Goal: Information Seeking & Learning: Learn about a topic

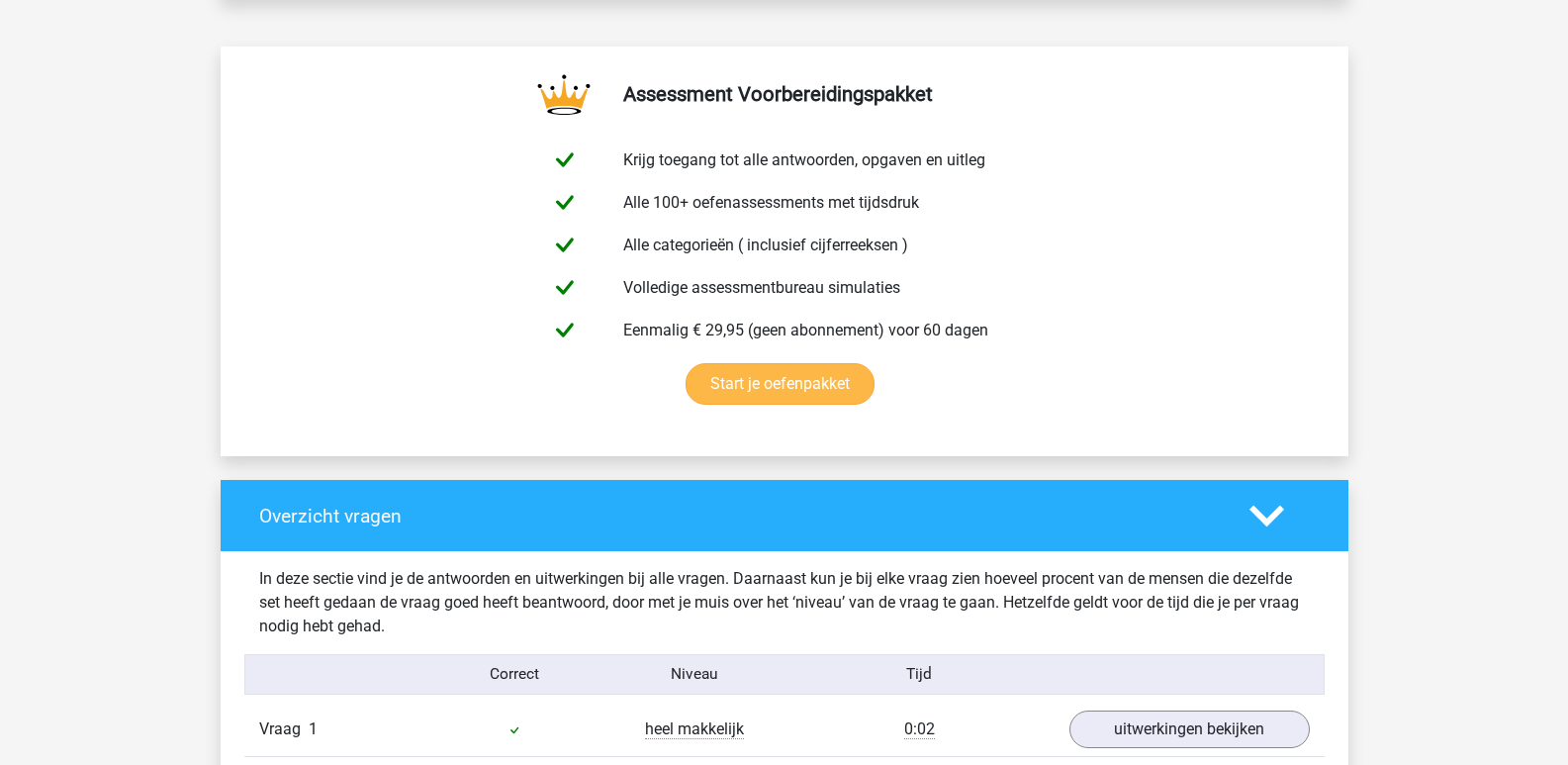
scroll to position [890, 0]
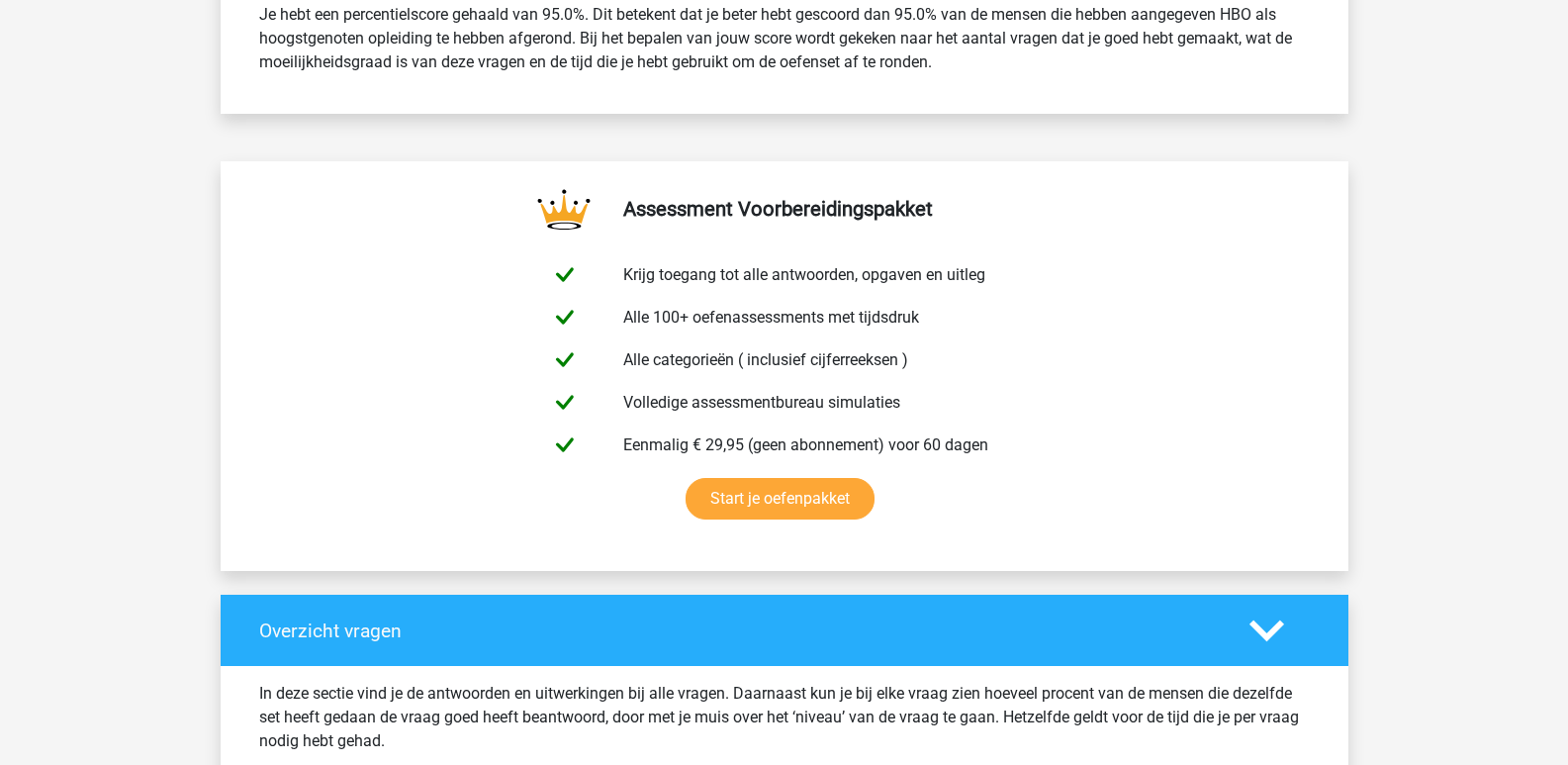
click at [1273, 633] on polygon at bounding box center [1267, 630] width 35 height 22
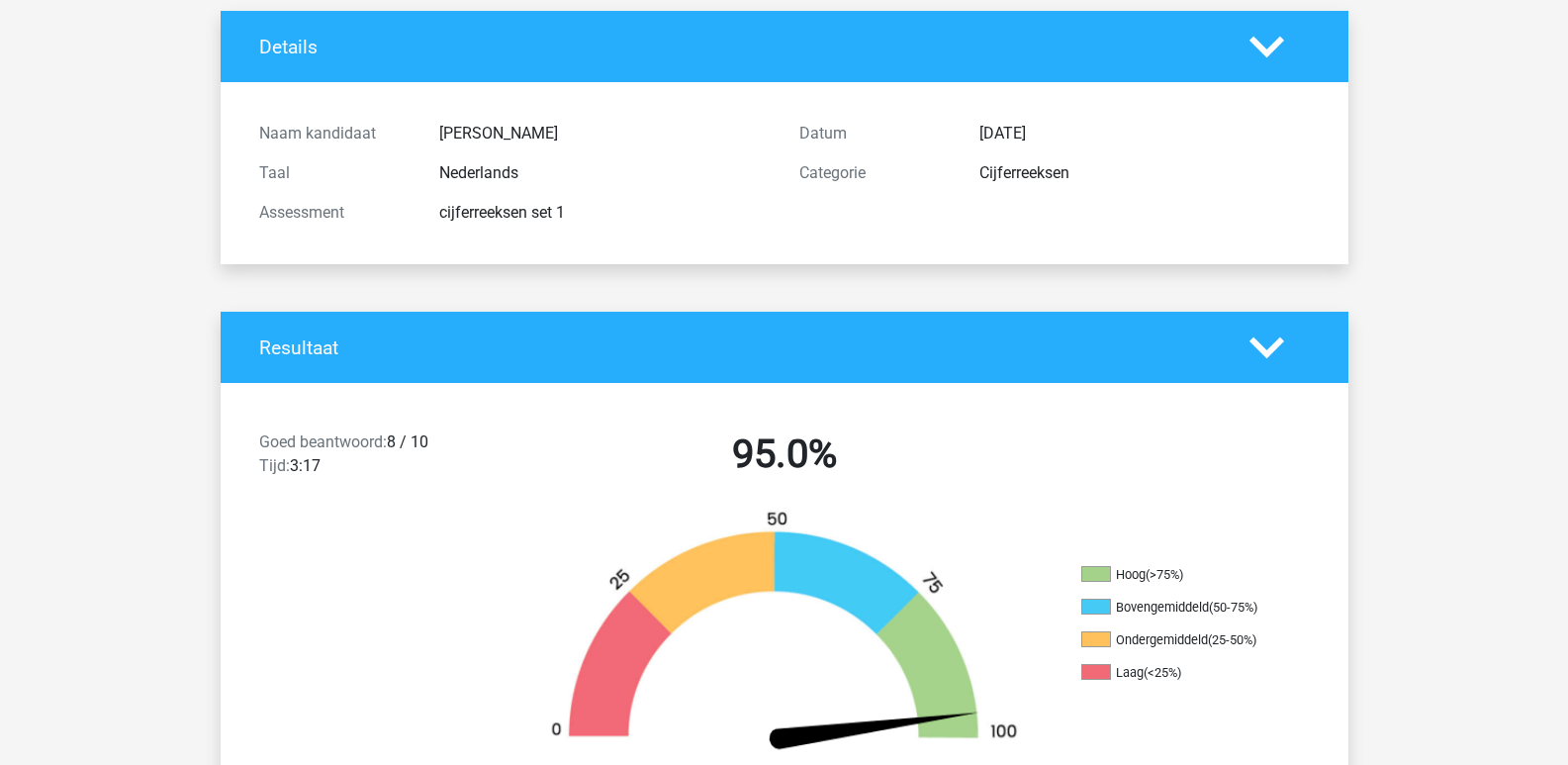
scroll to position [0, 0]
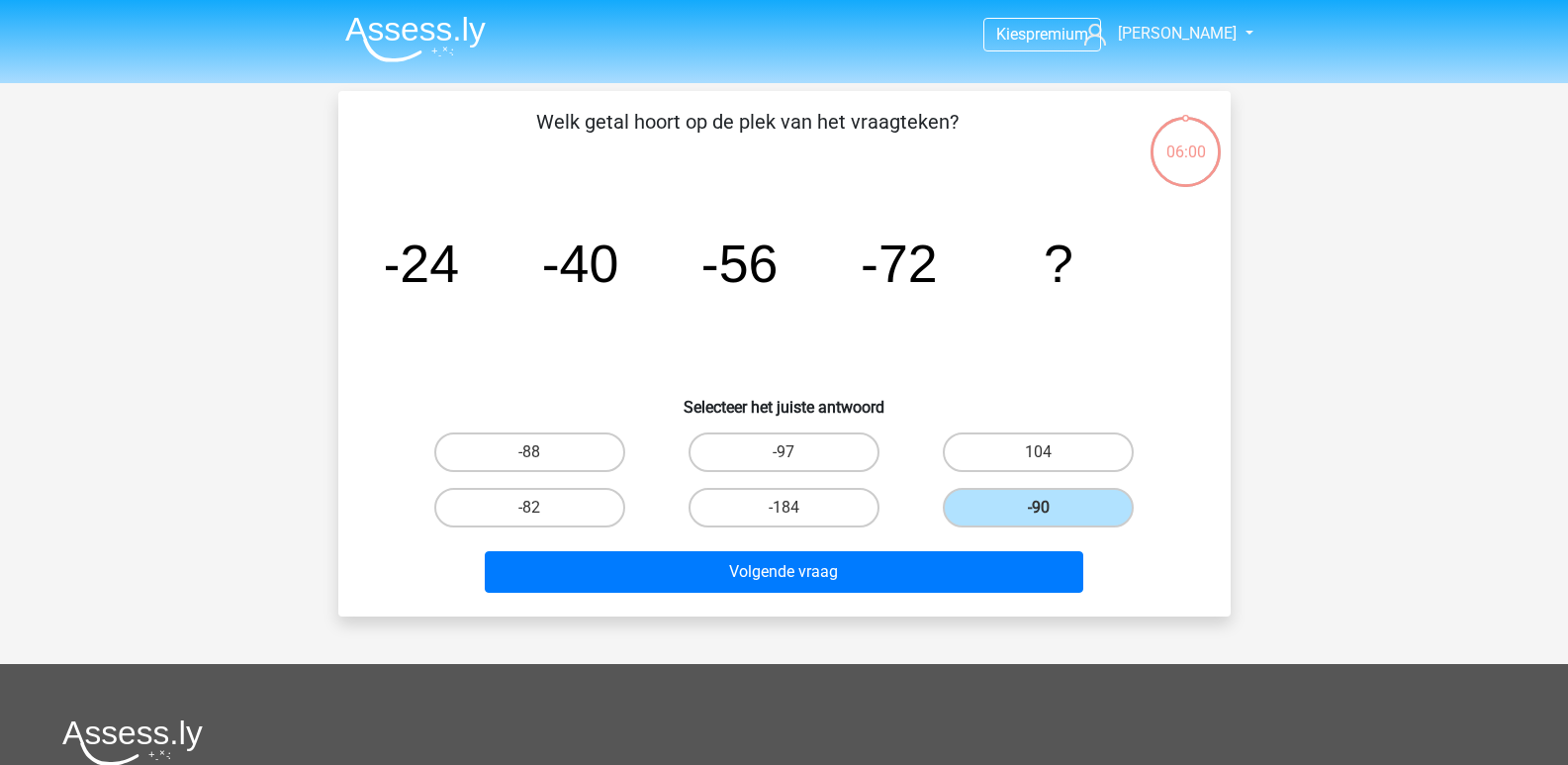
scroll to position [91, 0]
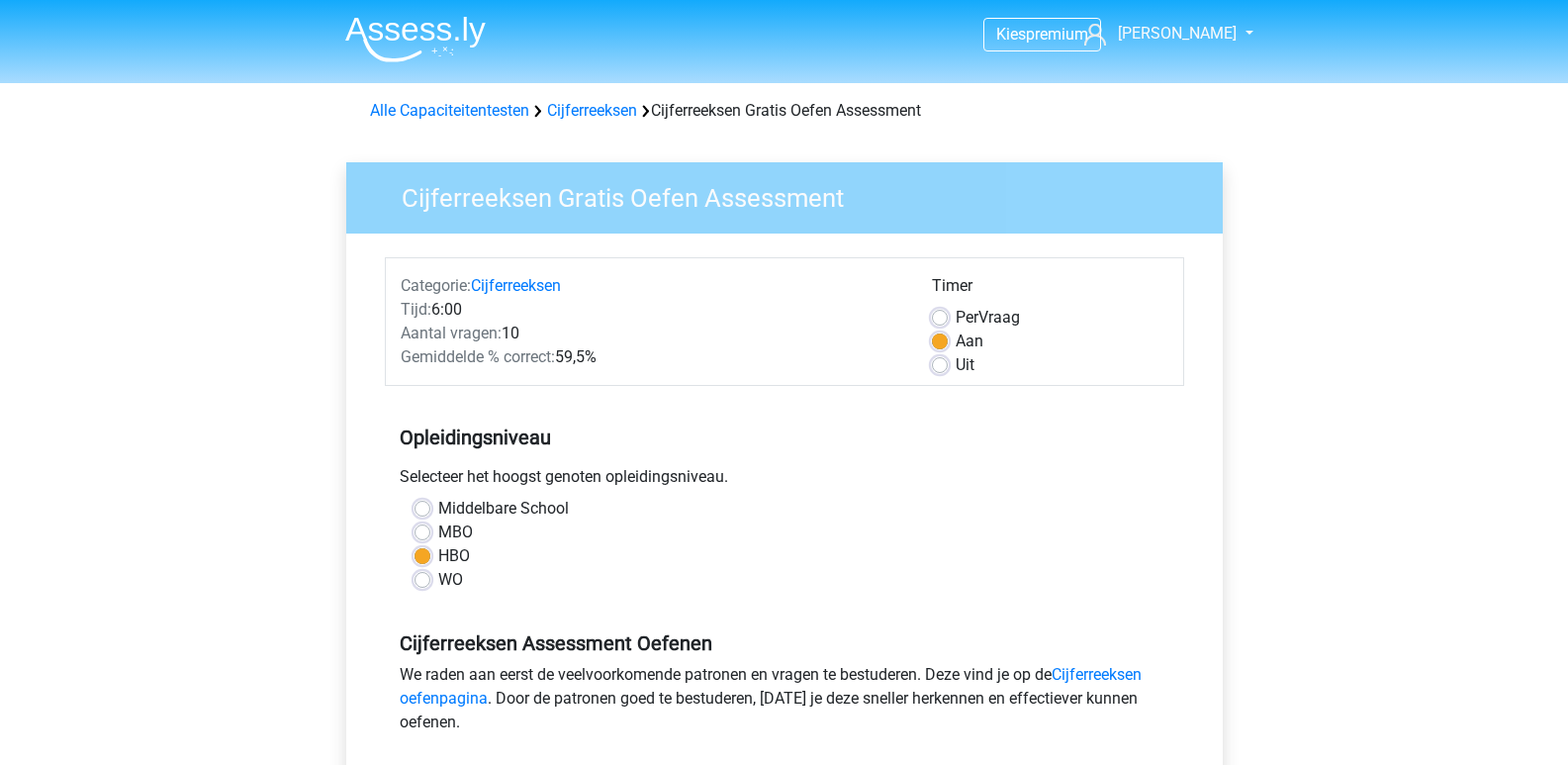
scroll to position [396, 0]
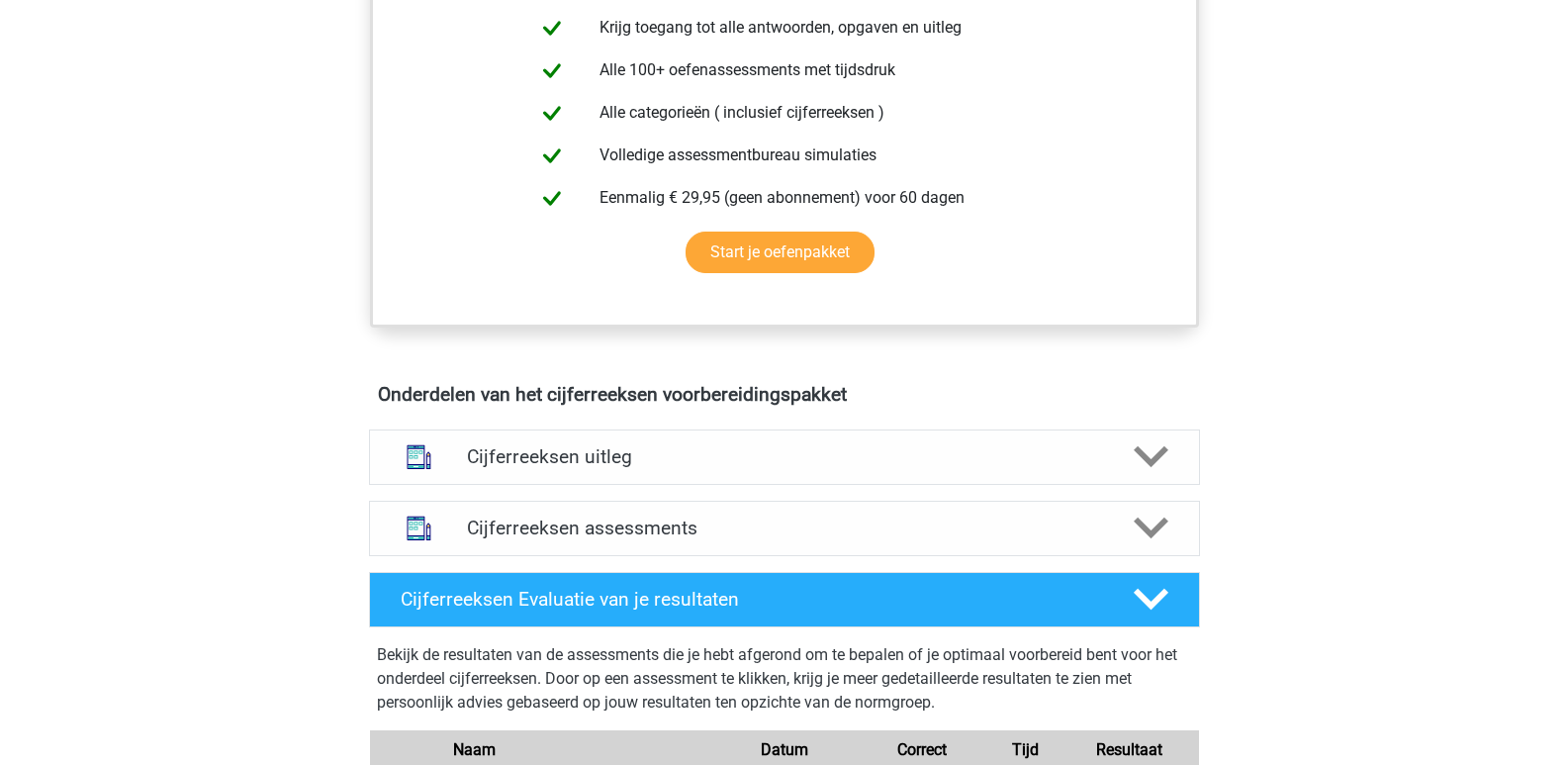
scroll to position [1187, 0]
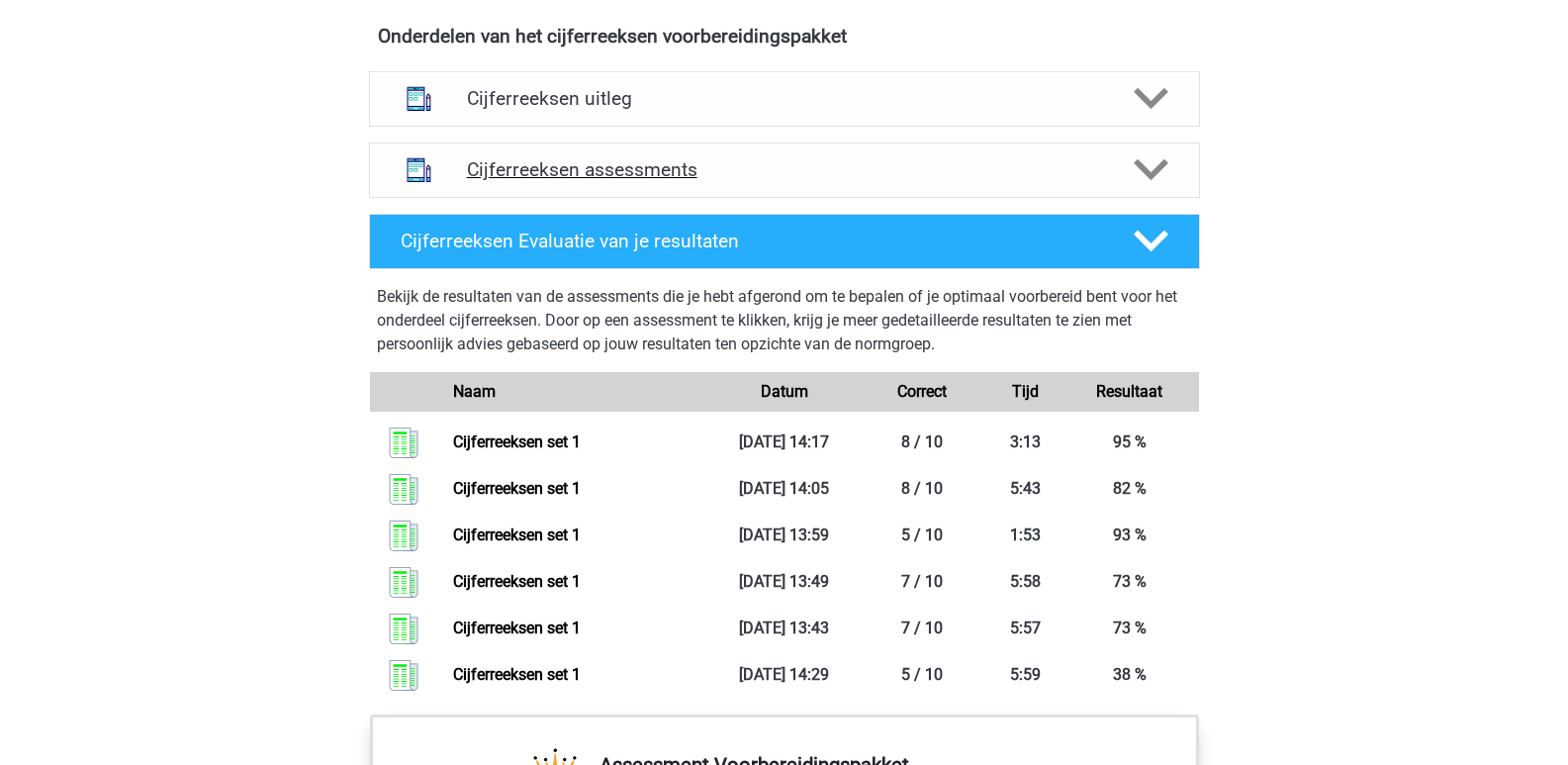
click at [736, 181] on h4 "Cijferreeksen assessments" at bounding box center [784, 169] width 635 height 23
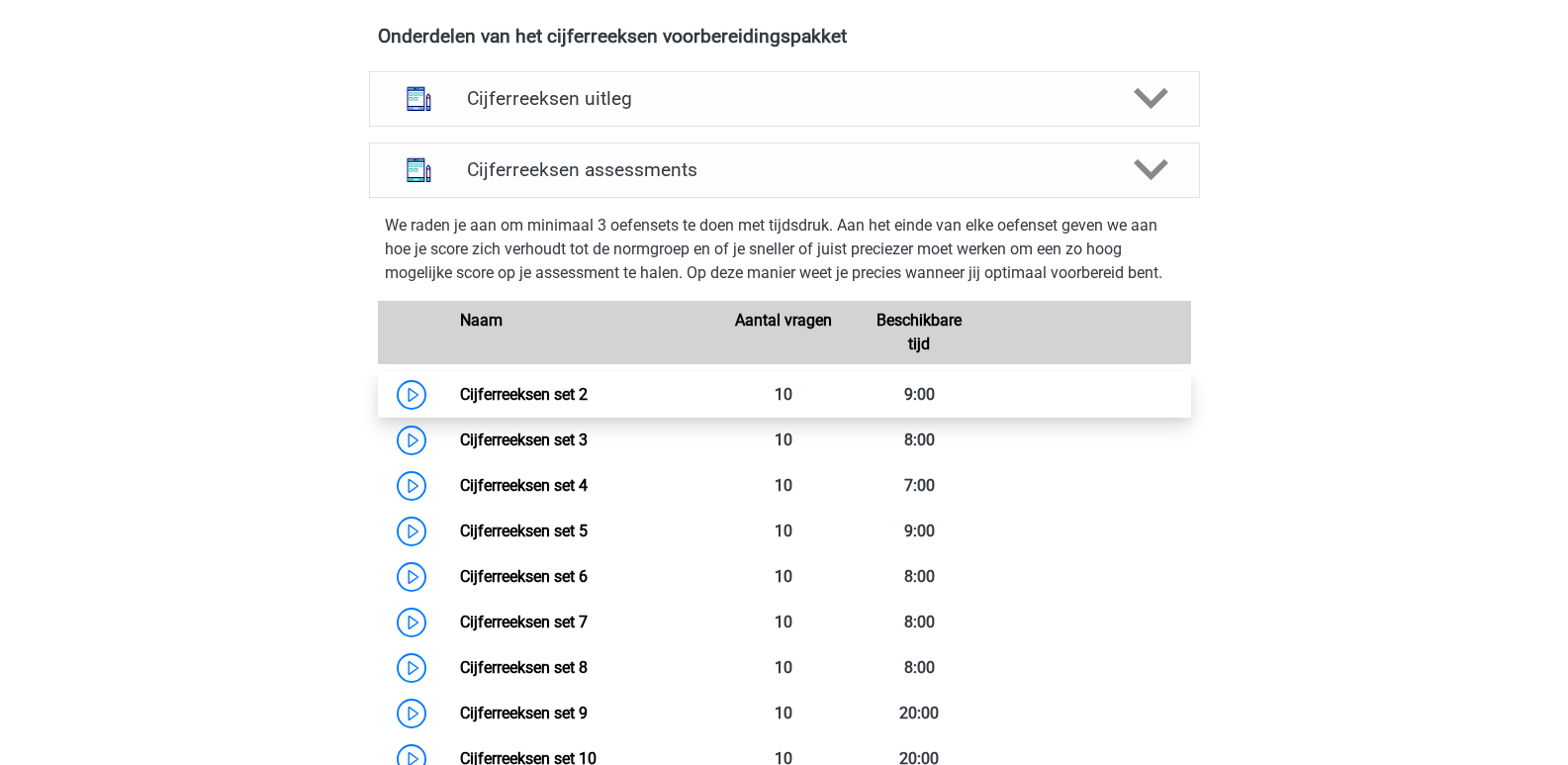
click at [471, 404] on link "Cijferreeksen set 2" at bounding box center [523, 394] width 127 height 19
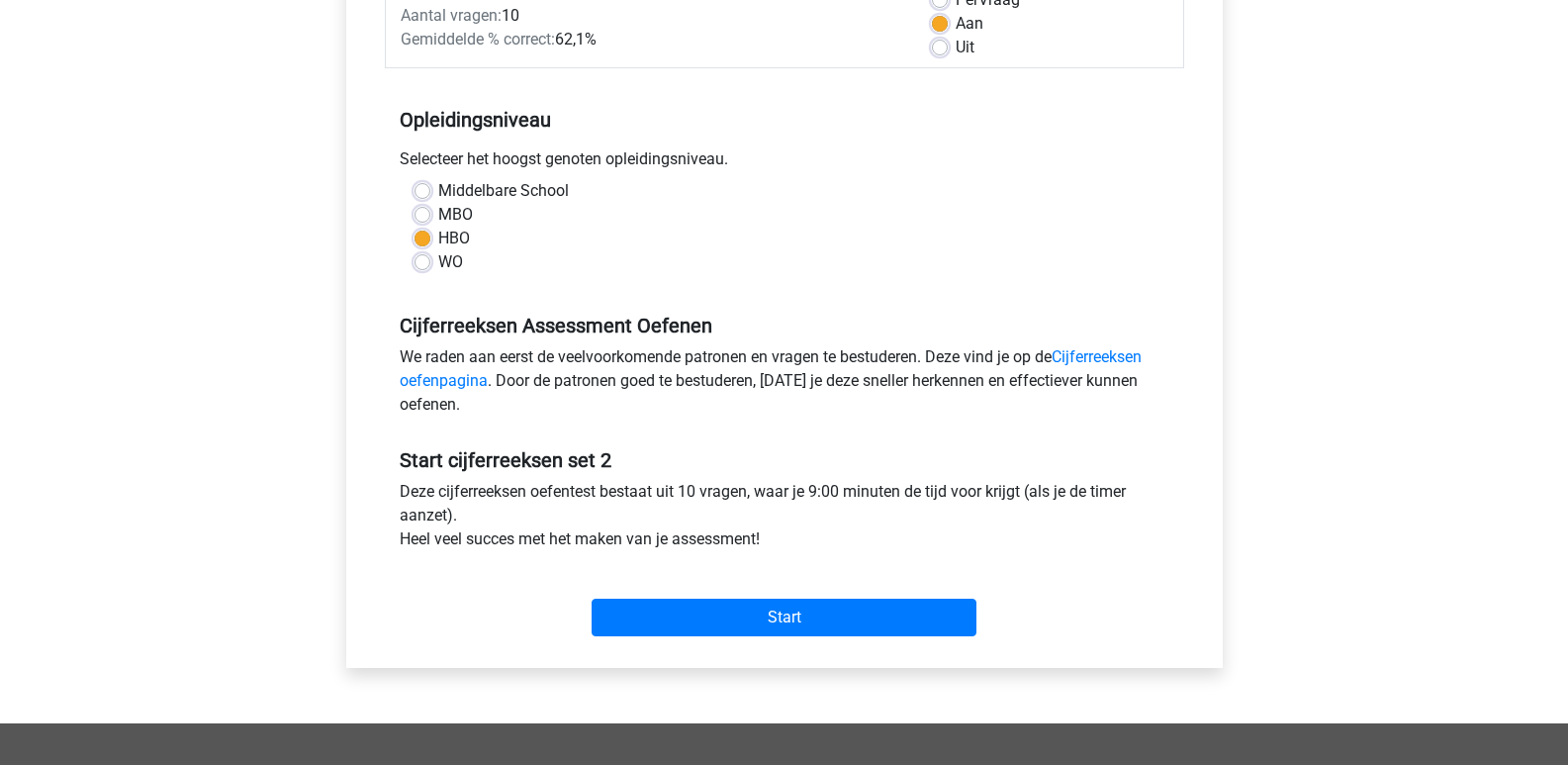
scroll to position [198, 0]
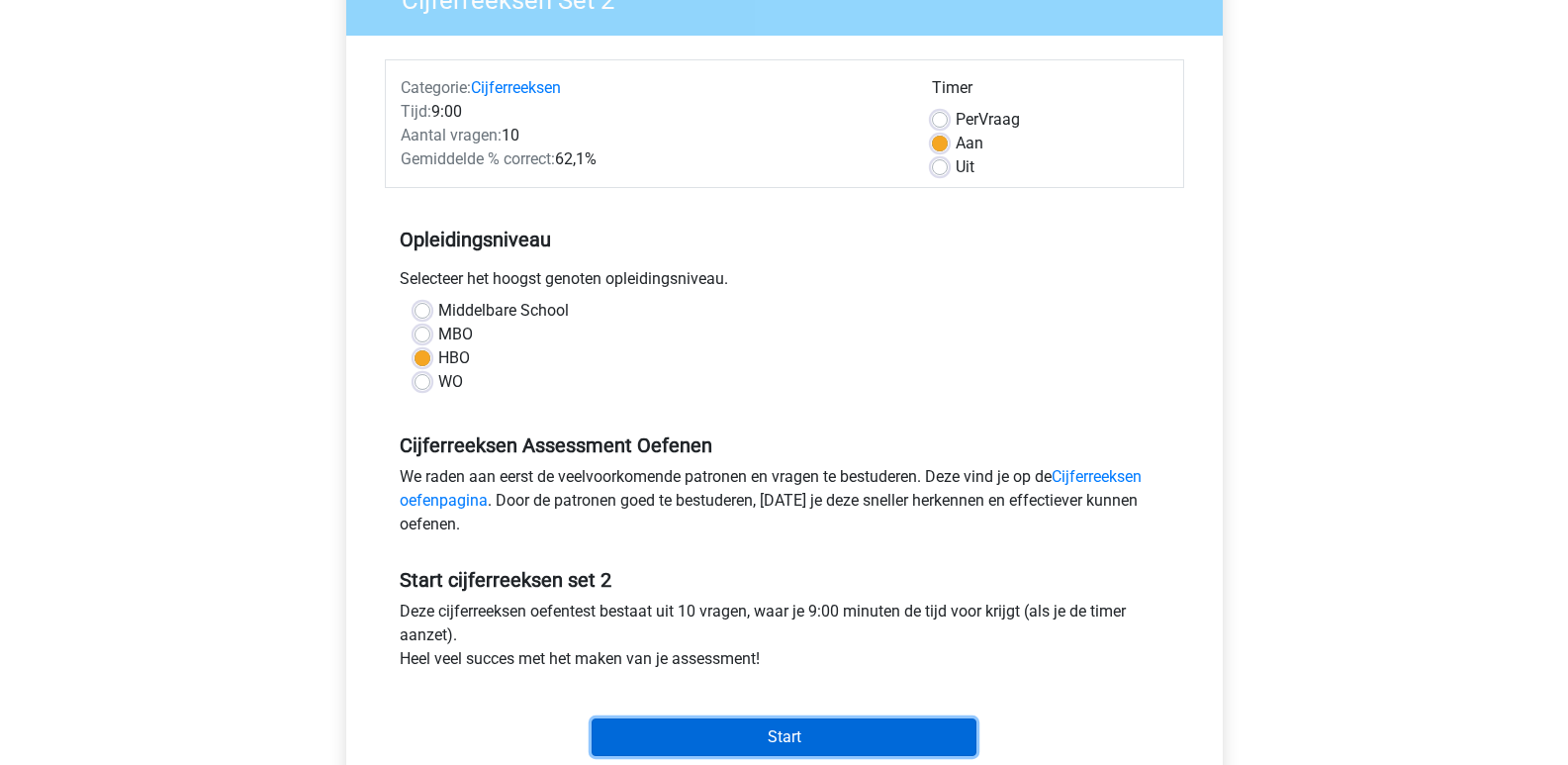
click at [756, 746] on input "Start" at bounding box center [784, 737] width 385 height 38
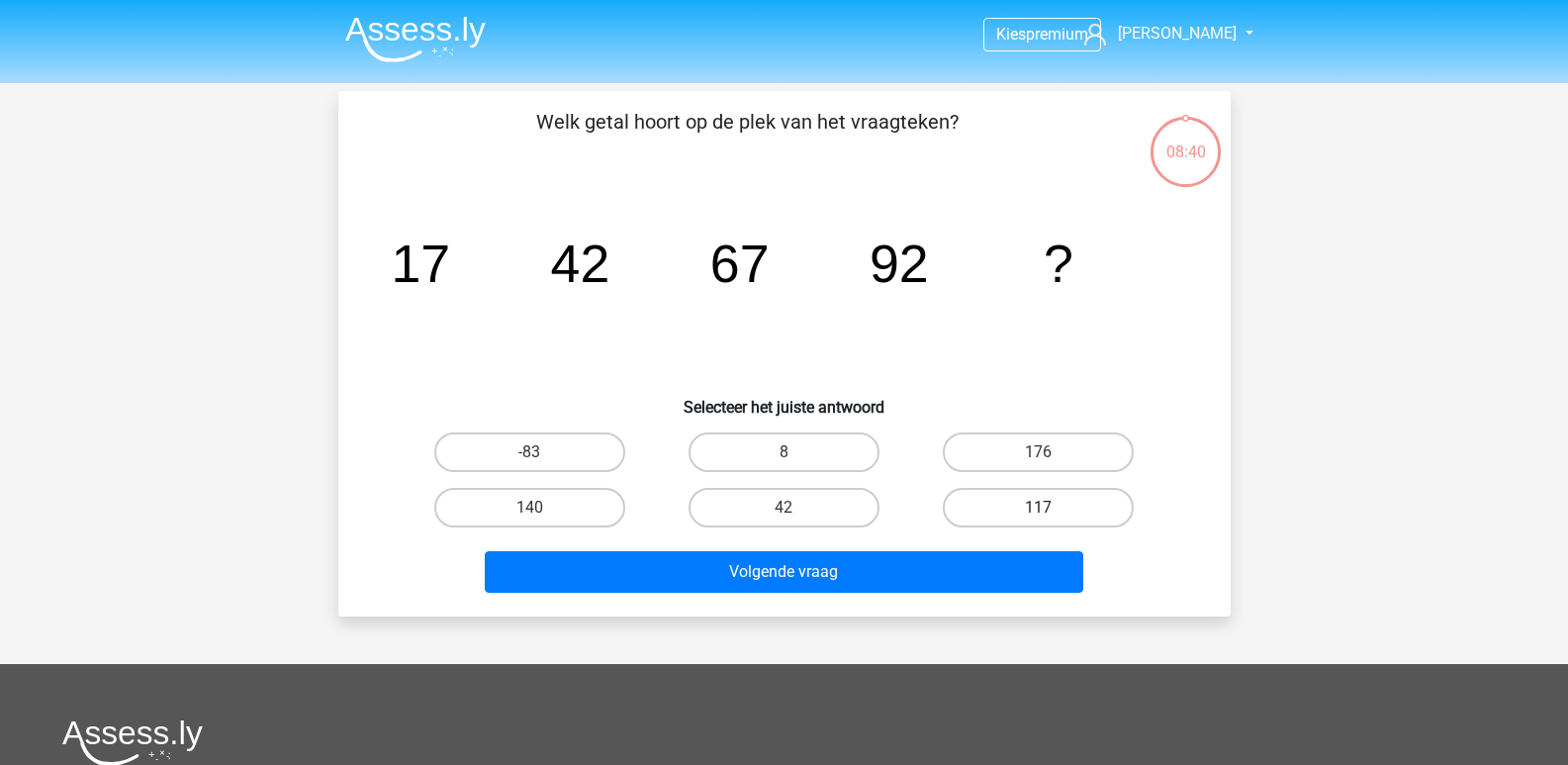
click at [1063, 505] on label "117" at bounding box center [1039, 507] width 191 height 40
click at [1052, 507] on input "117" at bounding box center [1045, 513] width 13 height 13
radio input "true"
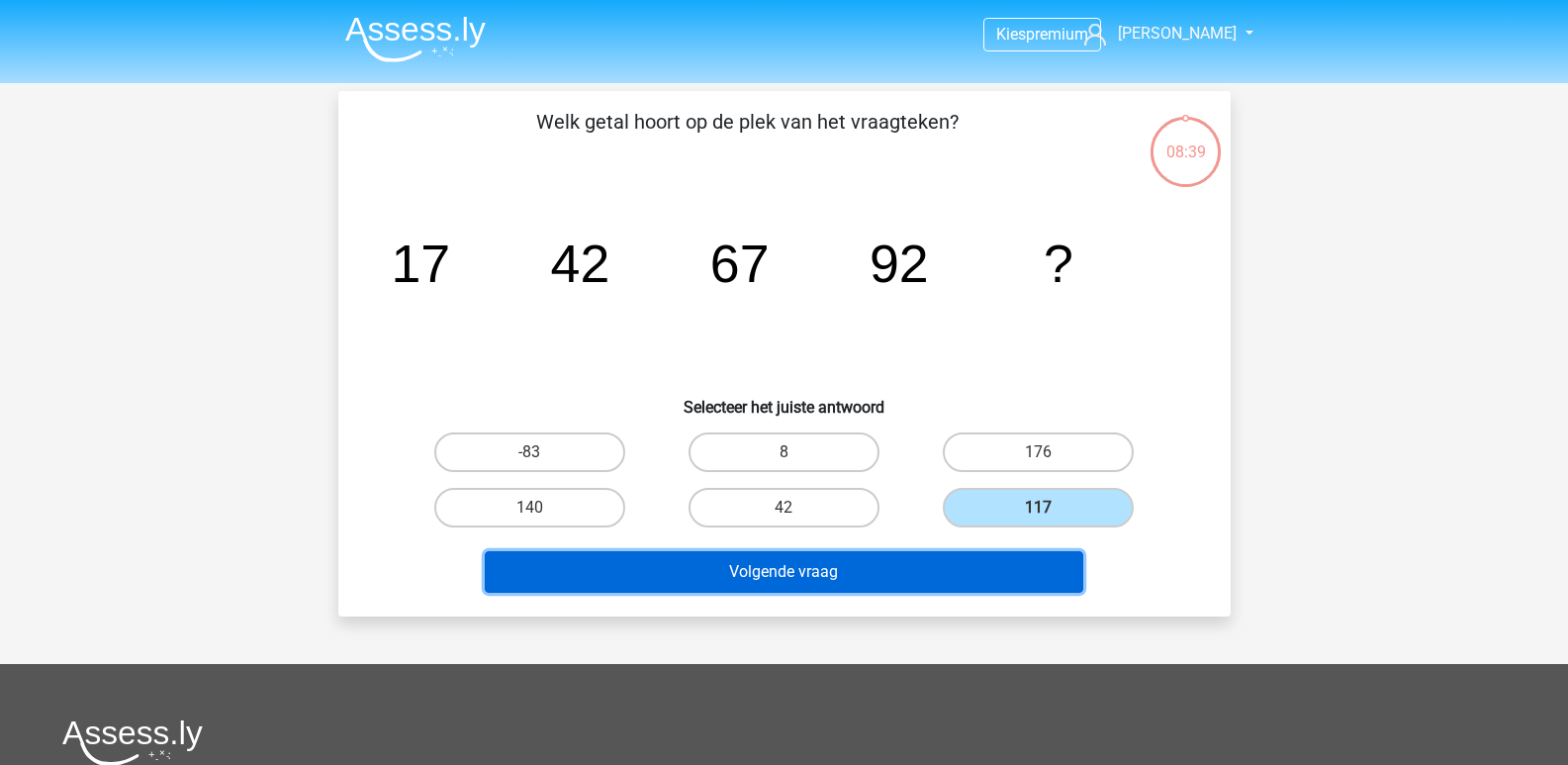
click at [819, 565] on button "Volgende vraag" at bounding box center [784, 572] width 599 height 42
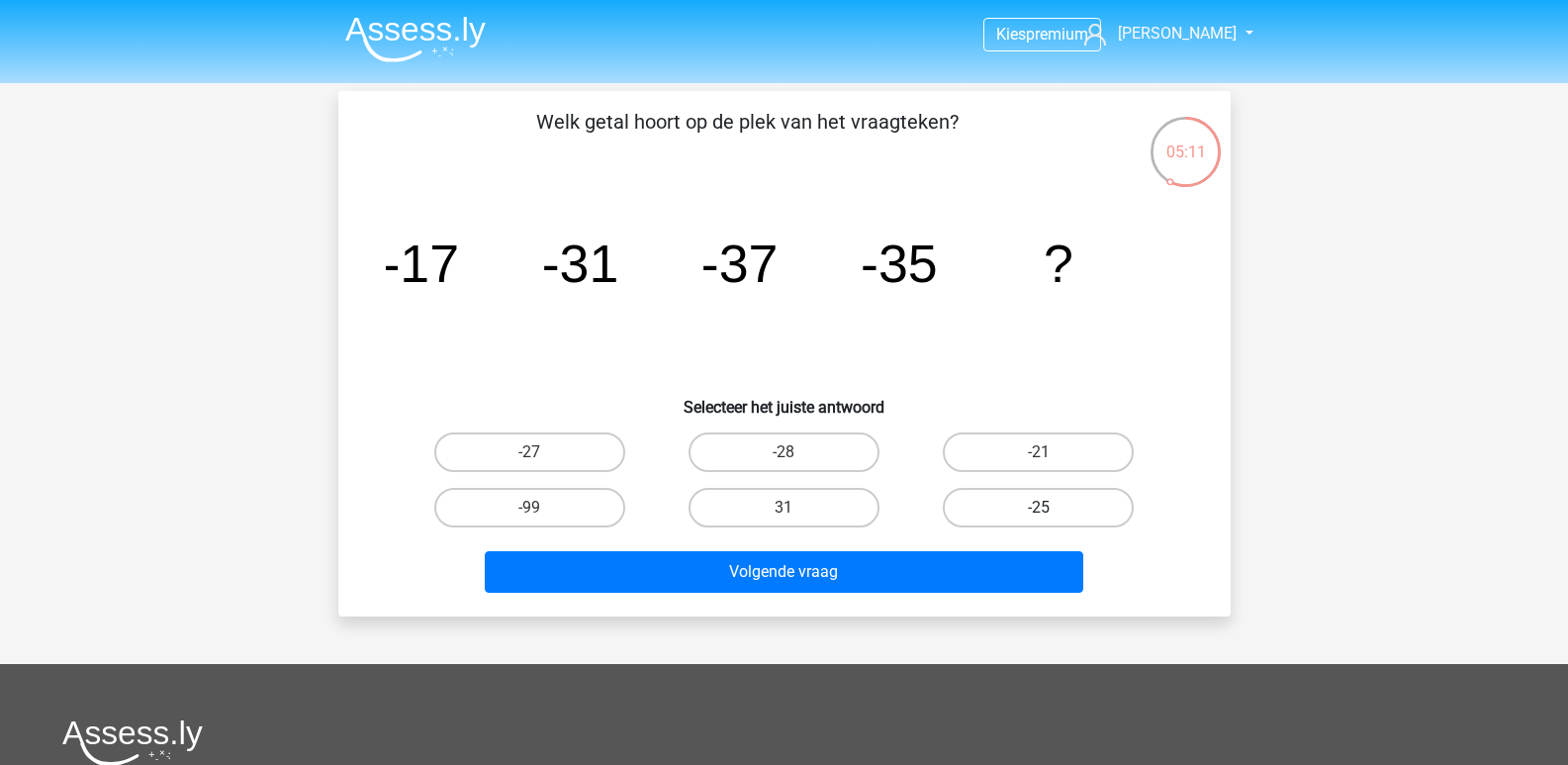
click at [1030, 505] on label "-25" at bounding box center [1039, 507] width 191 height 40
click at [1039, 507] on input "-25" at bounding box center [1045, 513] width 13 height 13
radio input "true"
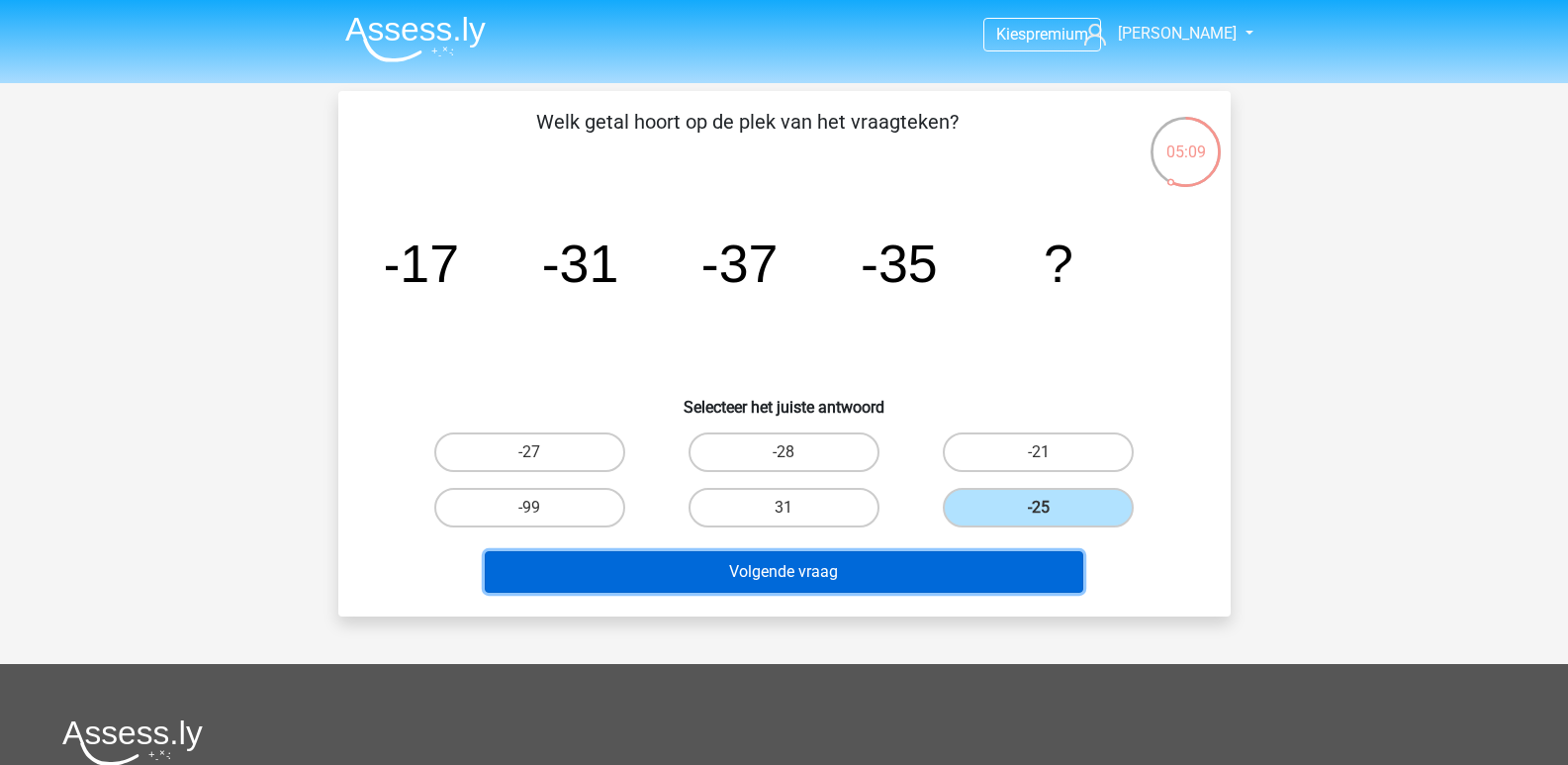
click at [797, 572] on button "Volgende vraag" at bounding box center [784, 572] width 599 height 42
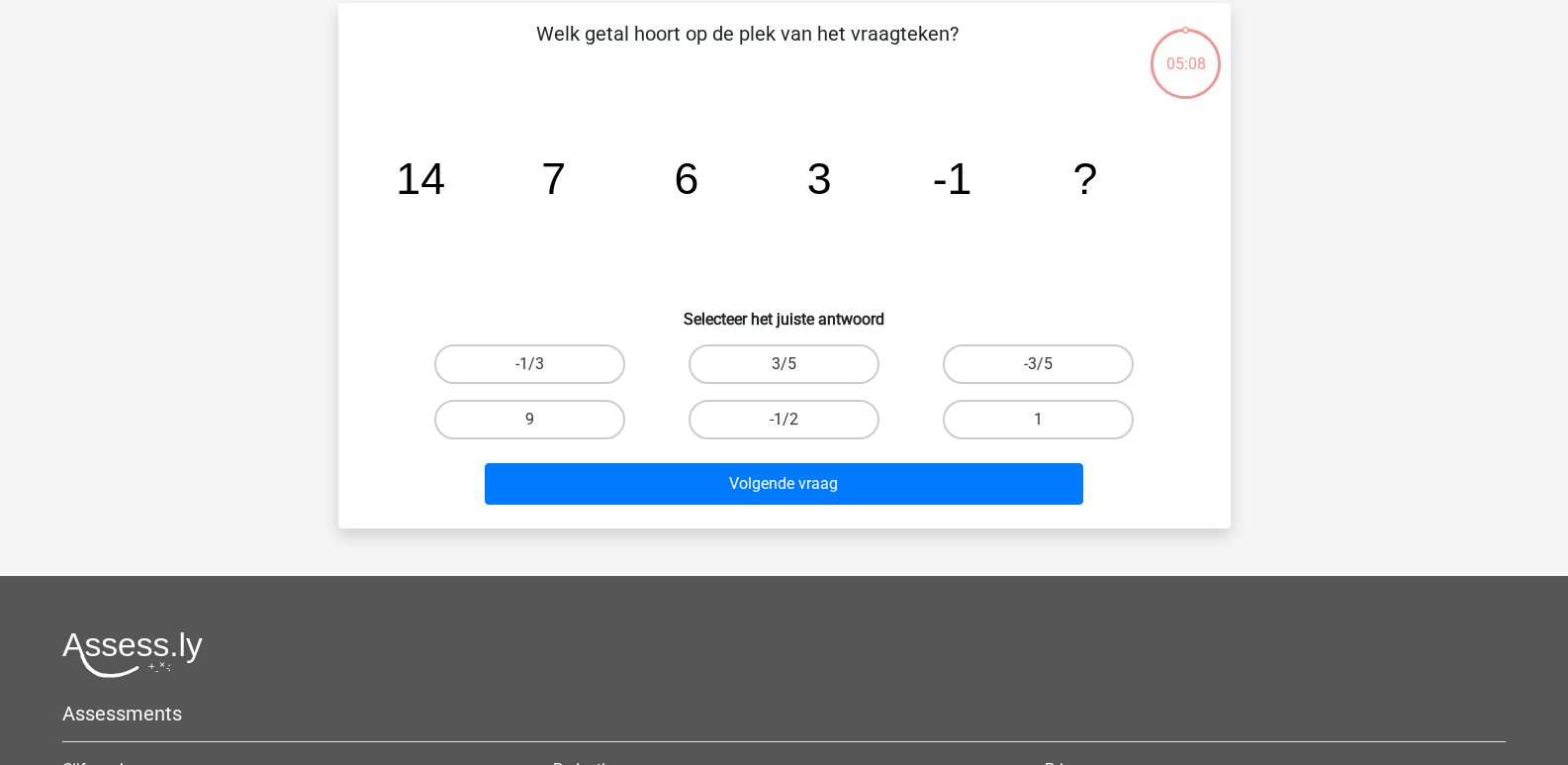
scroll to position [91, 0]
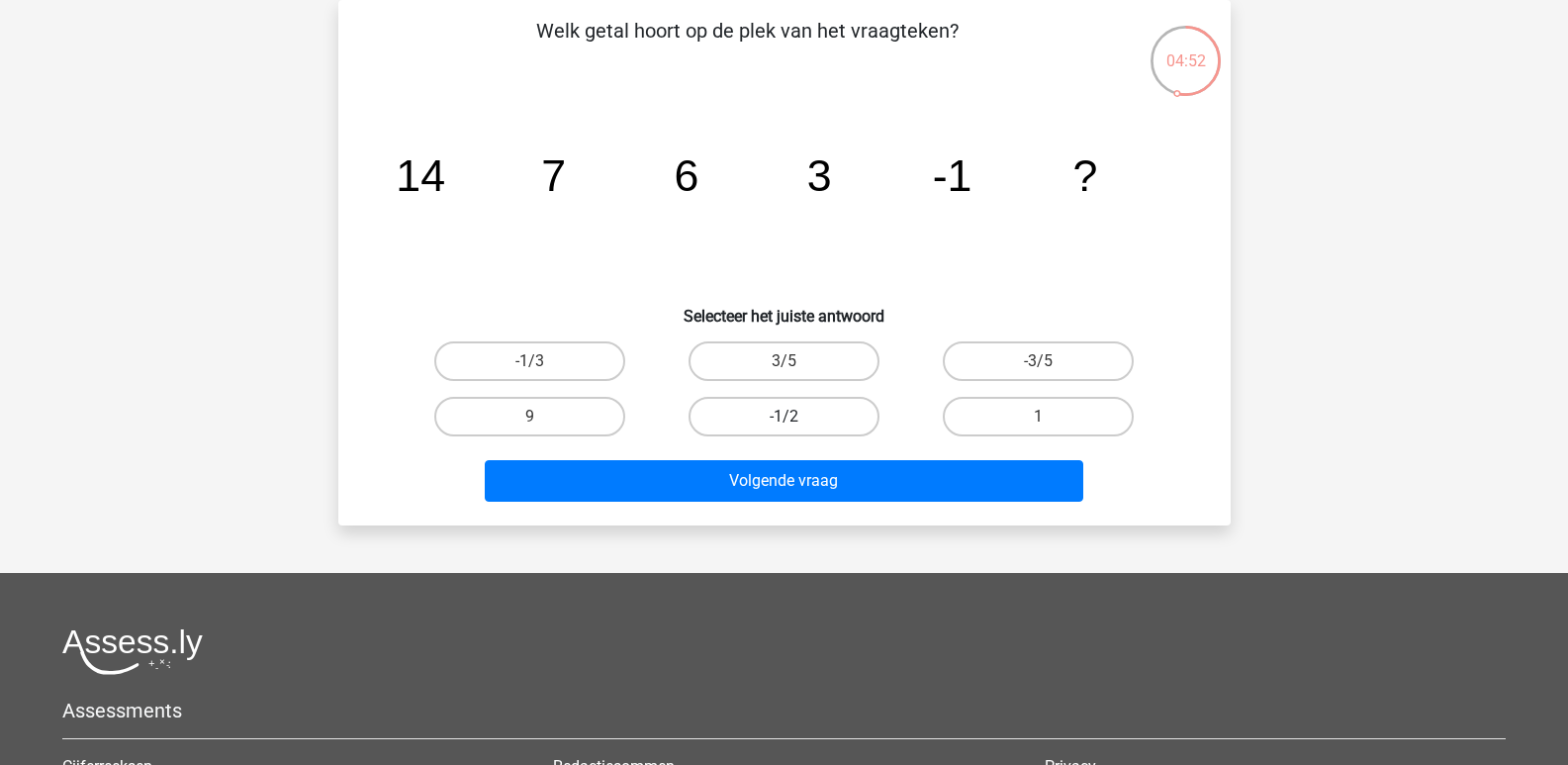
click at [788, 415] on label "-1/2" at bounding box center [784, 417] width 191 height 40
click at [788, 417] on input "-1/2" at bounding box center [790, 423] width 13 height 13
radio input "true"
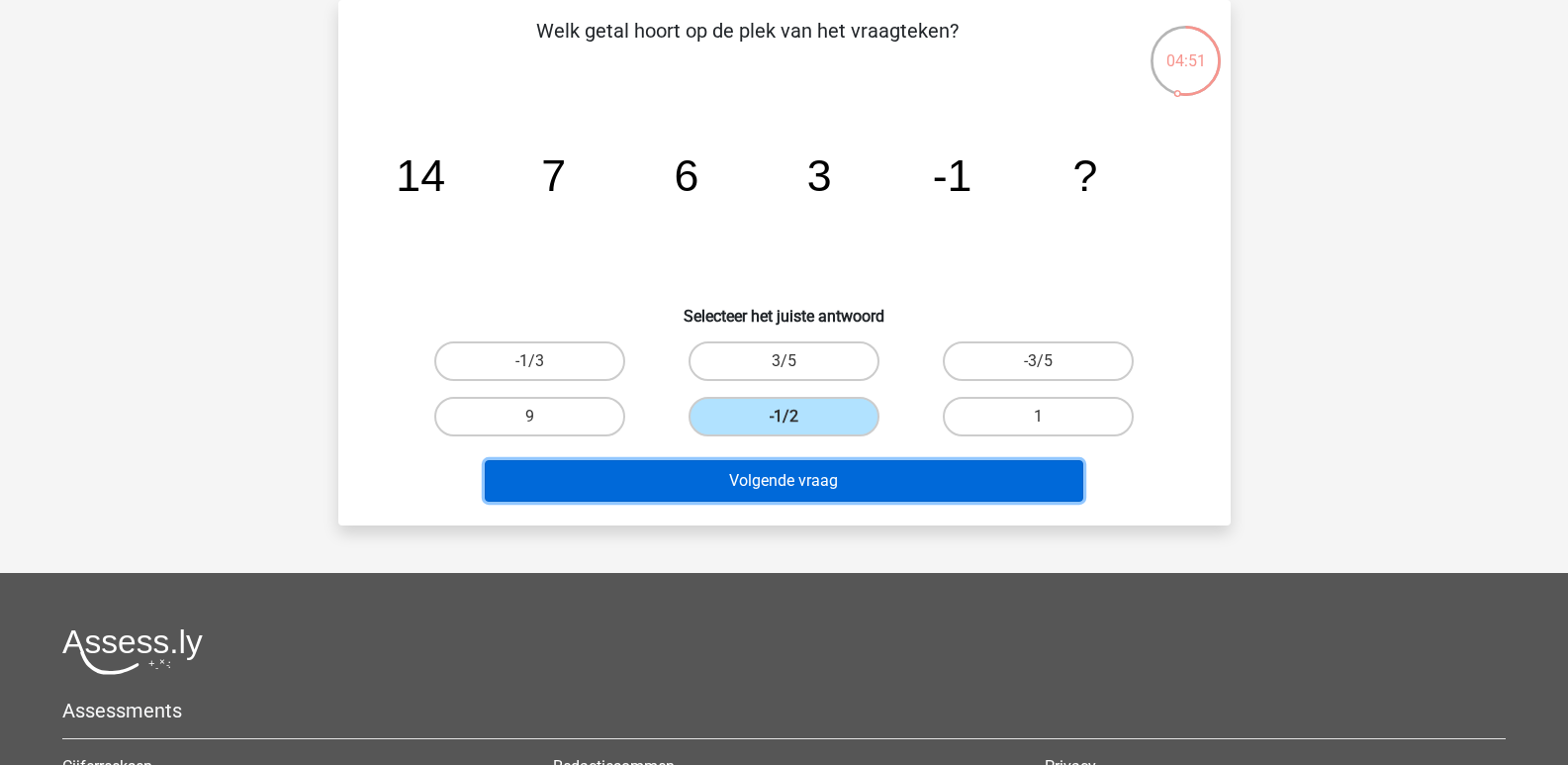
click at [794, 474] on button "Volgende vraag" at bounding box center [784, 480] width 599 height 42
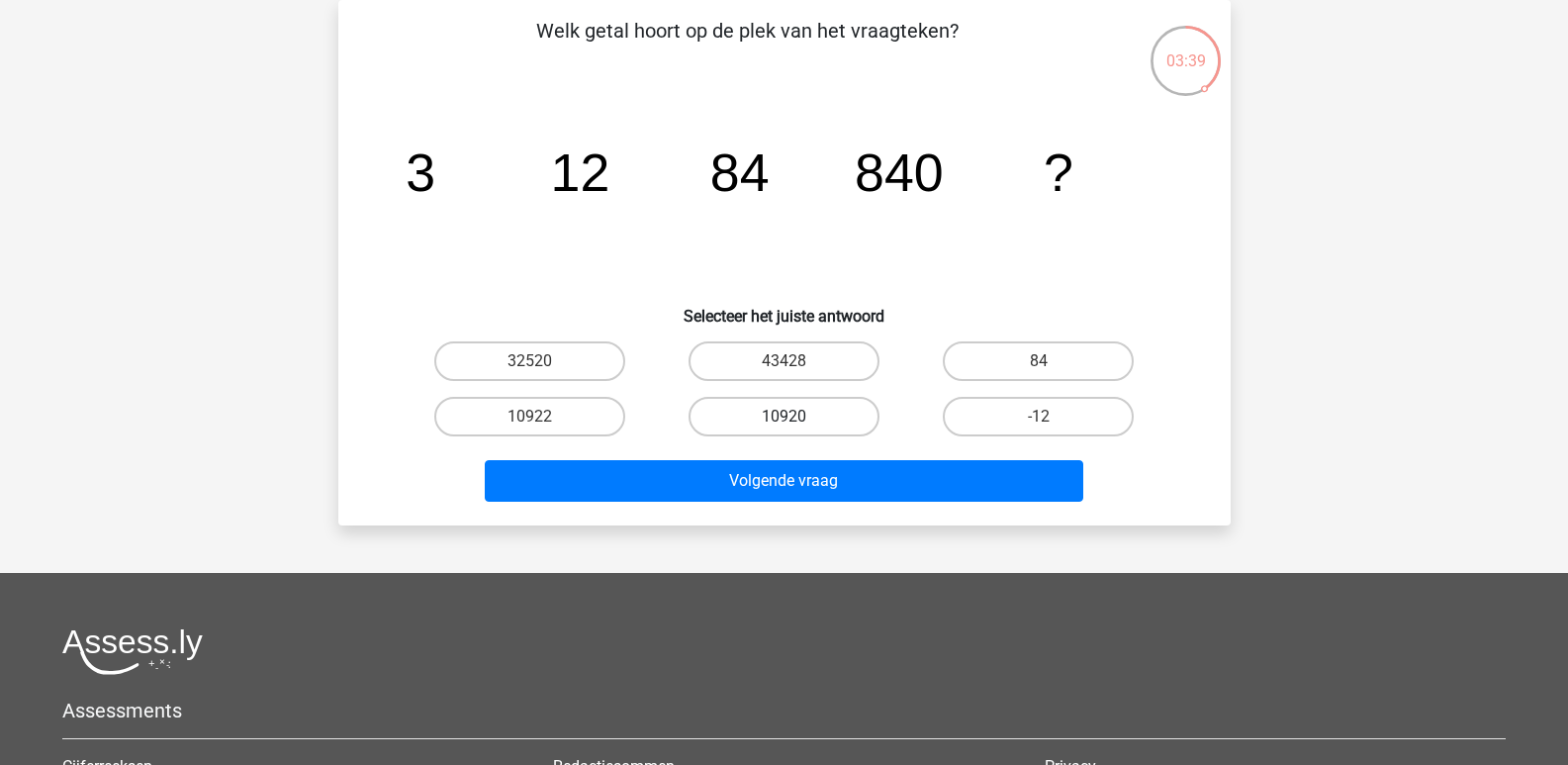
click at [791, 407] on label "10920" at bounding box center [784, 417] width 191 height 40
click at [791, 417] on input "10920" at bounding box center [790, 423] width 13 height 13
radio input "true"
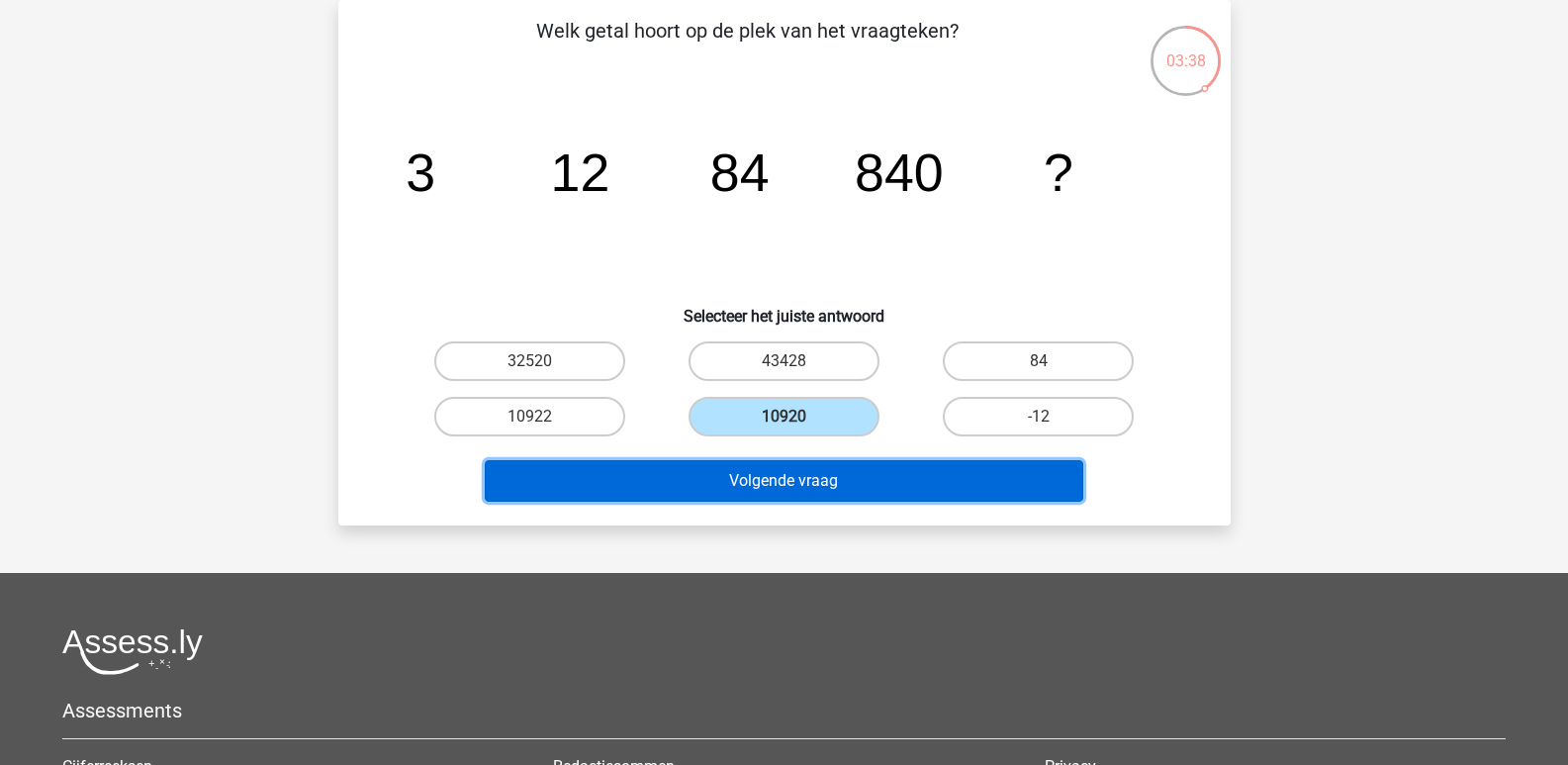
click at [815, 482] on button "Volgende vraag" at bounding box center [784, 480] width 599 height 42
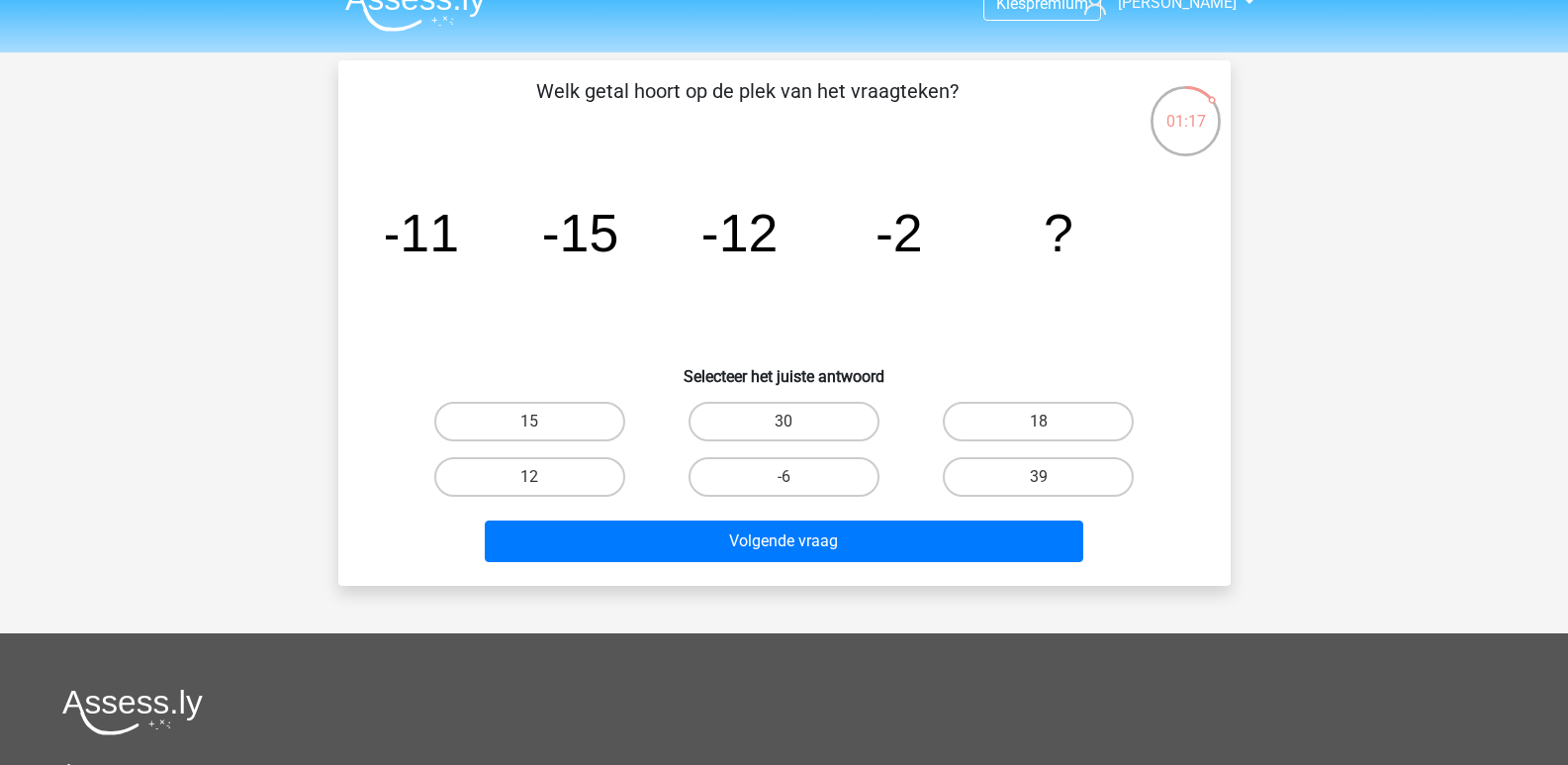
scroll to position [0, 0]
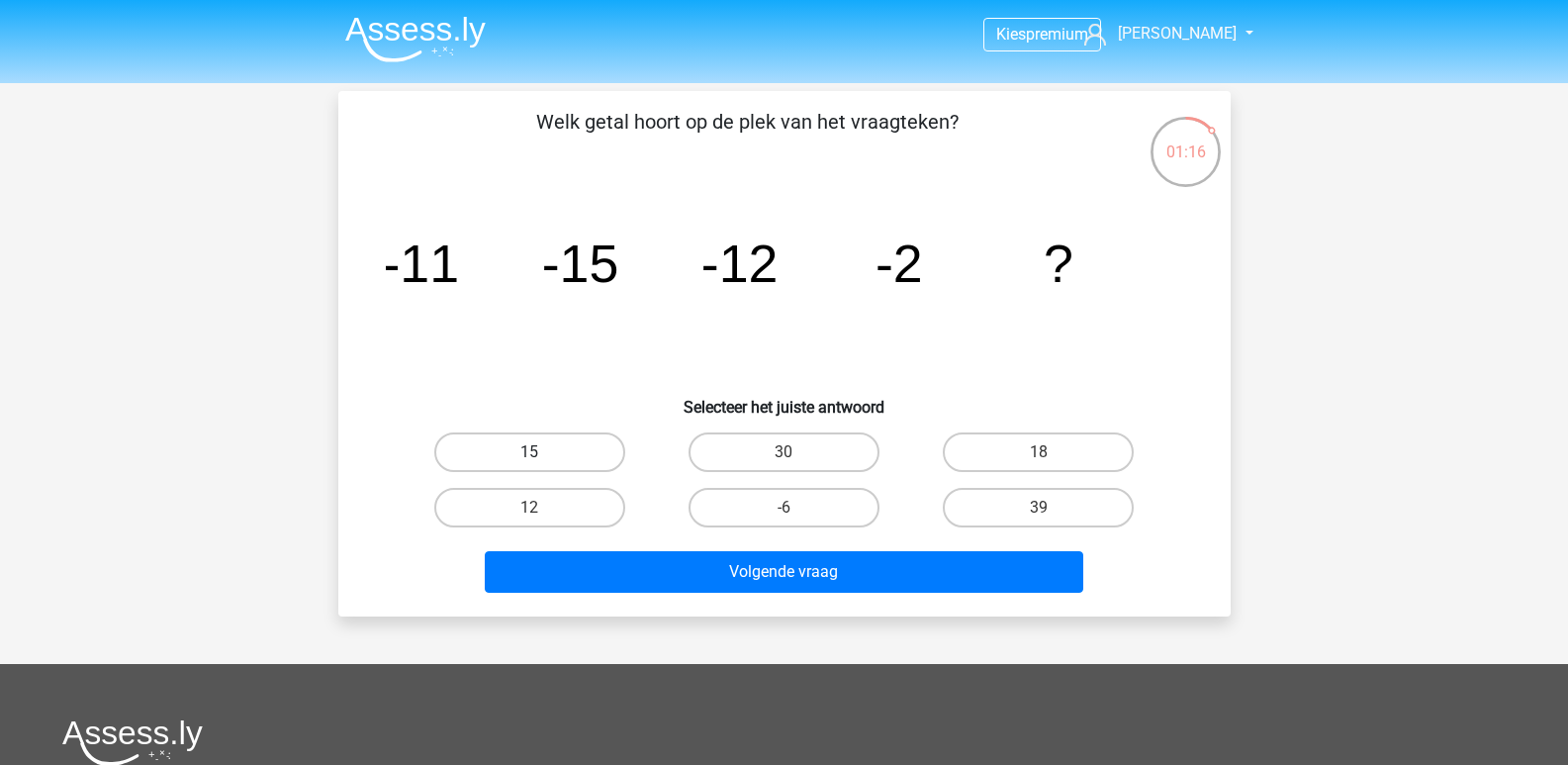
click at [558, 465] on label "15" at bounding box center [530, 453] width 191 height 40
click at [542, 465] on input "15" at bounding box center [535, 458] width 13 height 13
radio input "true"
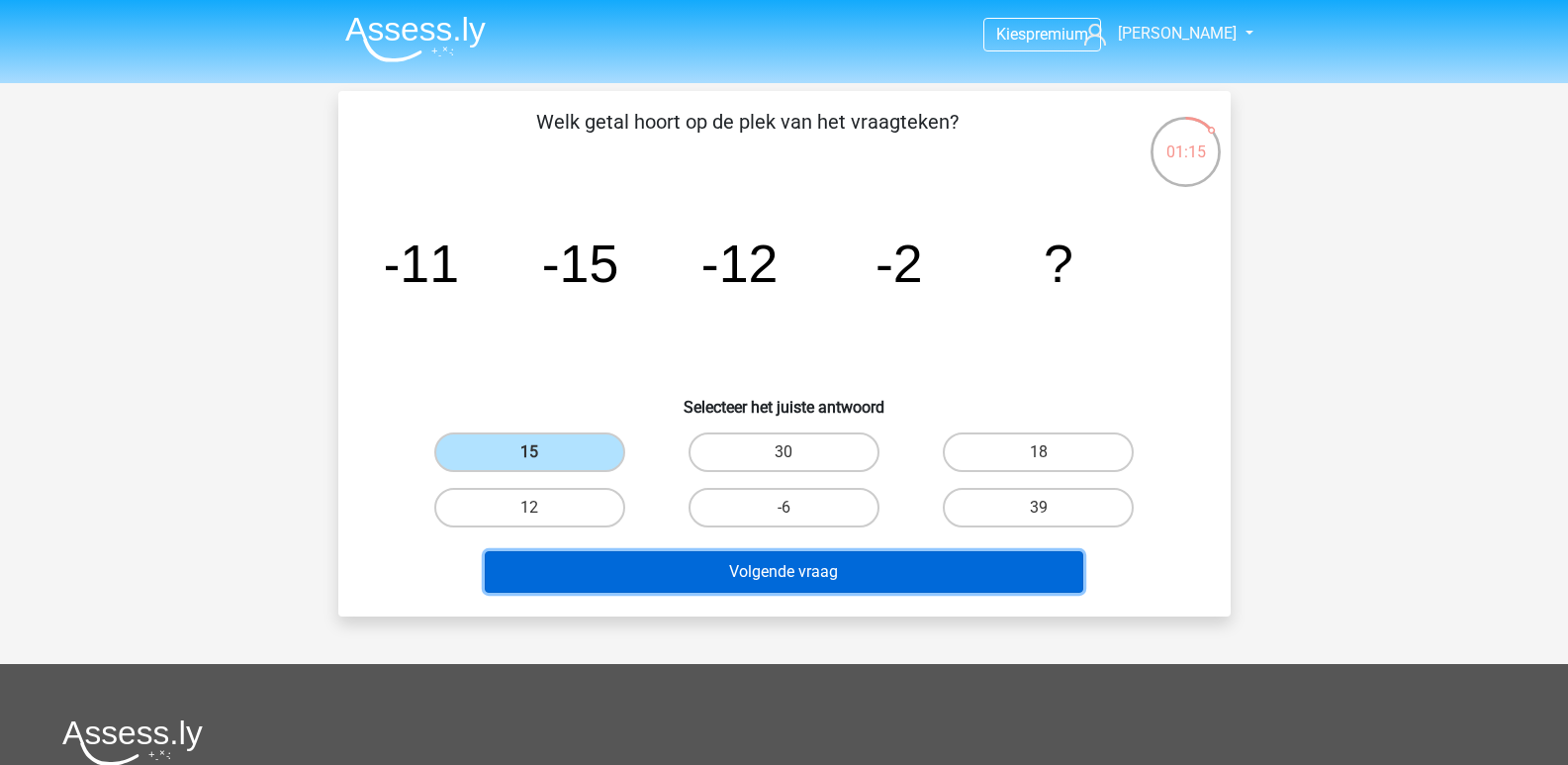
click at [730, 575] on button "Volgende vraag" at bounding box center [784, 572] width 599 height 42
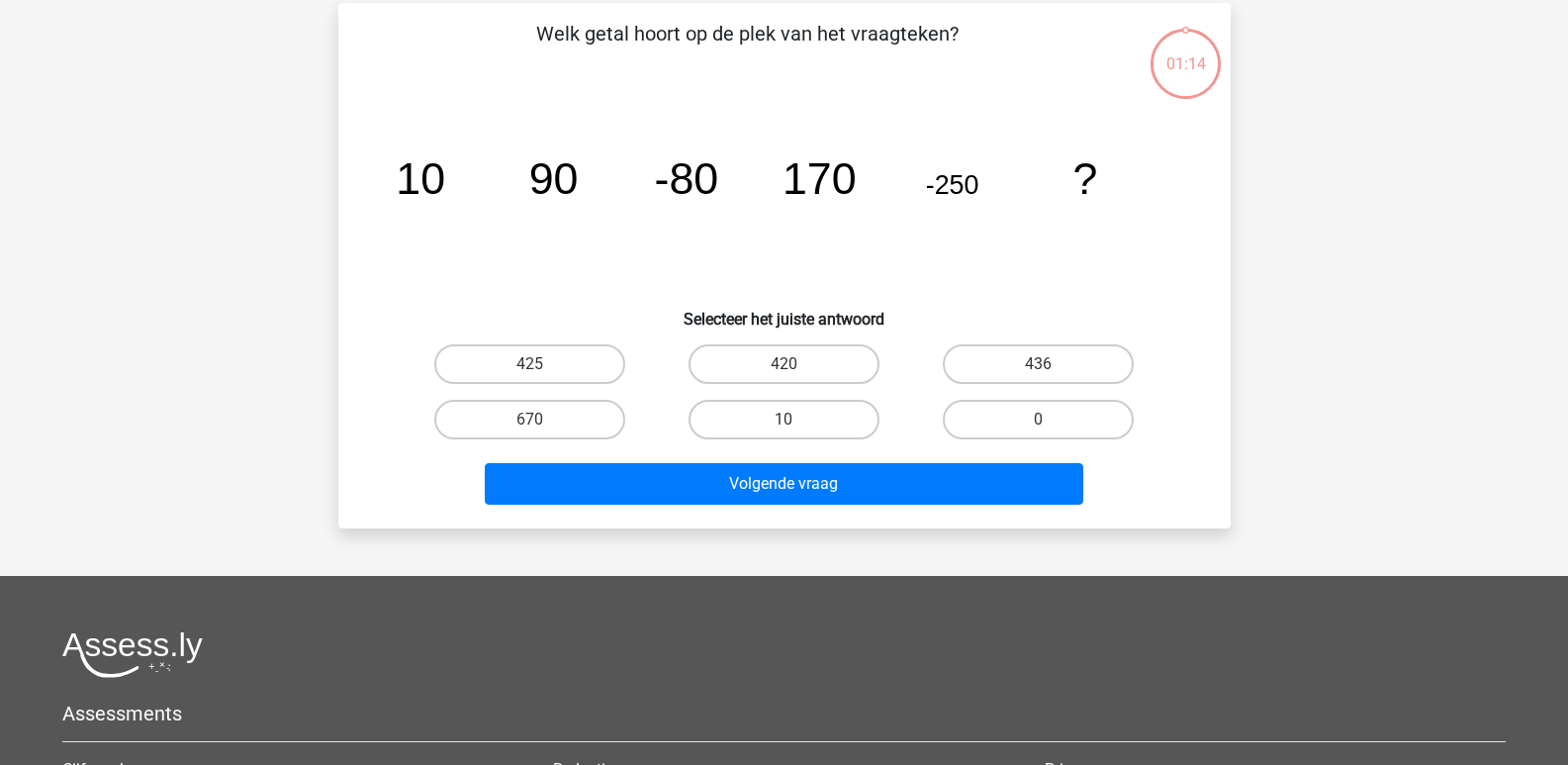
scroll to position [91, 0]
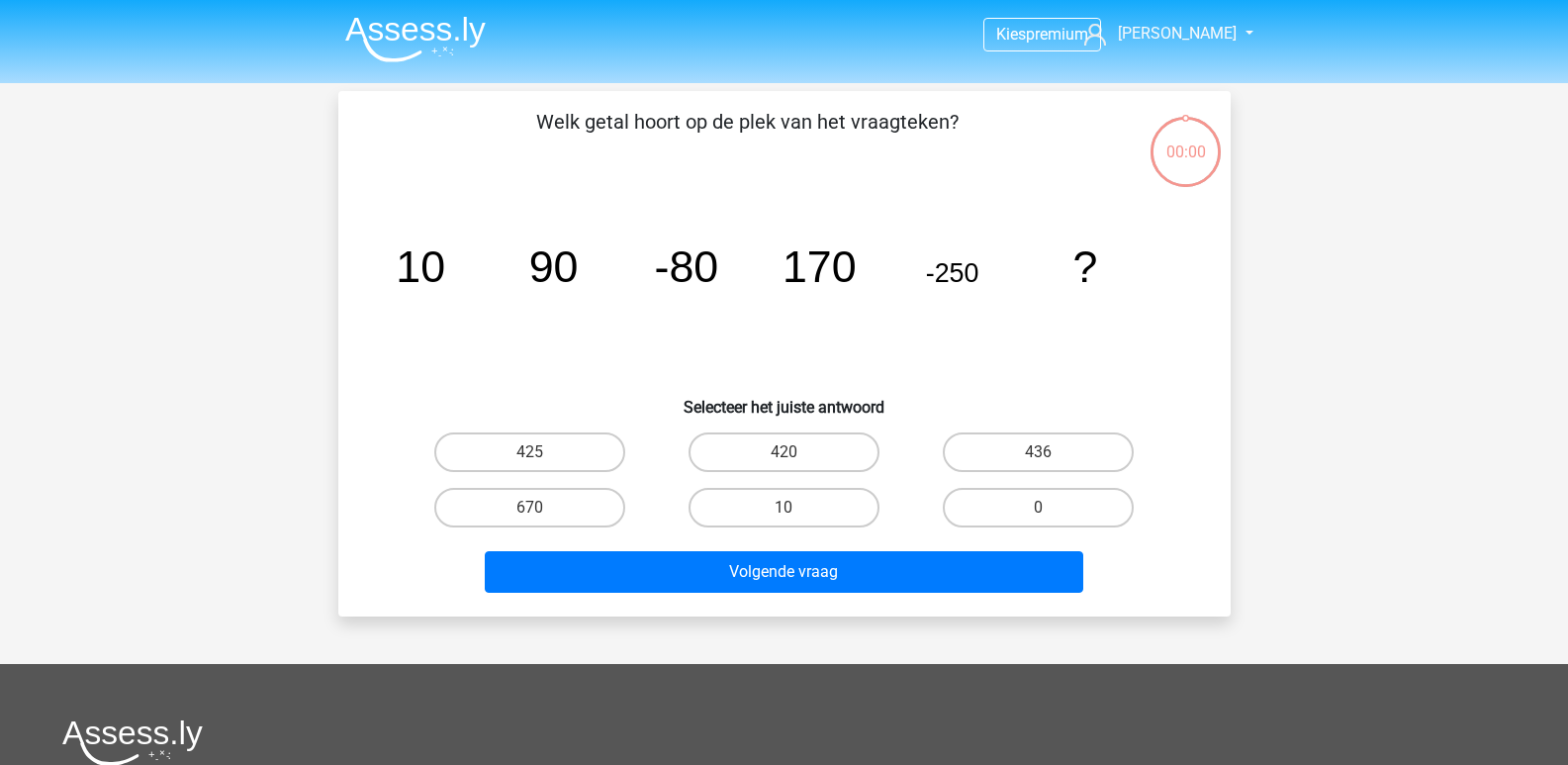
scroll to position [91, 0]
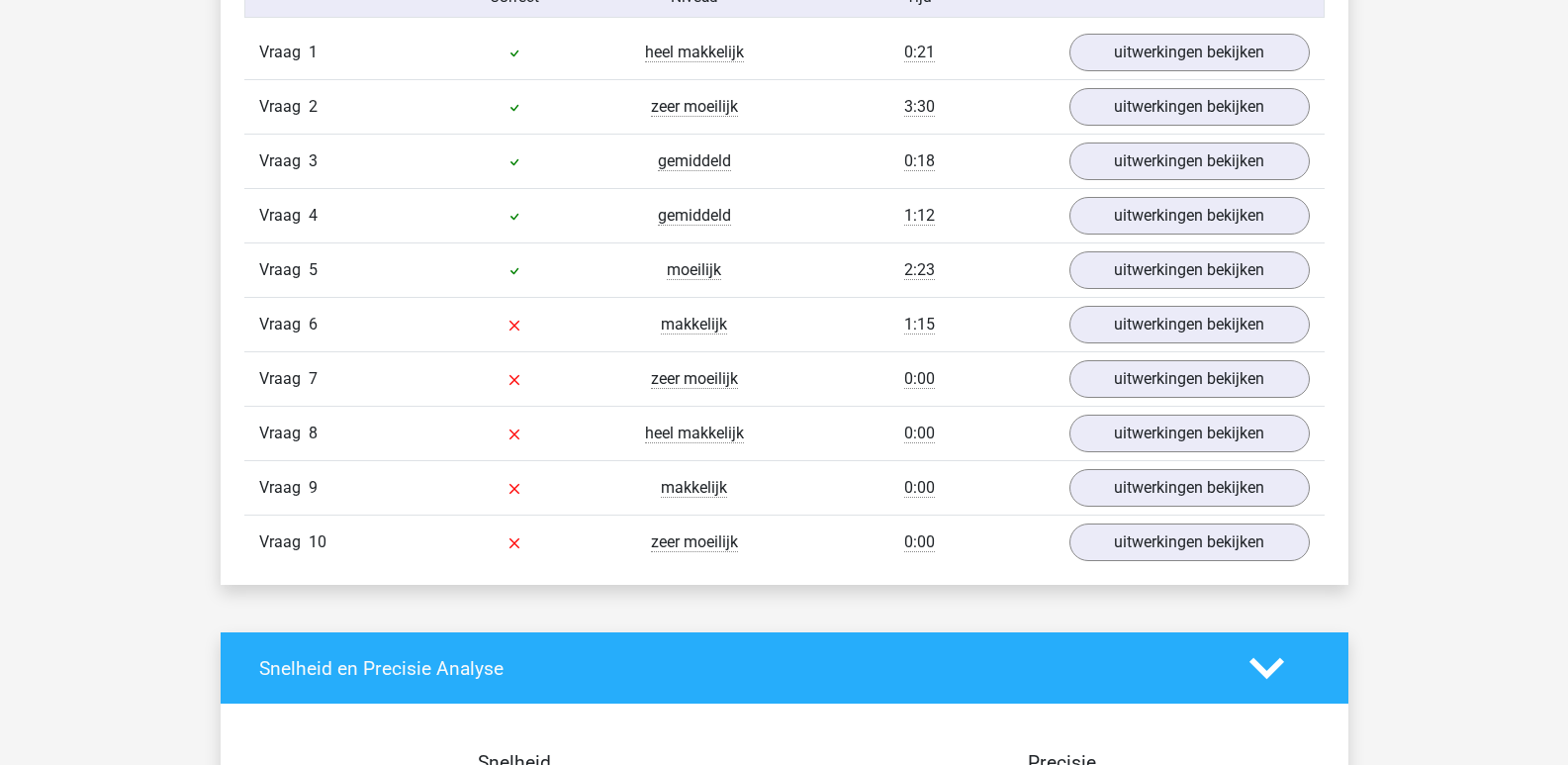
scroll to position [1583, 0]
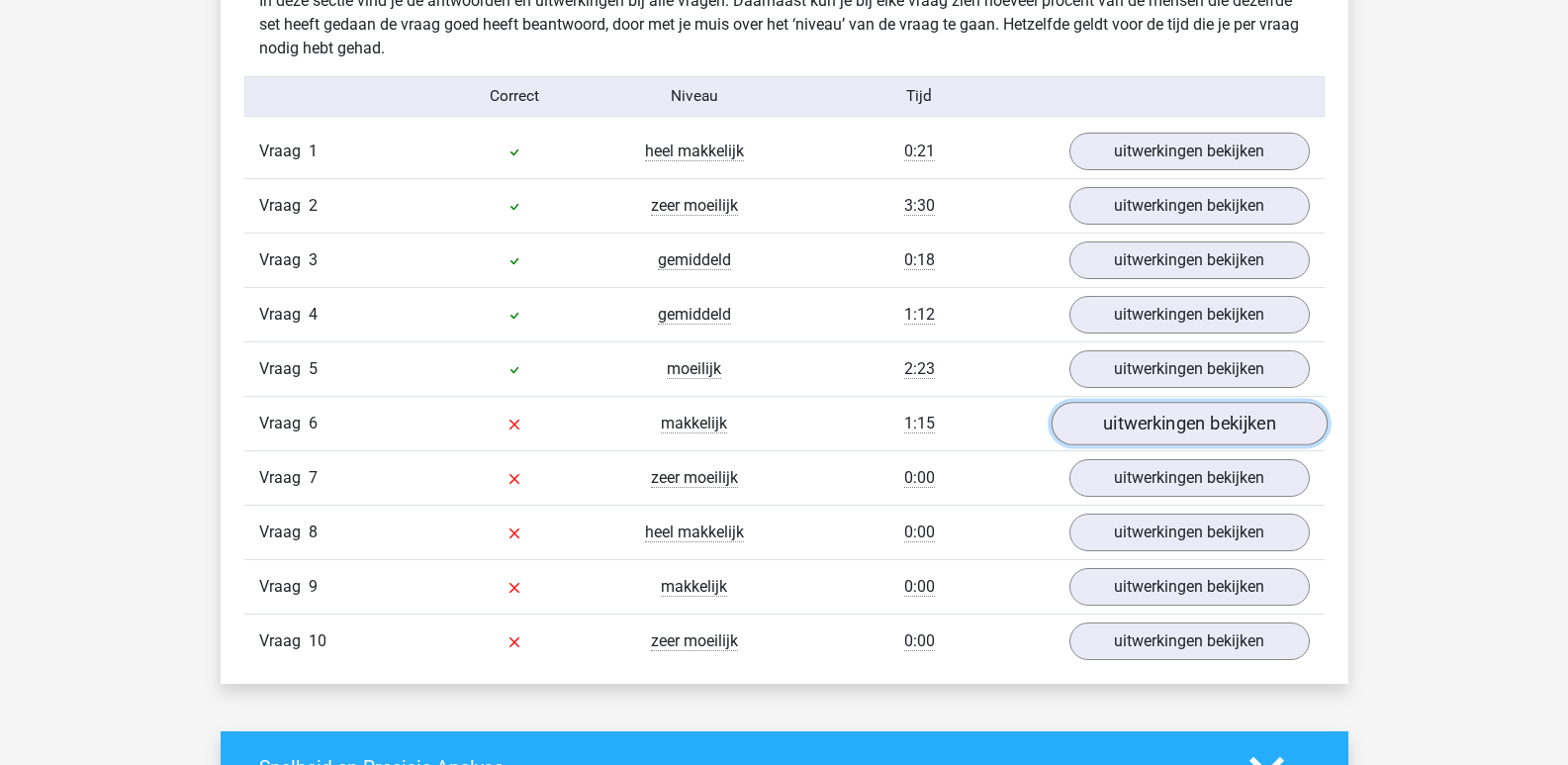
click at [1188, 424] on link "uitwerkingen bekijken" at bounding box center [1188, 425] width 276 height 44
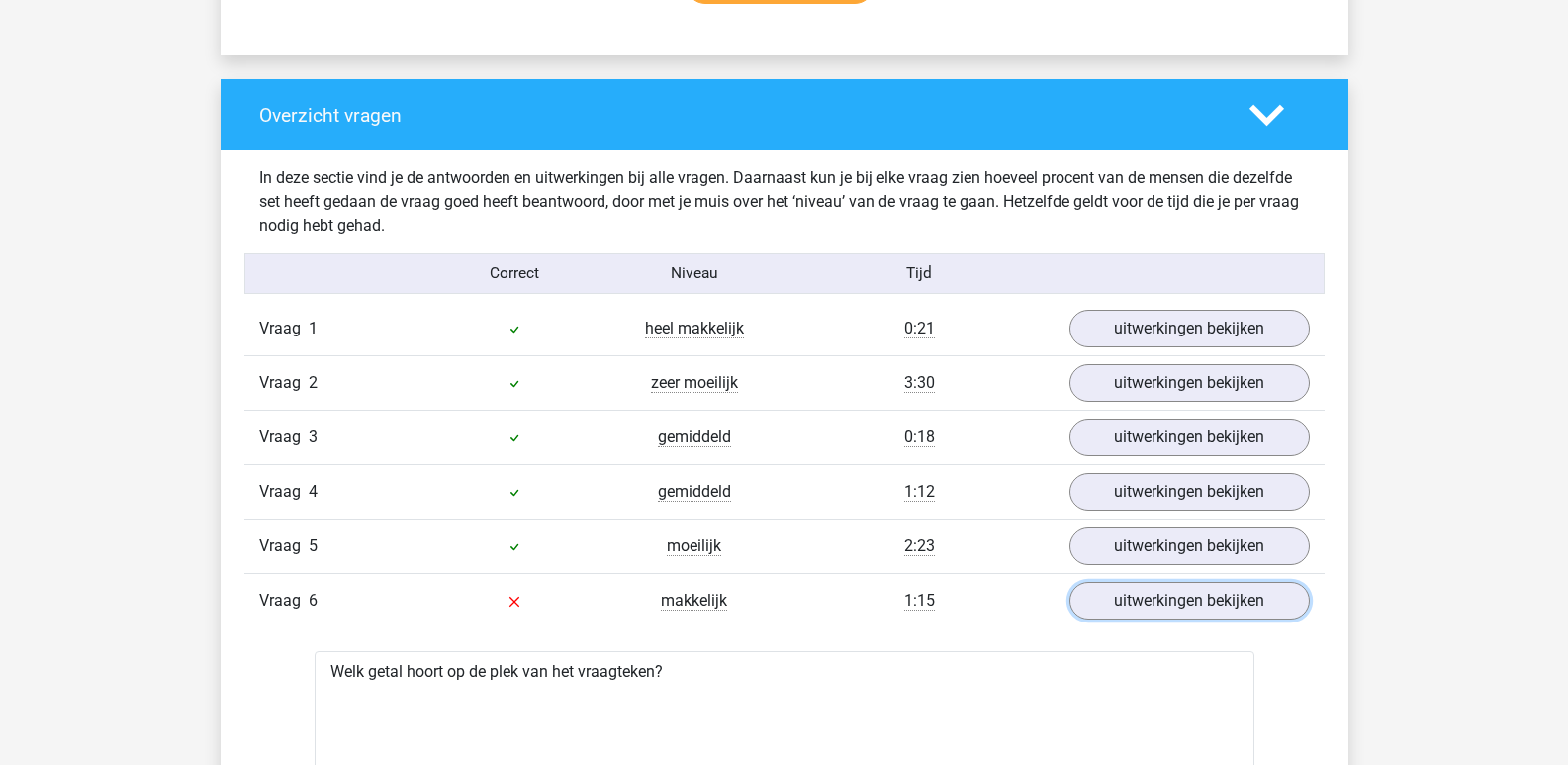
scroll to position [1385, 0]
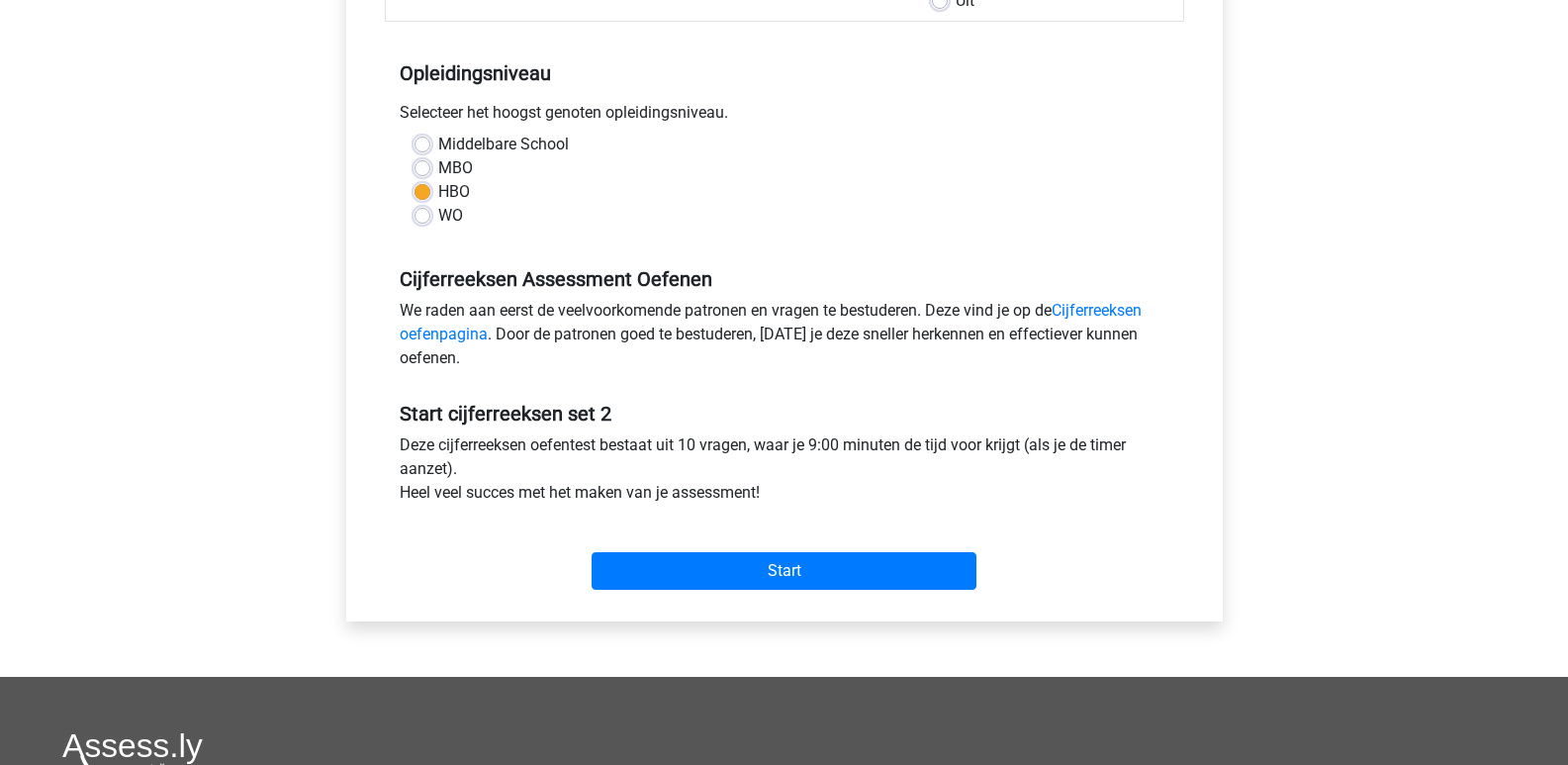
scroll to position [494, 0]
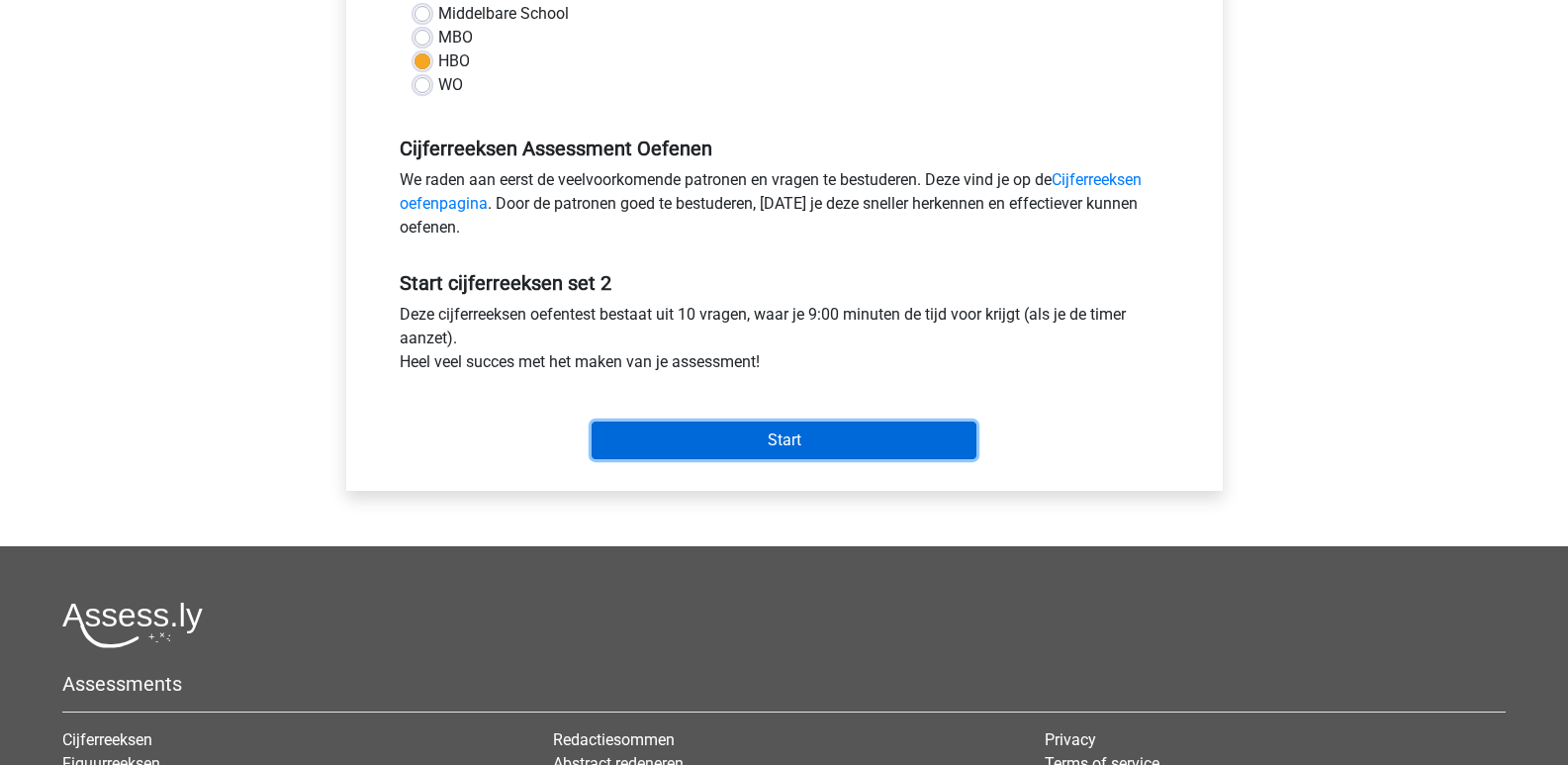
click at [773, 440] on input "Start" at bounding box center [784, 441] width 385 height 38
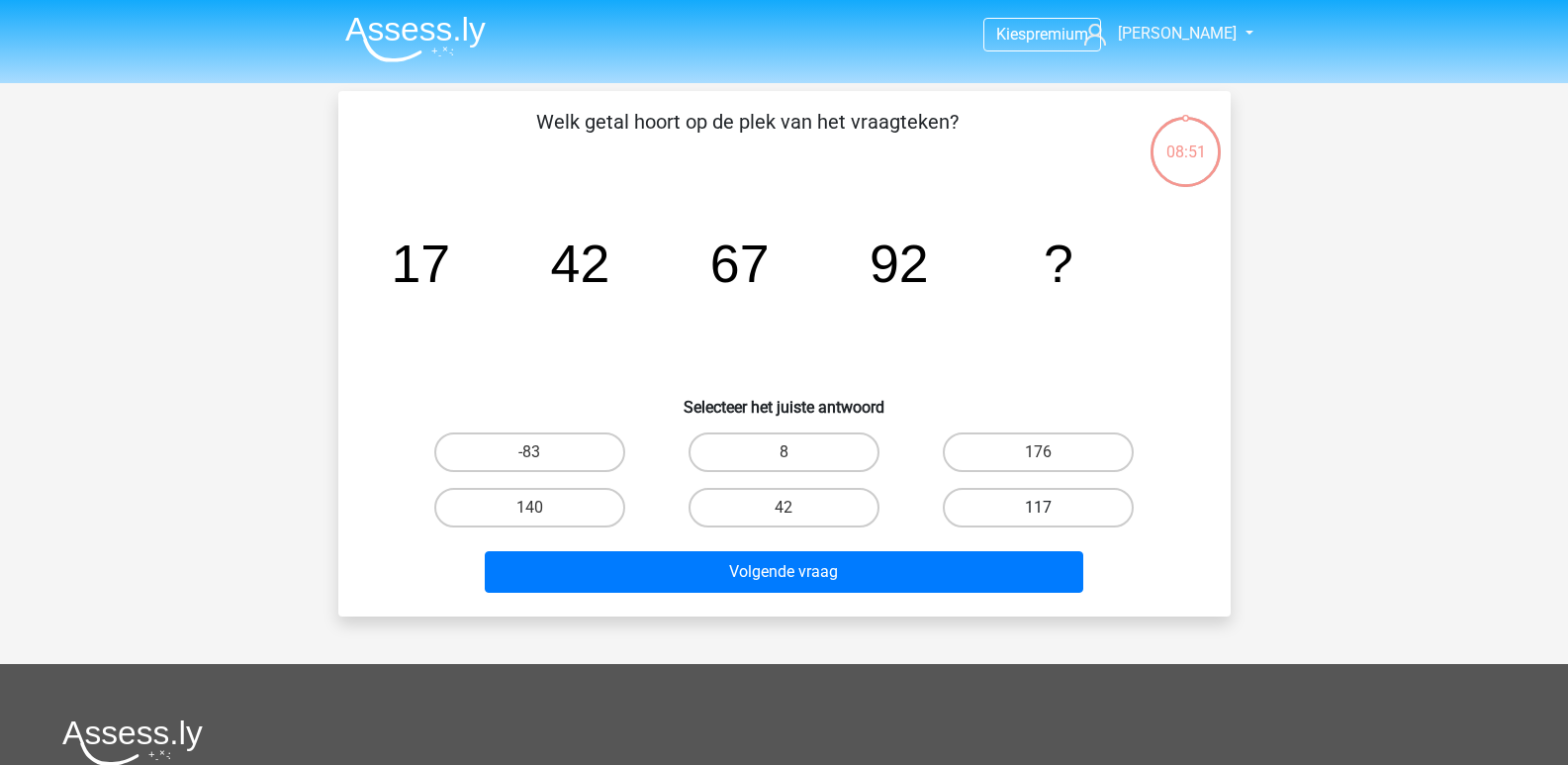
click at [1021, 496] on label "117" at bounding box center [1039, 507] width 191 height 40
click at [1039, 507] on input "117" at bounding box center [1045, 513] width 13 height 13
radio input "true"
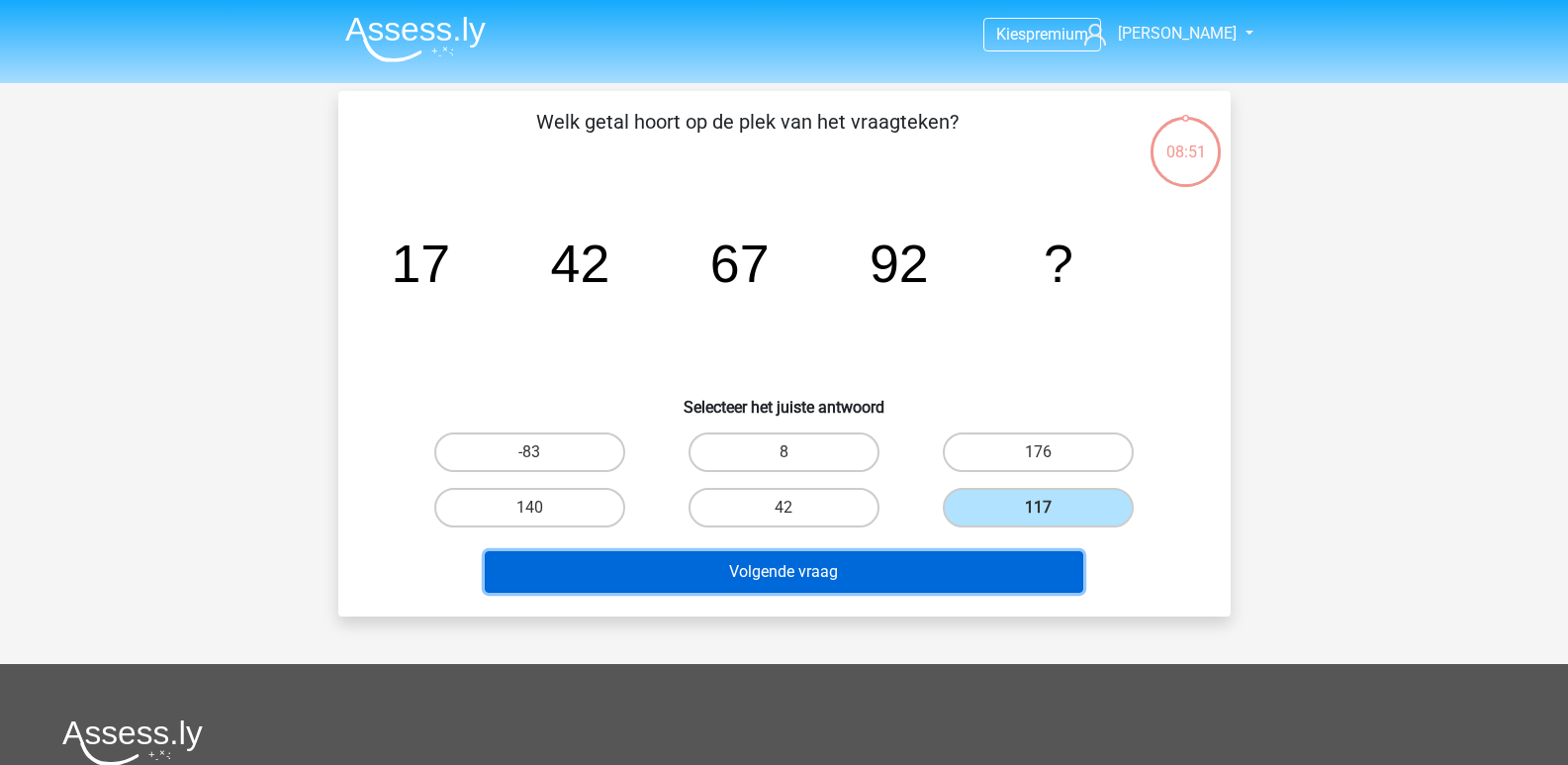
click at [806, 562] on button "Volgende vraag" at bounding box center [784, 572] width 599 height 42
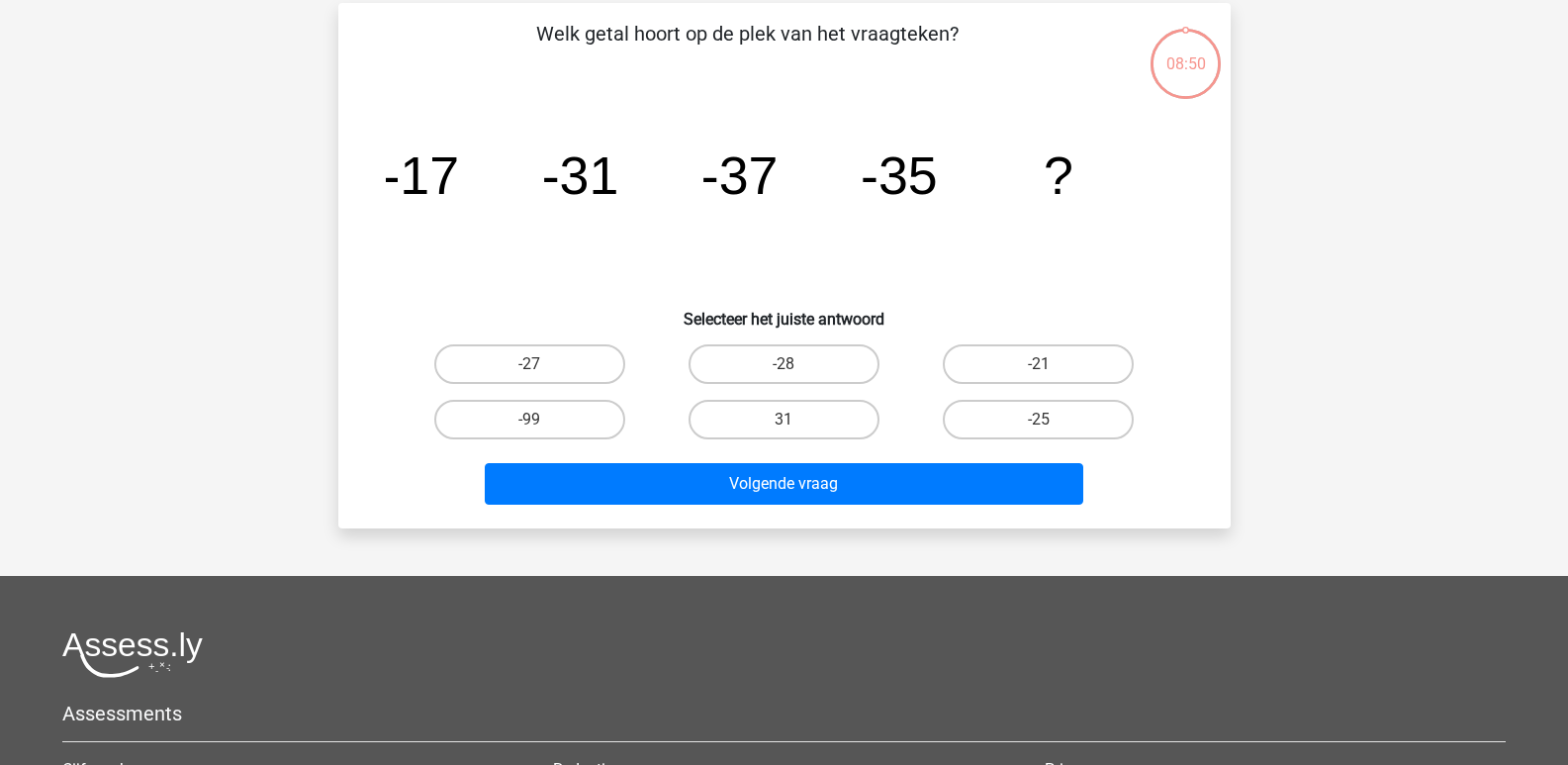
scroll to position [91, 0]
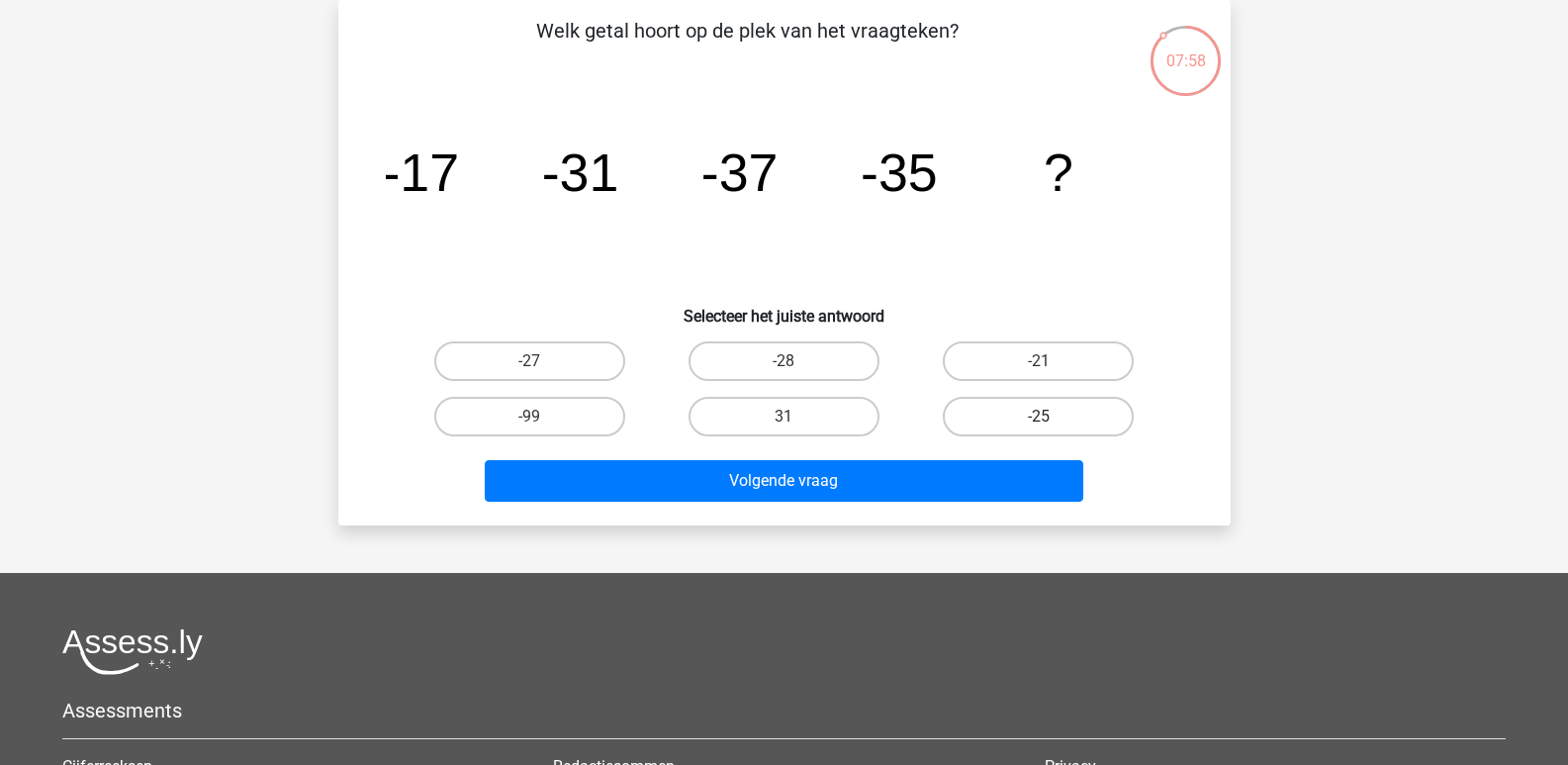
click at [1041, 412] on label "-25" at bounding box center [1039, 417] width 191 height 40
click at [1041, 417] on input "-25" at bounding box center [1045, 423] width 13 height 13
radio input "true"
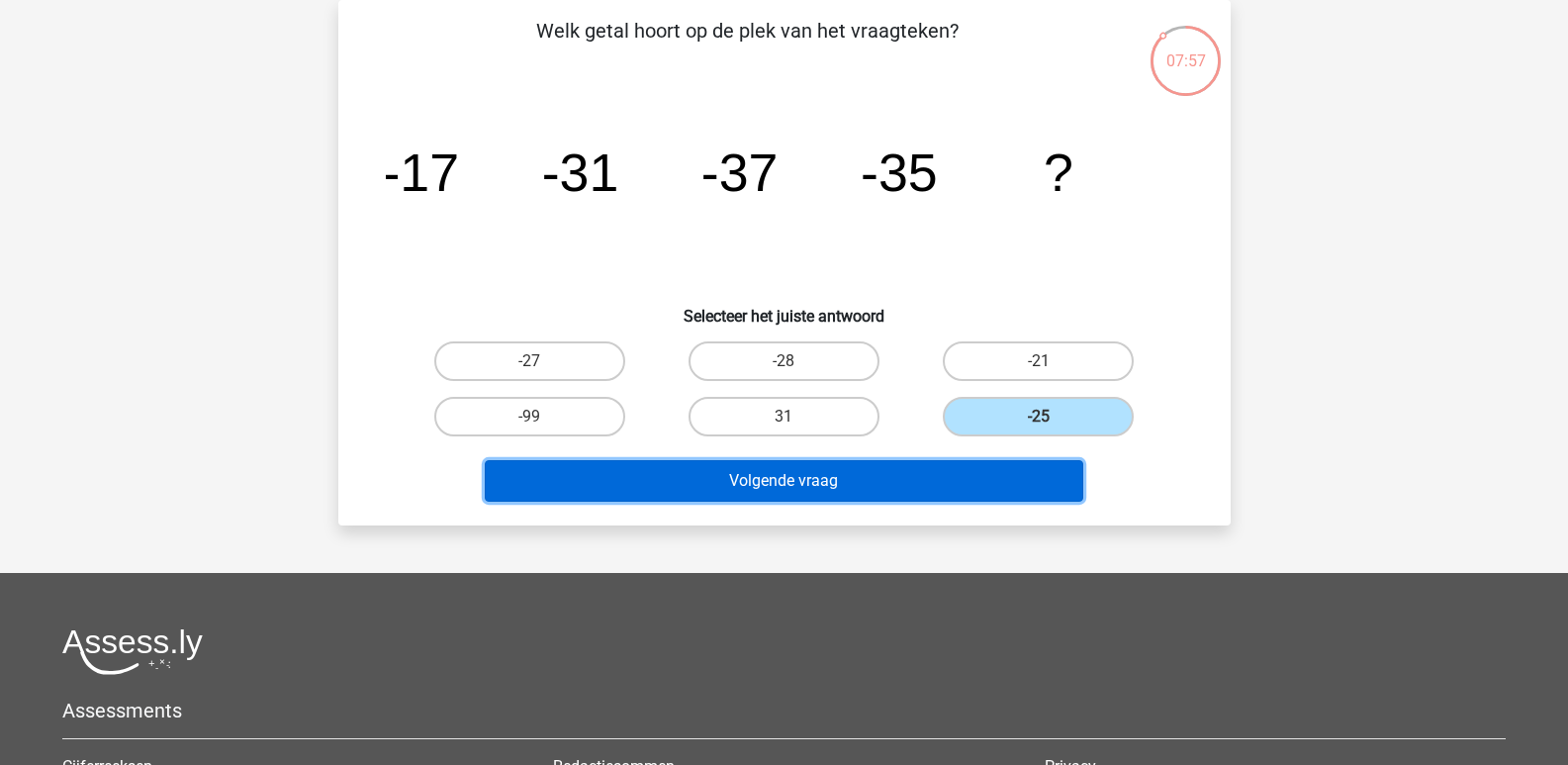
click at [814, 473] on button "Volgende vraag" at bounding box center [784, 480] width 599 height 42
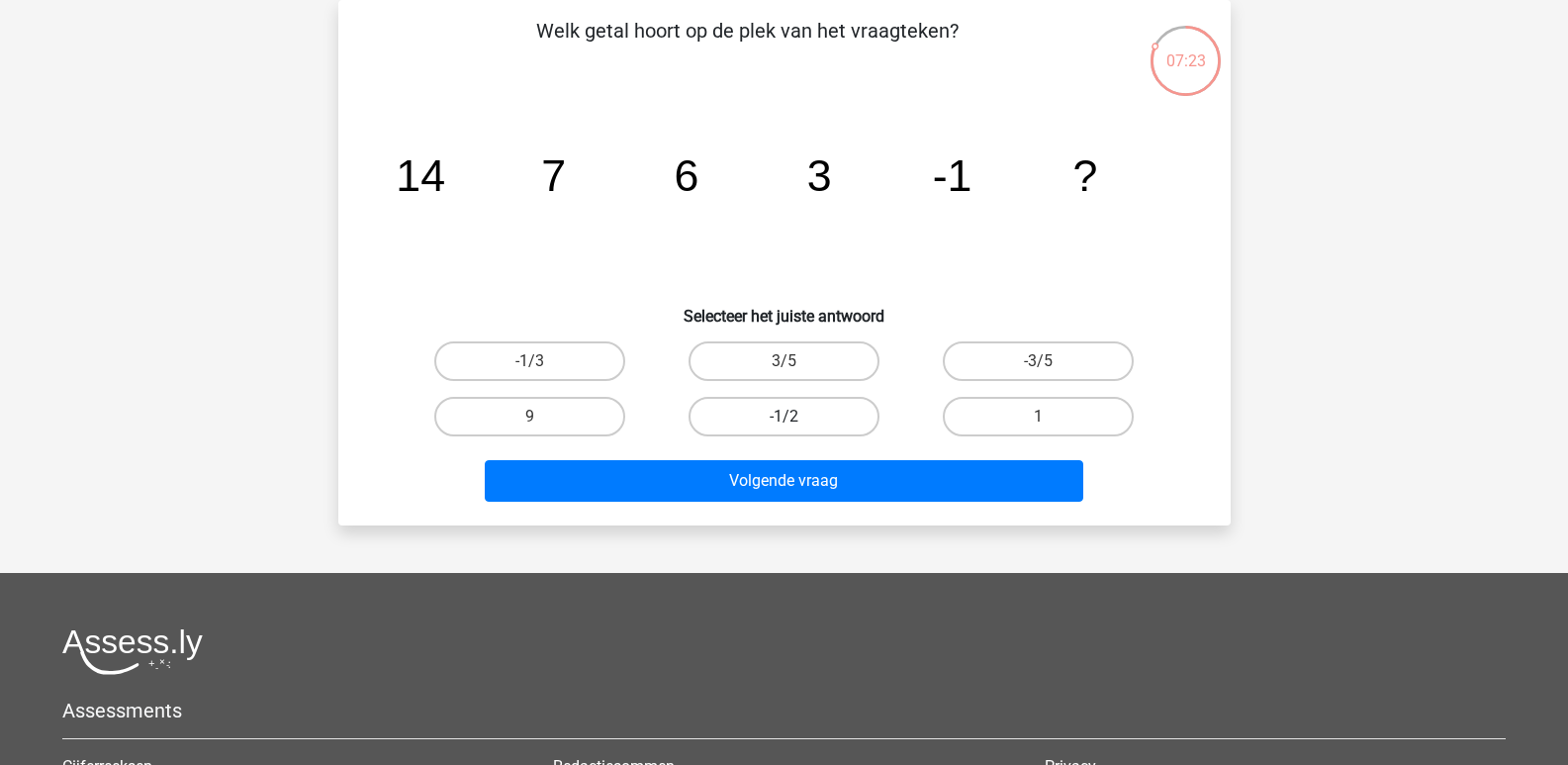
click at [774, 409] on label "-1/2" at bounding box center [784, 417] width 191 height 40
click at [784, 417] on input "-1/2" at bounding box center [790, 423] width 13 height 13
radio input "true"
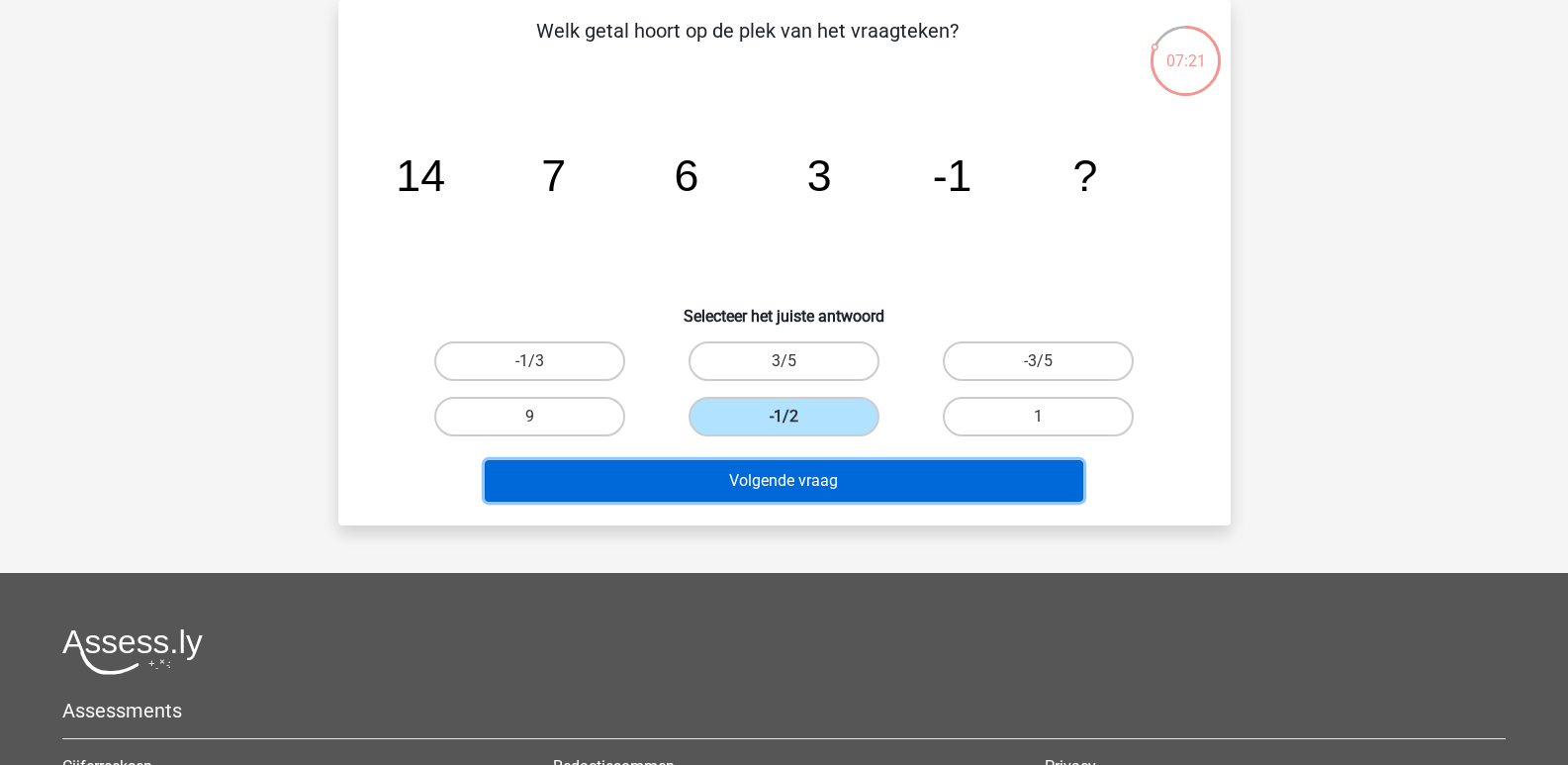
click at [788, 478] on button "Volgende vraag" at bounding box center [784, 480] width 599 height 42
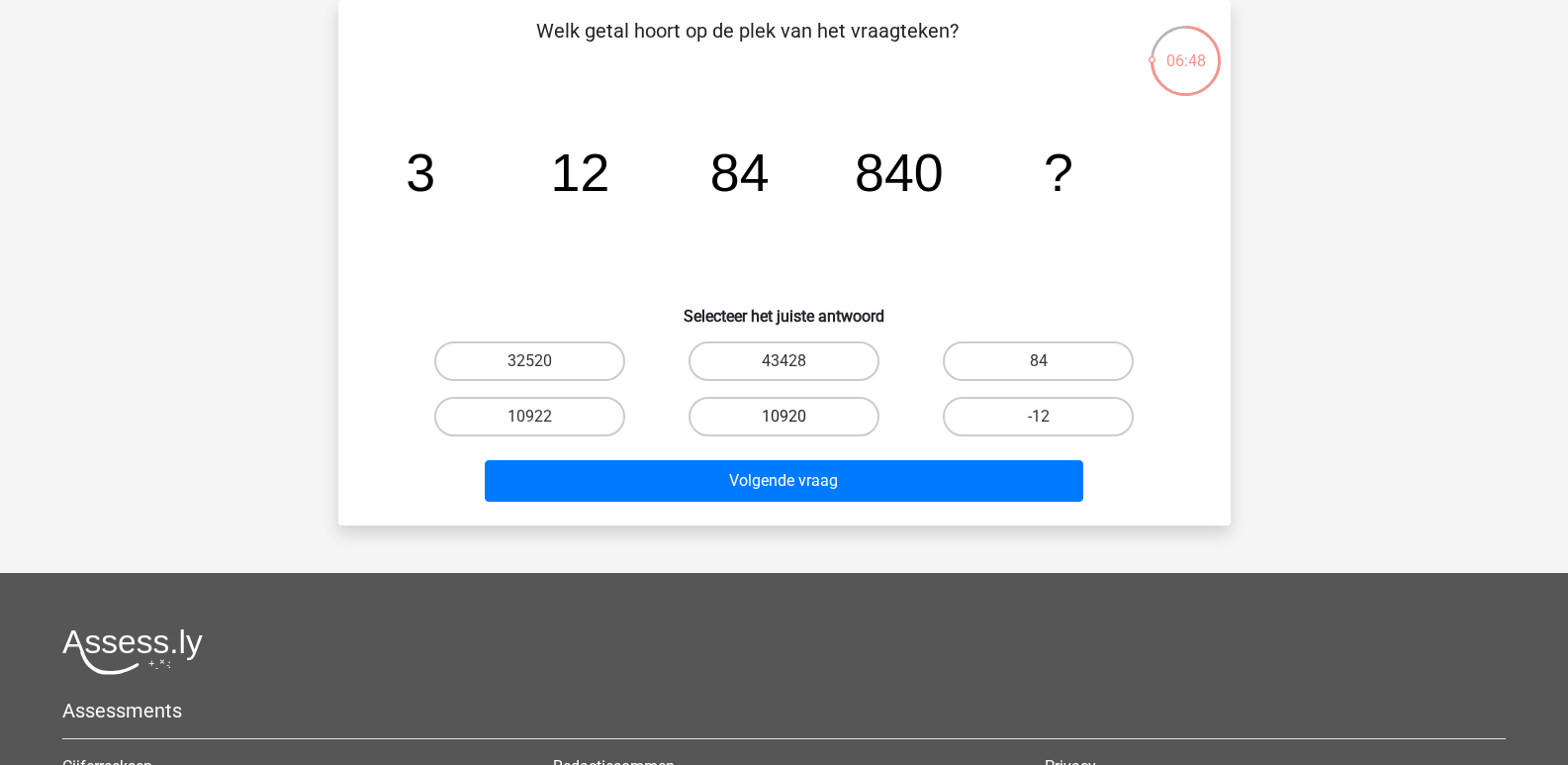
click at [776, 414] on label "10920" at bounding box center [784, 417] width 191 height 40
click at [784, 417] on input "10920" at bounding box center [790, 423] width 13 height 13
radio input "true"
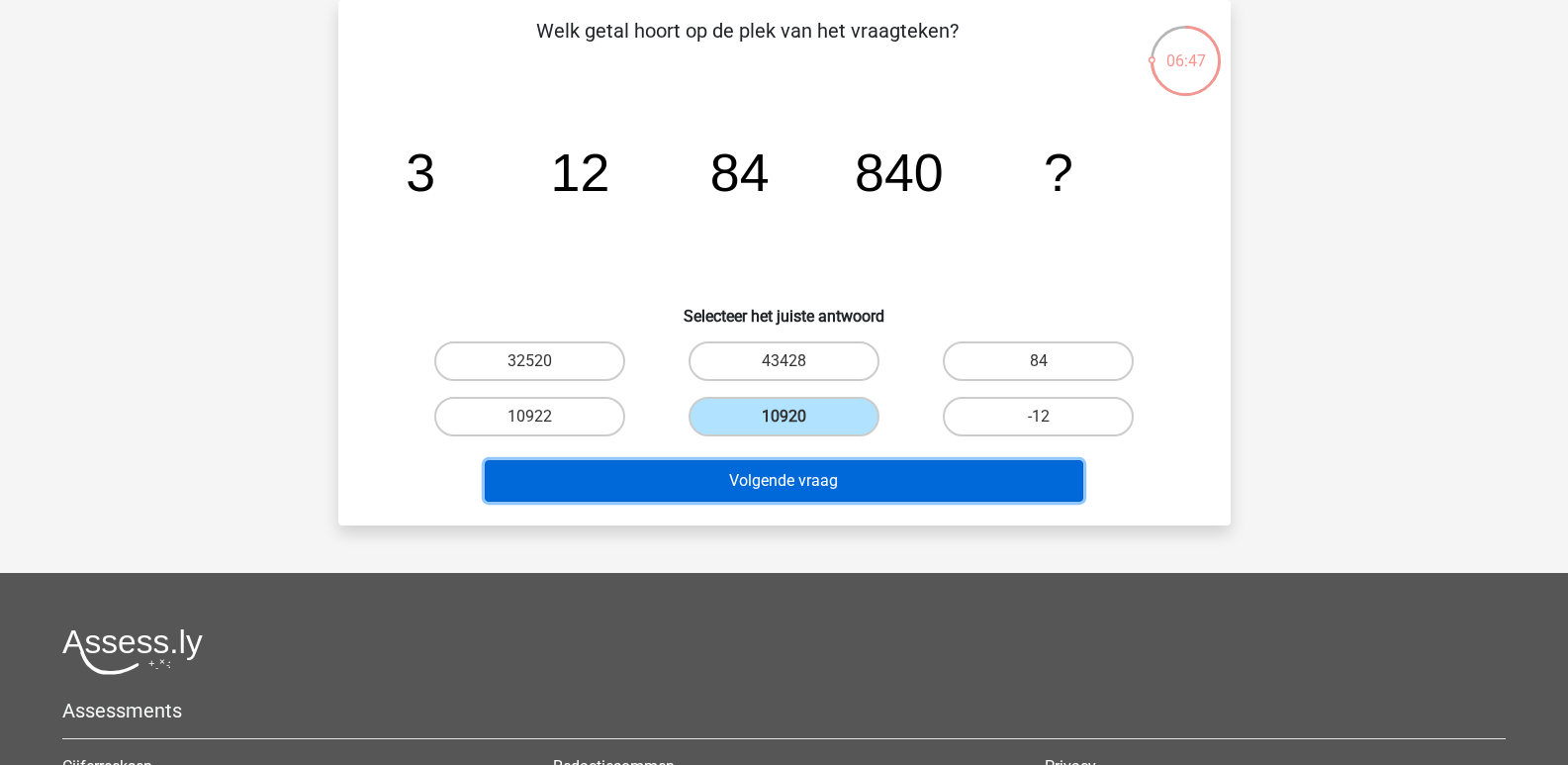
click at [783, 476] on button "Volgende vraag" at bounding box center [784, 480] width 599 height 42
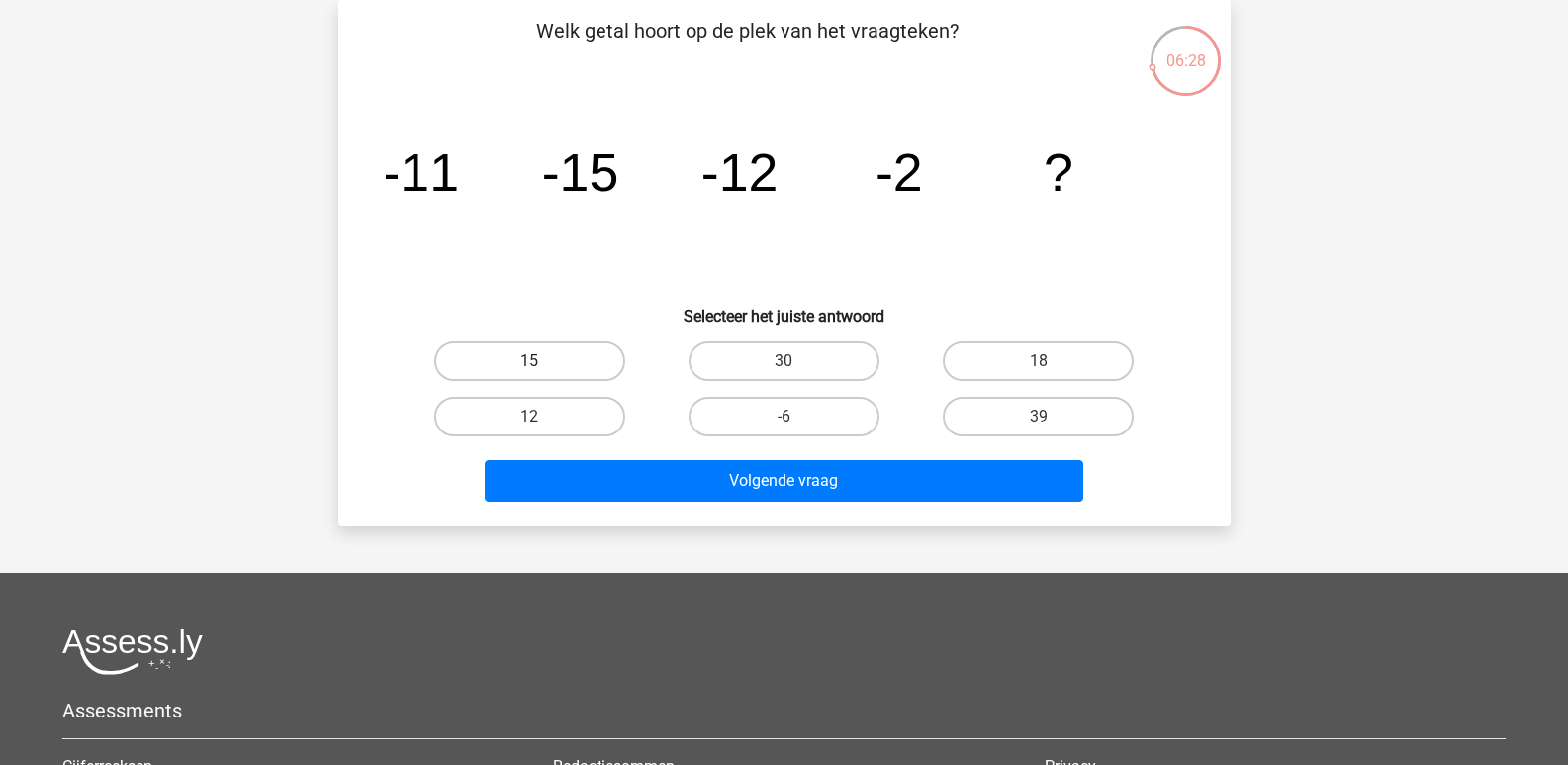
click at [537, 358] on label "15" at bounding box center [530, 361] width 191 height 40
click at [537, 361] on input "15" at bounding box center [535, 367] width 13 height 13
radio input "true"
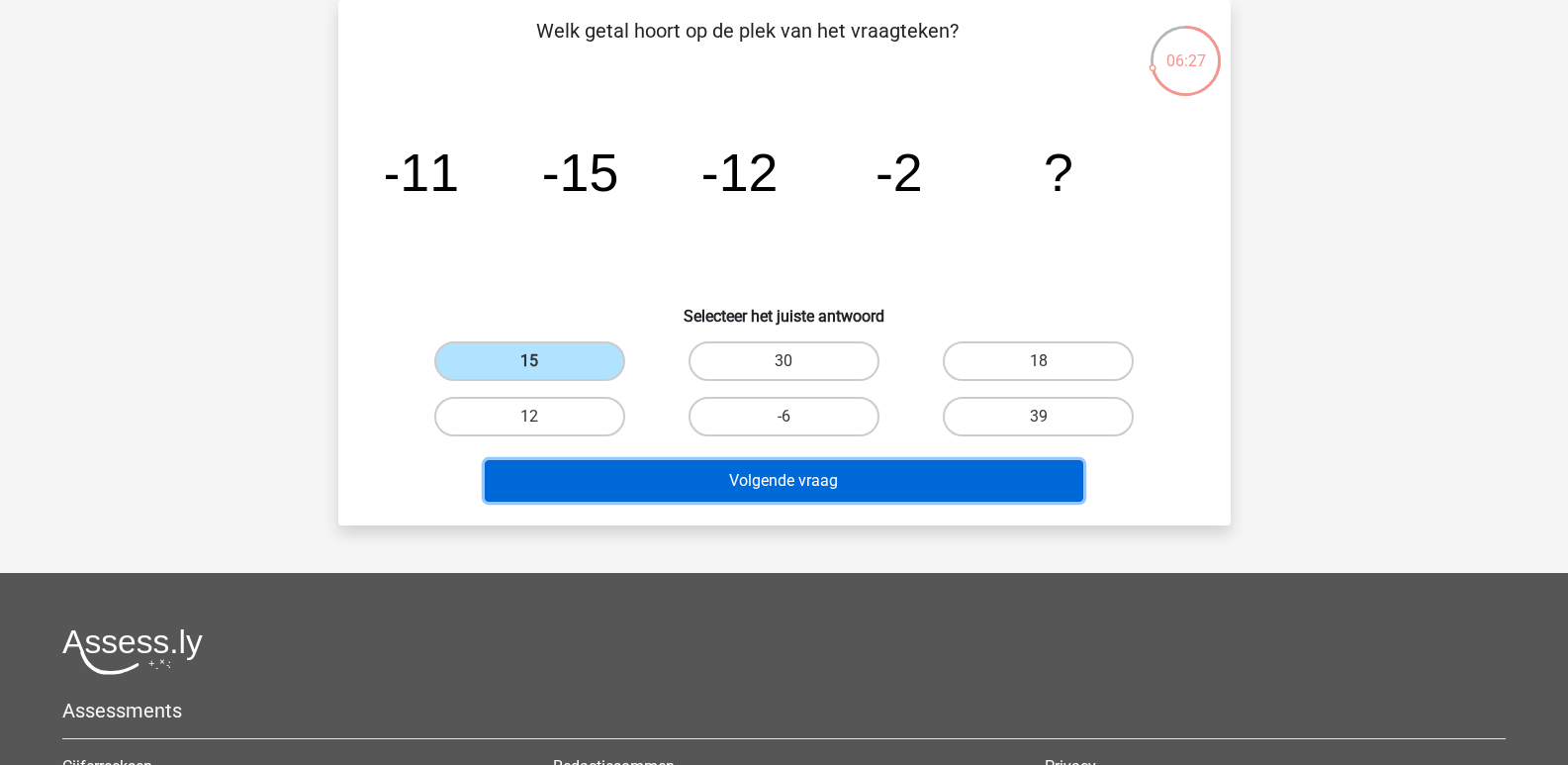
click at [793, 484] on button "Volgende vraag" at bounding box center [784, 480] width 599 height 42
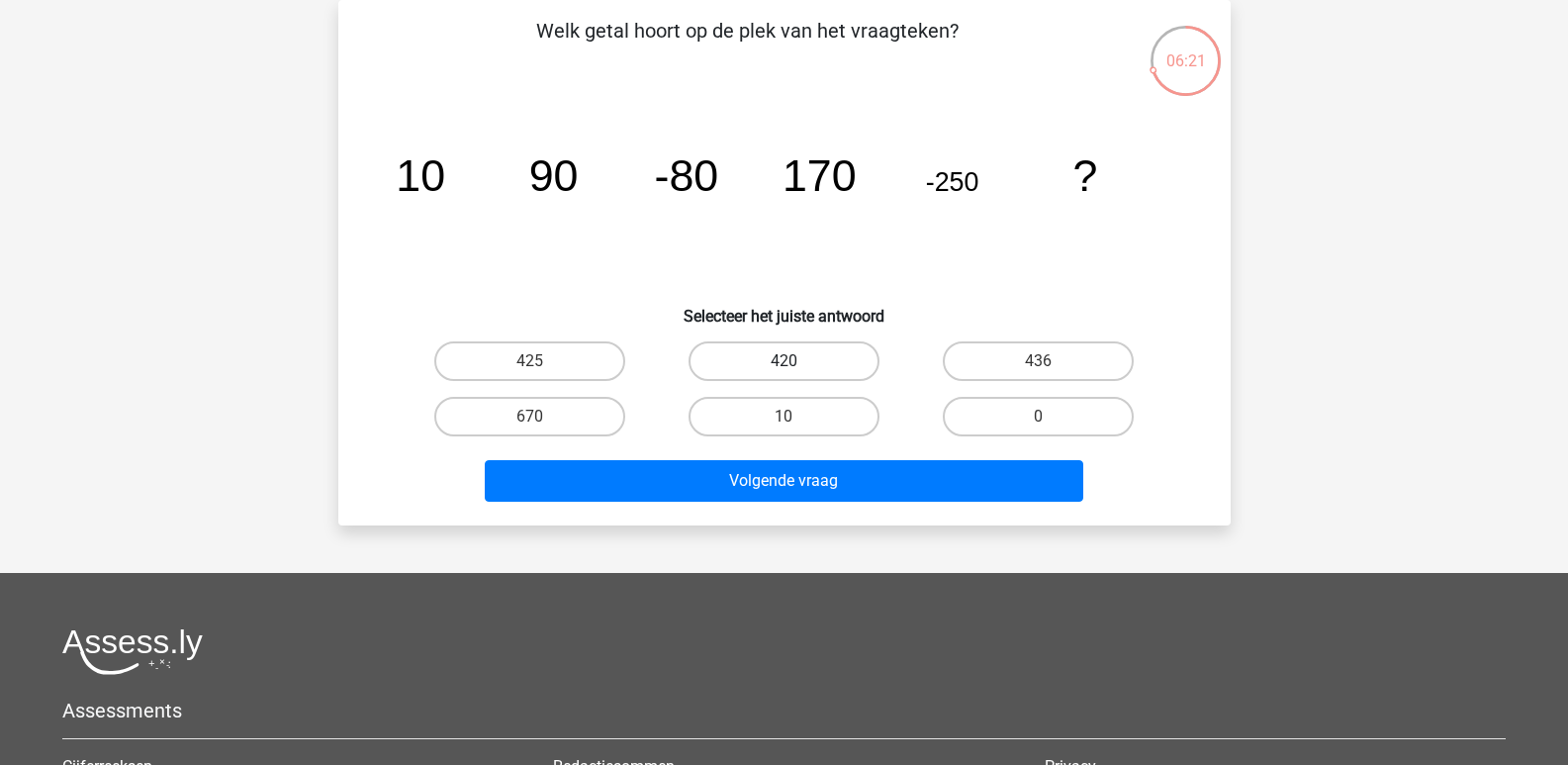
click at [784, 355] on label "420" at bounding box center [784, 361] width 191 height 40
click at [784, 361] on input "420" at bounding box center [790, 367] width 13 height 13
radio input "true"
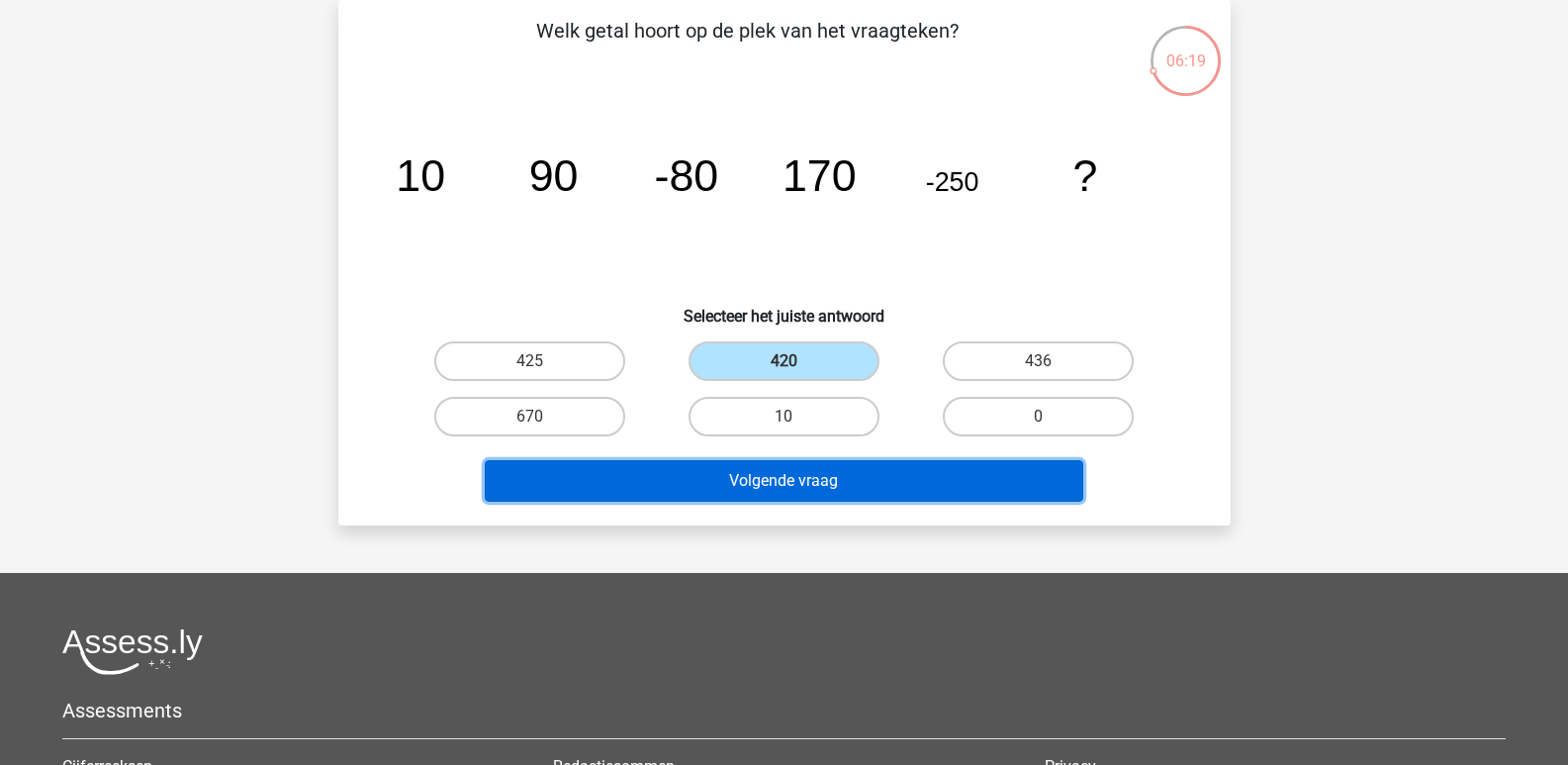
click at [785, 478] on button "Volgende vraag" at bounding box center [784, 480] width 599 height 42
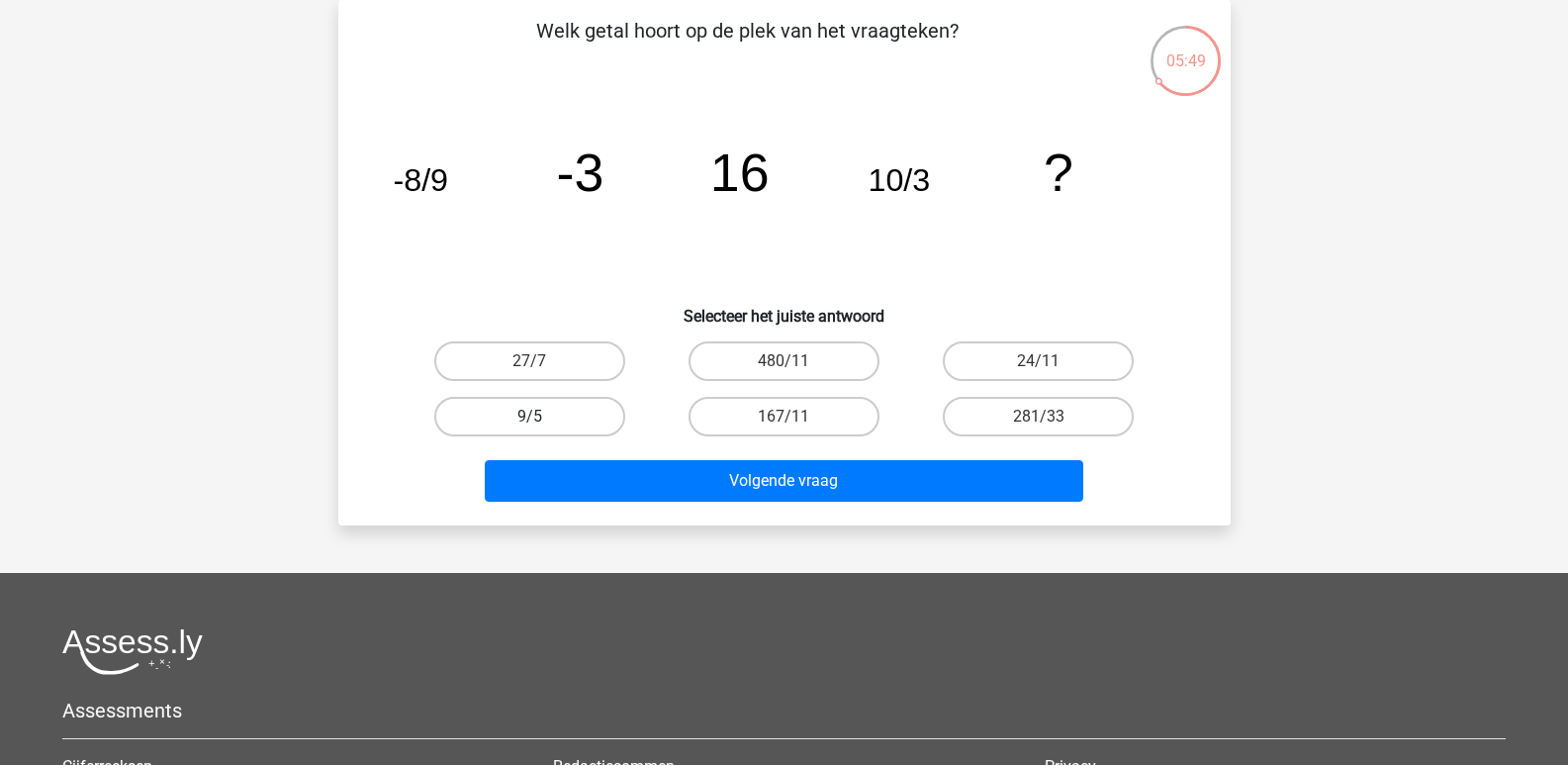
click at [543, 423] on label "9/5" at bounding box center [530, 417] width 191 height 40
click at [542, 423] on input "9/5" at bounding box center [535, 423] width 13 height 13
radio input "true"
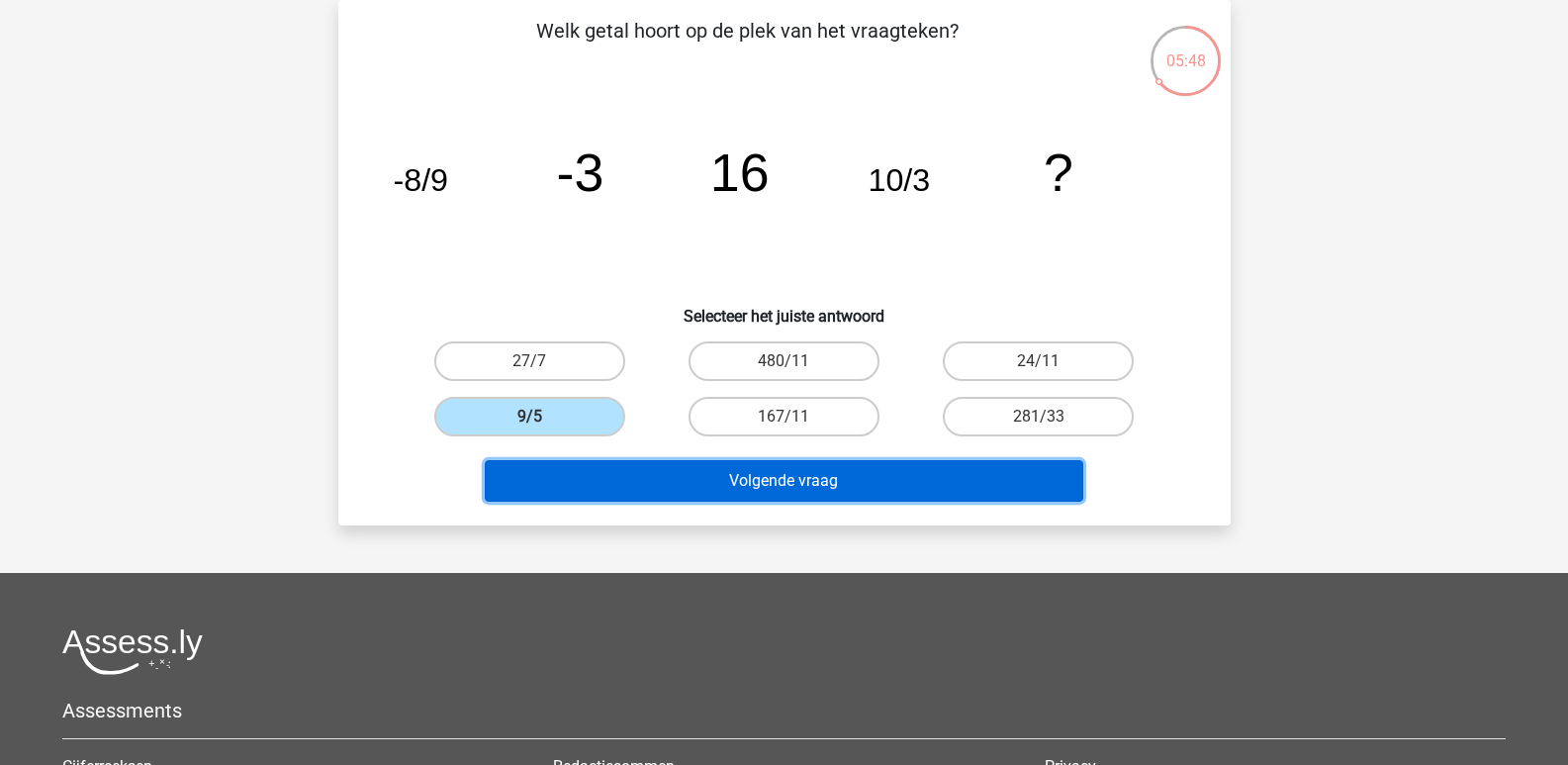
click at [812, 485] on button "Volgende vraag" at bounding box center [784, 480] width 599 height 42
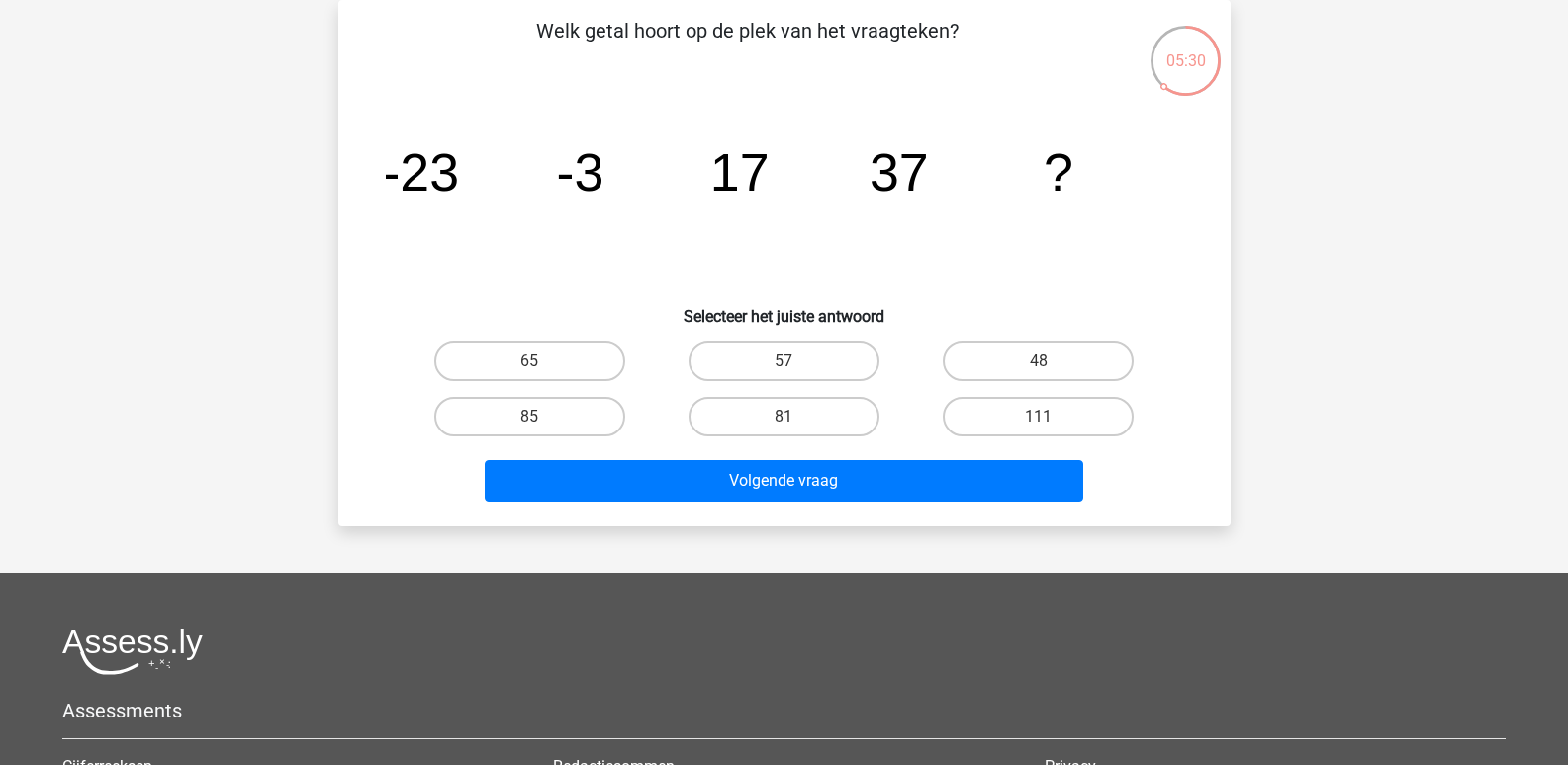
click at [793, 361] on input "57" at bounding box center [790, 367] width 13 height 13
radio input "true"
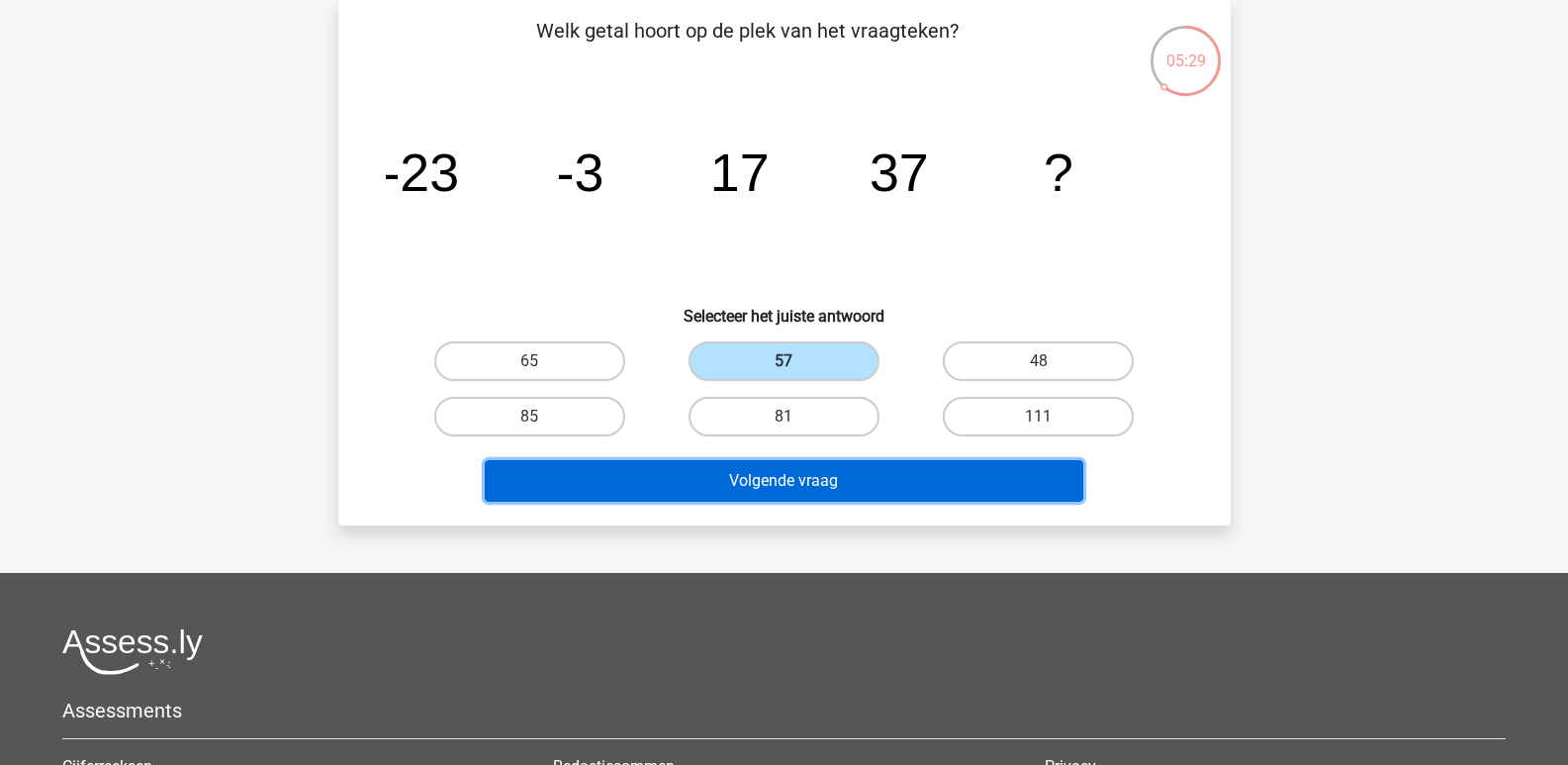
click at [803, 471] on button "Volgende vraag" at bounding box center [784, 480] width 599 height 42
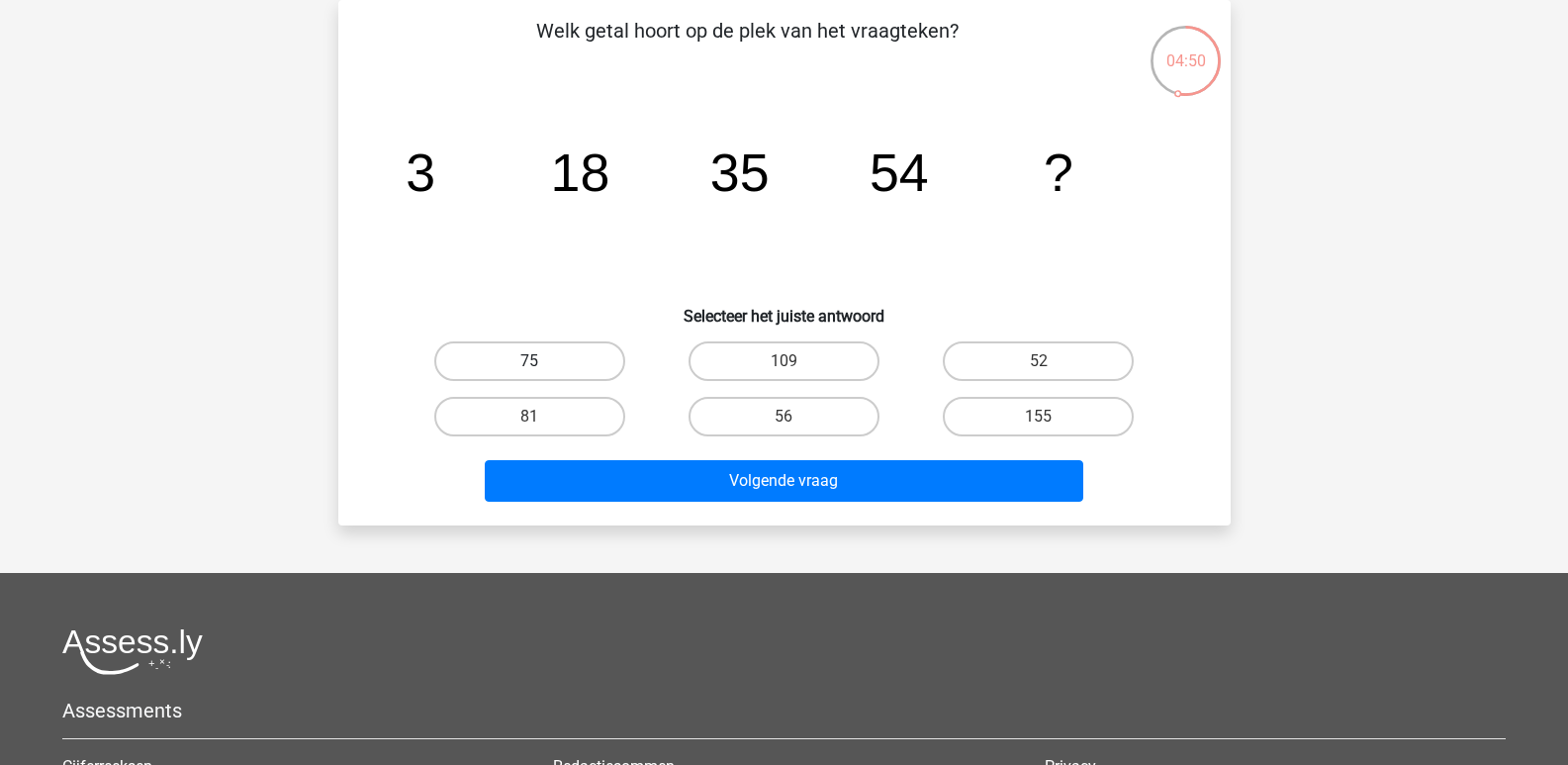
click at [531, 357] on label "75" at bounding box center [530, 361] width 191 height 40
click at [531, 361] on input "75" at bounding box center [535, 367] width 13 height 13
radio input "true"
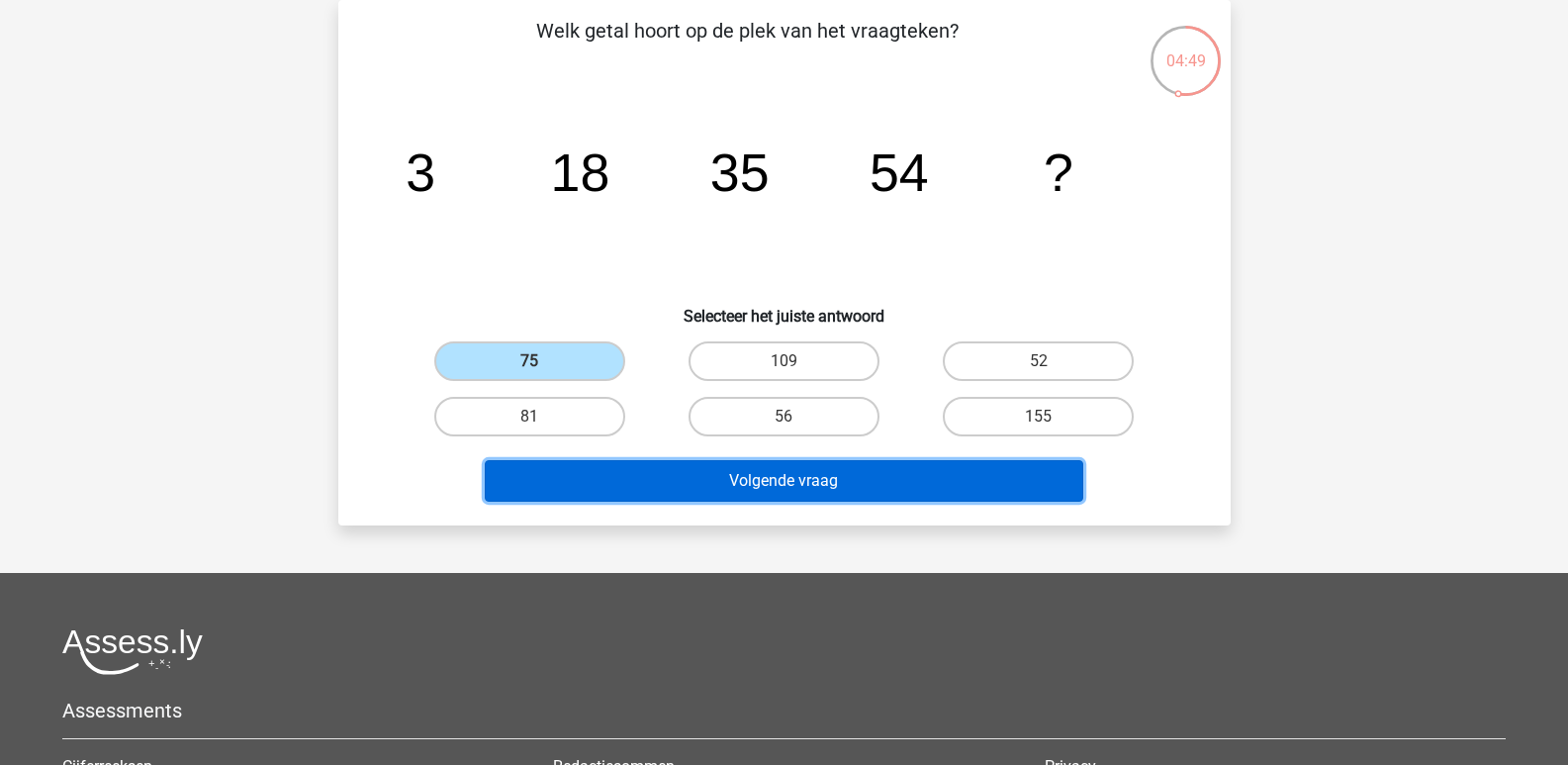
click at [762, 481] on button "Volgende vraag" at bounding box center [784, 480] width 599 height 42
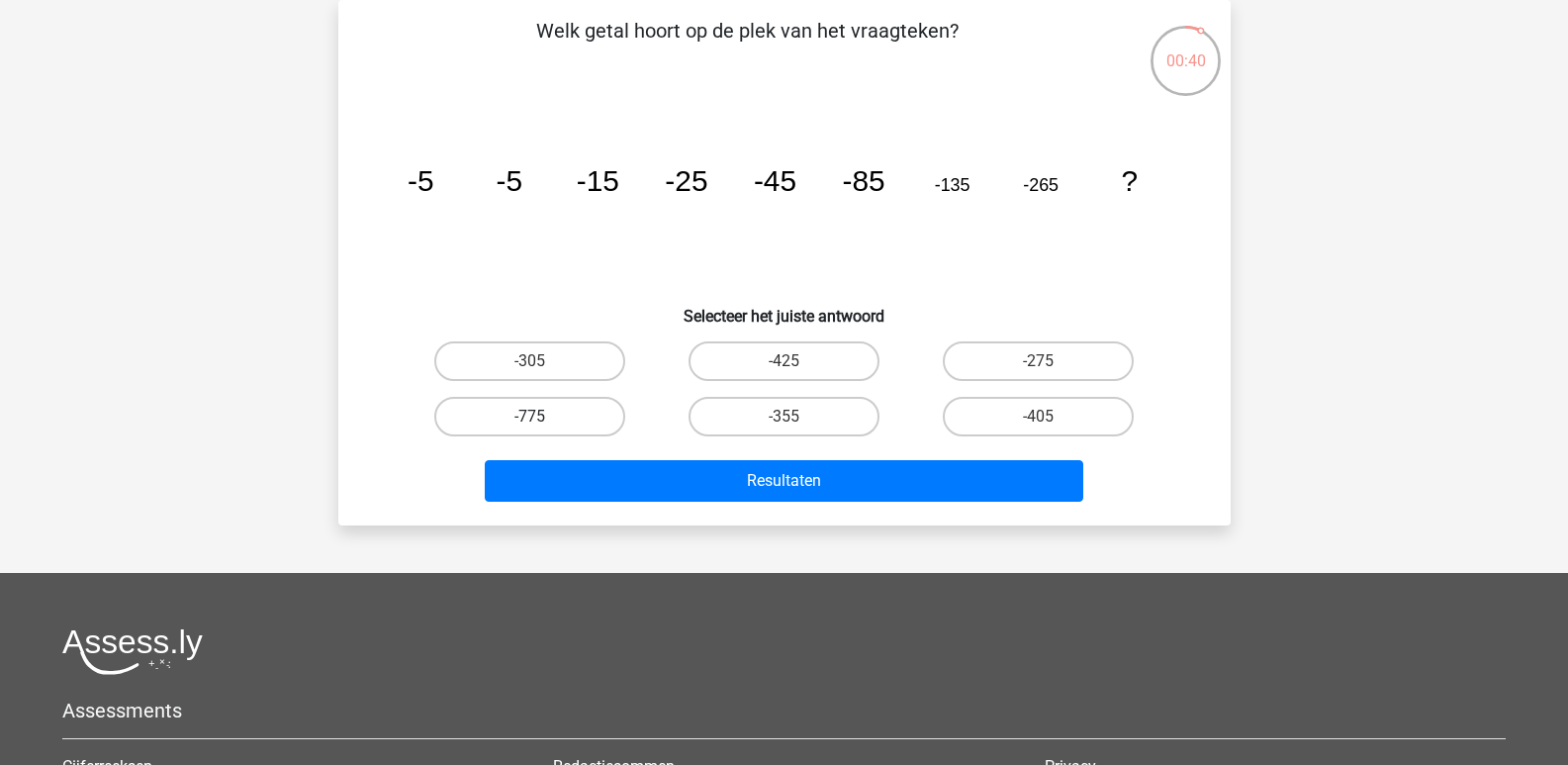
click at [535, 404] on label "-775" at bounding box center [530, 417] width 191 height 40
click at [535, 417] on input "-775" at bounding box center [535, 423] width 13 height 13
radio input "true"
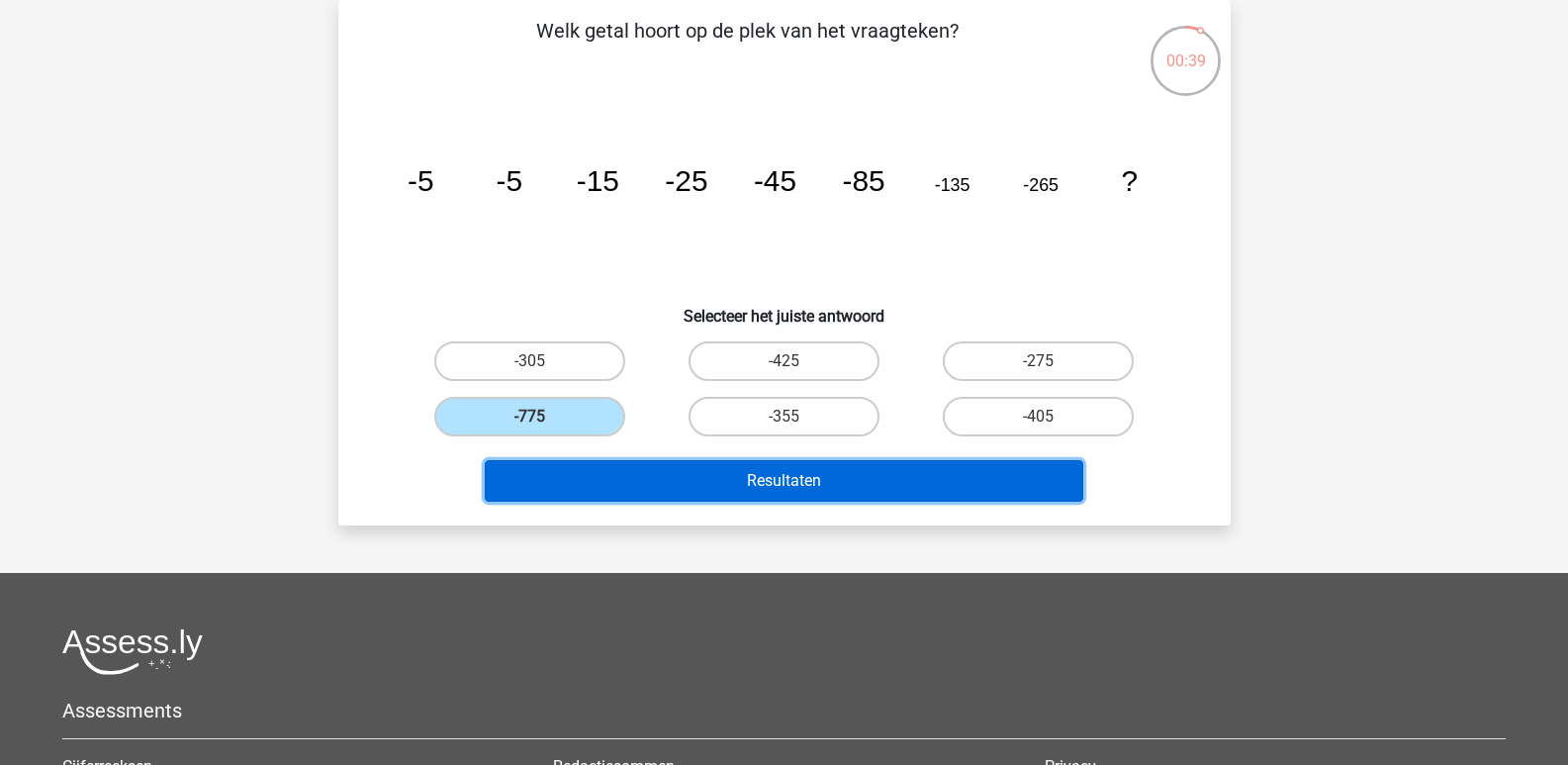
click at [752, 480] on button "Resultaten" at bounding box center [784, 480] width 599 height 42
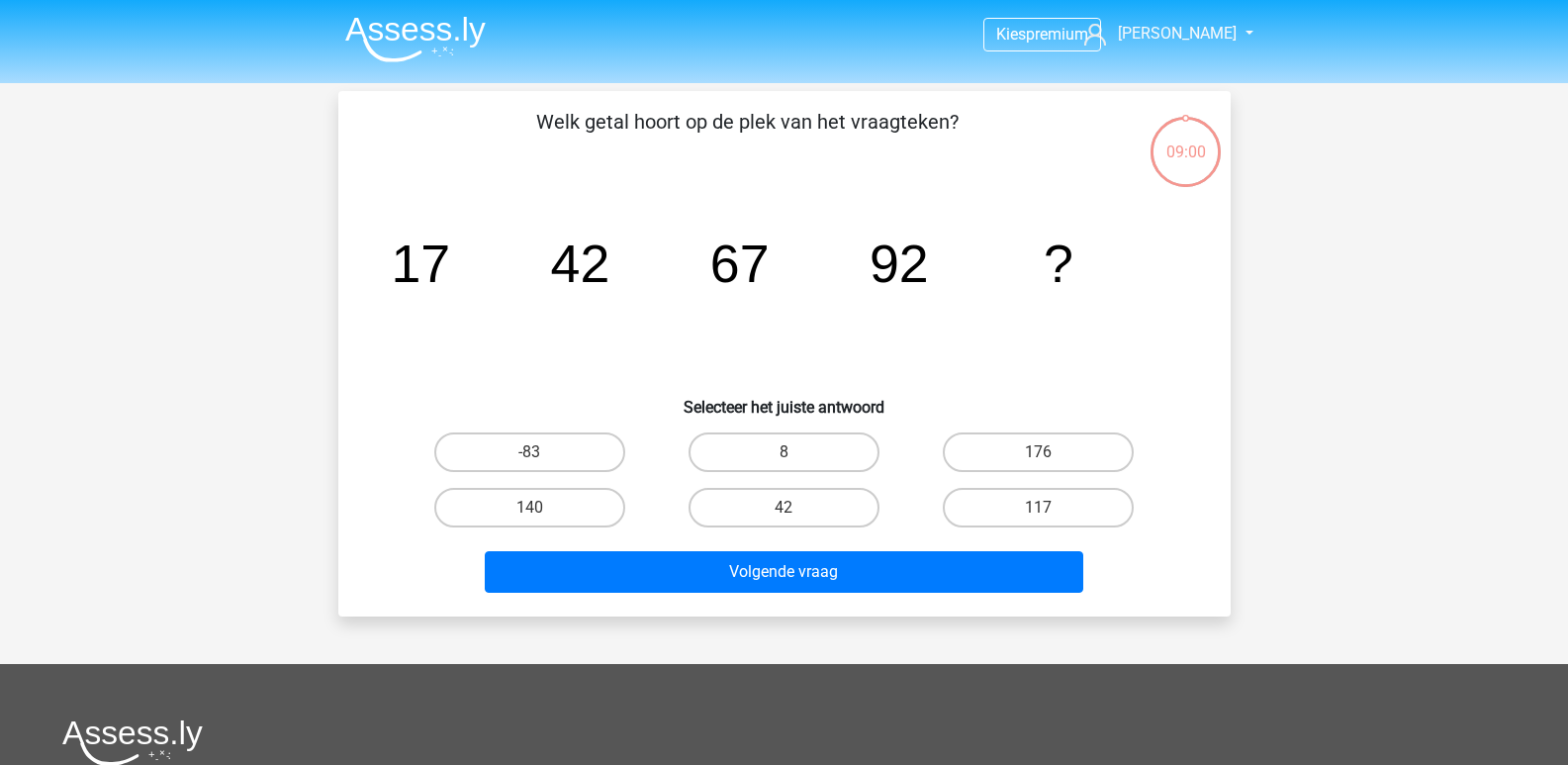
scroll to position [91, 0]
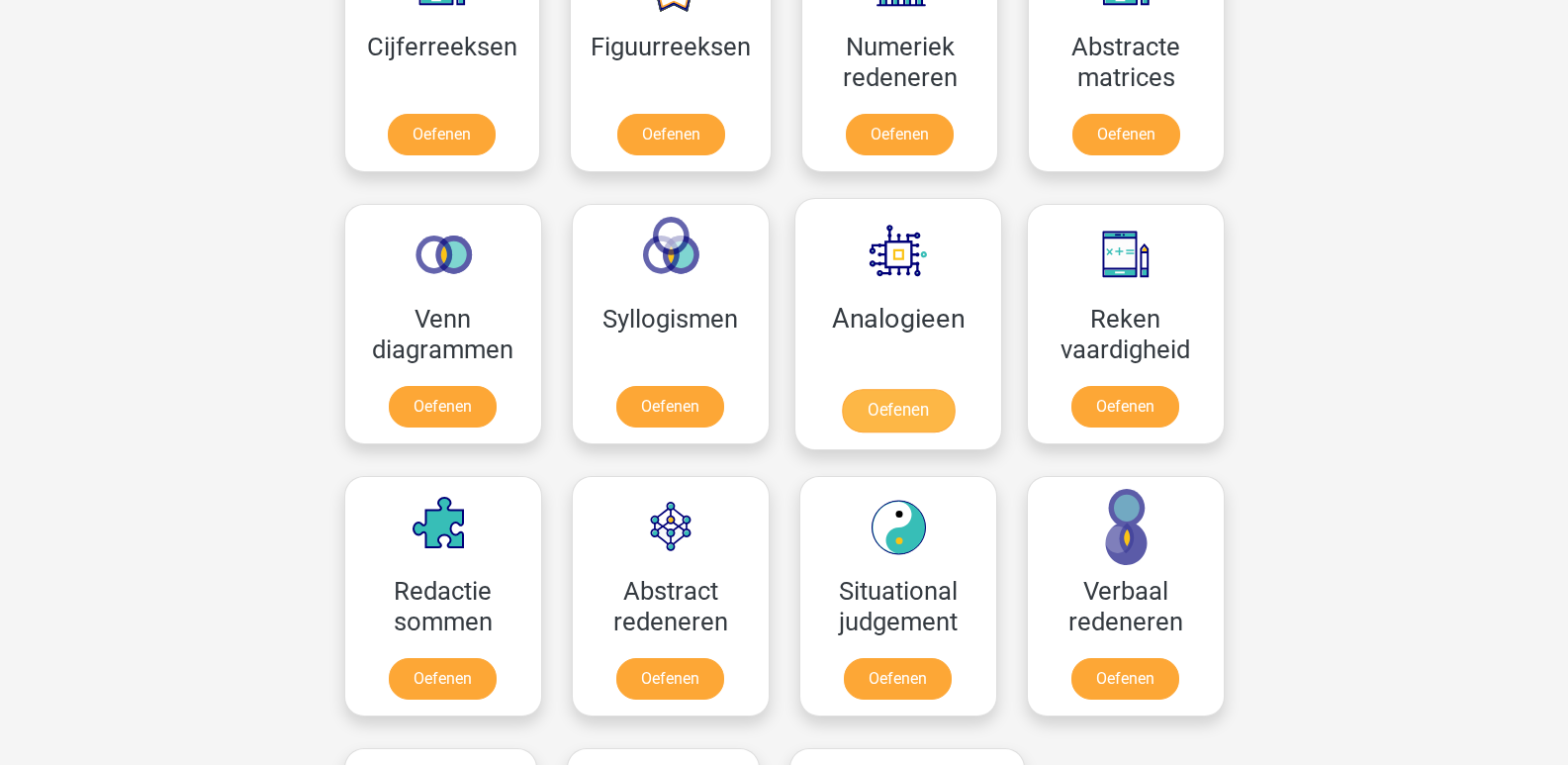
scroll to position [989, 0]
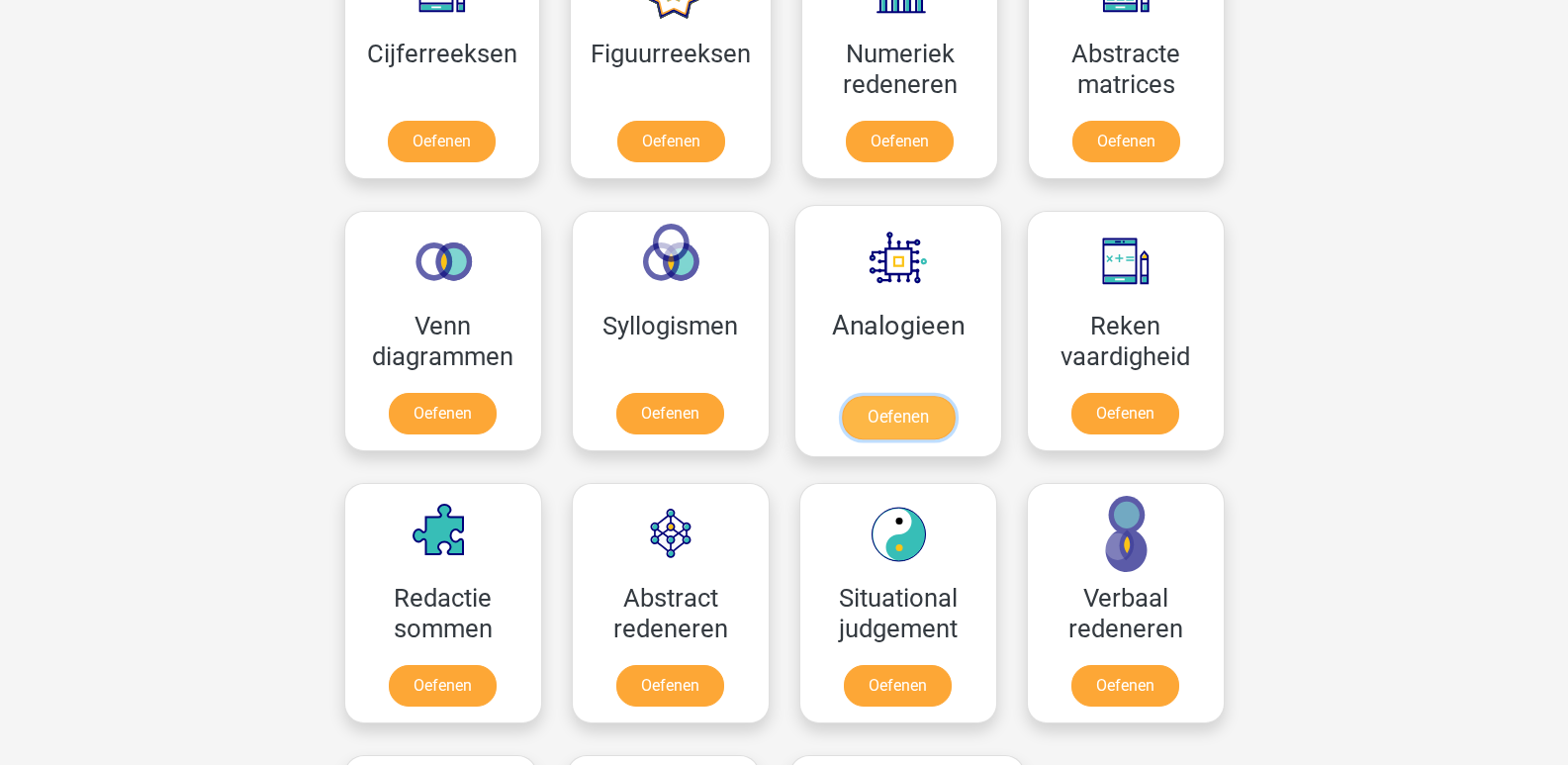
click at [887, 396] on link "Oefenen" at bounding box center [896, 418] width 112 height 44
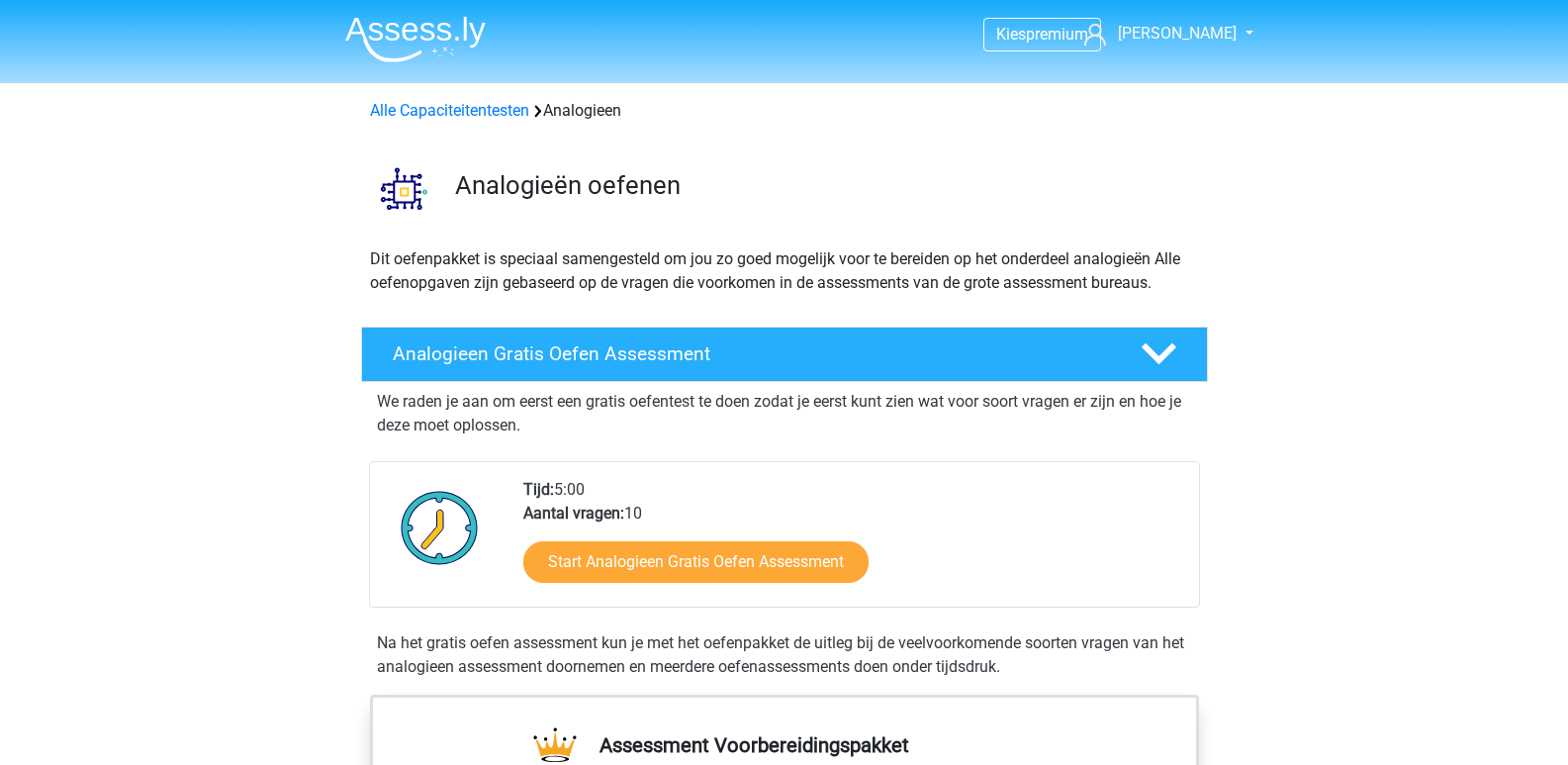
scroll to position [594, 0]
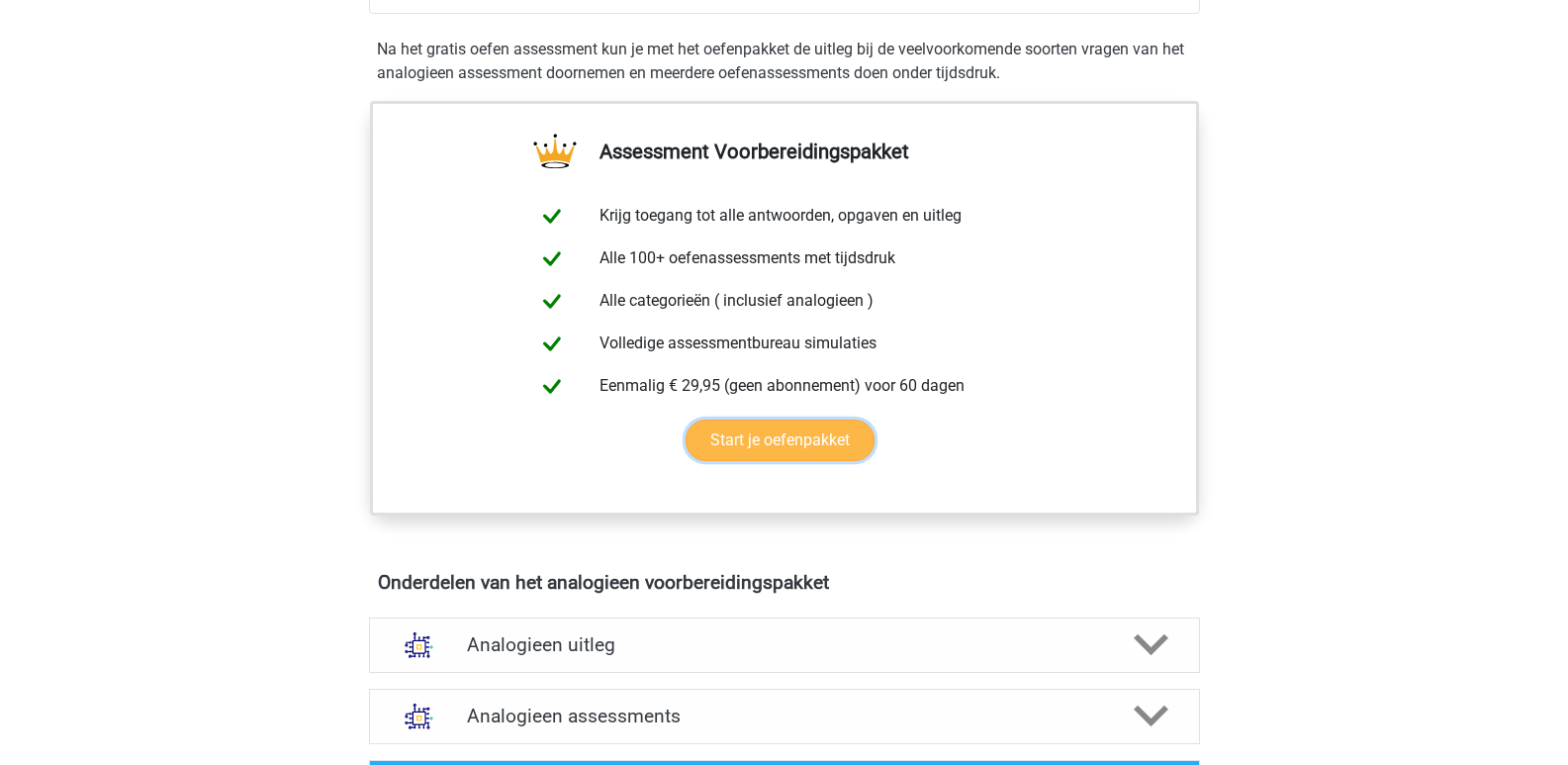
click at [752, 444] on link "Start je oefenpakket" at bounding box center [780, 441] width 189 height 42
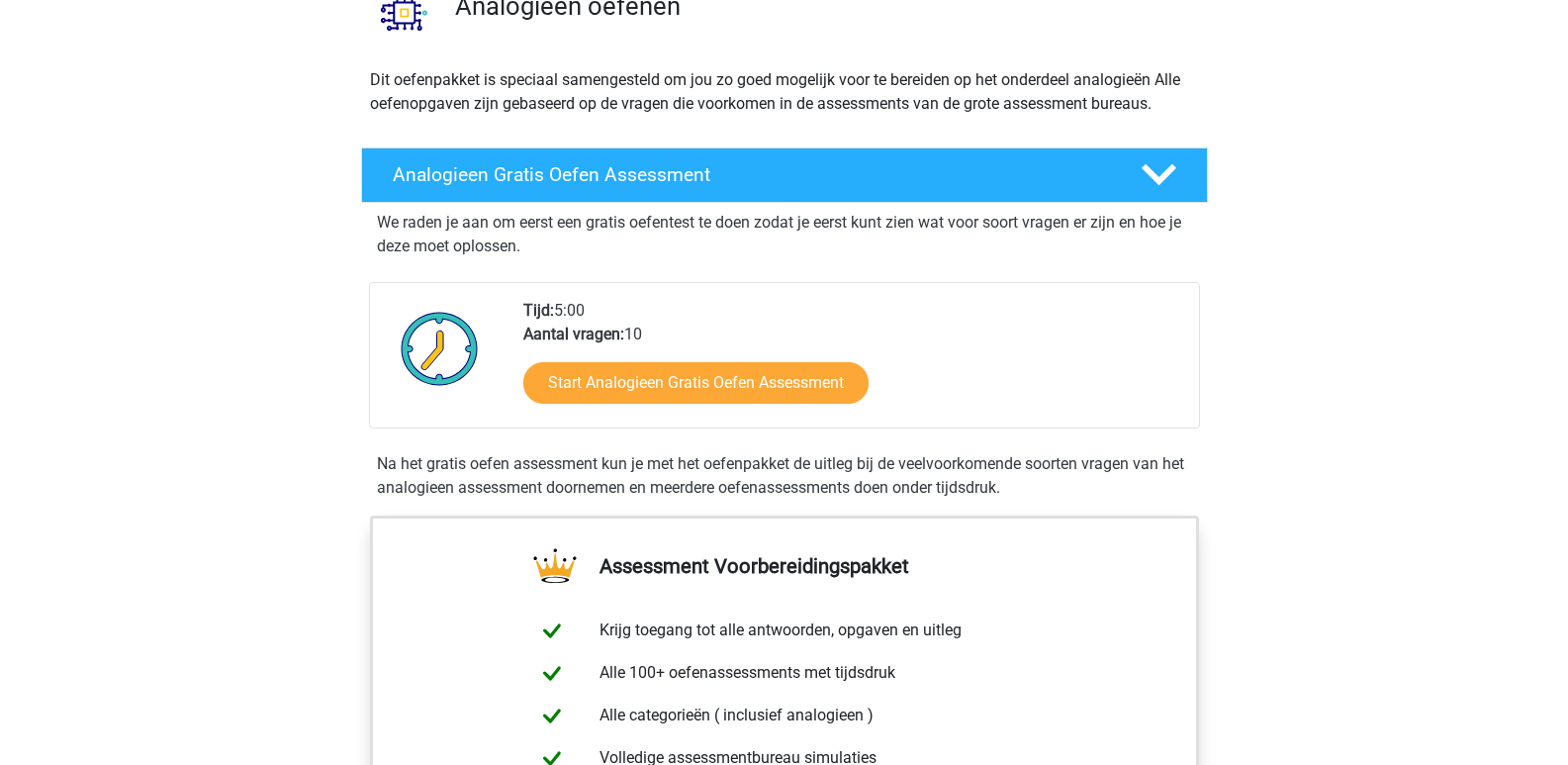
scroll to position [98, 0]
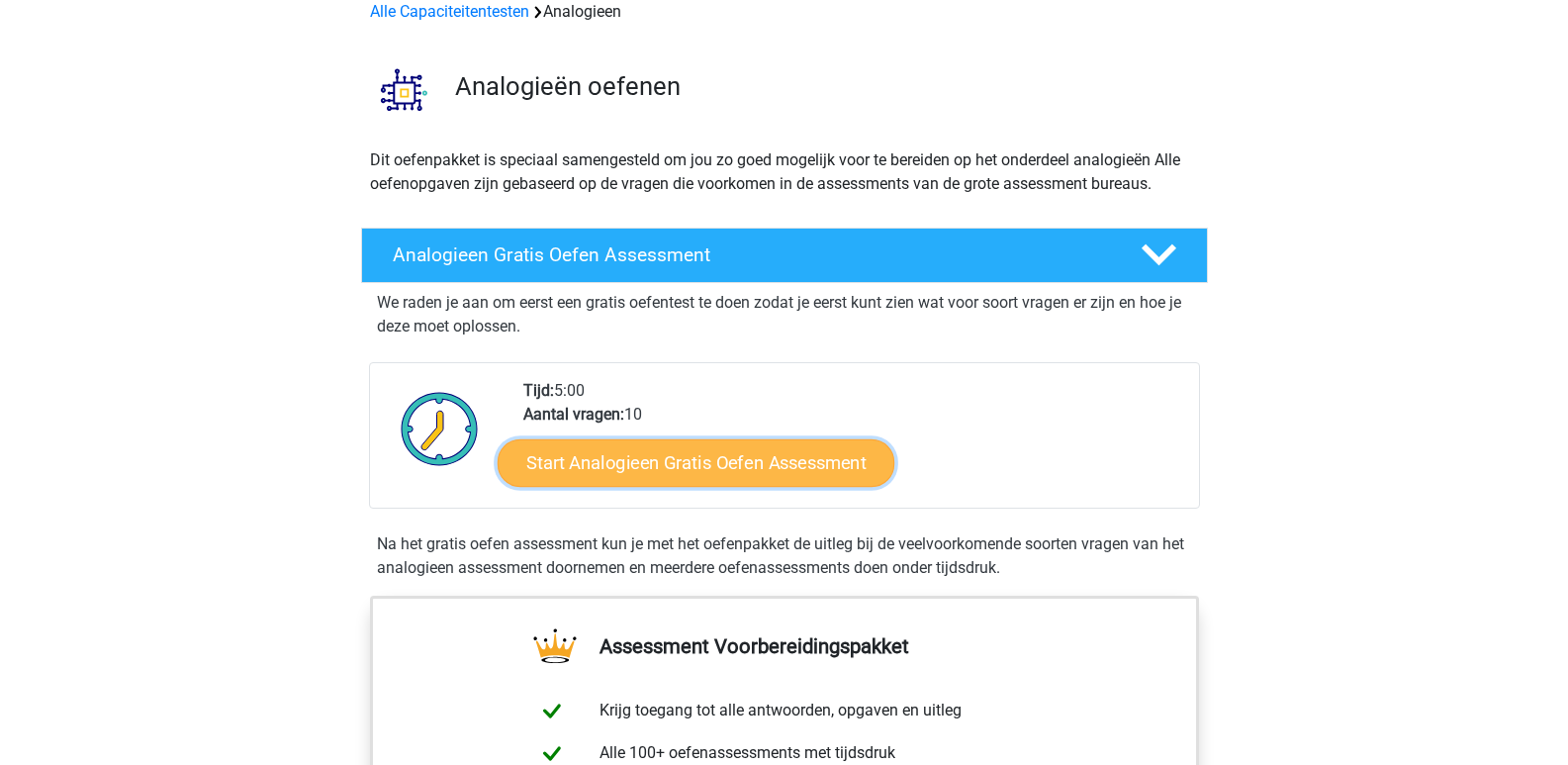
click at [677, 458] on link "Start Analogieen Gratis Oefen Assessment" at bounding box center [695, 463] width 397 height 48
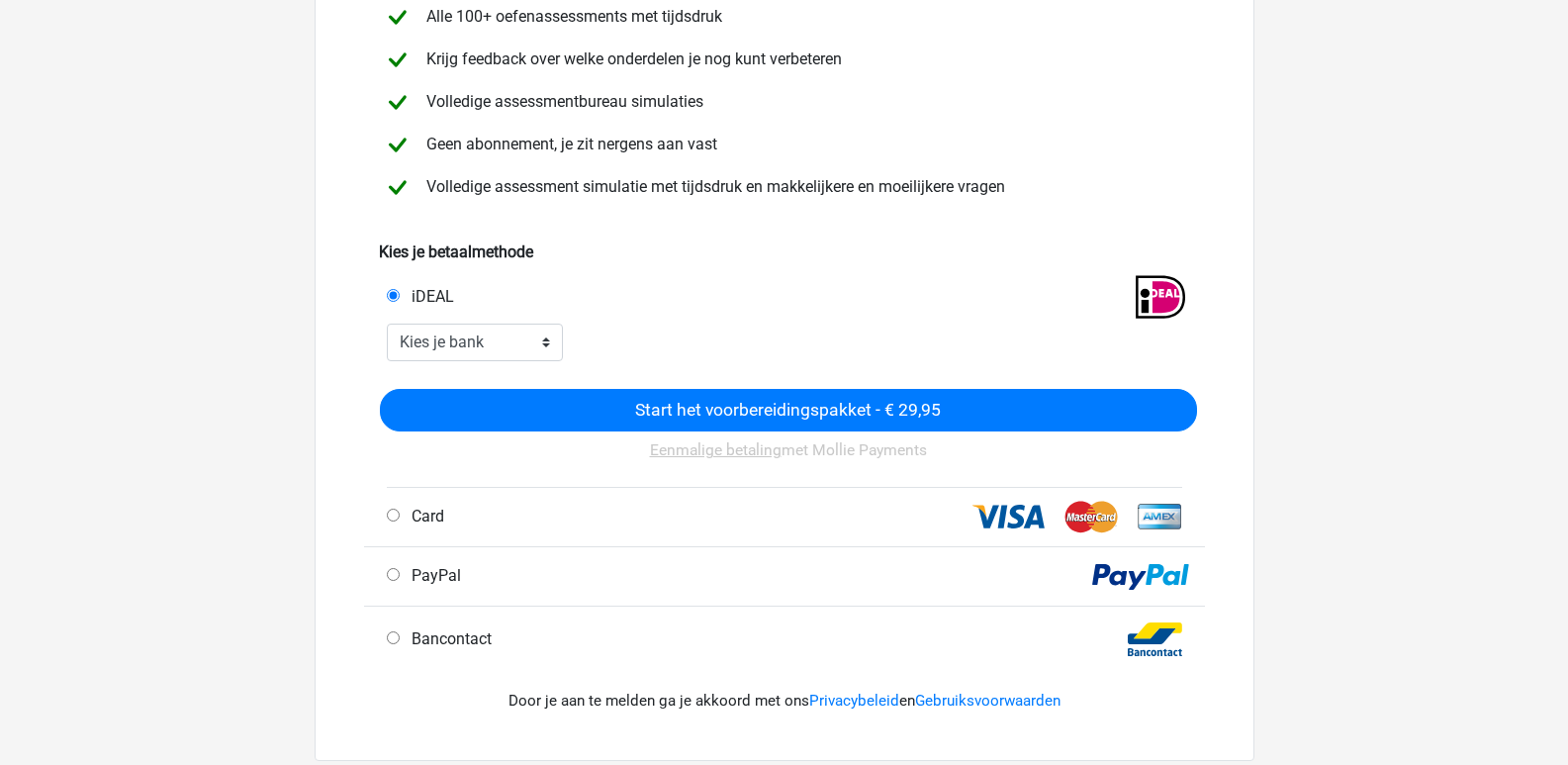
scroll to position [198, 0]
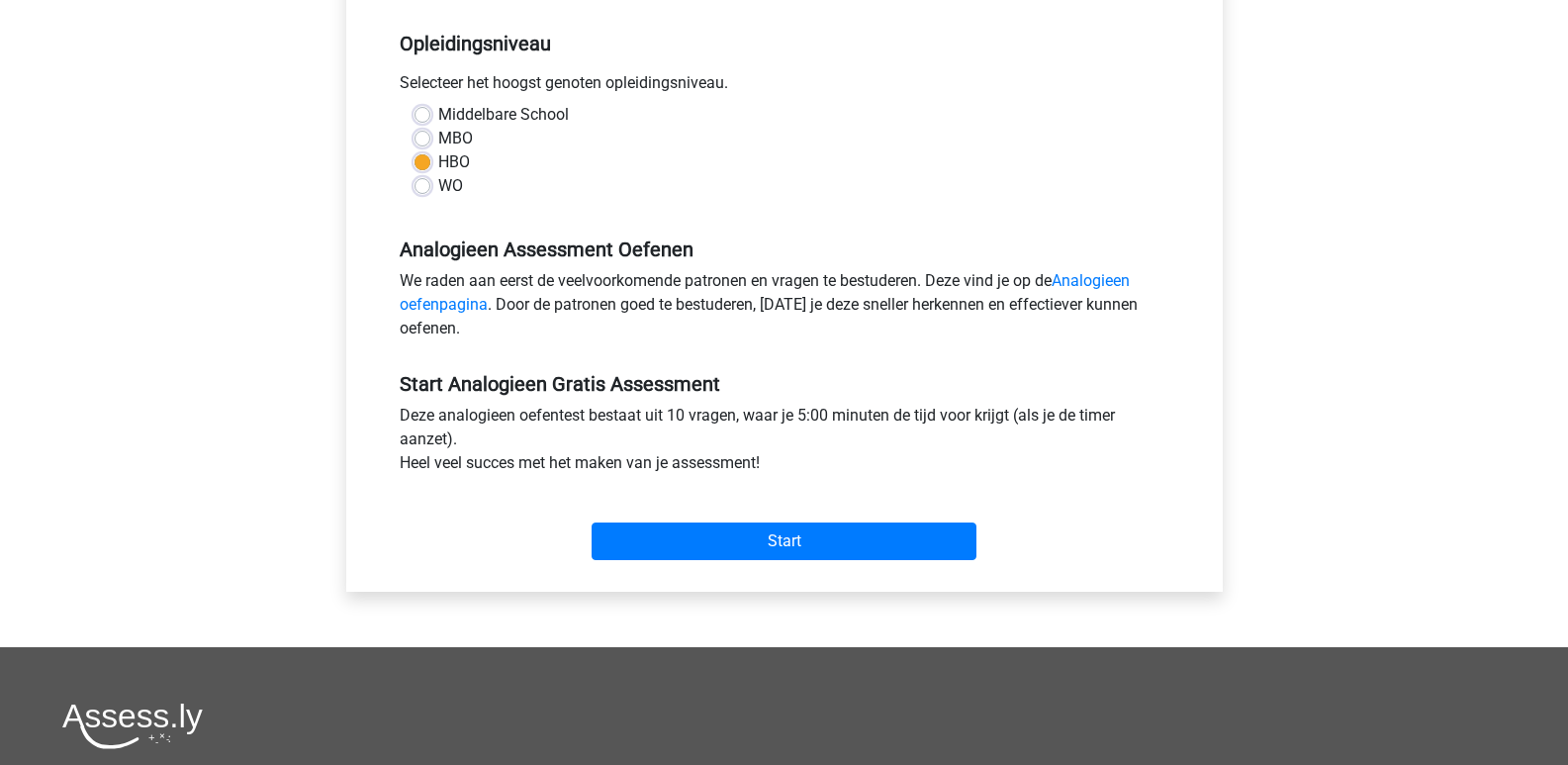
scroll to position [396, 0]
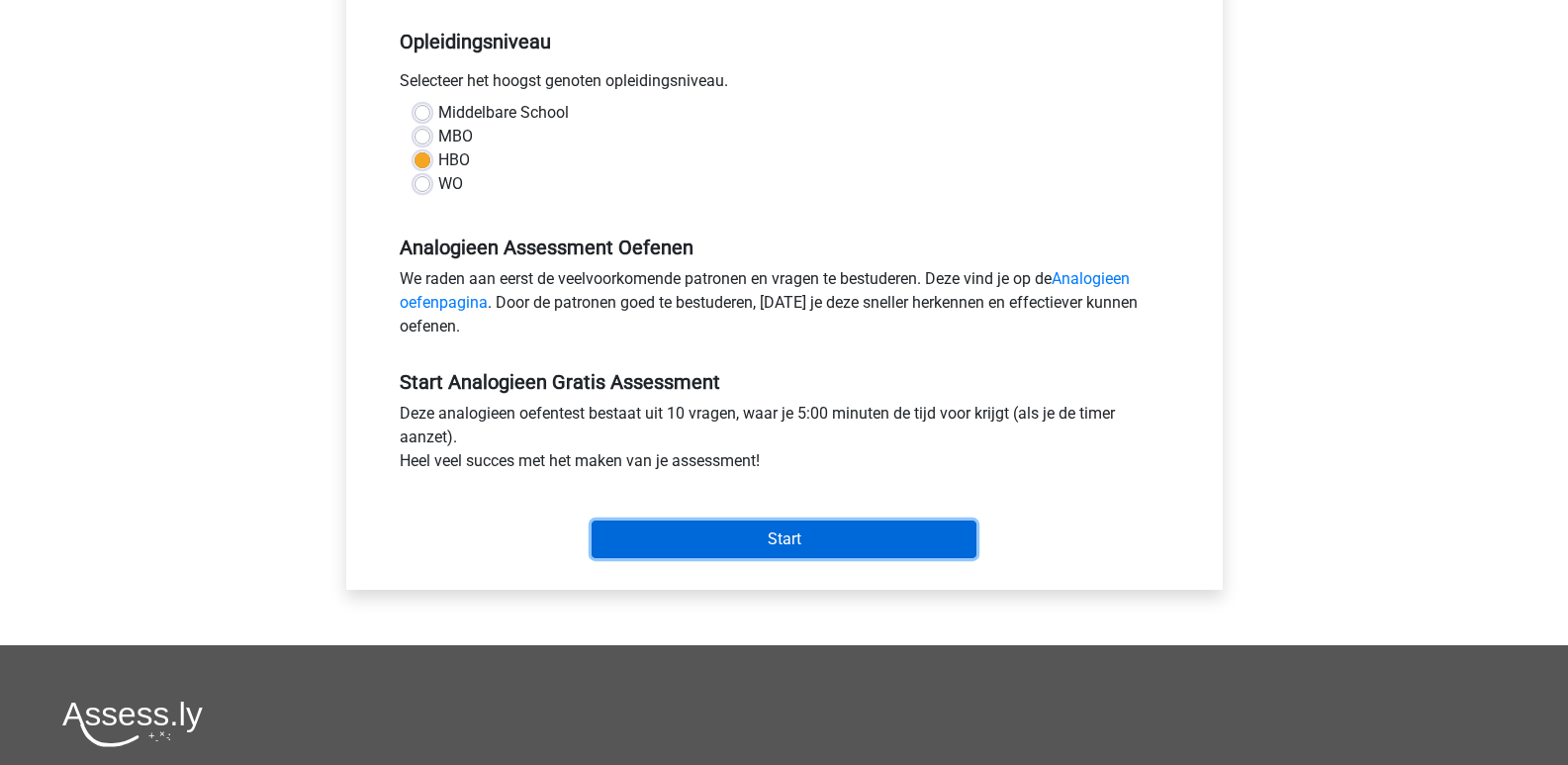
click at [770, 540] on input "Start" at bounding box center [784, 539] width 385 height 38
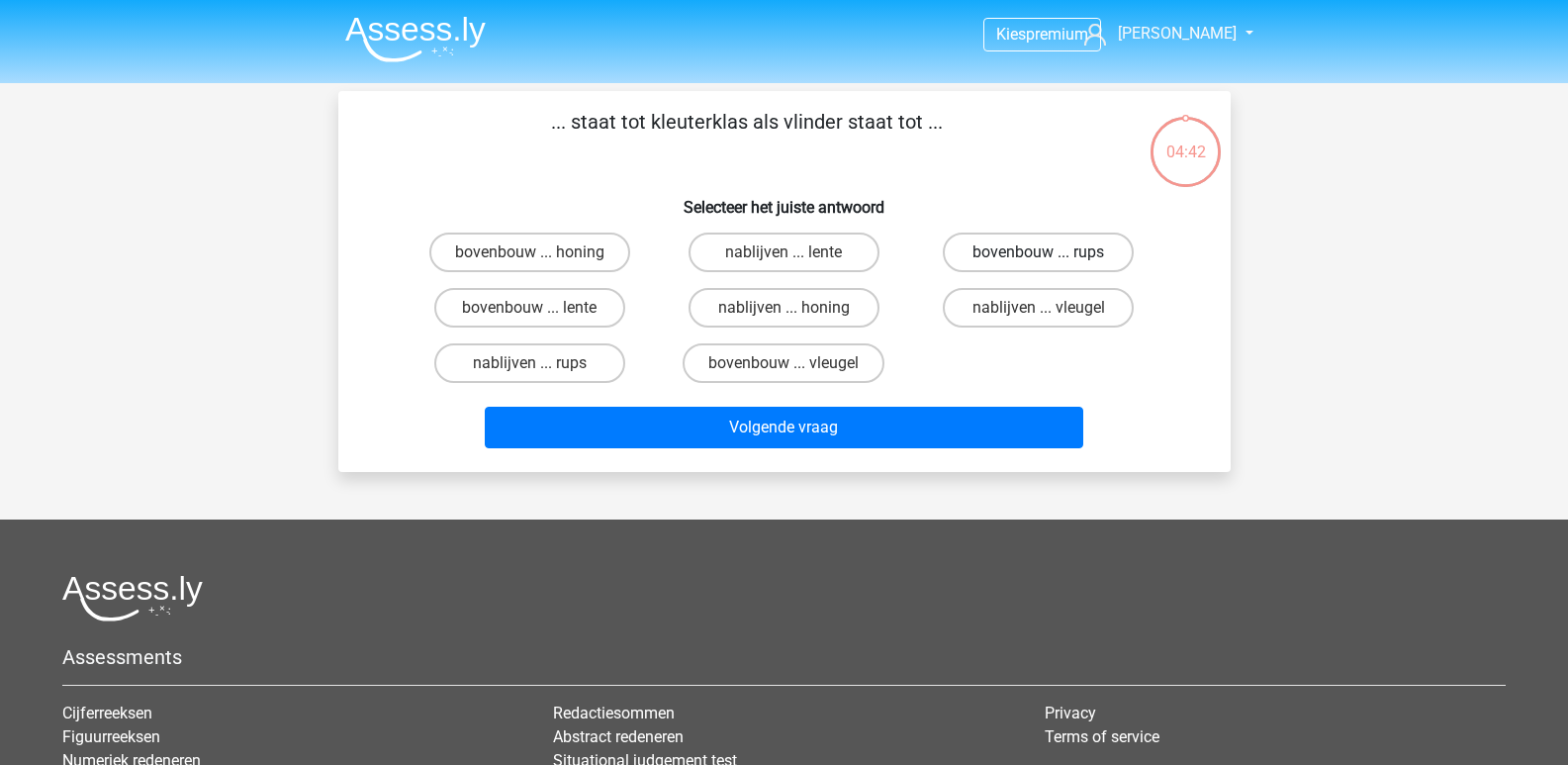
click at [1037, 252] on label "bovenbouw ... rups" at bounding box center [1039, 253] width 191 height 40
click at [1039, 253] on input "bovenbouw ... rups" at bounding box center [1045, 259] width 13 height 13
radio input "true"
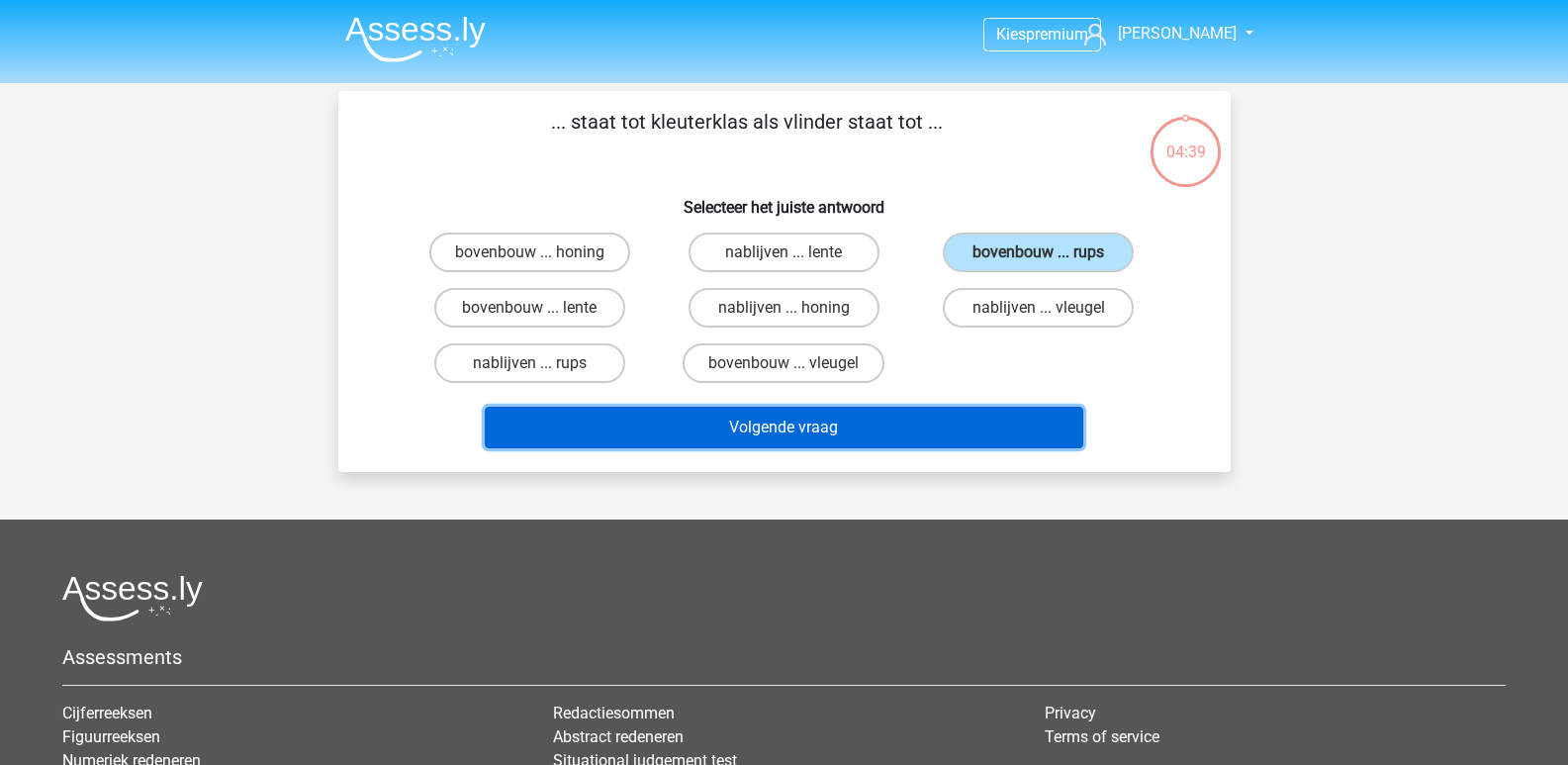
click at [816, 424] on button "Volgende vraag" at bounding box center [784, 428] width 599 height 42
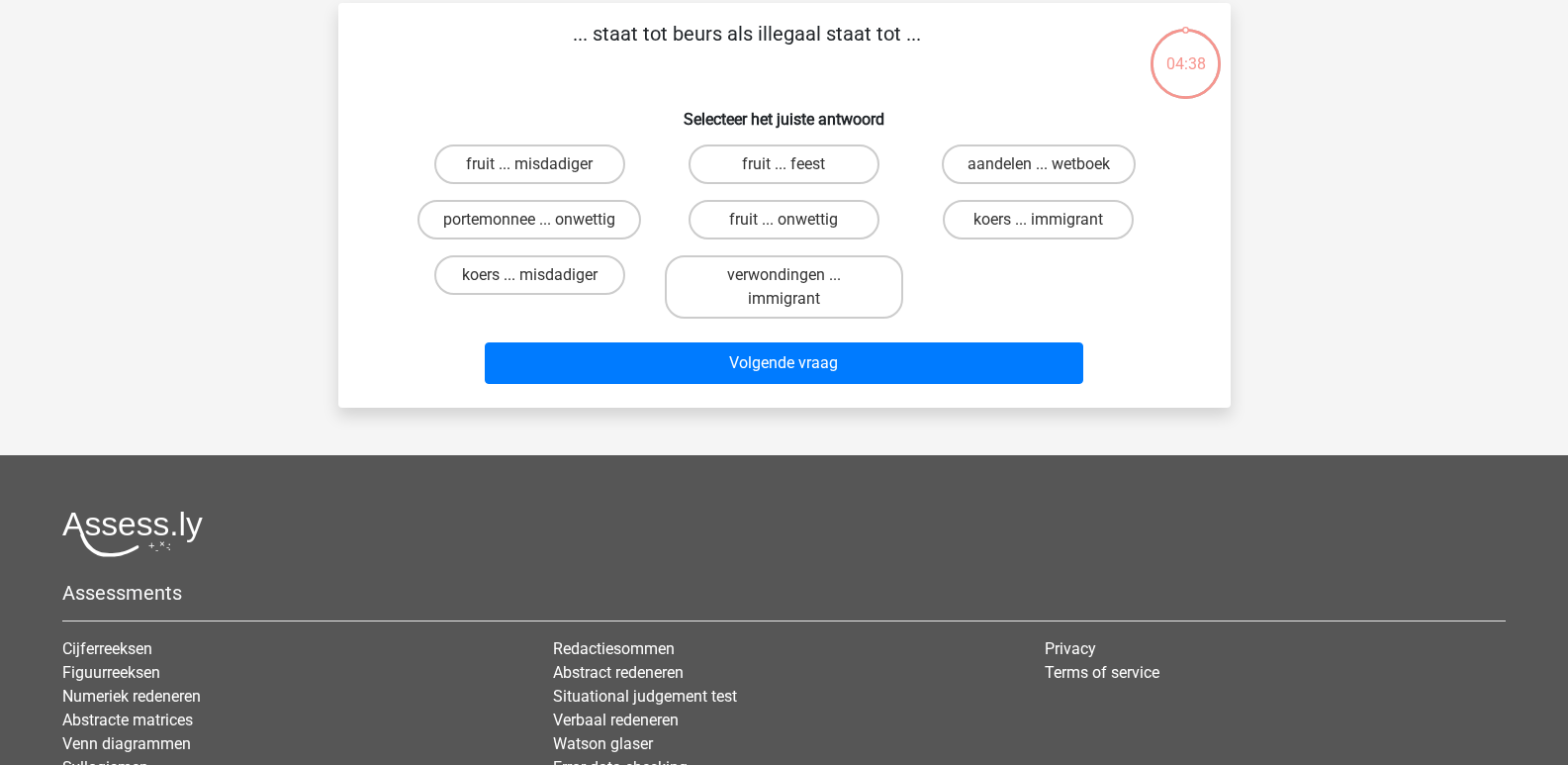
scroll to position [91, 0]
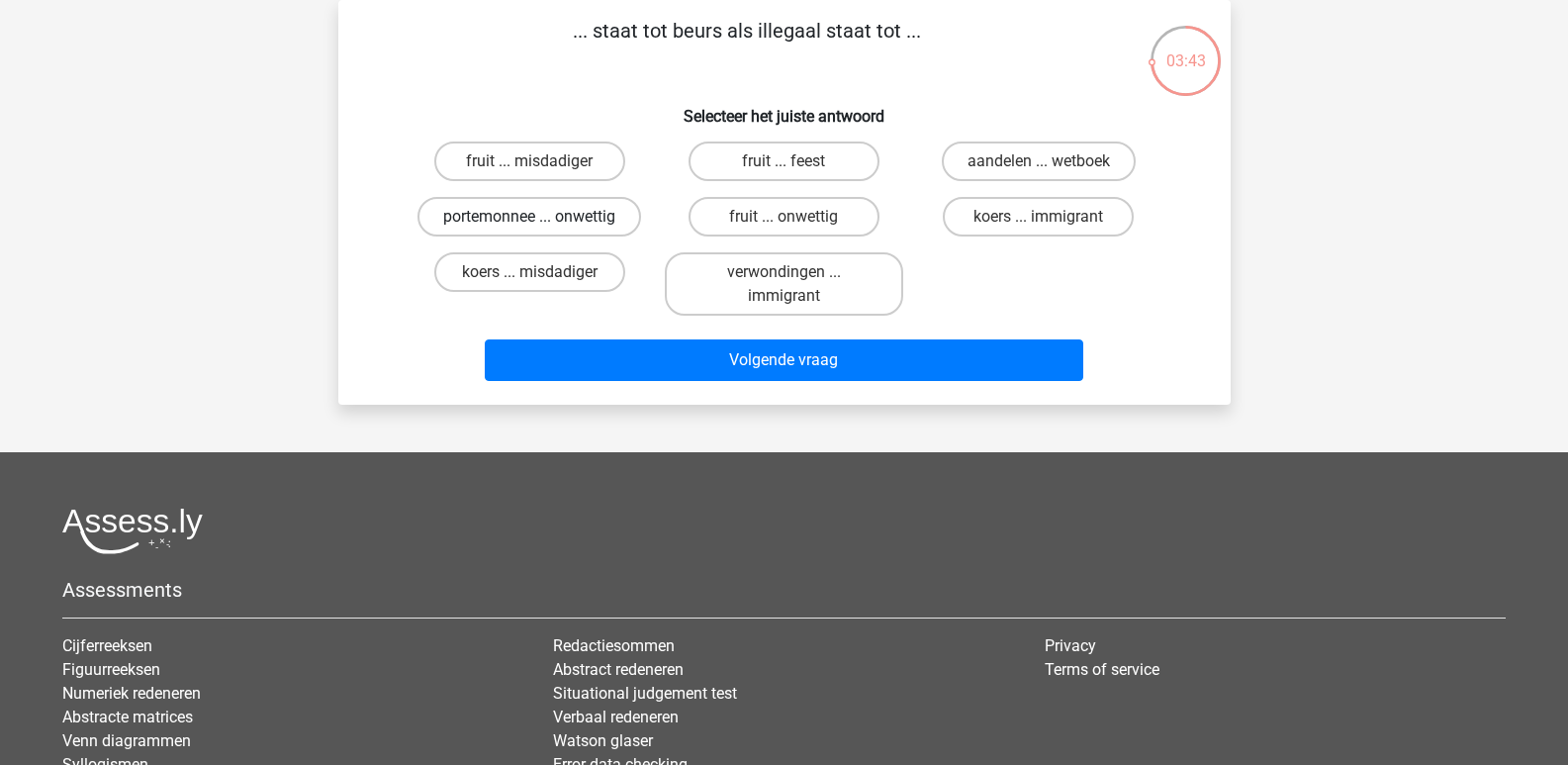
click at [561, 210] on label "portemonnee ... onwettig" at bounding box center [529, 217] width 224 height 40
click at [542, 217] on input "portemonnee ... onwettig" at bounding box center [535, 223] width 13 height 13
radio input "true"
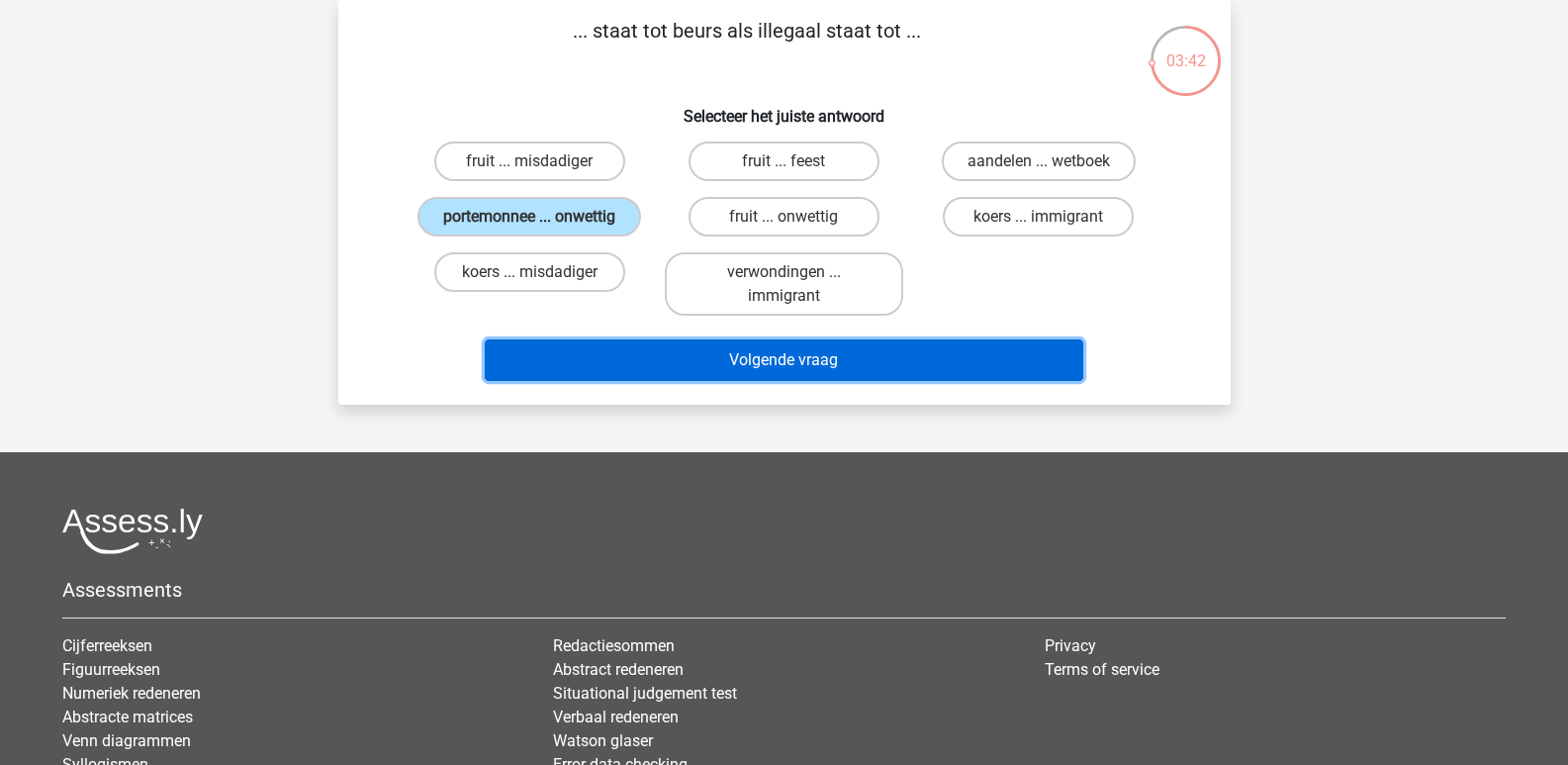
click at [768, 358] on button "Volgende vraag" at bounding box center [784, 360] width 599 height 42
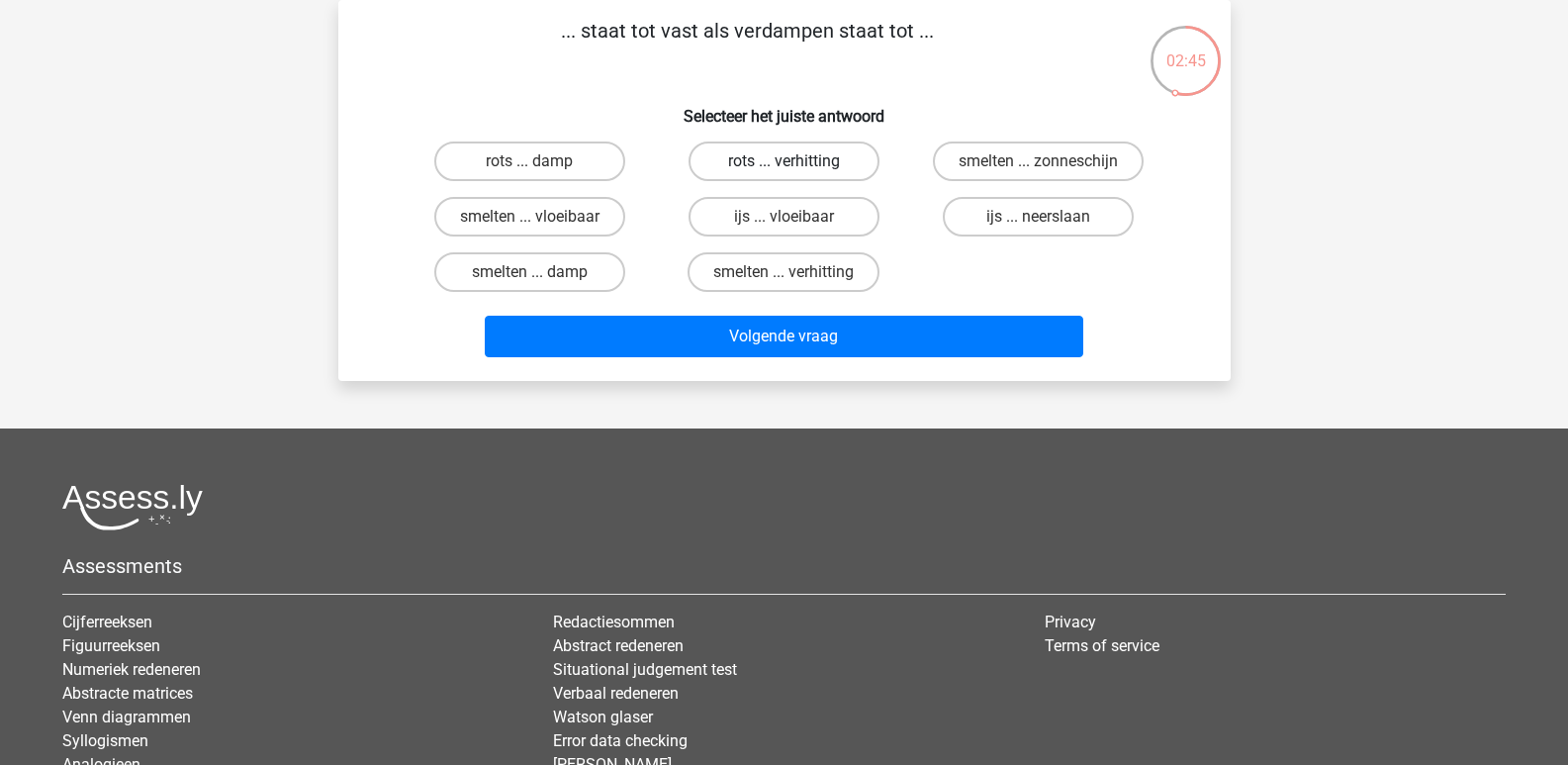
click at [782, 154] on label "rots ... verhitting" at bounding box center [784, 161] width 191 height 40
click at [784, 161] on input "rots ... verhitting" at bounding box center [790, 167] width 13 height 13
radio input "true"
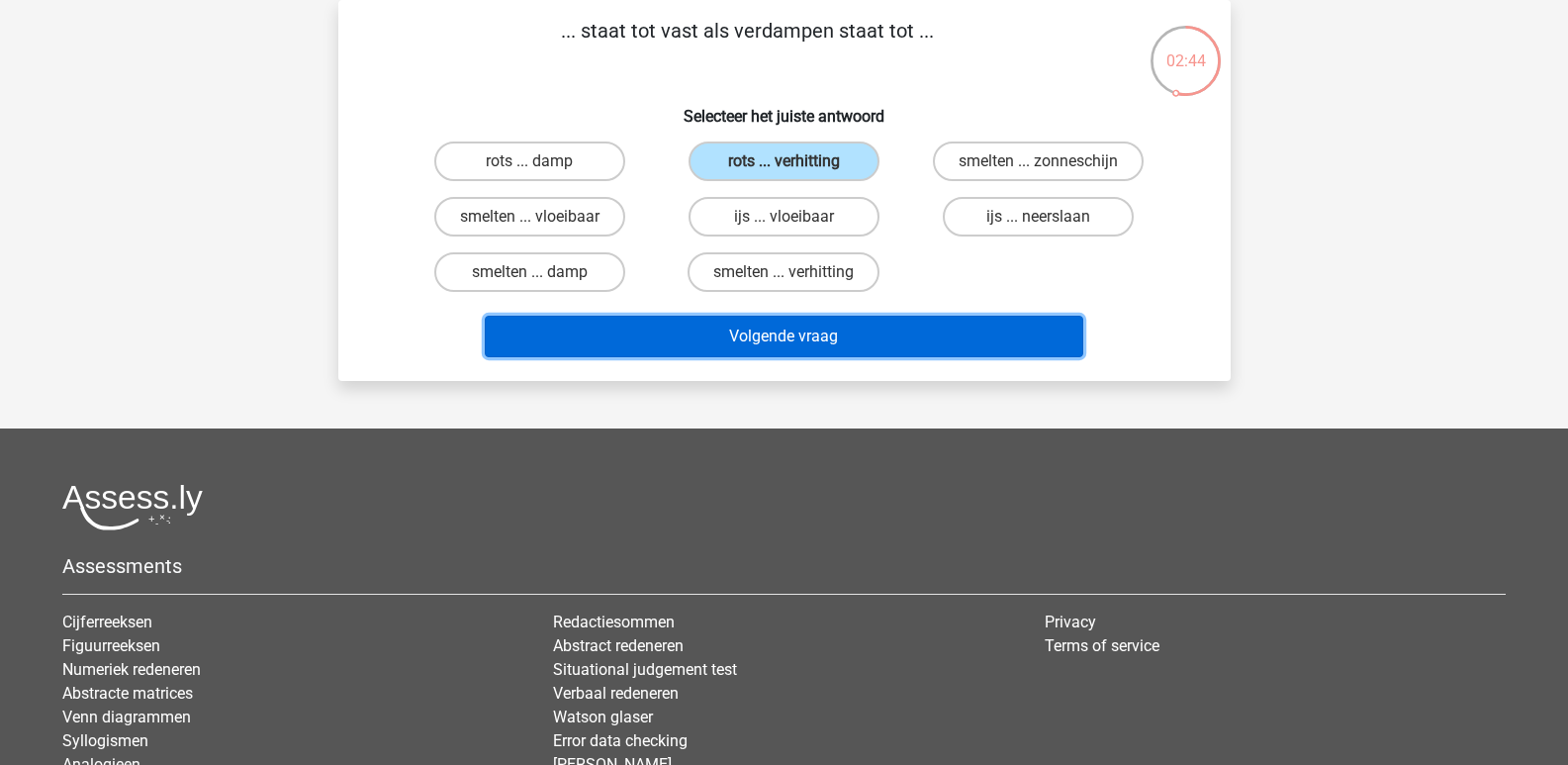
click at [788, 327] on button "Volgende vraag" at bounding box center [784, 336] width 599 height 42
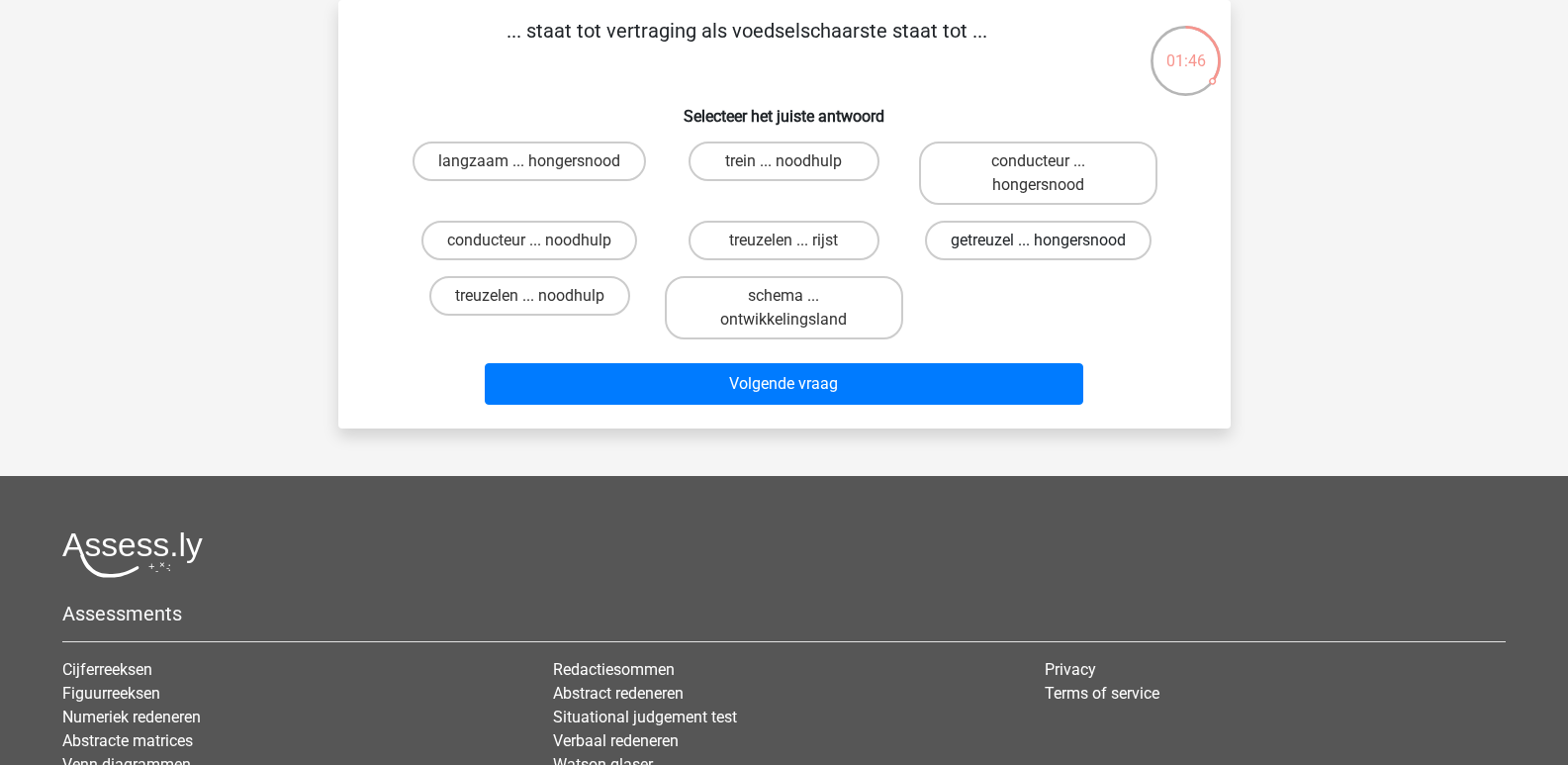
drag, startPoint x: 1013, startPoint y: 238, endPoint x: 994, endPoint y: 257, distance: 26.9
click at [1015, 237] on label "getreuzel ... hongersnood" at bounding box center [1039, 241] width 227 height 40
click at [1039, 241] on input "getreuzel ... hongersnood" at bounding box center [1045, 247] width 13 height 13
radio input "true"
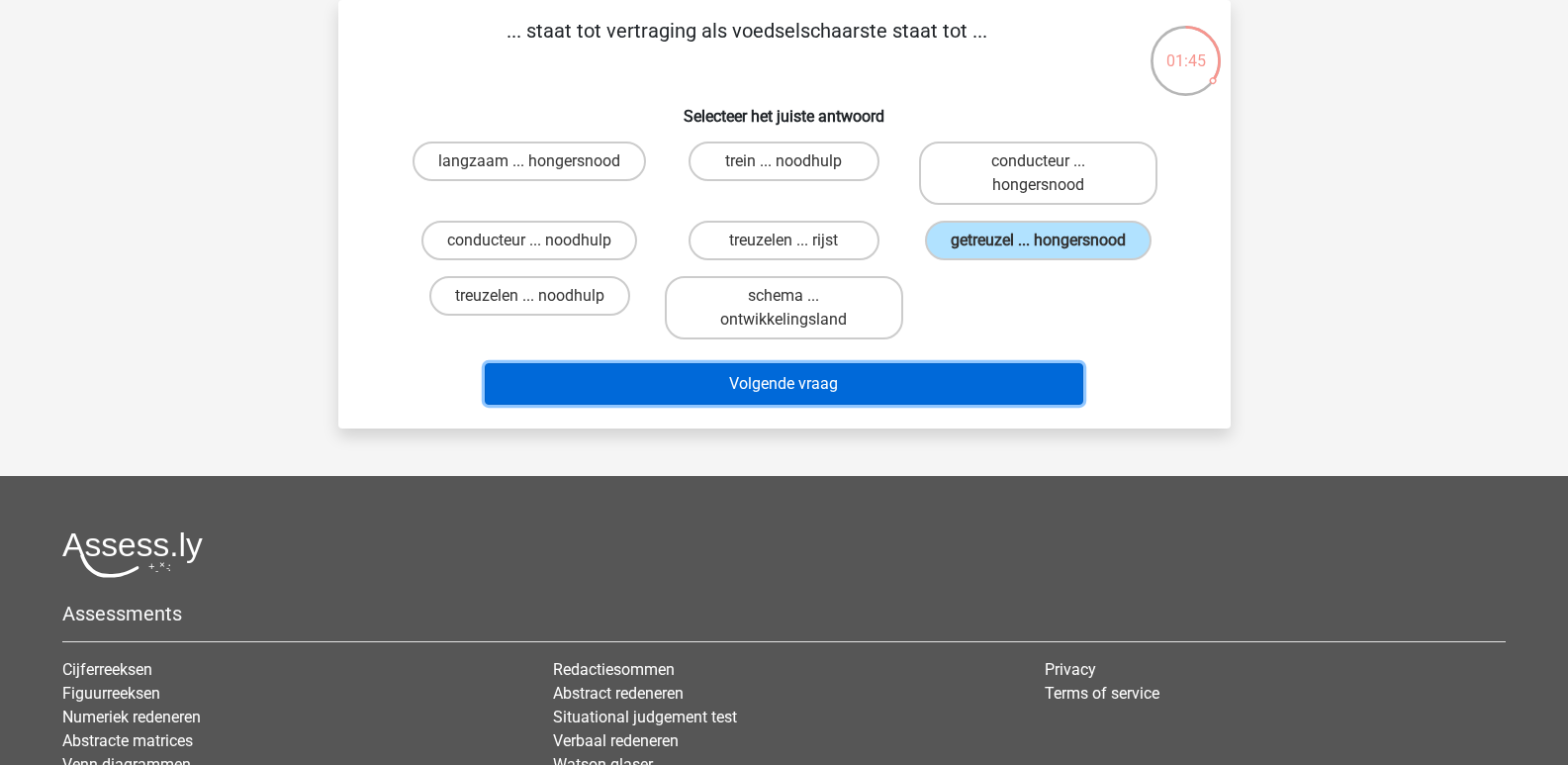
click at [815, 385] on button "Volgende vraag" at bounding box center [784, 384] width 599 height 42
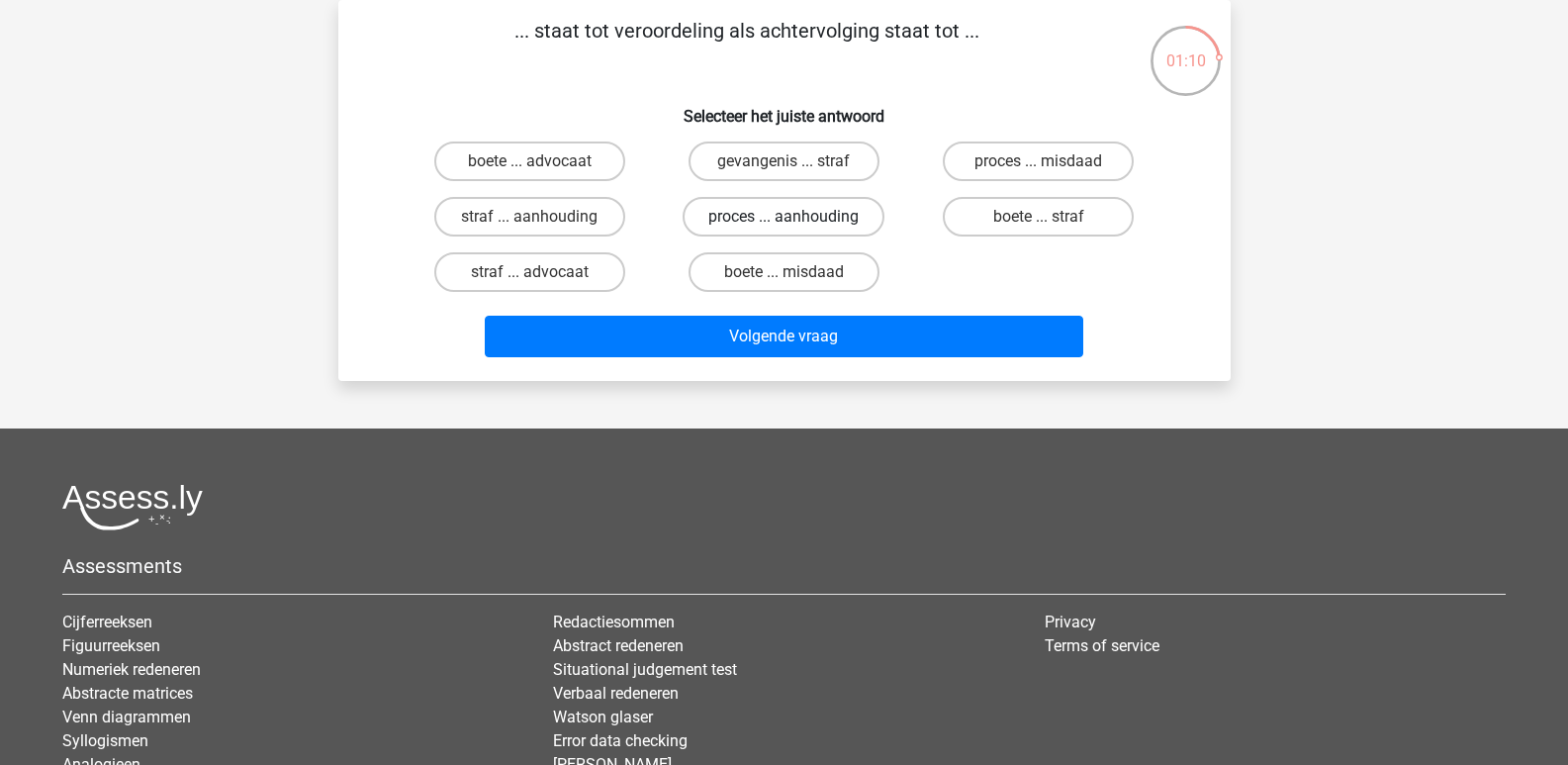
click at [740, 211] on label "proces ... aanhouding" at bounding box center [783, 217] width 202 height 40
click at [784, 217] on input "proces ... aanhouding" at bounding box center [790, 223] width 13 height 13
radio input "true"
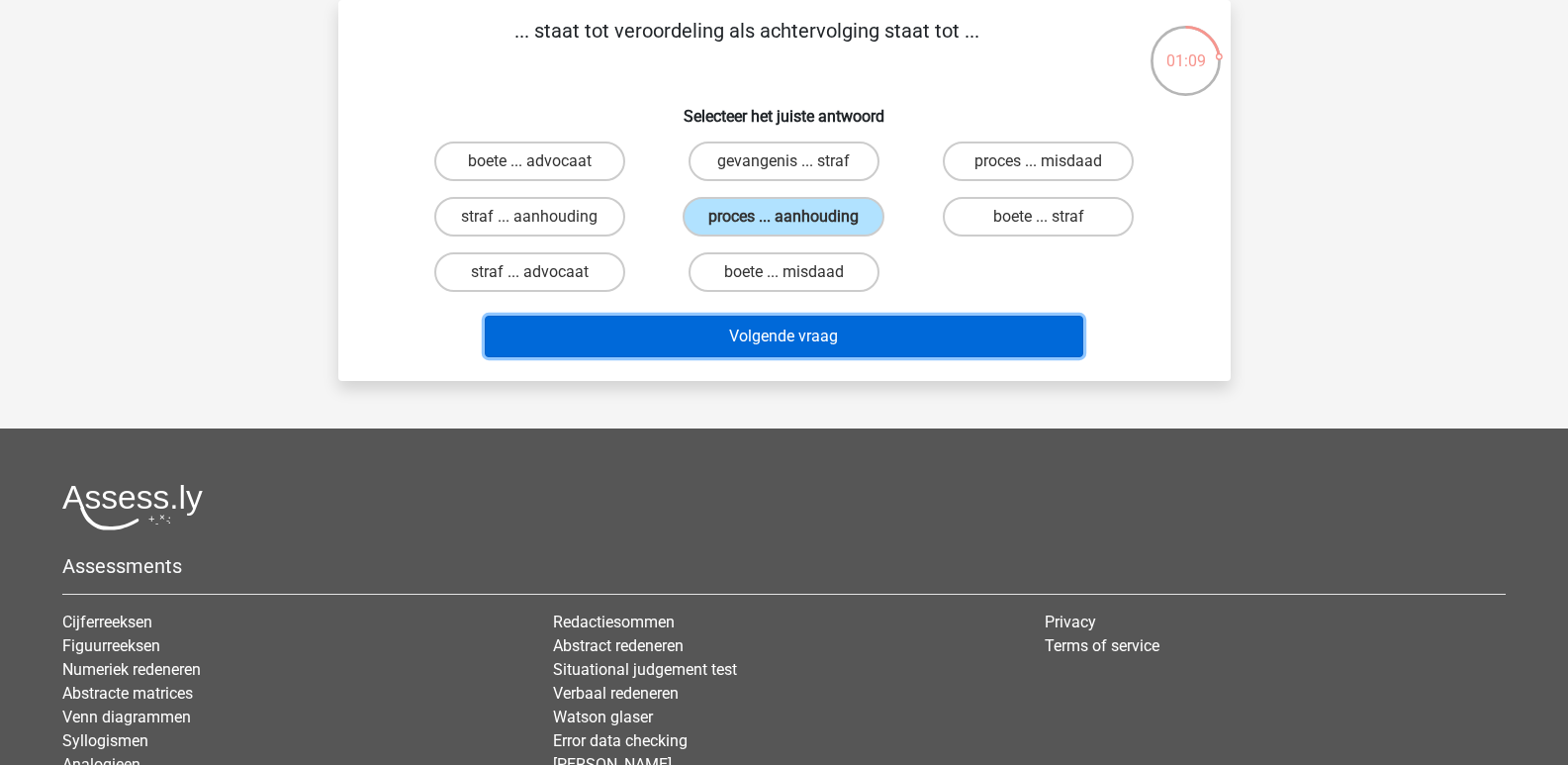
click at [780, 325] on button "Volgende vraag" at bounding box center [784, 336] width 599 height 42
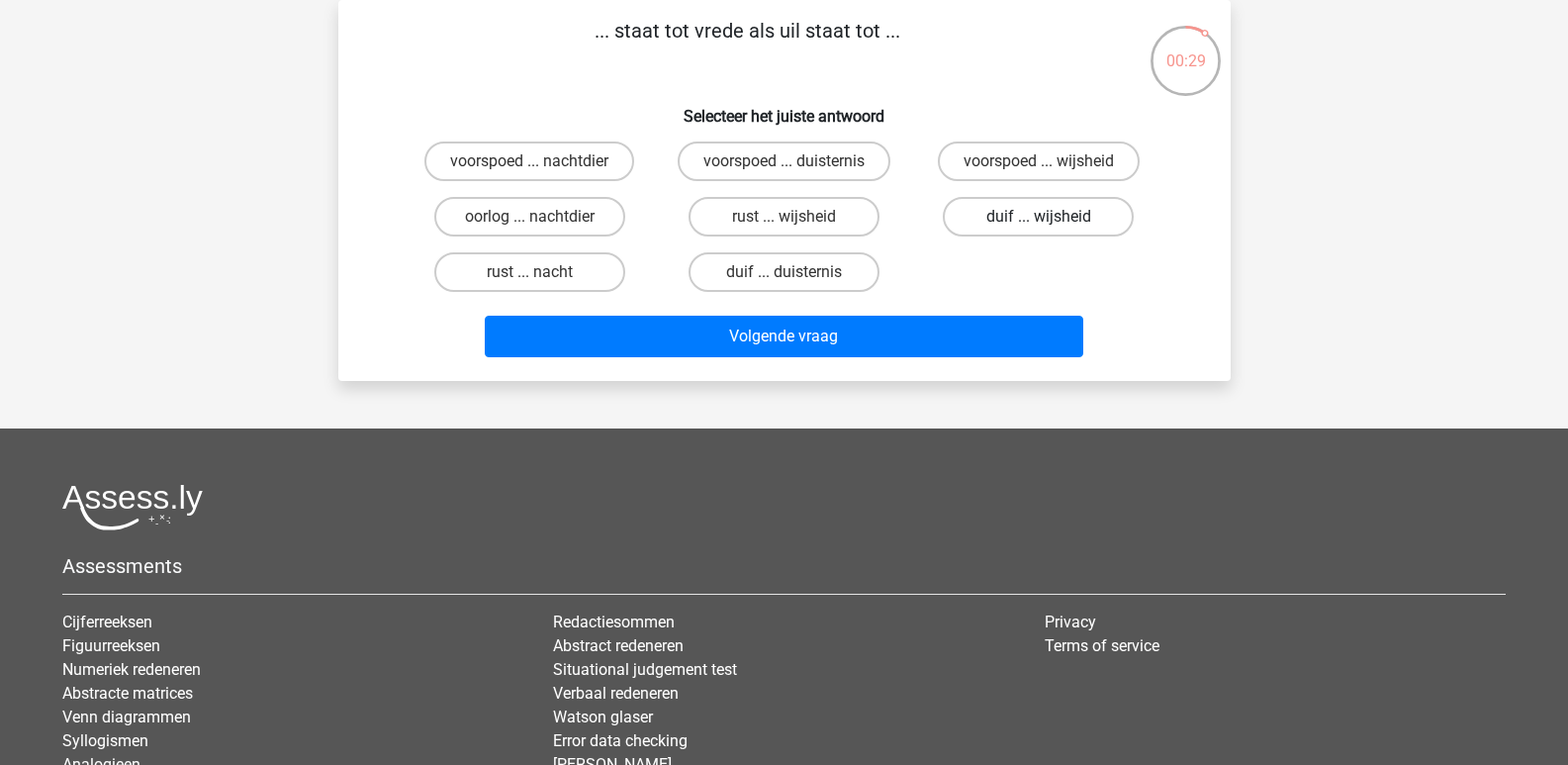
click at [1024, 212] on label "duif ... wijsheid" at bounding box center [1039, 217] width 191 height 40
click at [1039, 217] on input "duif ... wijsheid" at bounding box center [1045, 223] width 13 height 13
radio input "true"
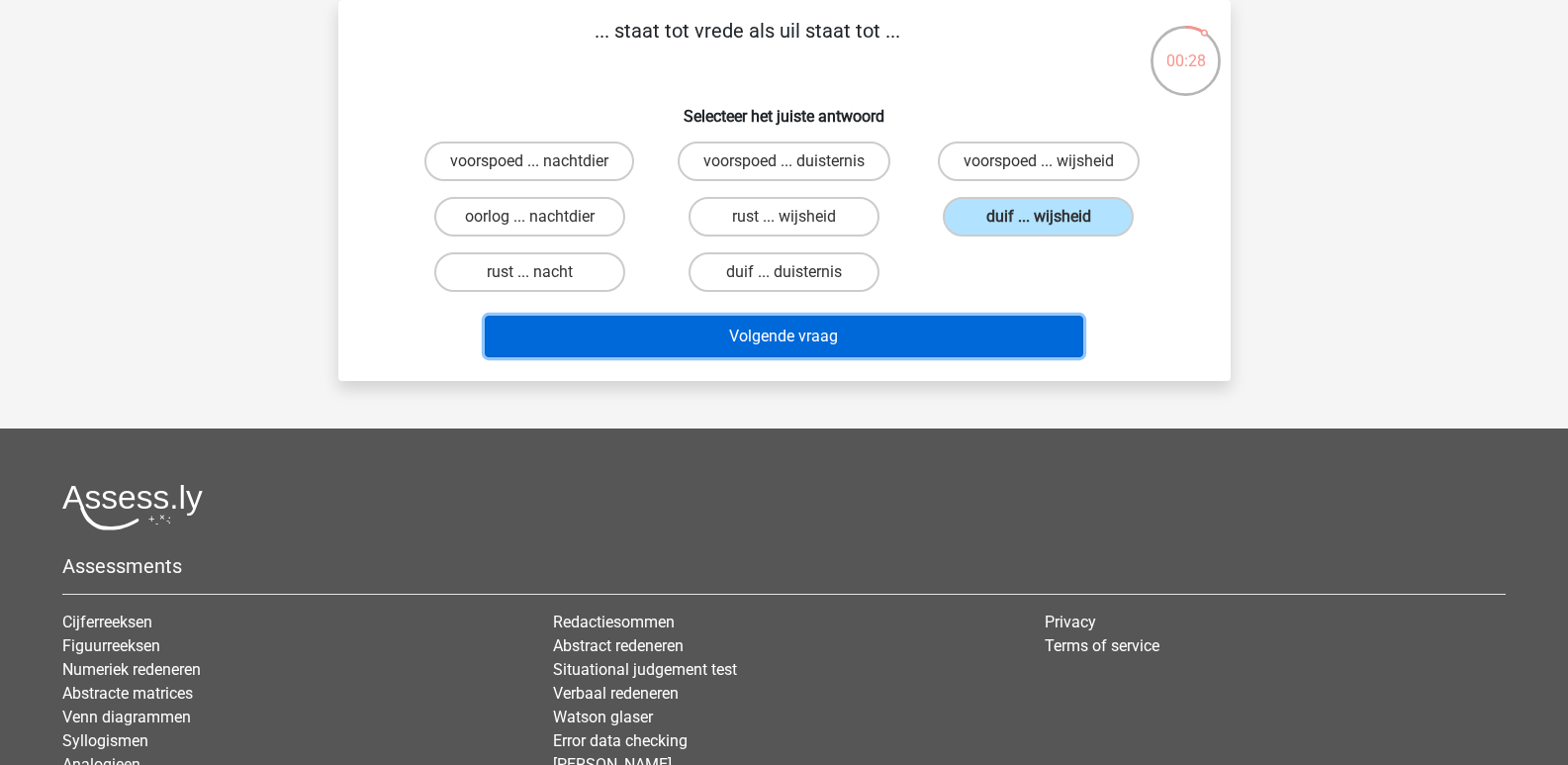
click at [792, 329] on button "Volgende vraag" at bounding box center [784, 336] width 599 height 42
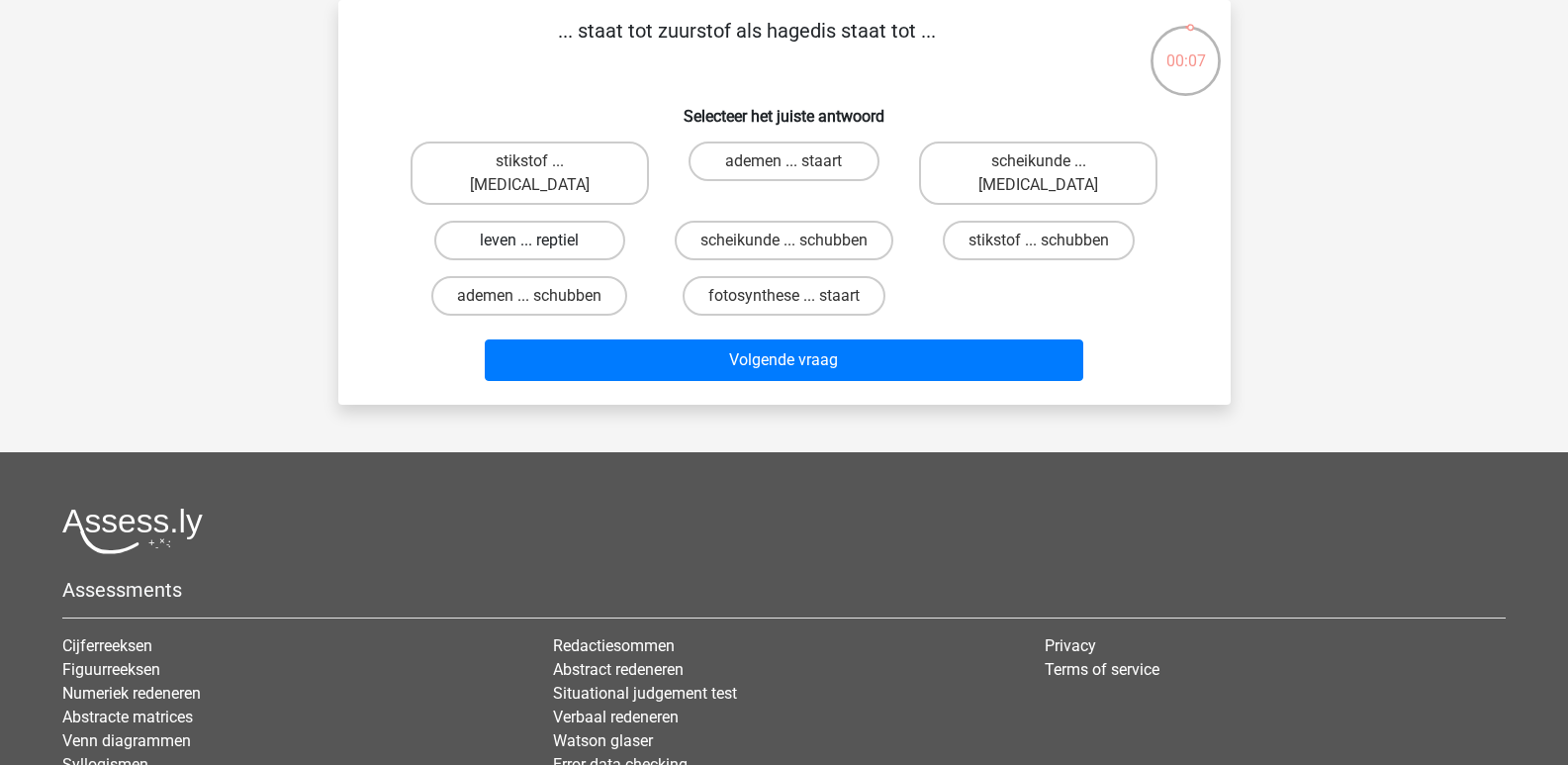
click at [532, 221] on label "leven ... reptiel" at bounding box center [530, 241] width 191 height 40
click at [532, 241] on input "leven ... reptiel" at bounding box center [535, 247] width 13 height 13
radio input "true"
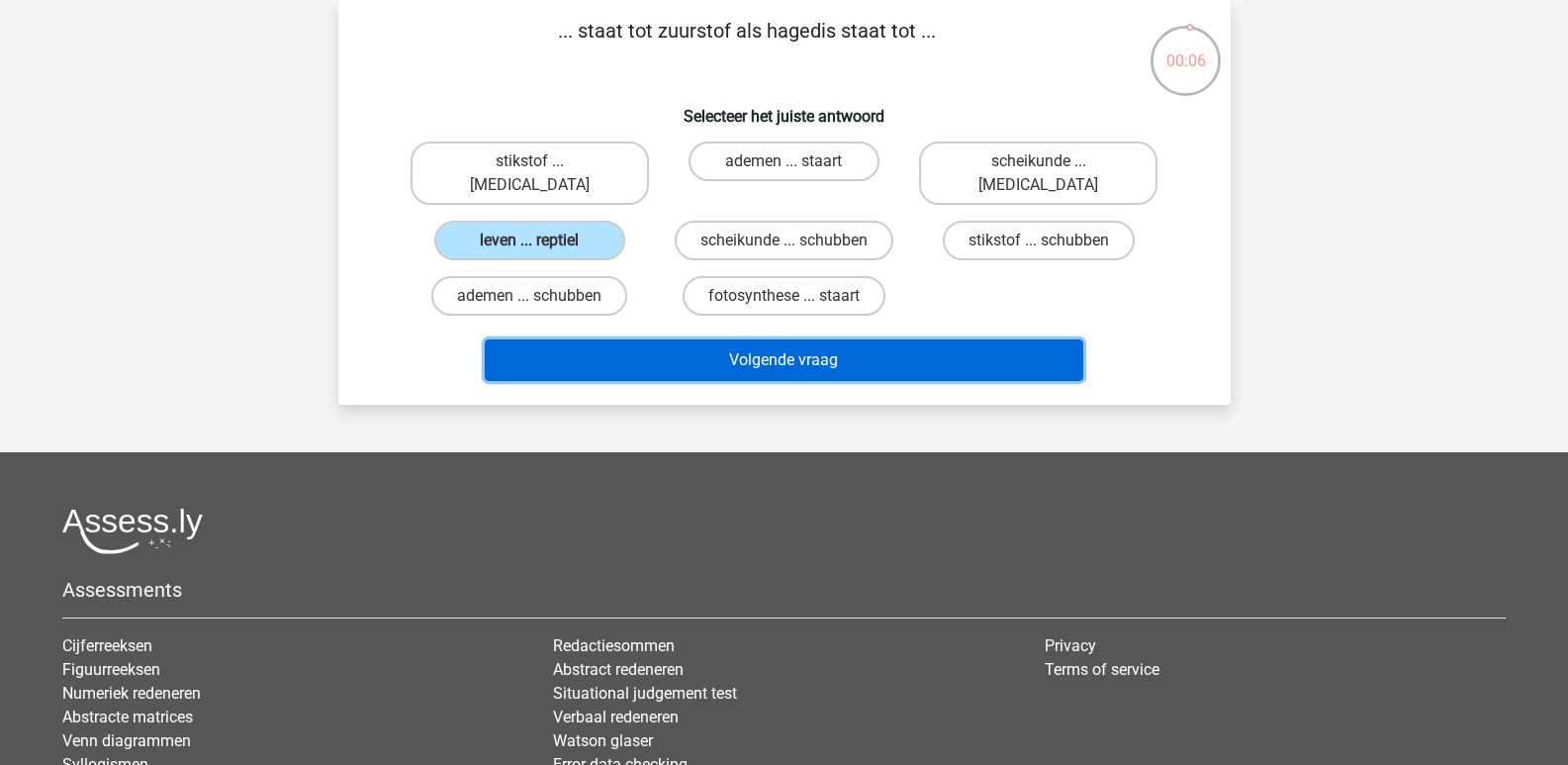
click at [766, 339] on button "Volgende vraag" at bounding box center [784, 360] width 599 height 42
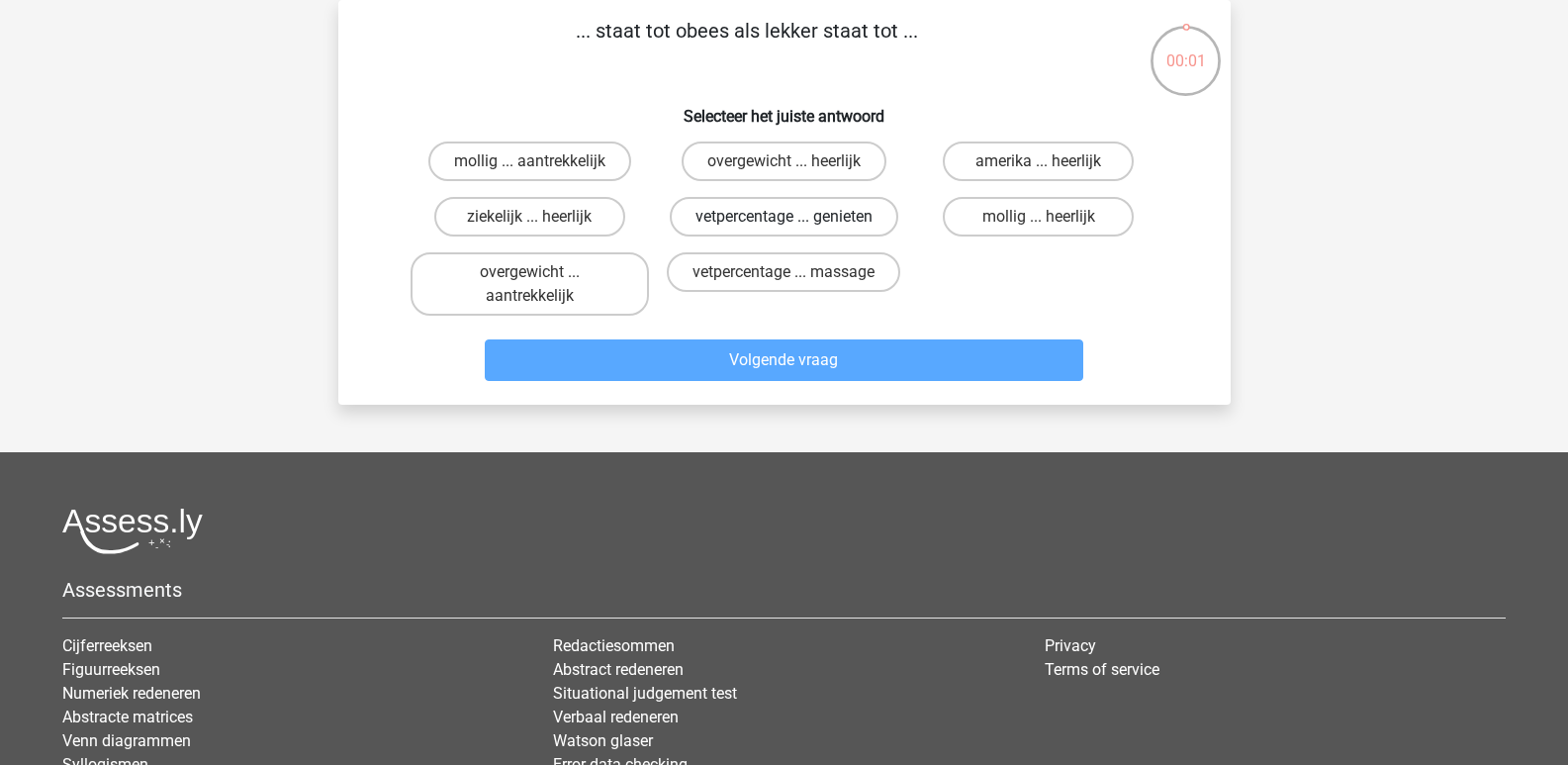
click at [762, 212] on label "vetpercentage ... genieten" at bounding box center [784, 217] width 229 height 40
click at [784, 217] on input "vetpercentage ... genieten" at bounding box center [790, 223] width 13 height 13
radio input "true"
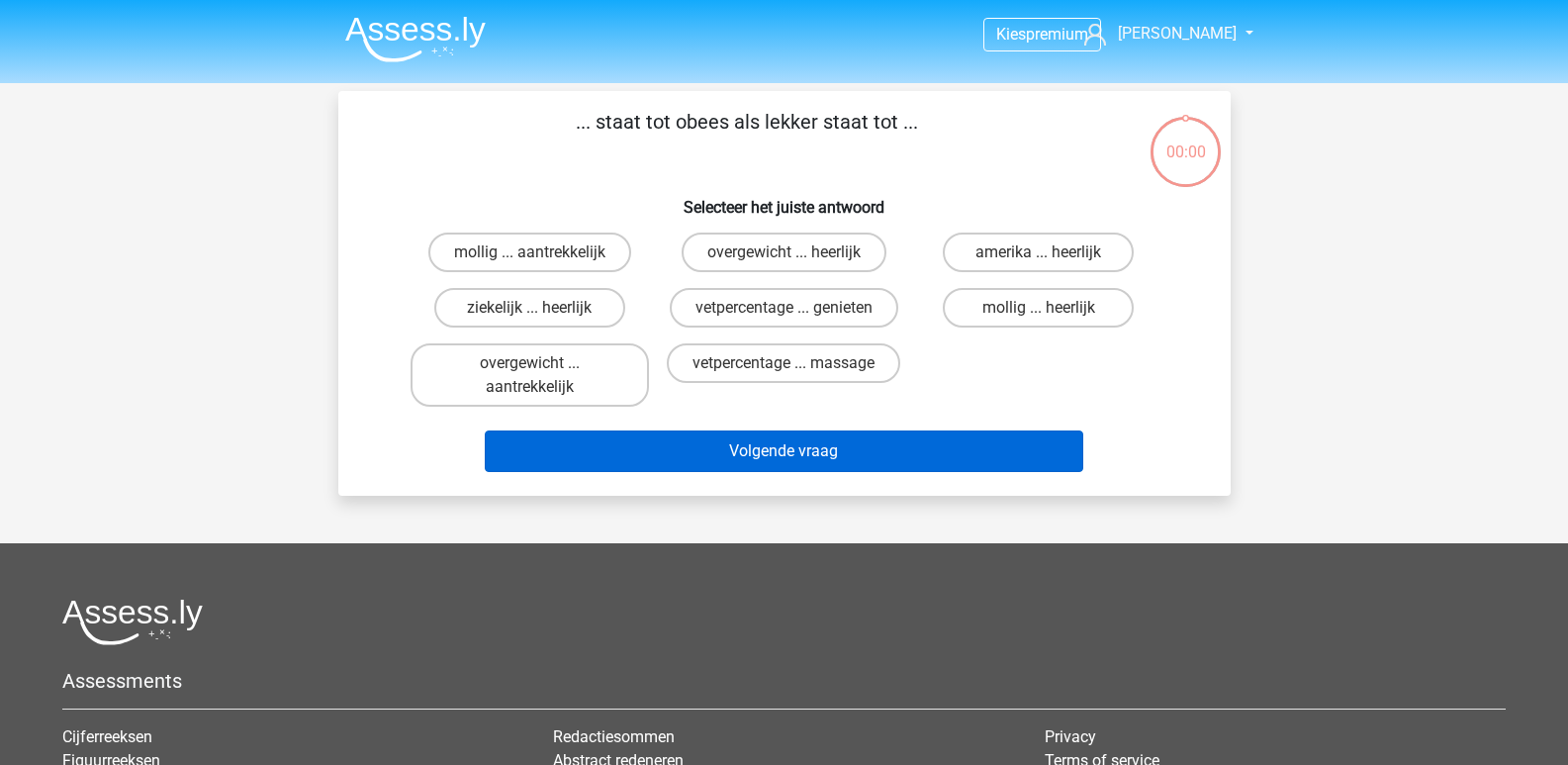
scroll to position [91, 0]
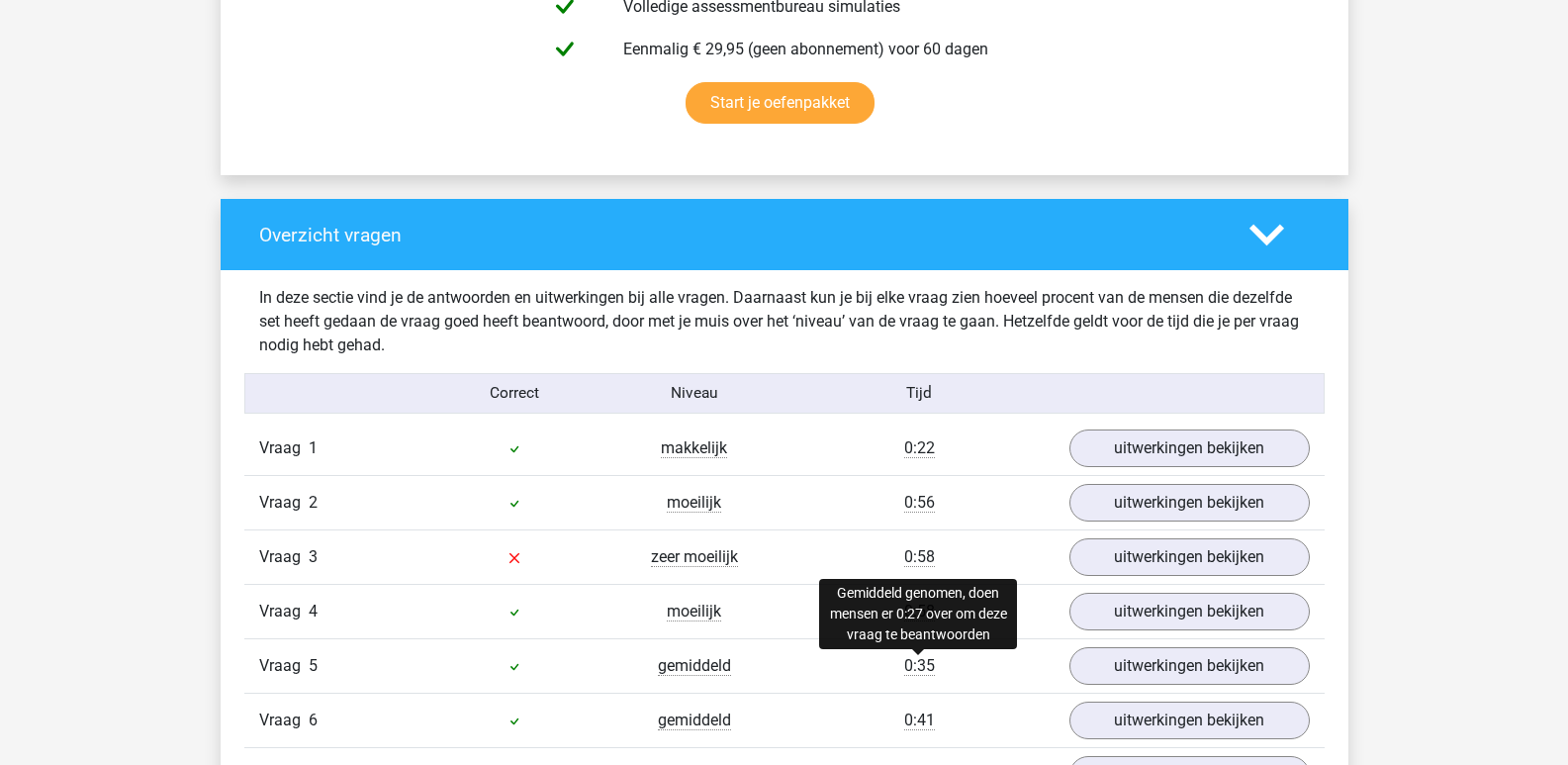
scroll to position [1484, 0]
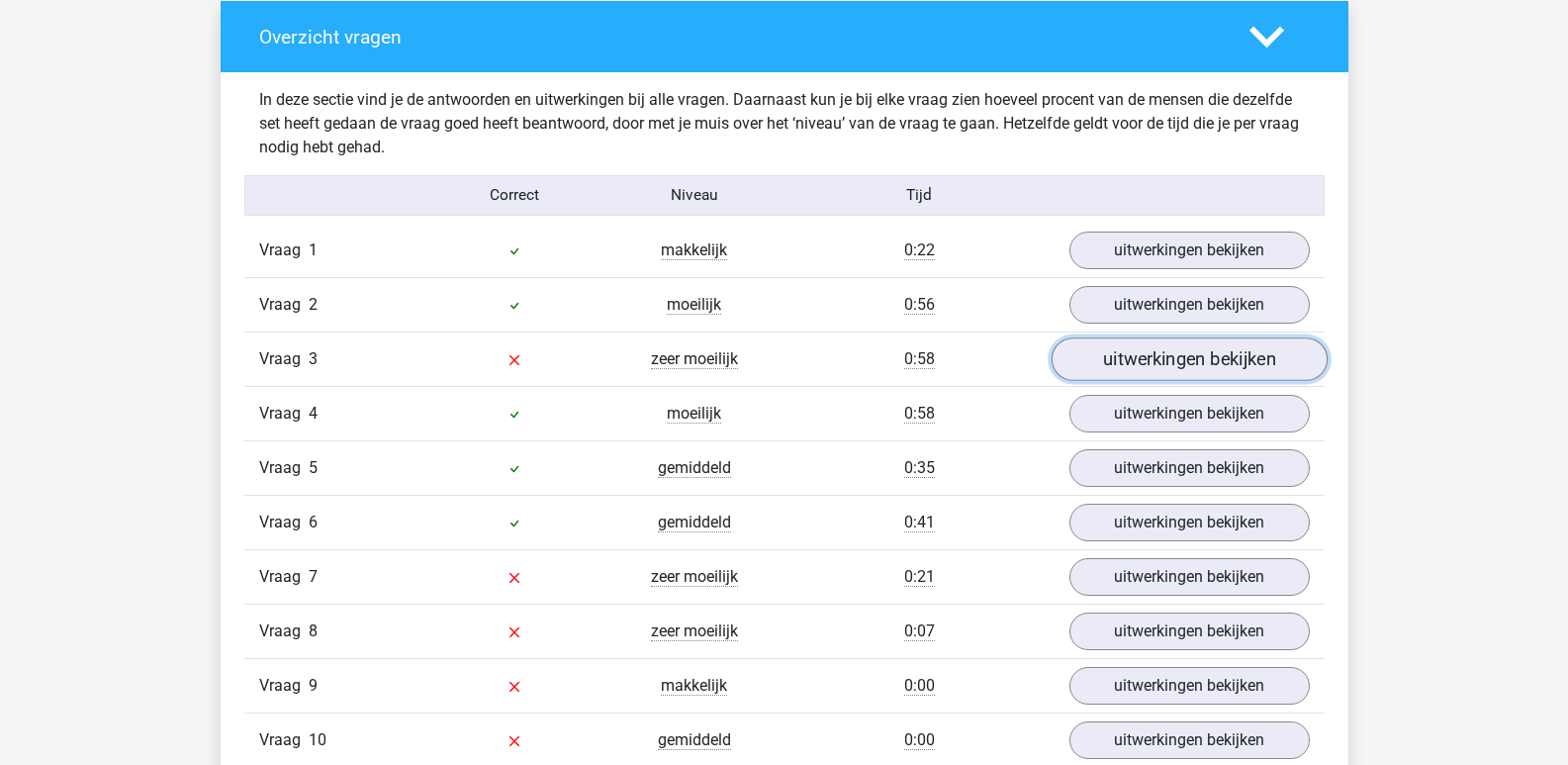
click at [1117, 366] on link "uitwerkingen bekijken" at bounding box center [1188, 360] width 276 height 44
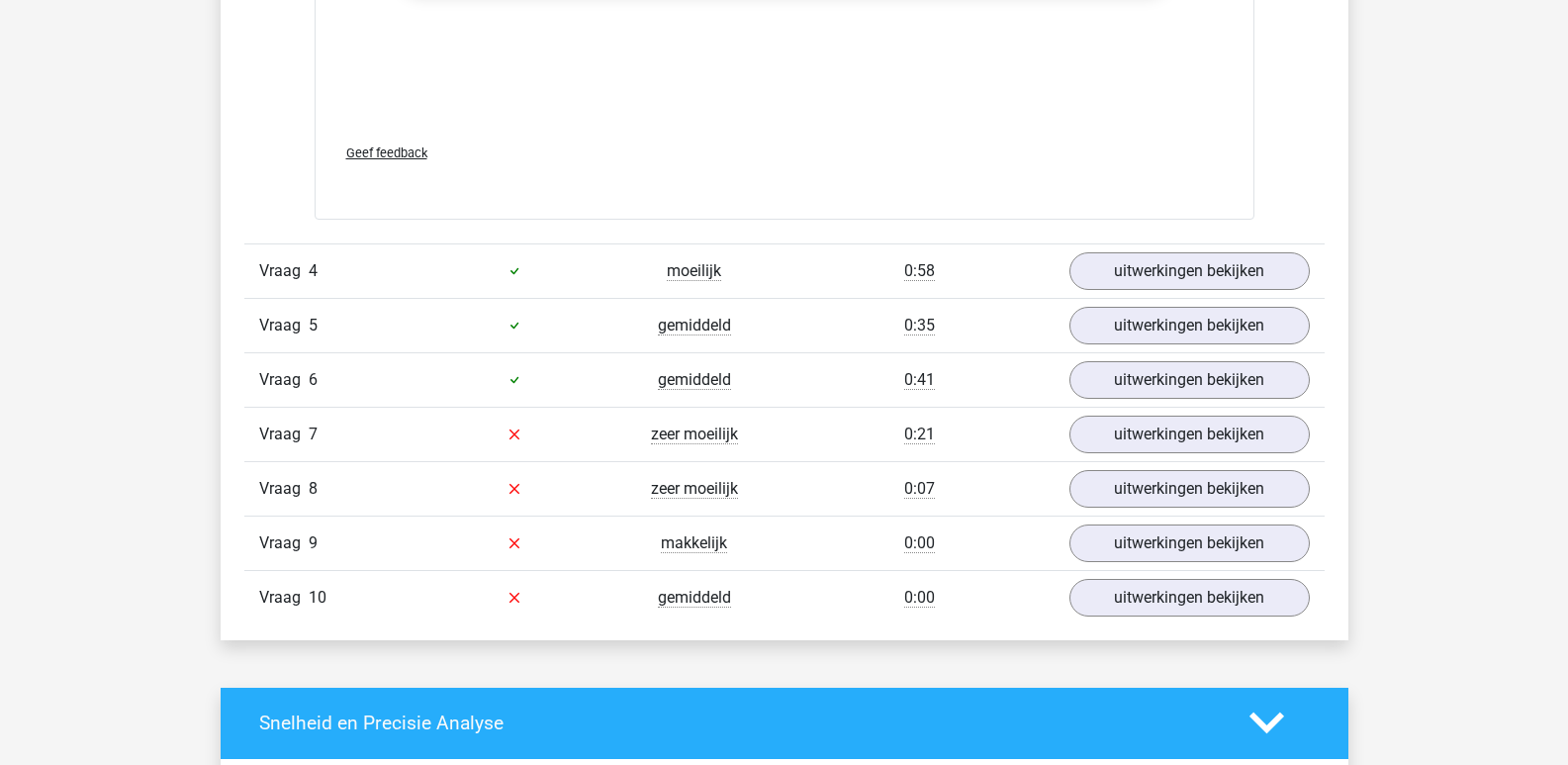
scroll to position [2671, 0]
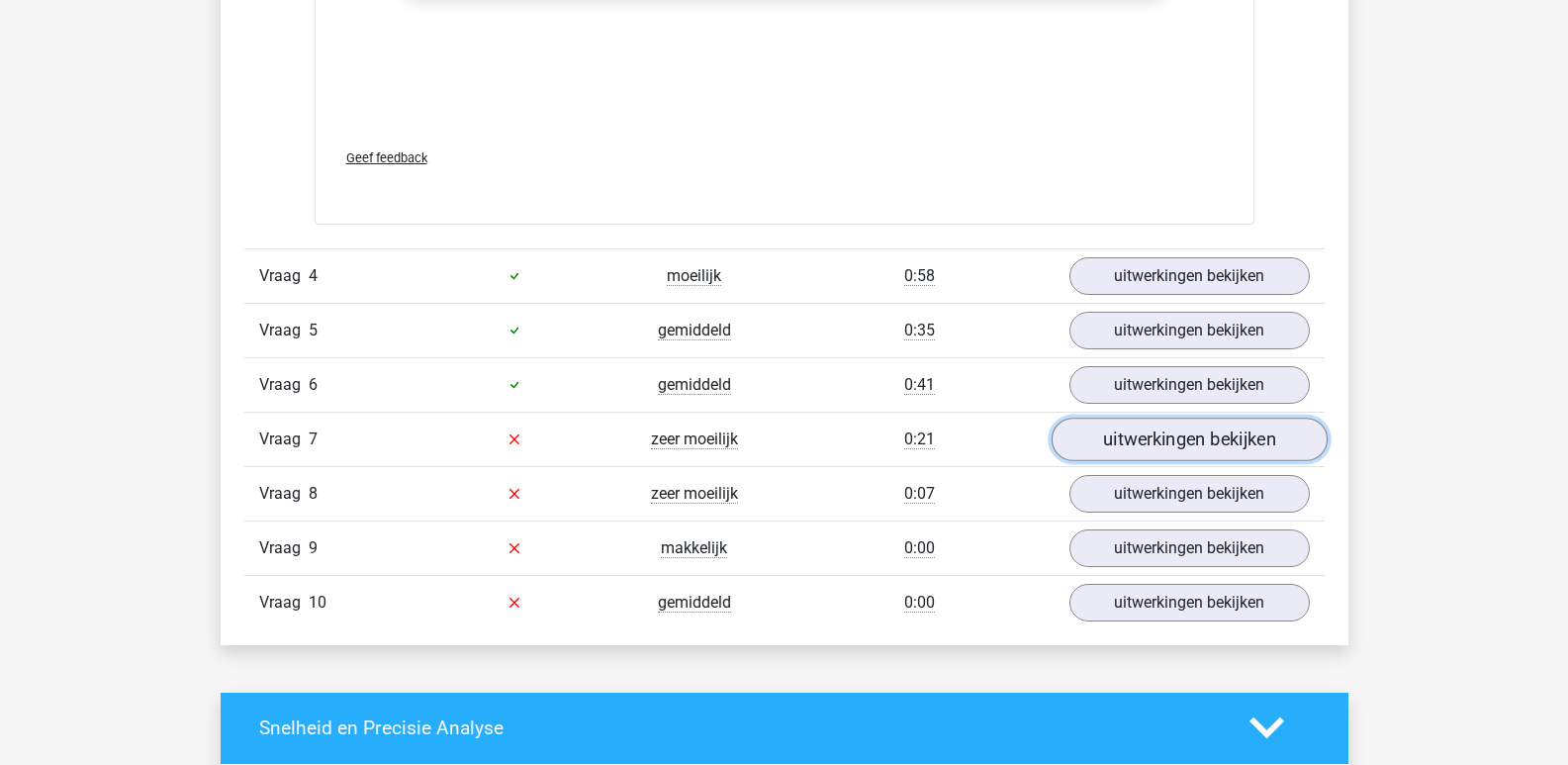
click at [1104, 439] on link "uitwerkingen bekijken" at bounding box center [1188, 440] width 276 height 44
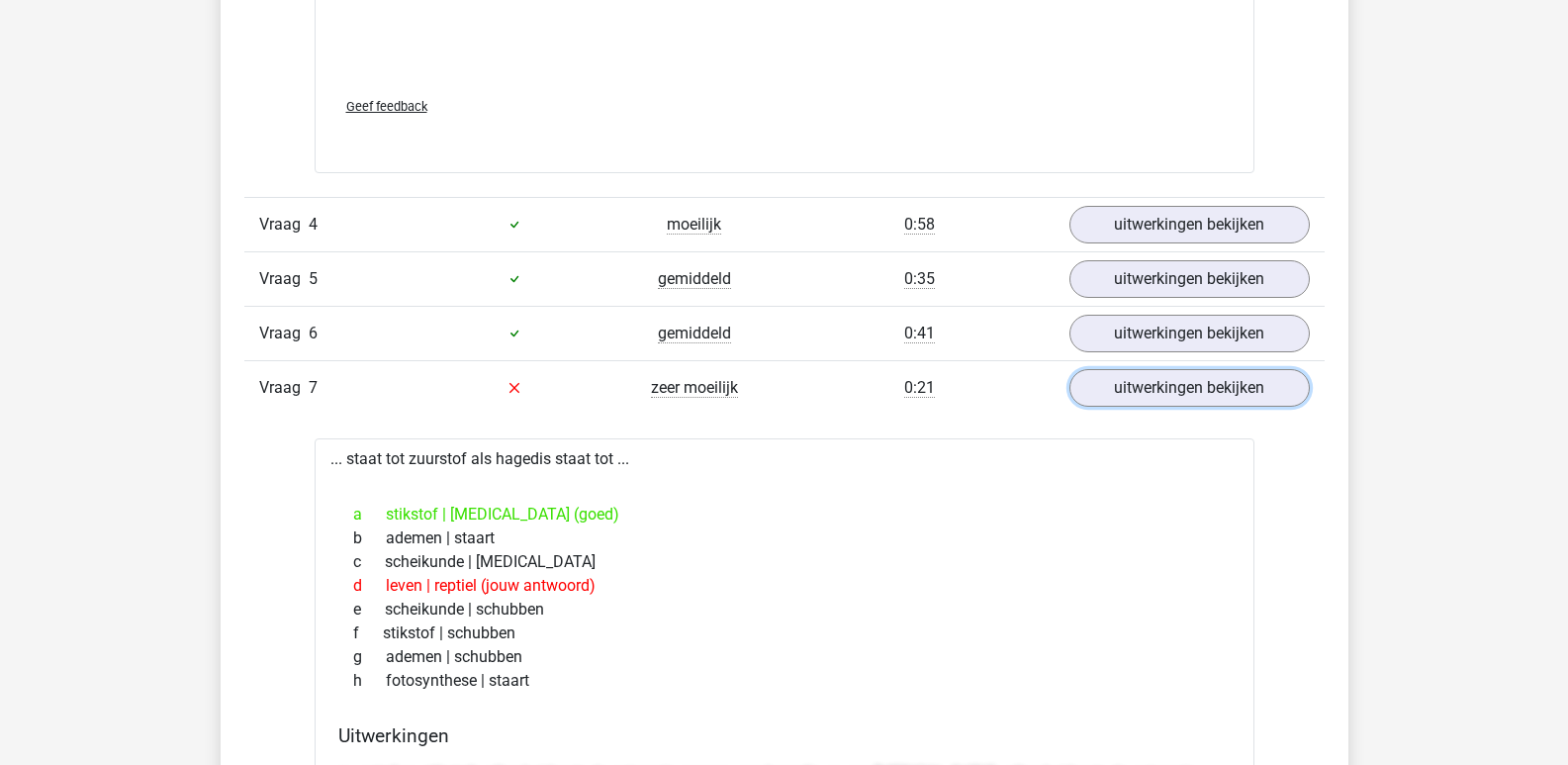
scroll to position [2770, 0]
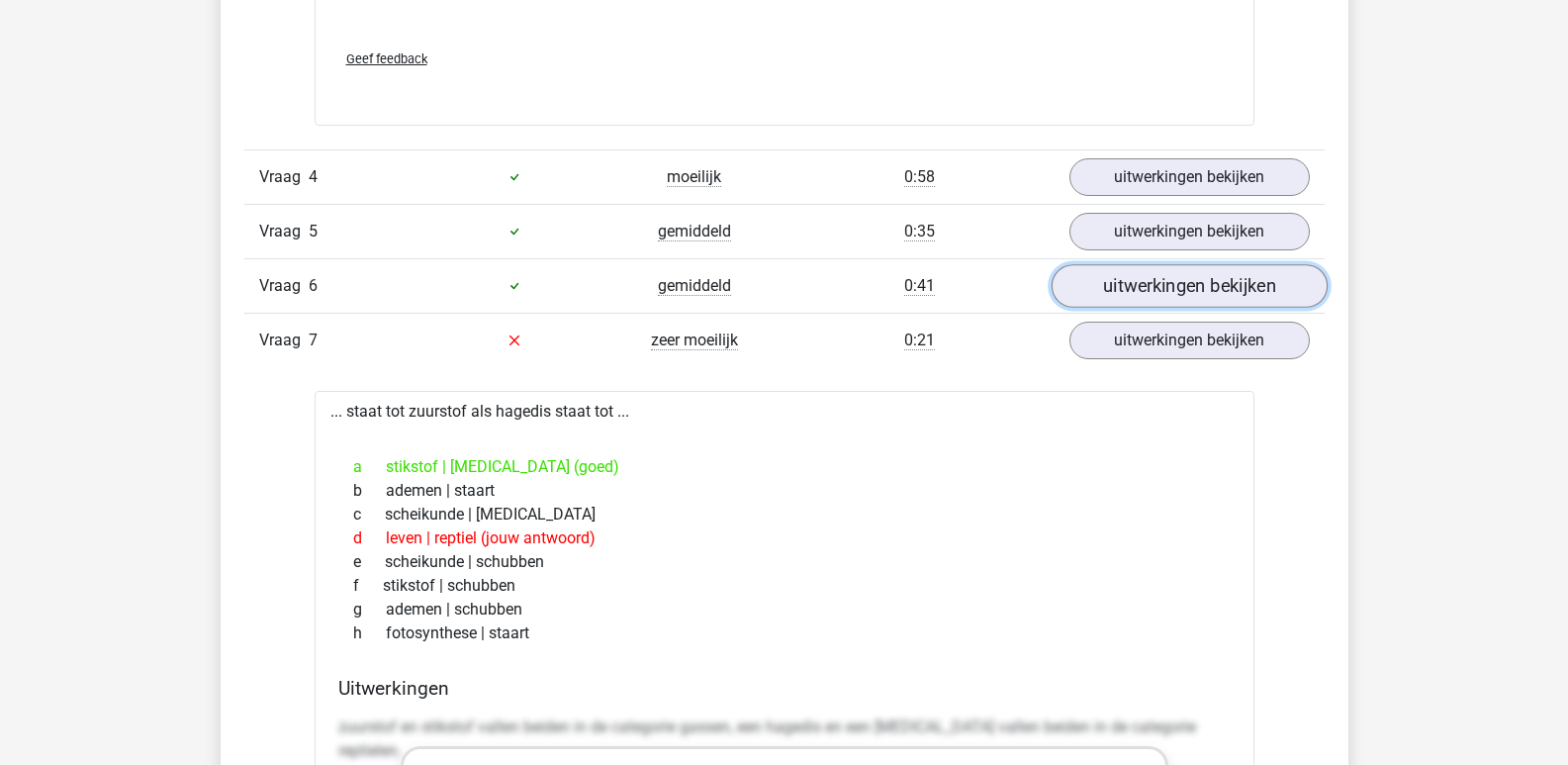
click at [1162, 283] on link "uitwerkingen bekijken" at bounding box center [1188, 286] width 276 height 44
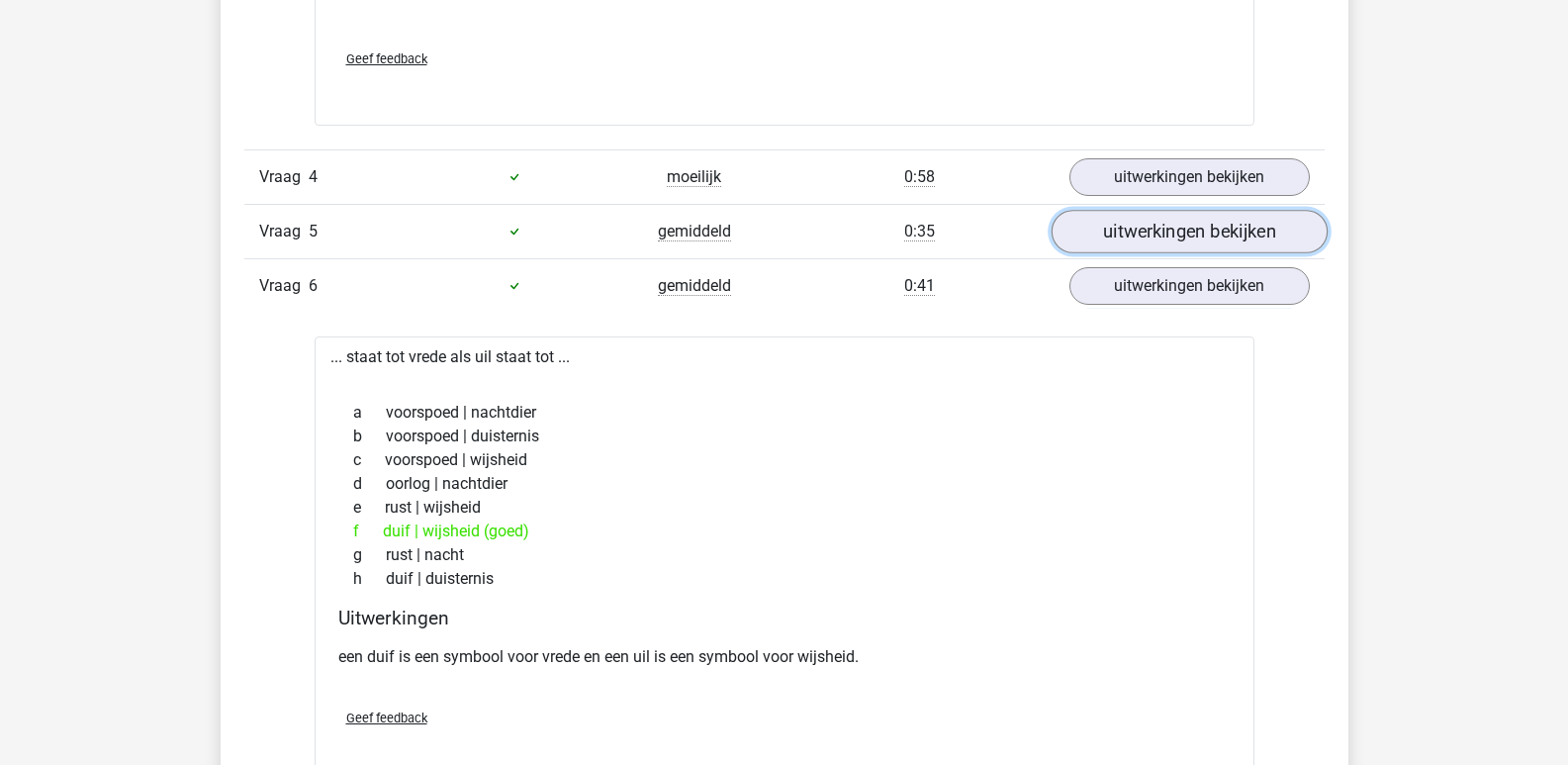
click at [1132, 231] on link "uitwerkingen bekijken" at bounding box center [1188, 232] width 276 height 44
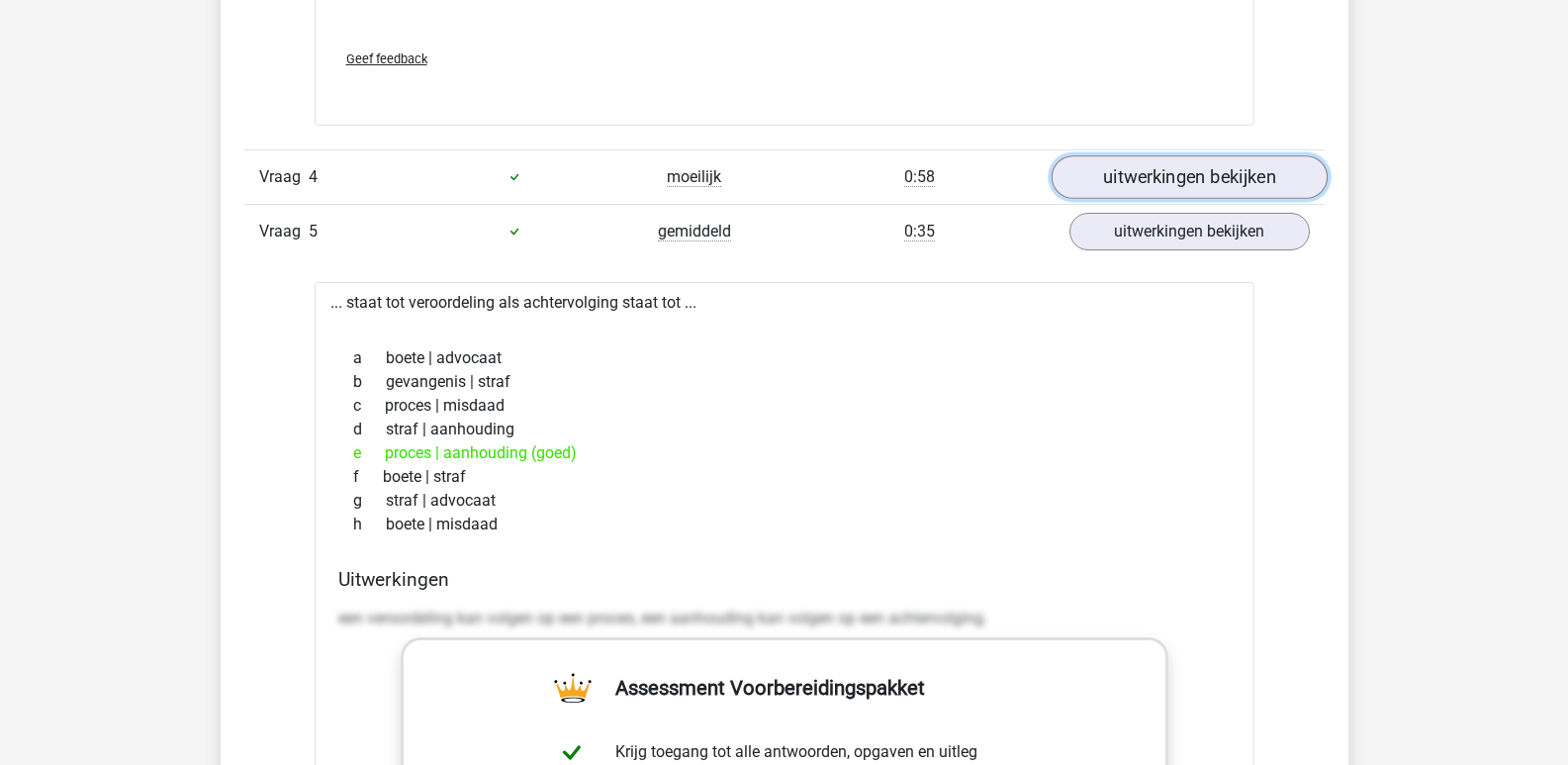
click at [1153, 175] on link "uitwerkingen bekijken" at bounding box center [1188, 177] width 276 height 44
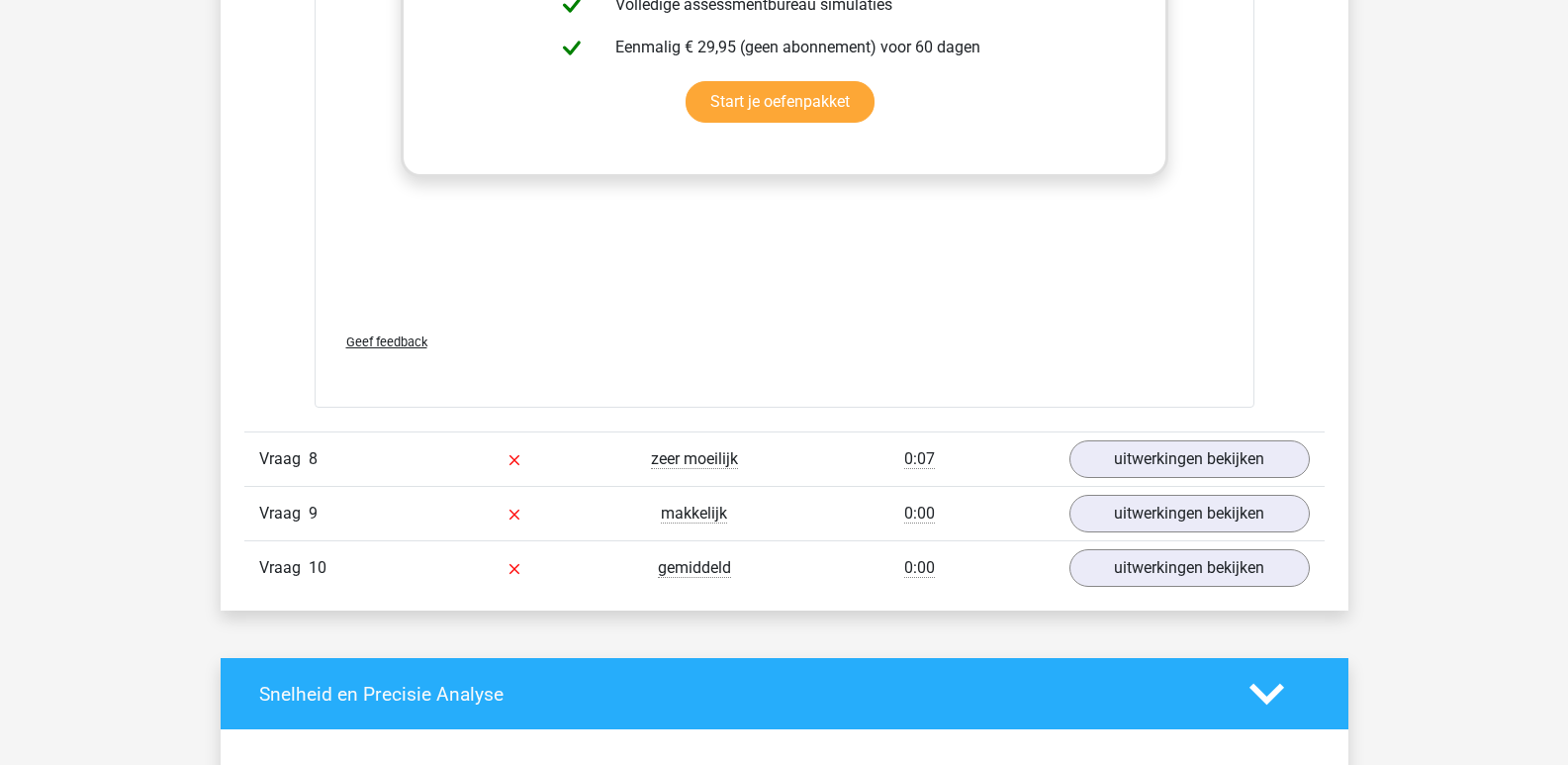
scroll to position [6034, 0]
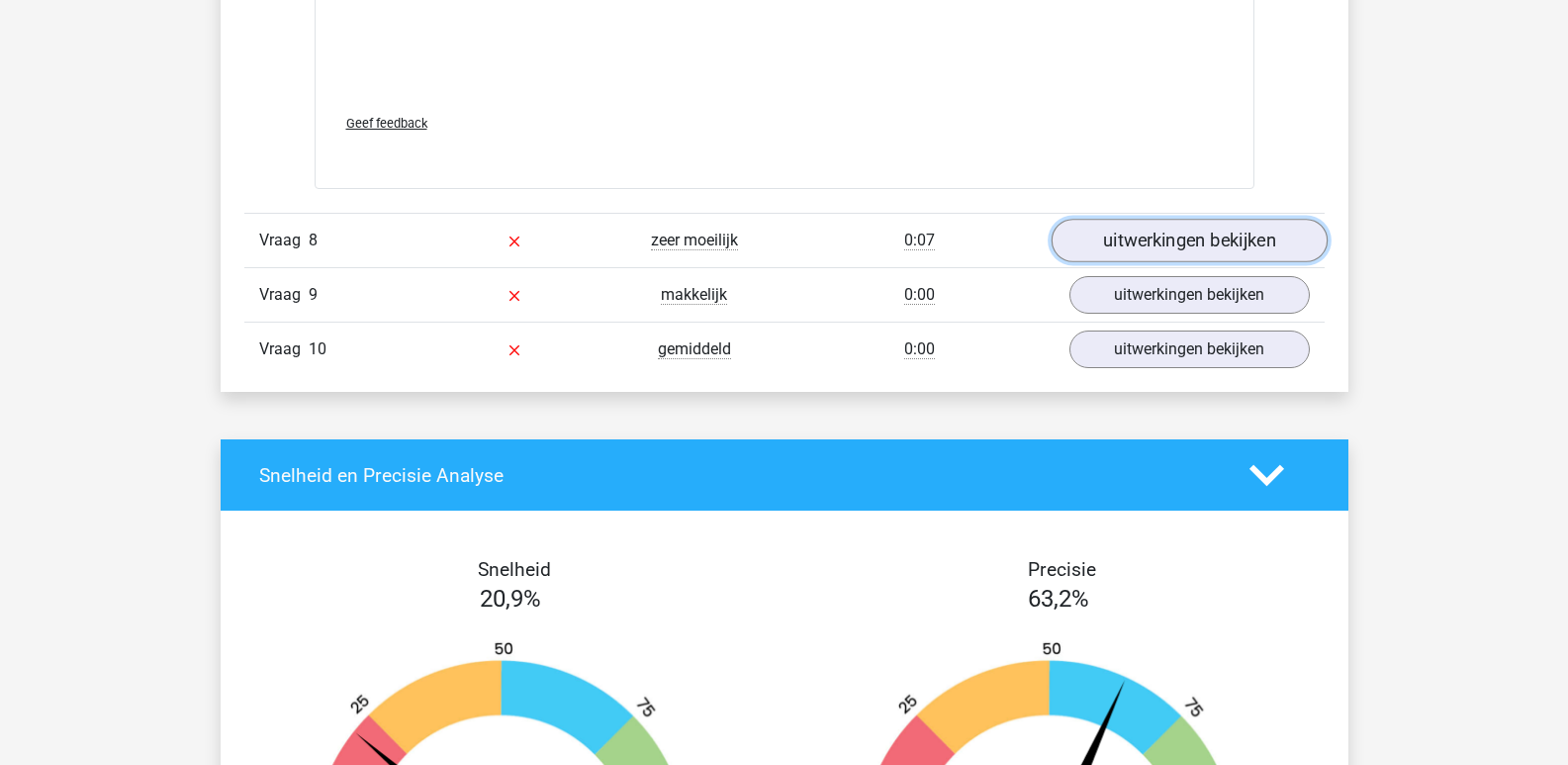
click at [1142, 242] on link "uitwerkingen bekijken" at bounding box center [1188, 242] width 276 height 44
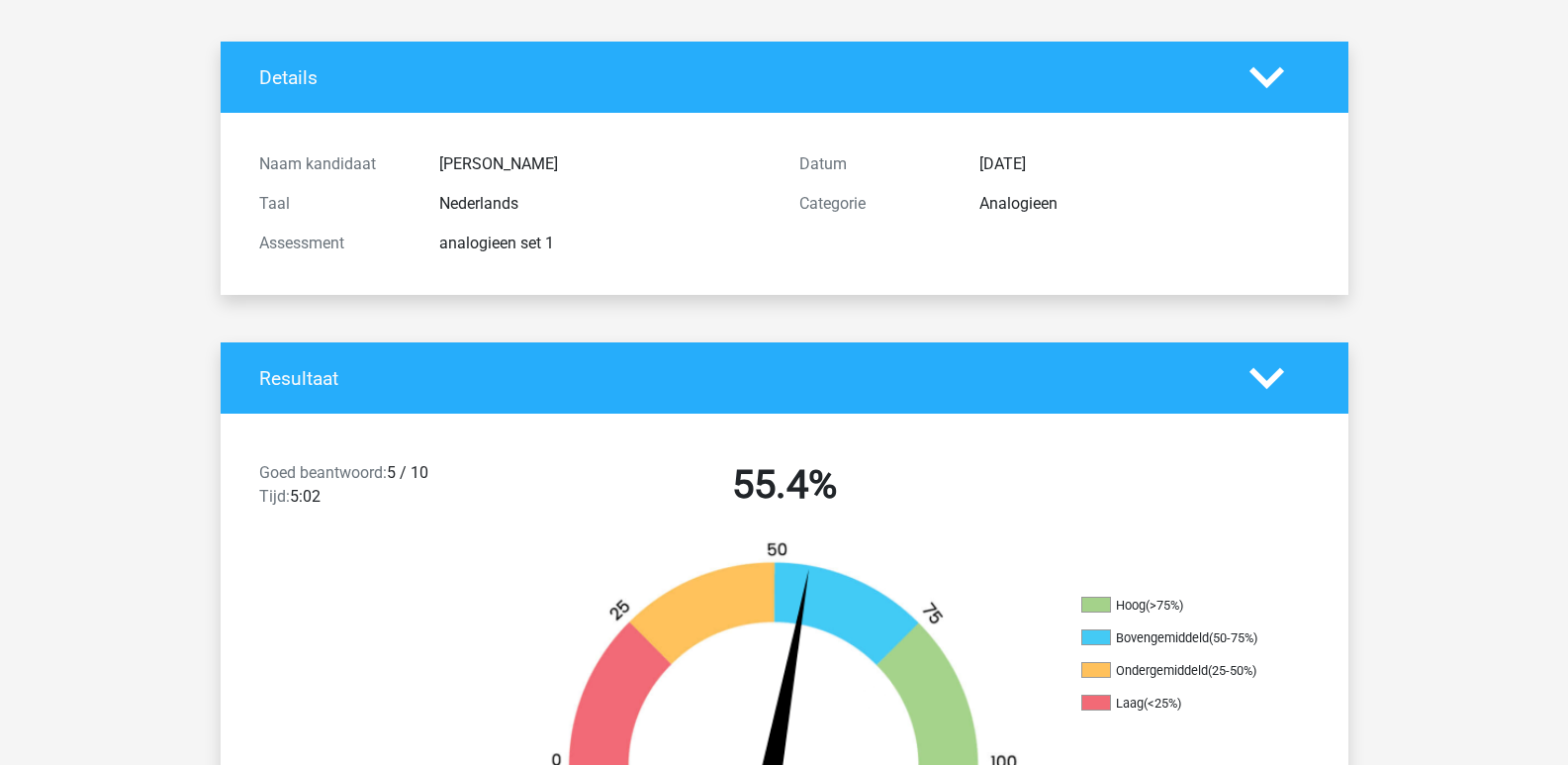
scroll to position [0, 0]
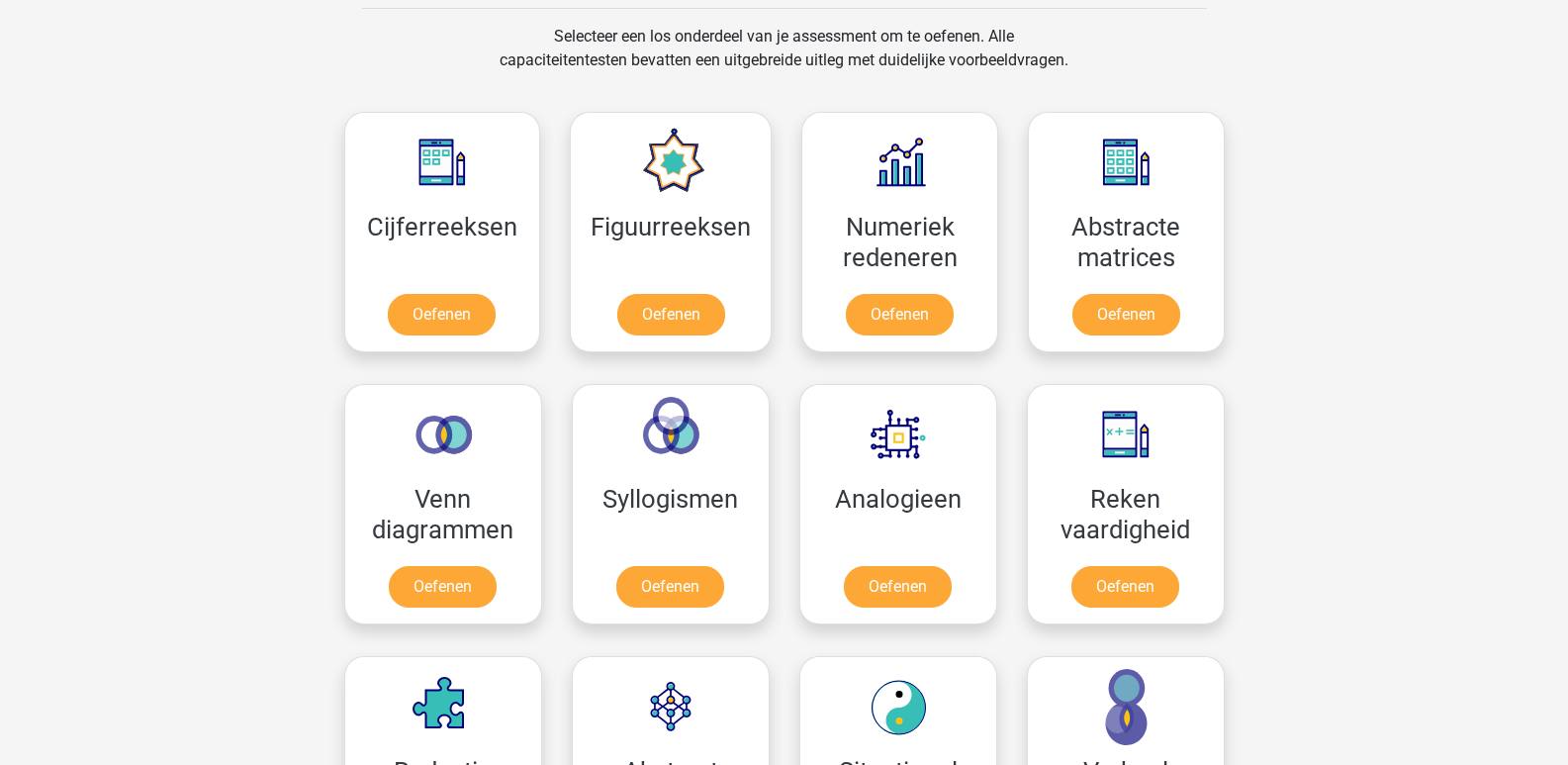
scroll to position [791, 0]
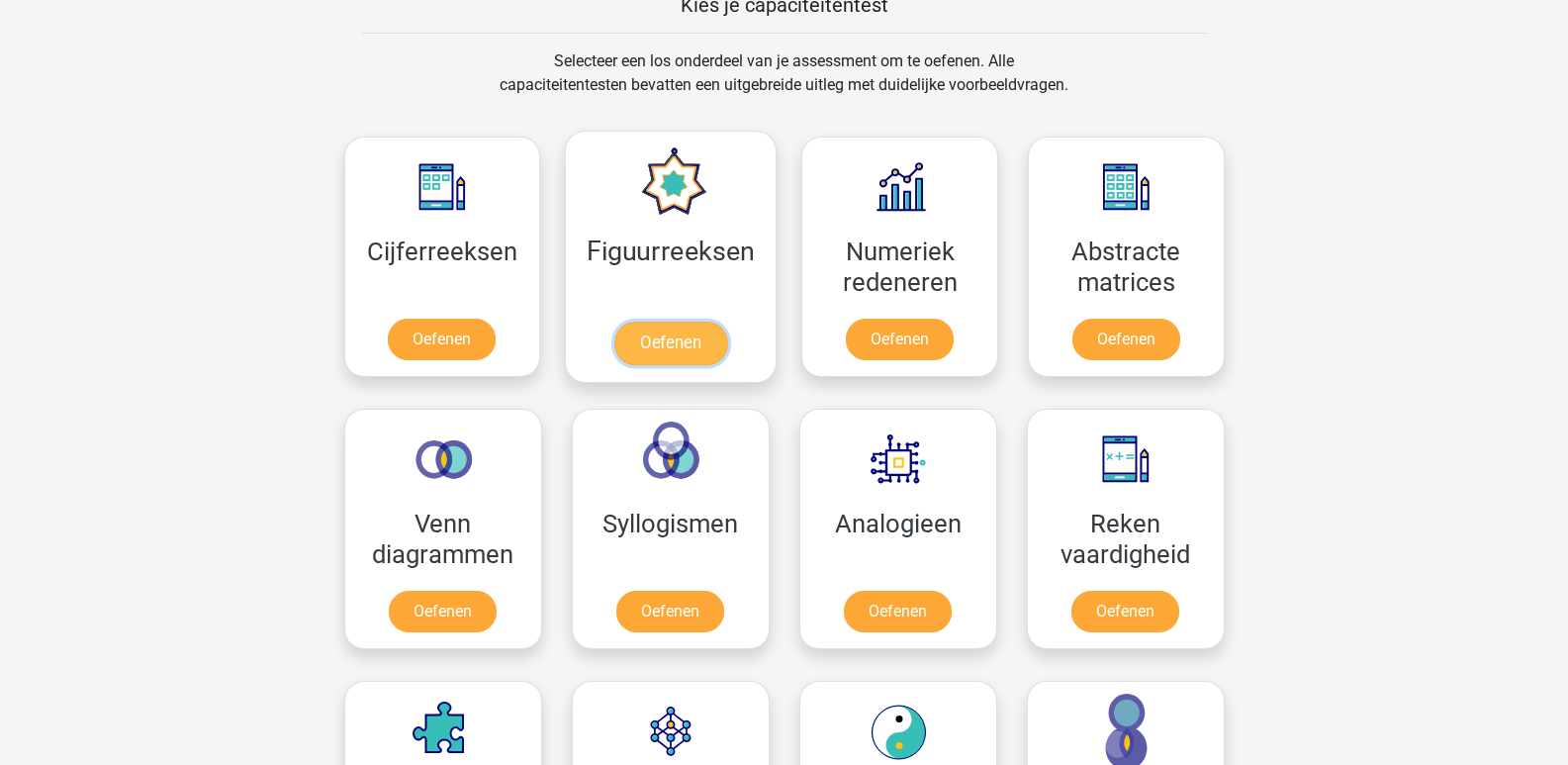
click at [685, 344] on link "Oefenen" at bounding box center [671, 343] width 112 height 44
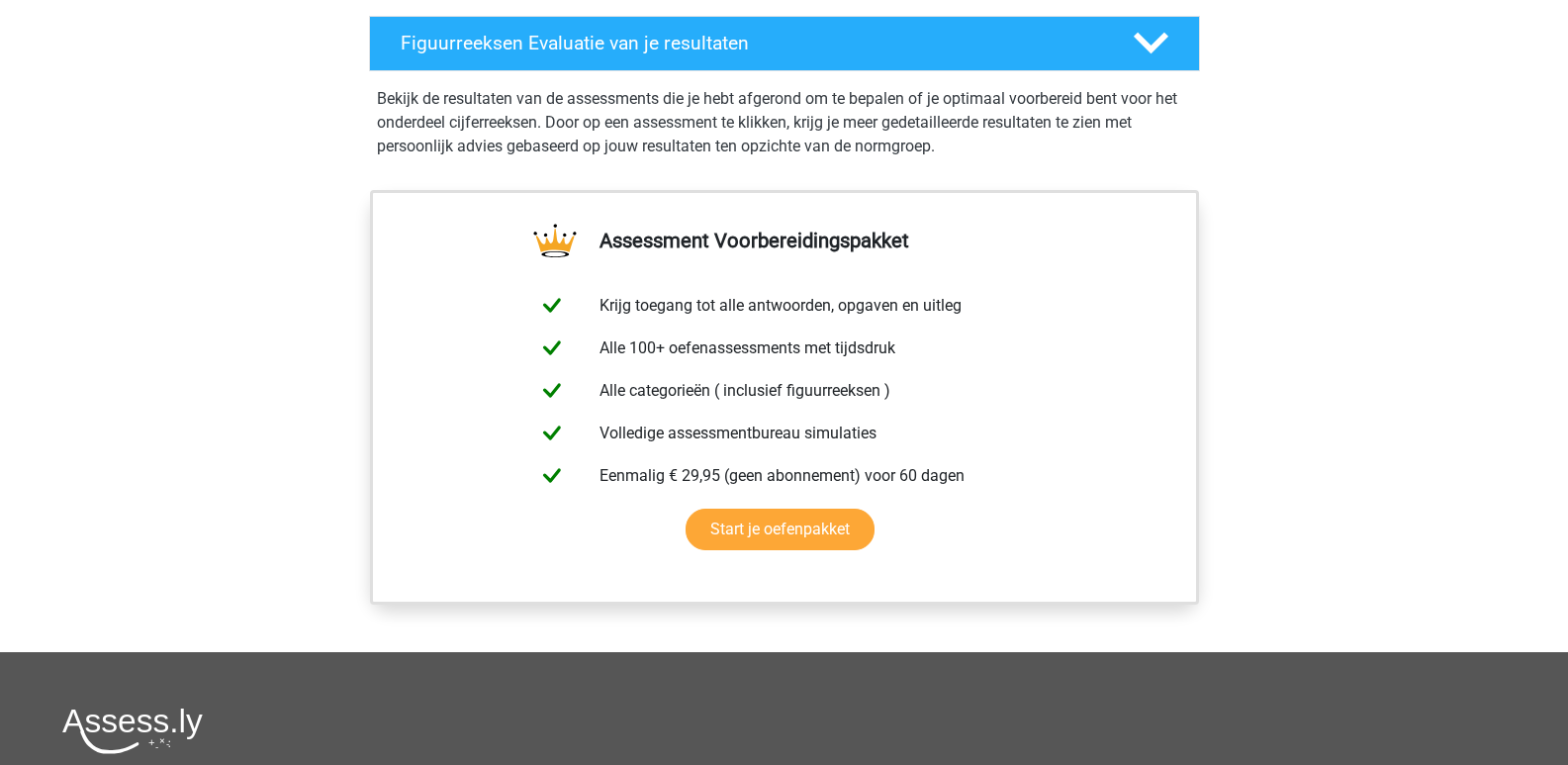
scroll to position [1088, 0]
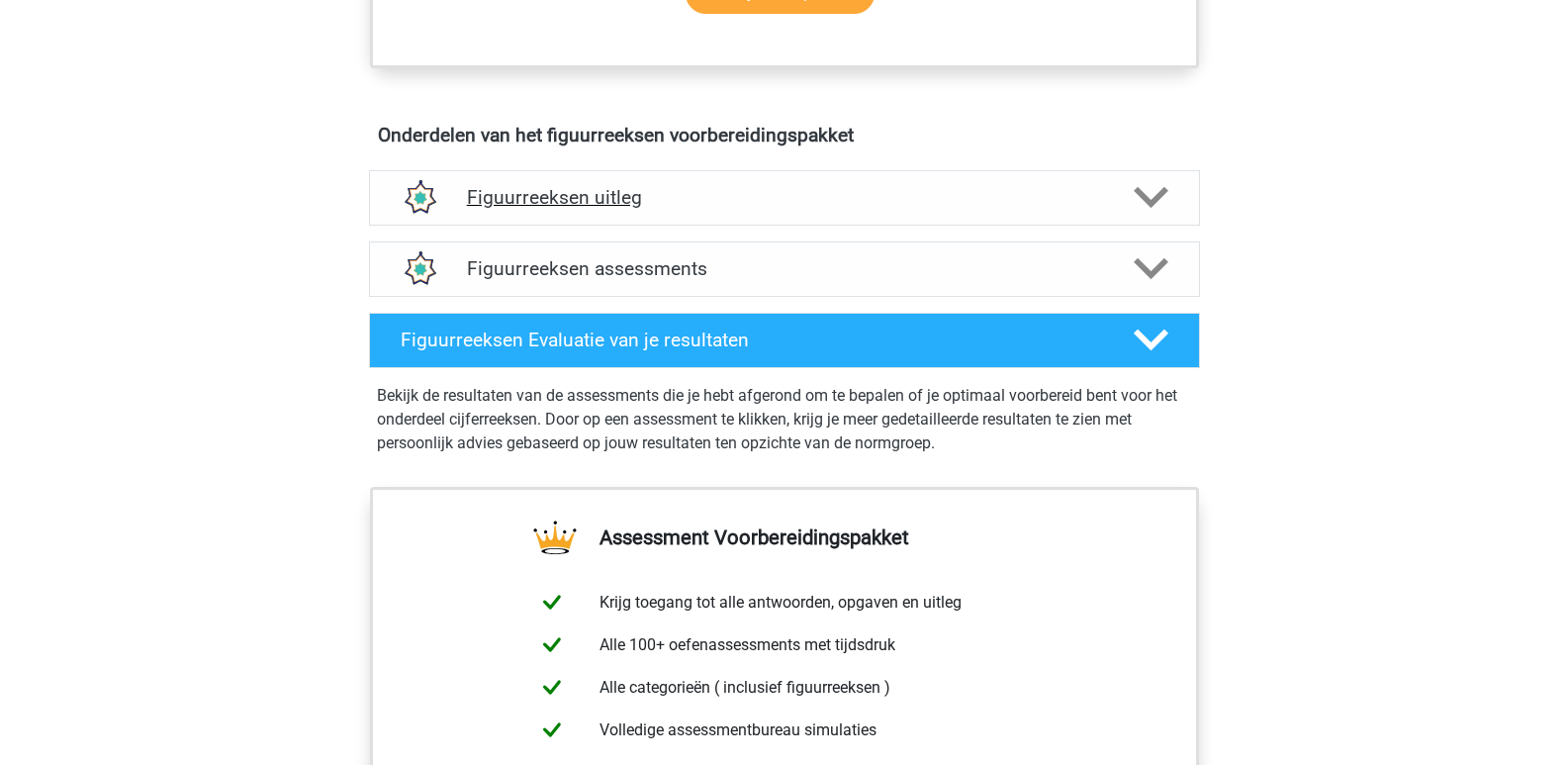
click at [760, 208] on h4 "Figuurreeksen uitleg" at bounding box center [784, 197] width 635 height 23
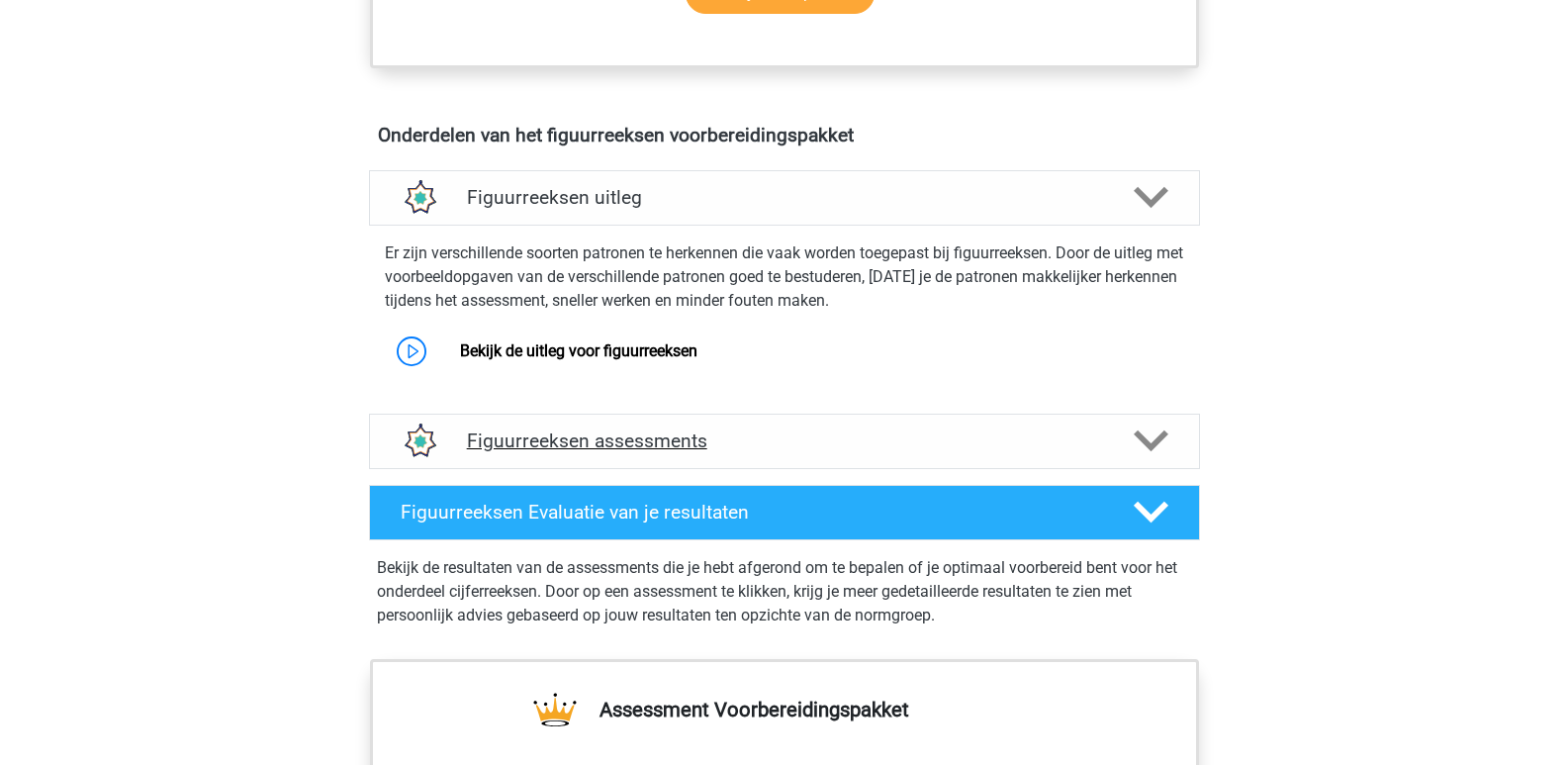
click at [765, 429] on div "Figuurreeksen assessments" at bounding box center [784, 442] width 831 height 56
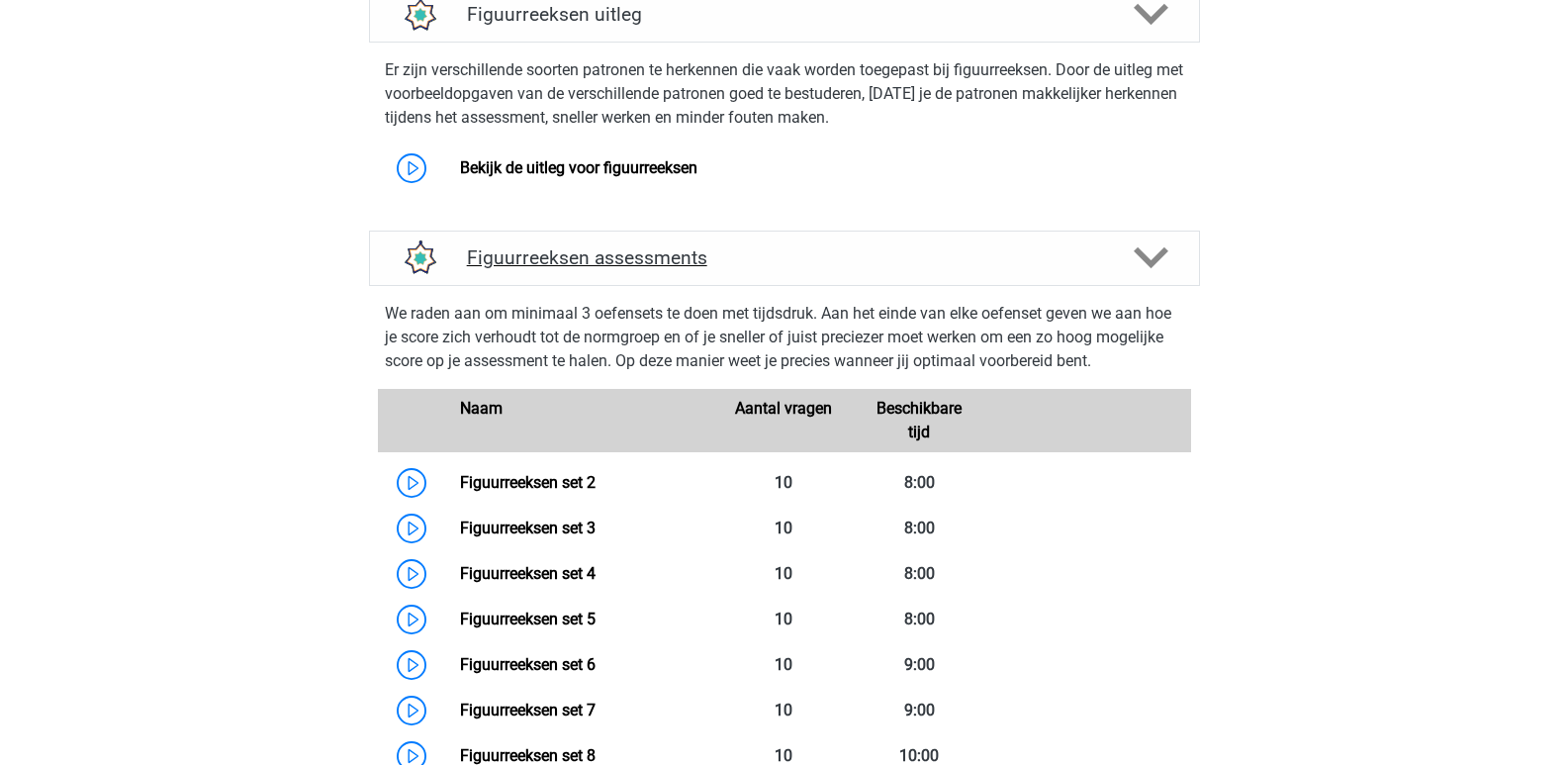
scroll to position [1286, 0]
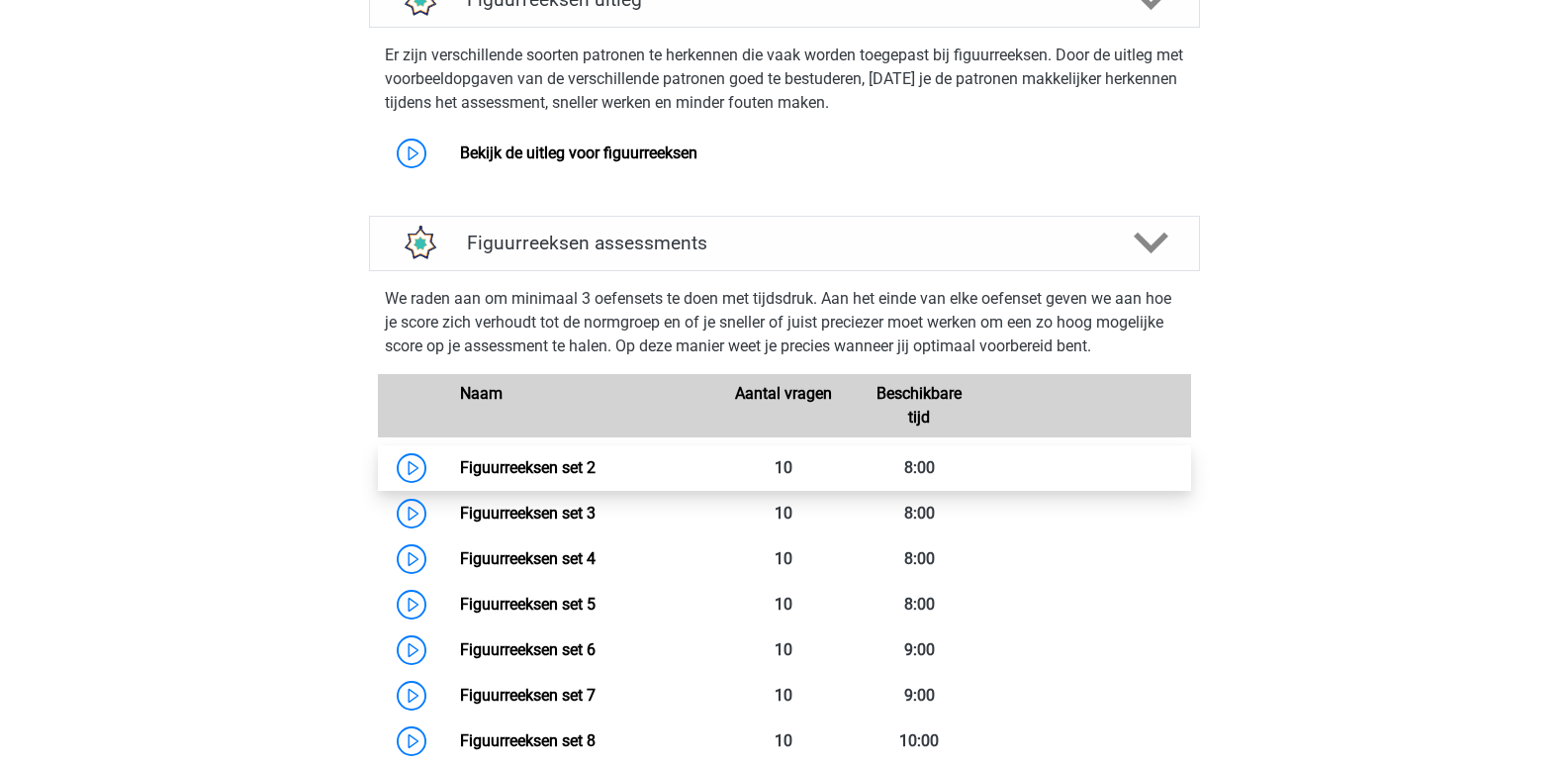
click at [526, 464] on link "Figuurreeksen set 2" at bounding box center [527, 467] width 135 height 19
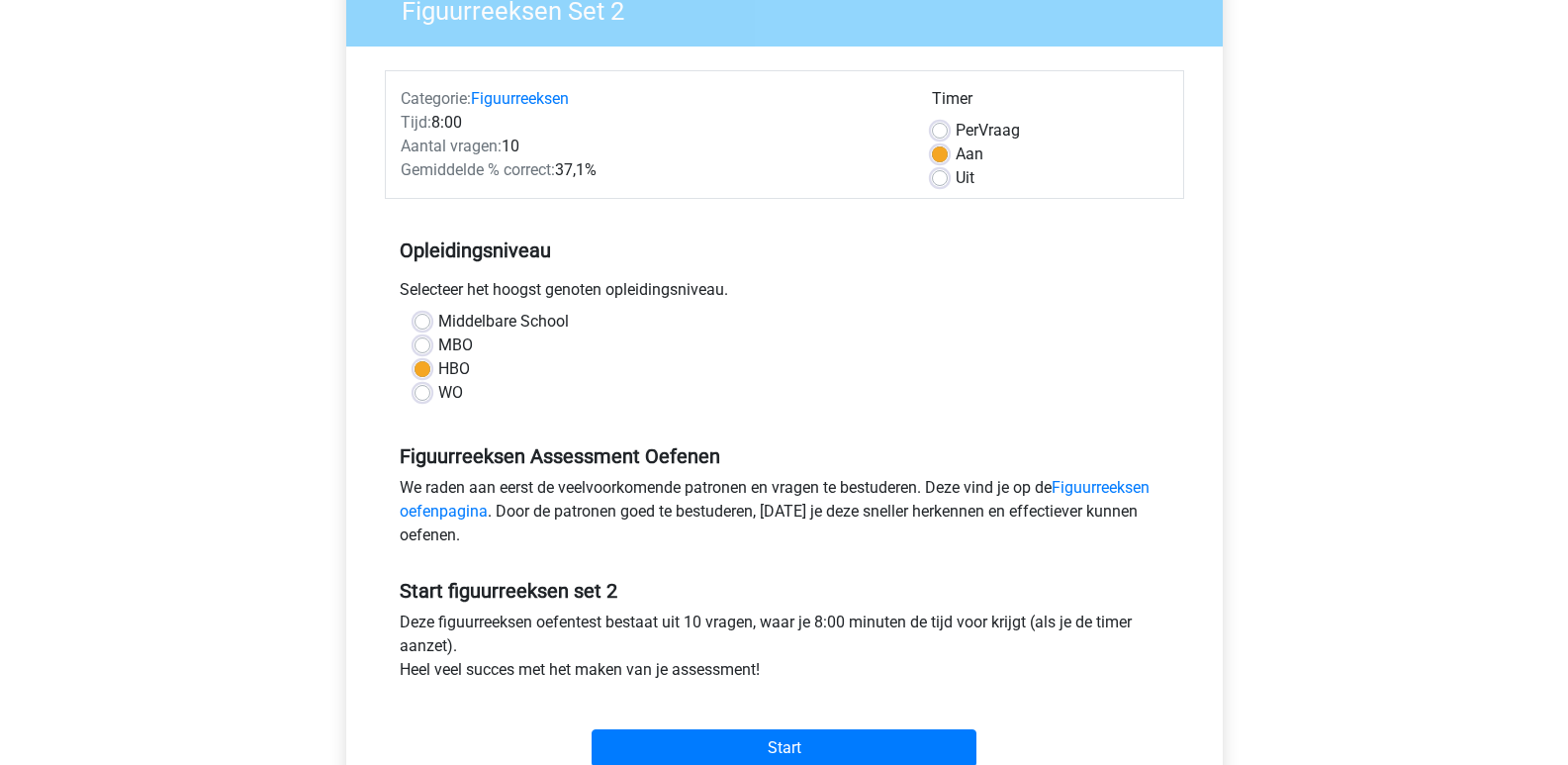
scroll to position [296, 0]
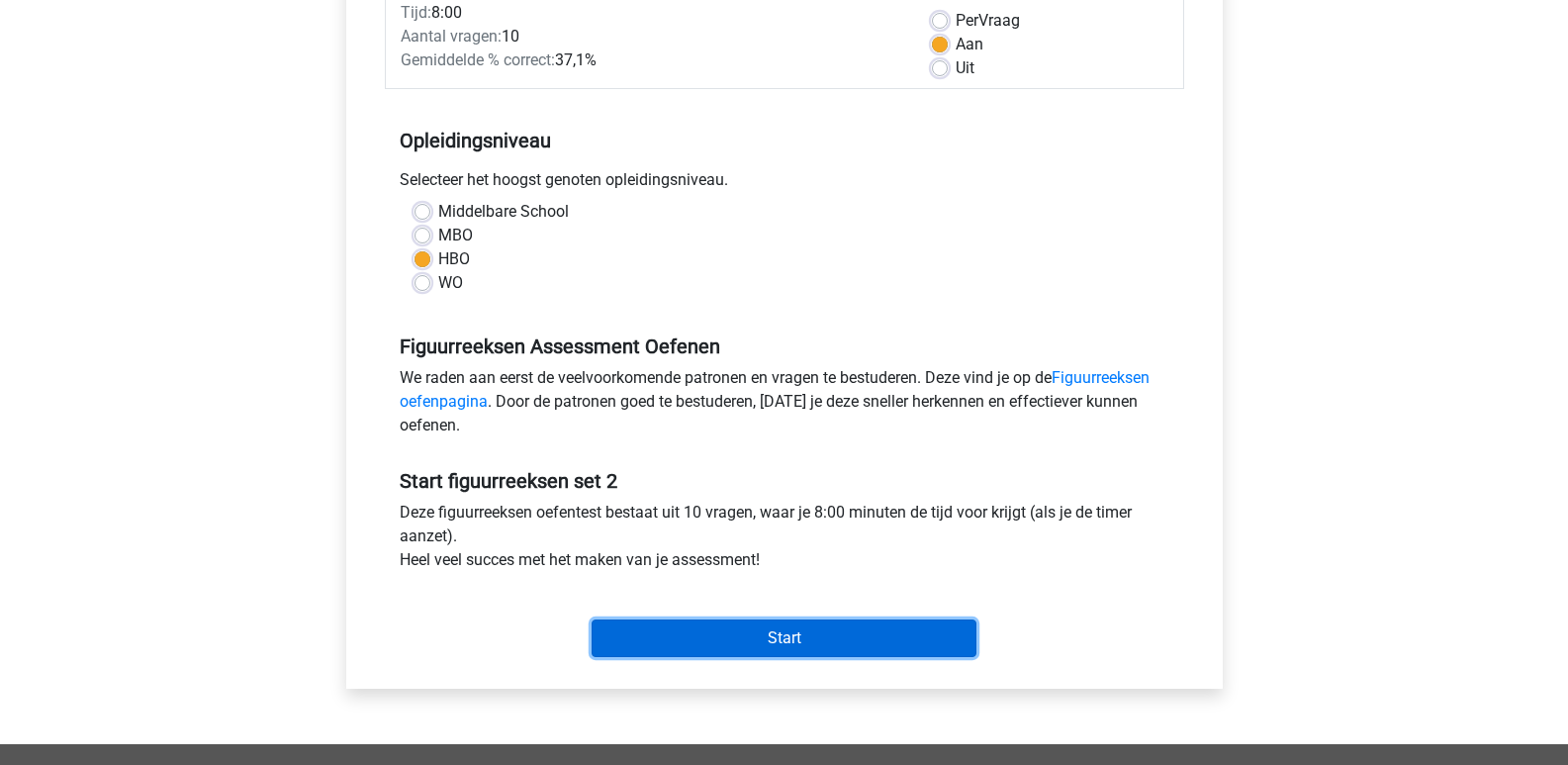
click at [773, 621] on input "Start" at bounding box center [784, 638] width 385 height 38
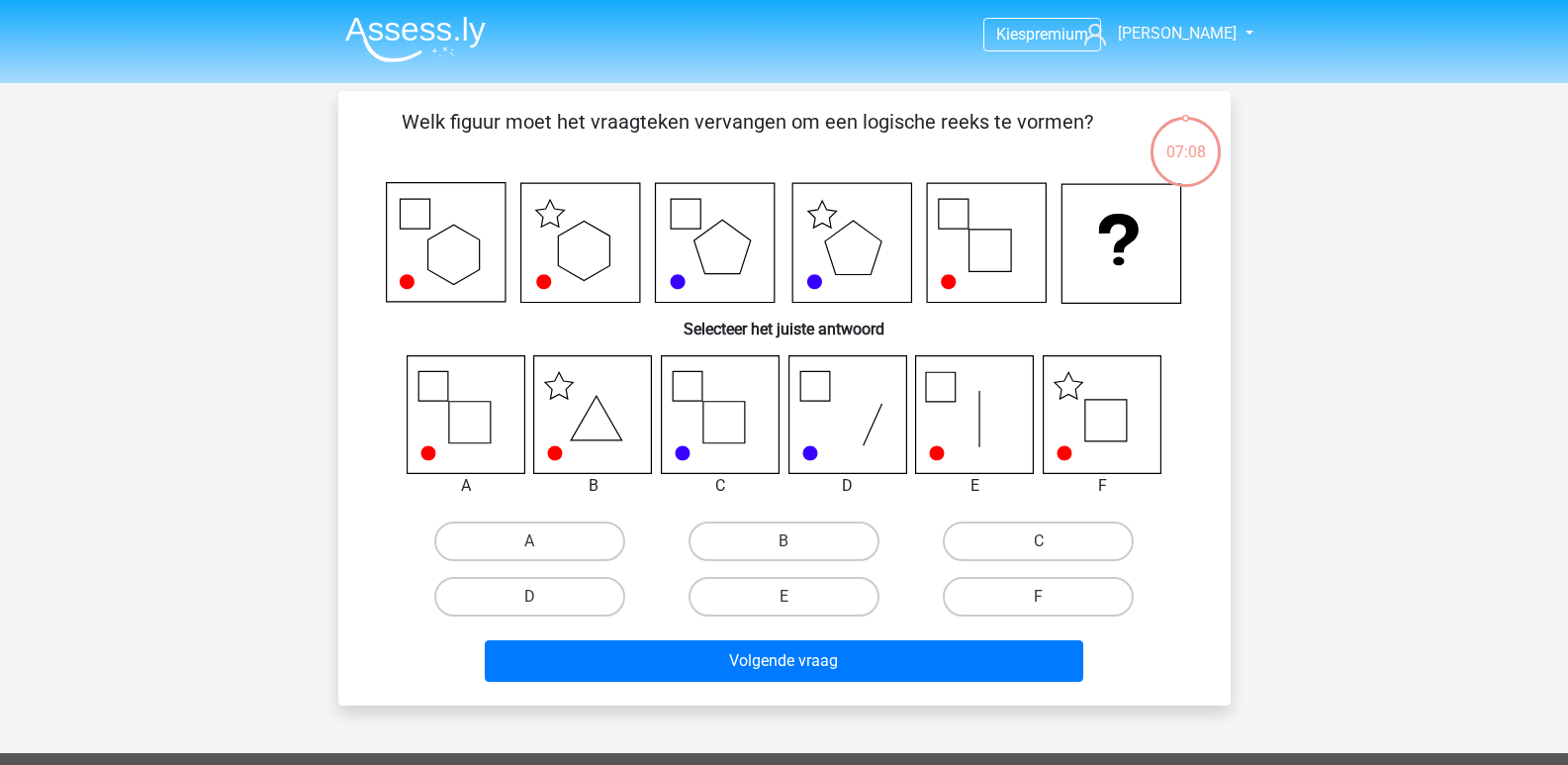
click at [1109, 423] on icon at bounding box center [1101, 414] width 117 height 117
click at [1012, 593] on label "F" at bounding box center [1039, 597] width 191 height 40
click at [1039, 597] on input "F" at bounding box center [1045, 603] width 13 height 13
radio input "true"
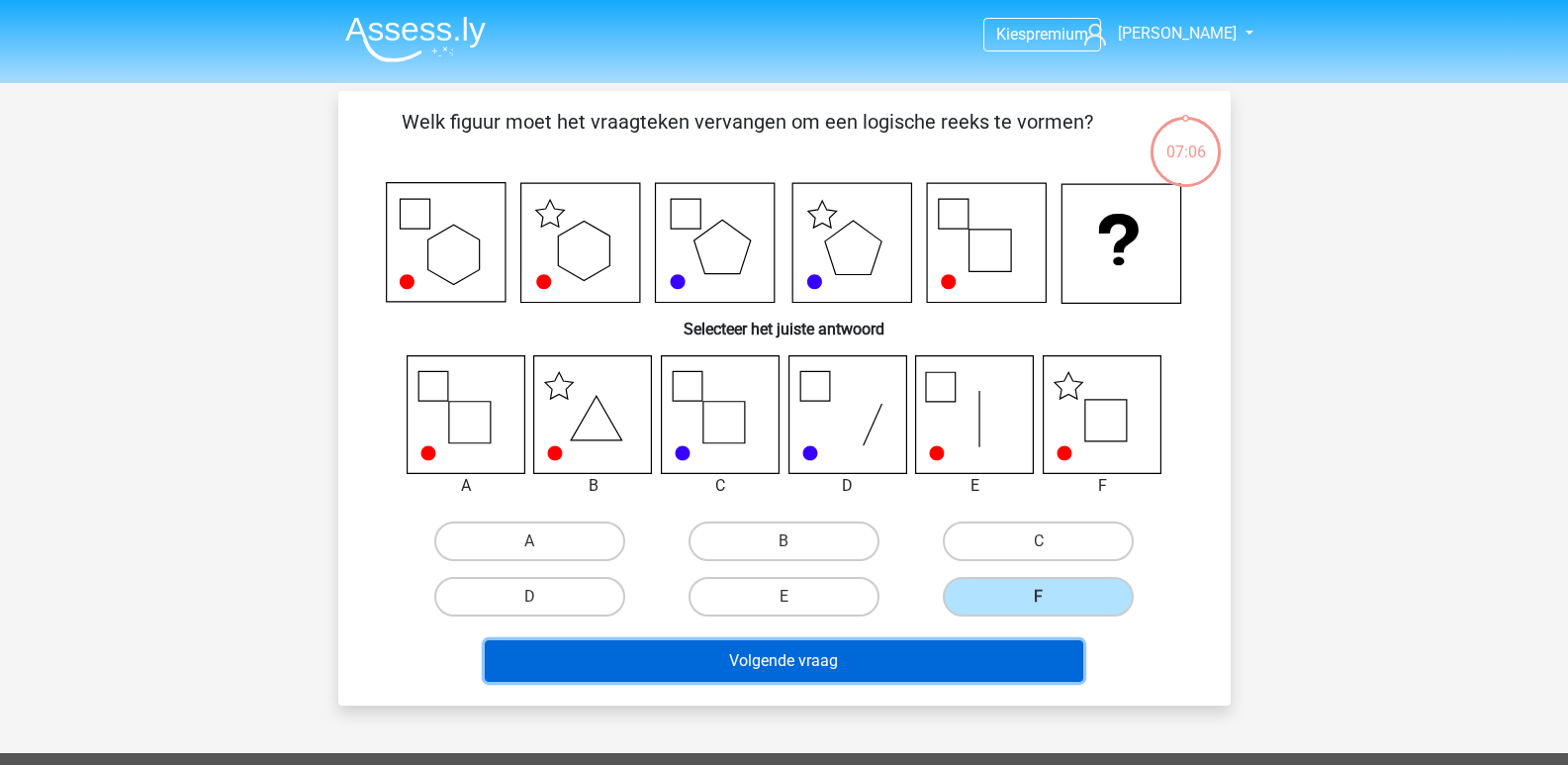
click at [765, 648] on button "Volgende vraag" at bounding box center [784, 661] width 599 height 42
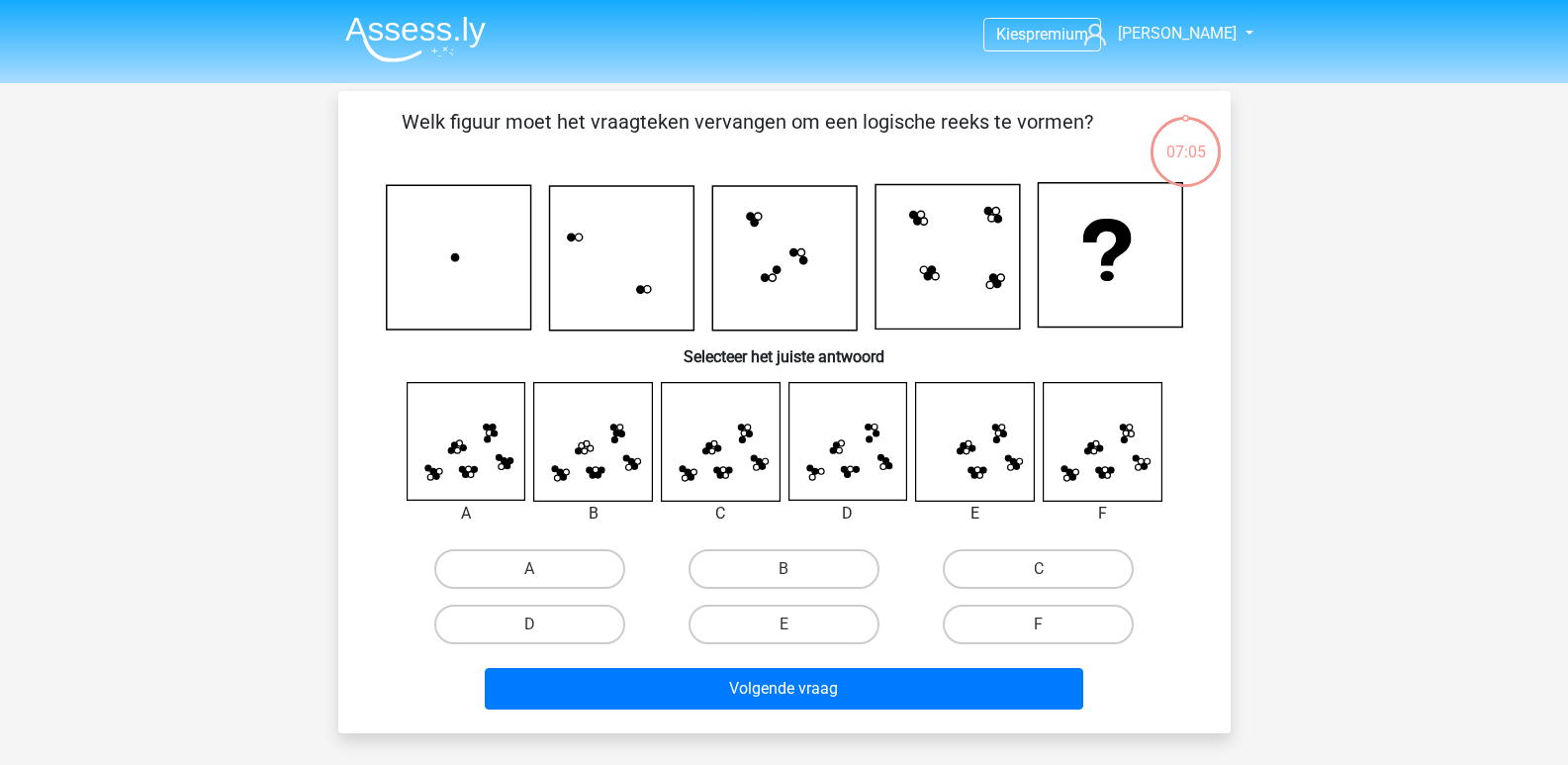
scroll to position [91, 0]
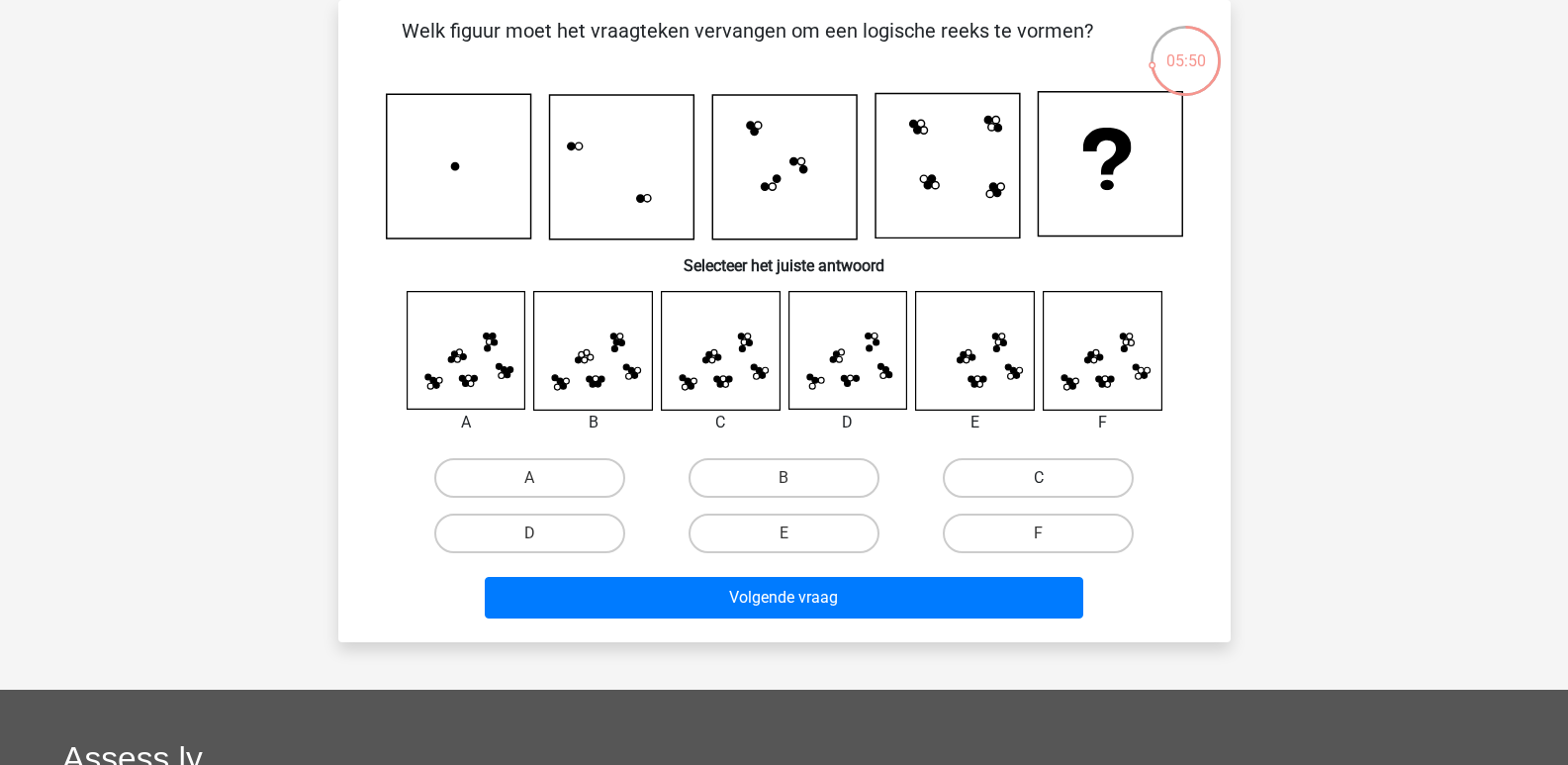
click at [1046, 476] on label "C" at bounding box center [1039, 478] width 191 height 40
click at [1046, 478] on input "C" at bounding box center [1045, 483] width 13 height 13
radio input "true"
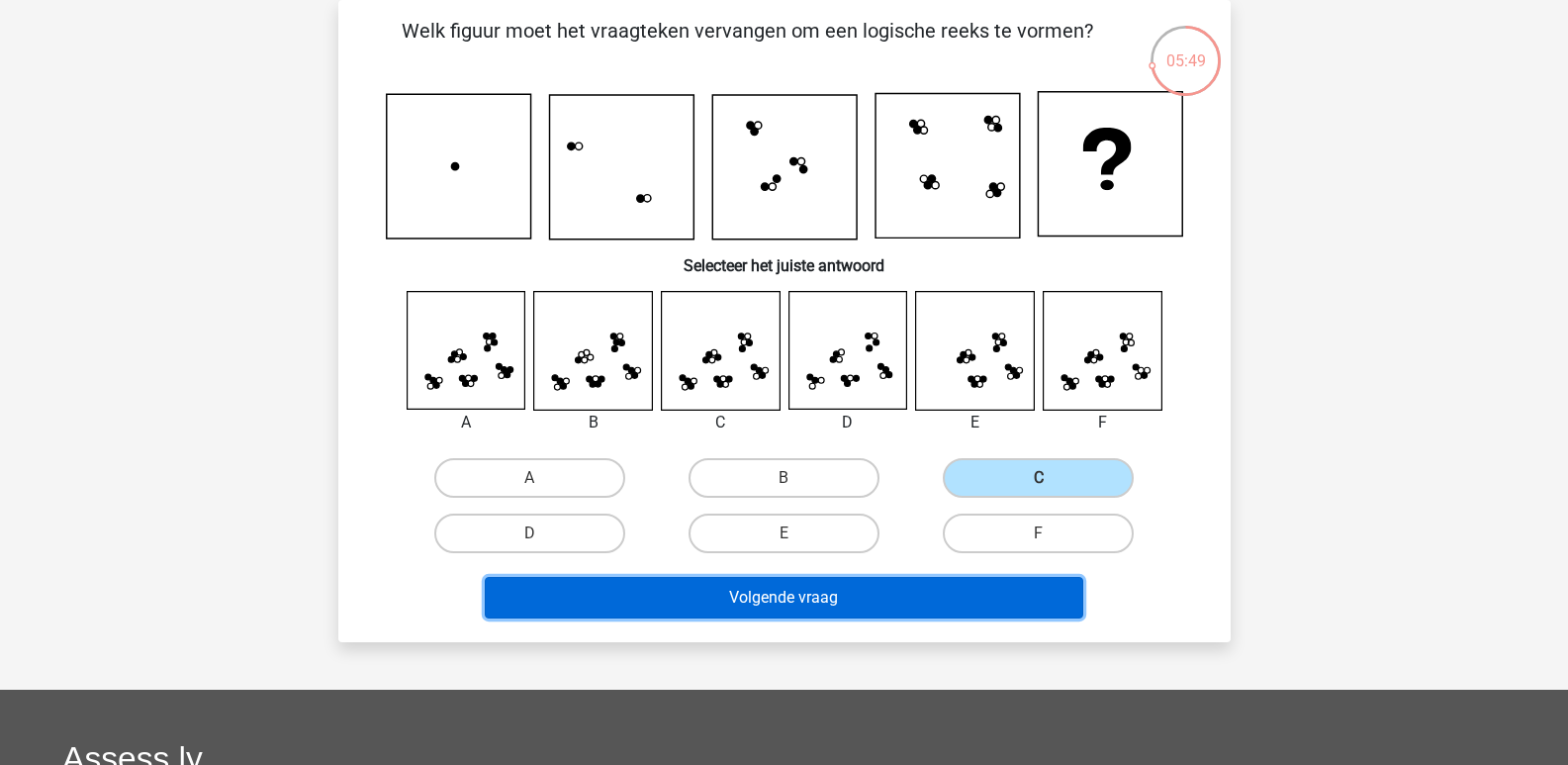
click at [845, 590] on button "Volgende vraag" at bounding box center [784, 598] width 599 height 42
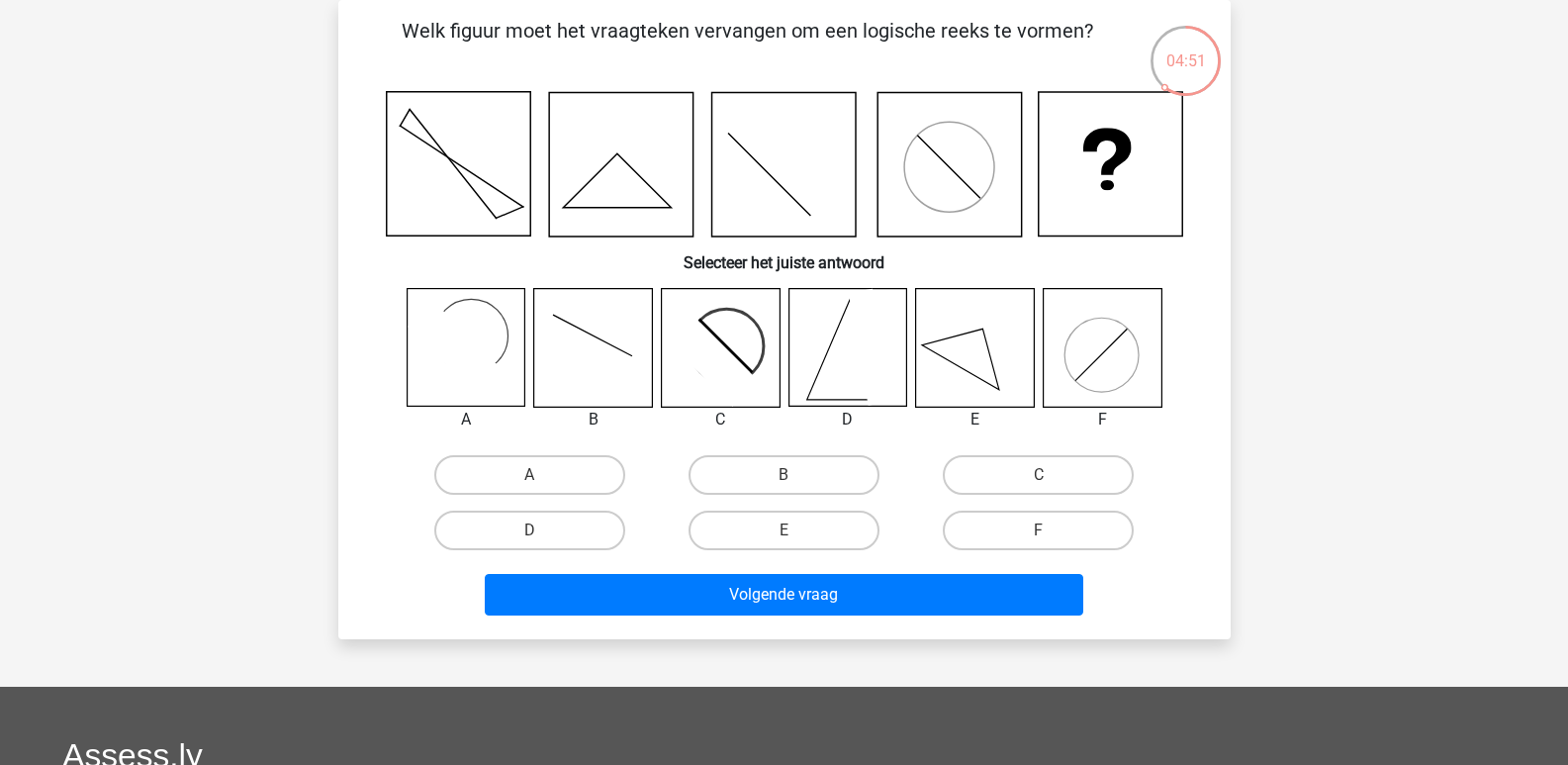
click at [847, 351] on icon at bounding box center [848, 347] width 117 height 117
click at [576, 518] on label "D" at bounding box center [530, 530] width 191 height 40
click at [542, 530] on input "D" at bounding box center [535, 536] width 13 height 13
radio input "true"
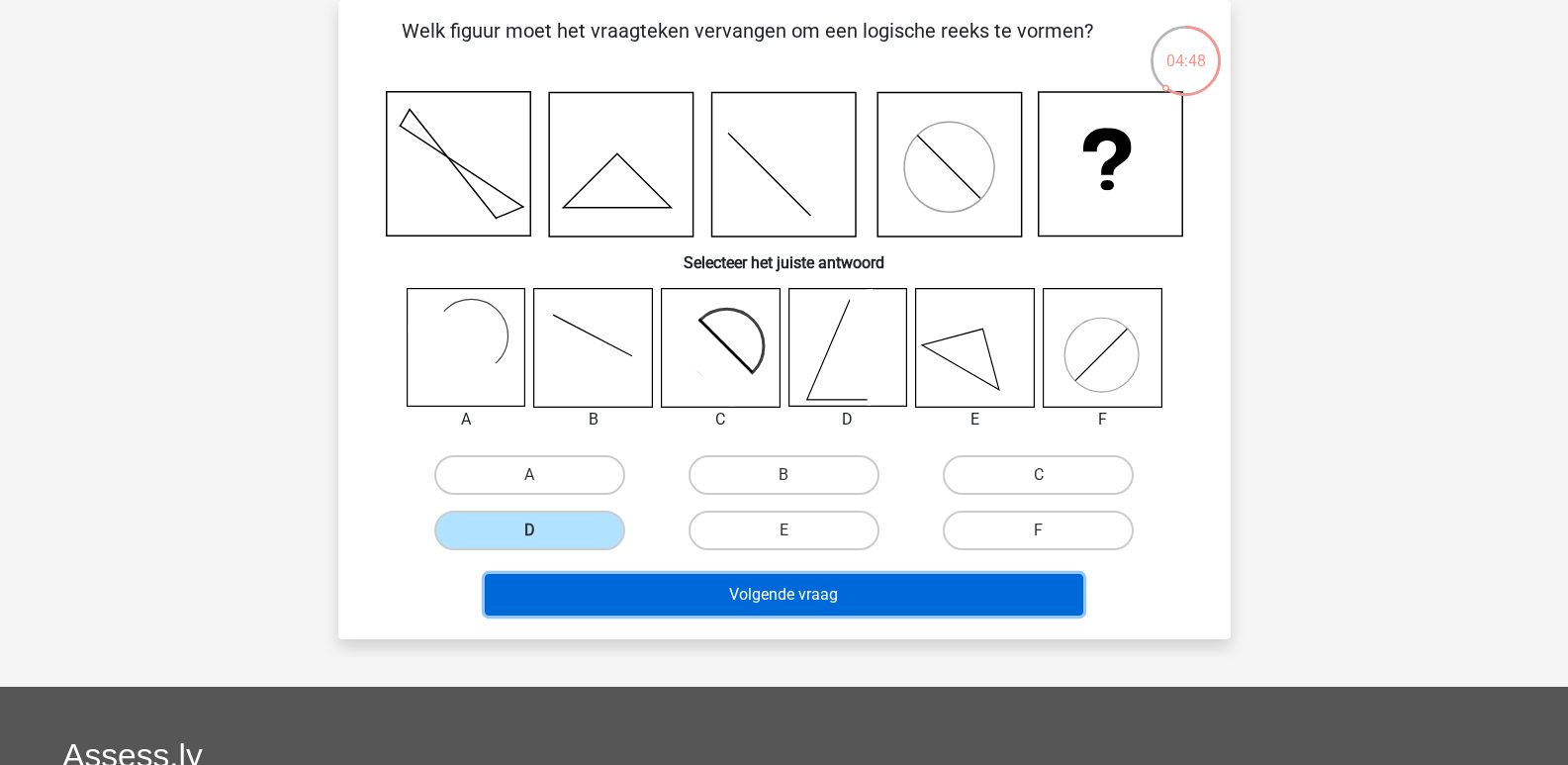
click at [771, 596] on button "Volgende vraag" at bounding box center [784, 595] width 599 height 42
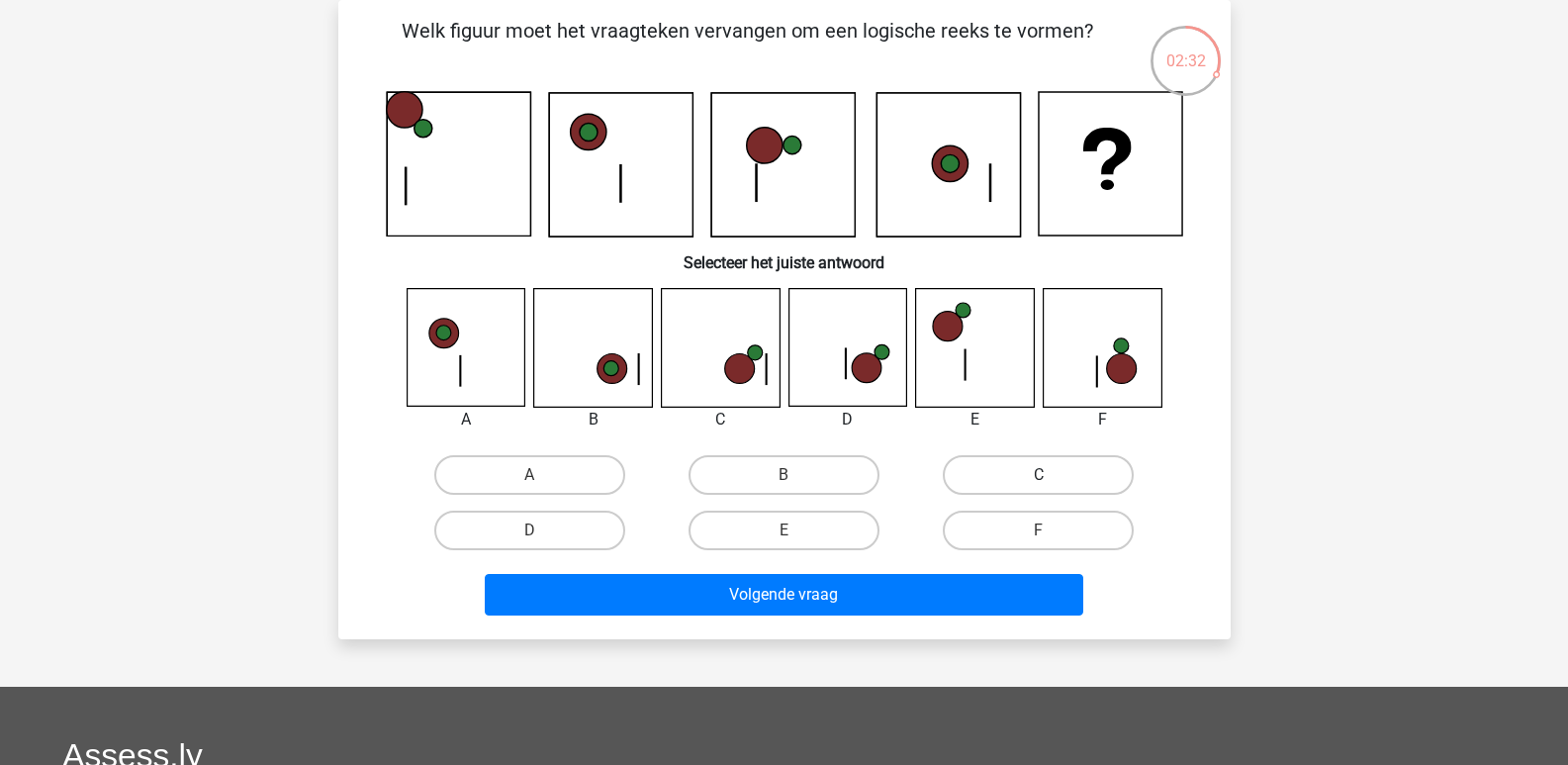
click at [1045, 466] on label "C" at bounding box center [1039, 475] width 191 height 40
click at [1045, 475] on input "C" at bounding box center [1045, 480] width 13 height 13
radio input "true"
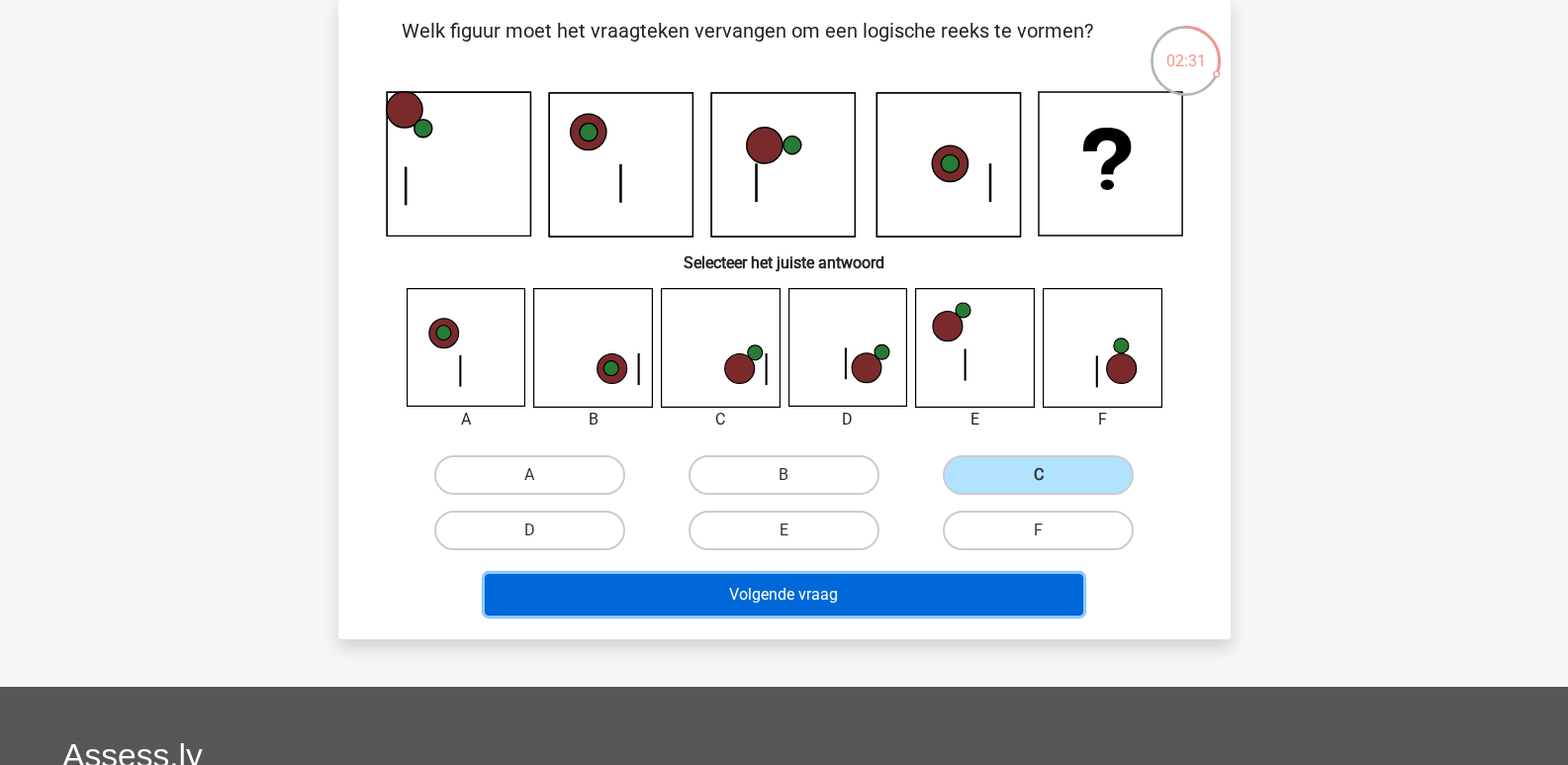
click at [782, 583] on button "Volgende vraag" at bounding box center [784, 595] width 599 height 42
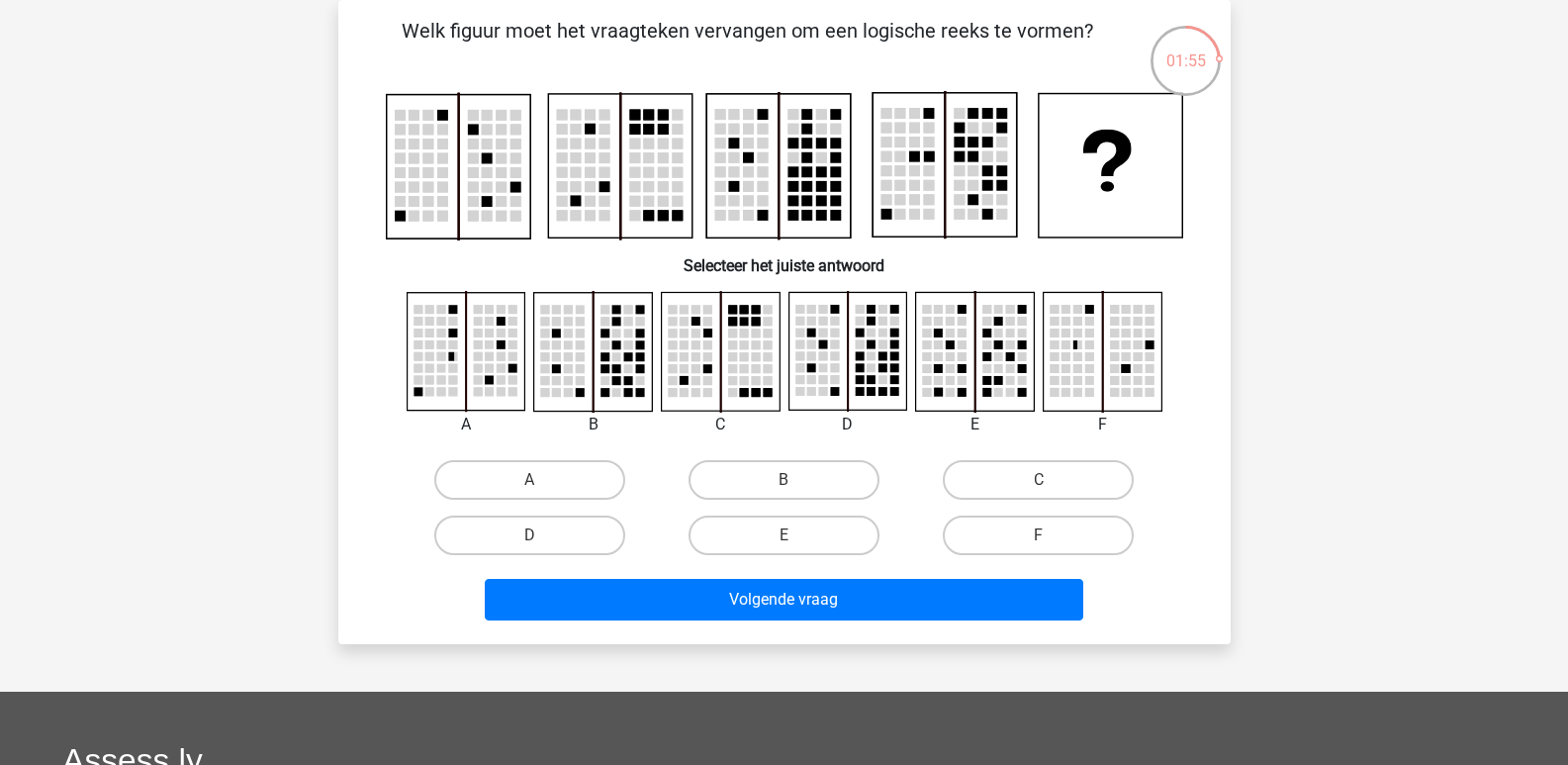
click at [1072, 351] on rect at bounding box center [1101, 351] width 117 height 117
click at [777, 481] on label "B" at bounding box center [784, 479] width 191 height 40
click at [784, 481] on input "B" at bounding box center [790, 485] width 13 height 13
radio input "true"
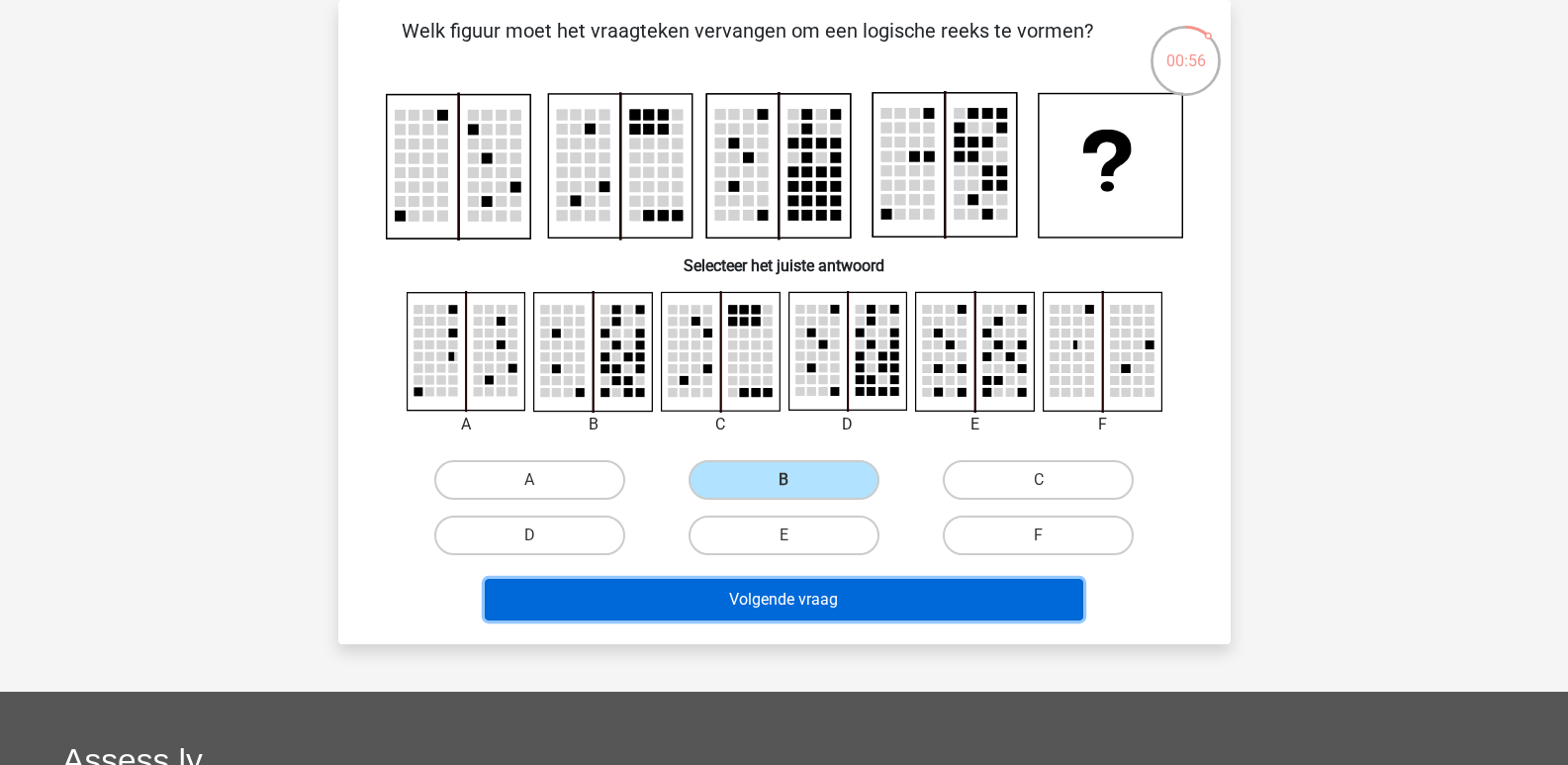
click at [781, 595] on button "Volgende vraag" at bounding box center [784, 600] width 599 height 42
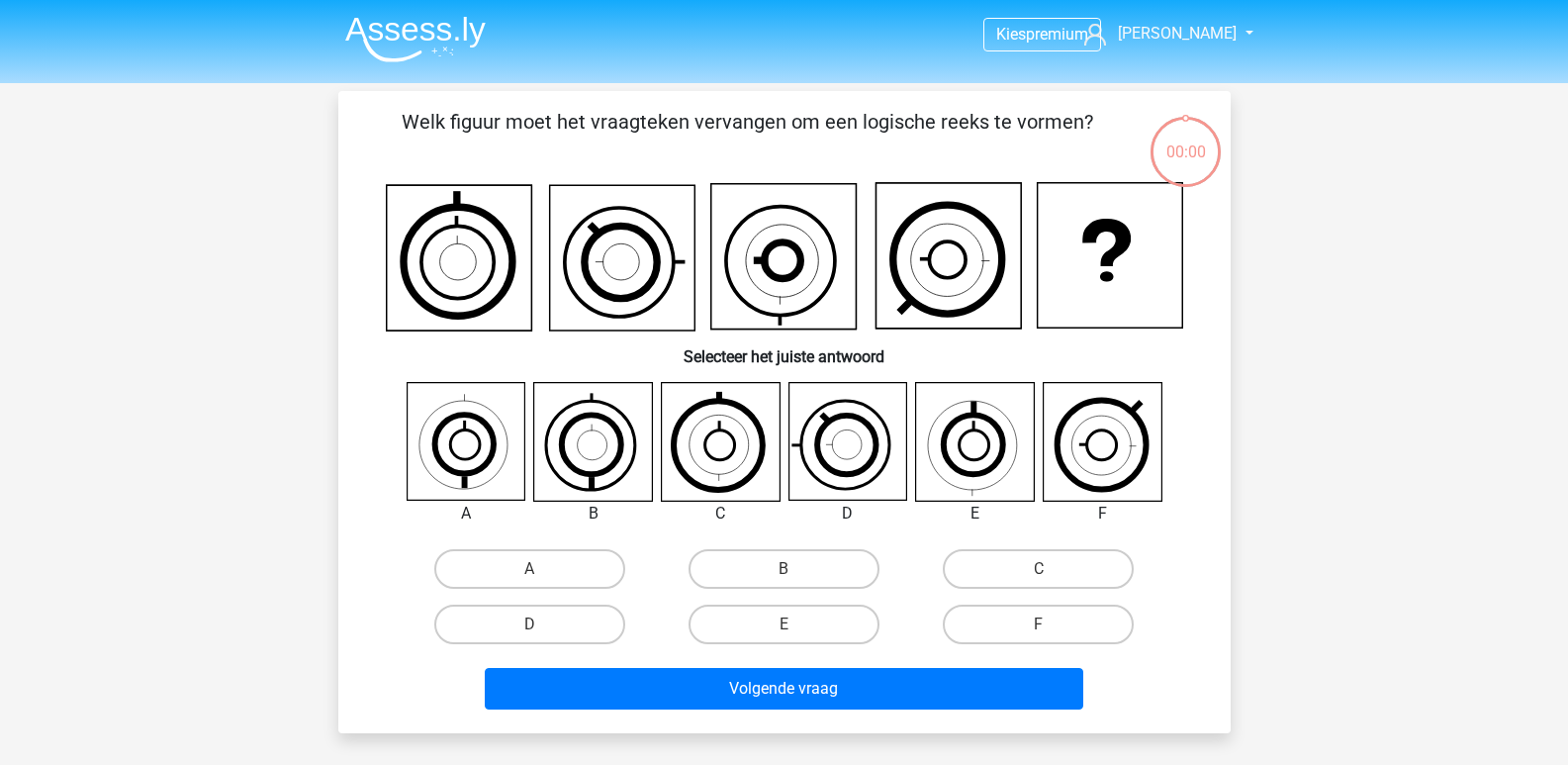
scroll to position [91, 0]
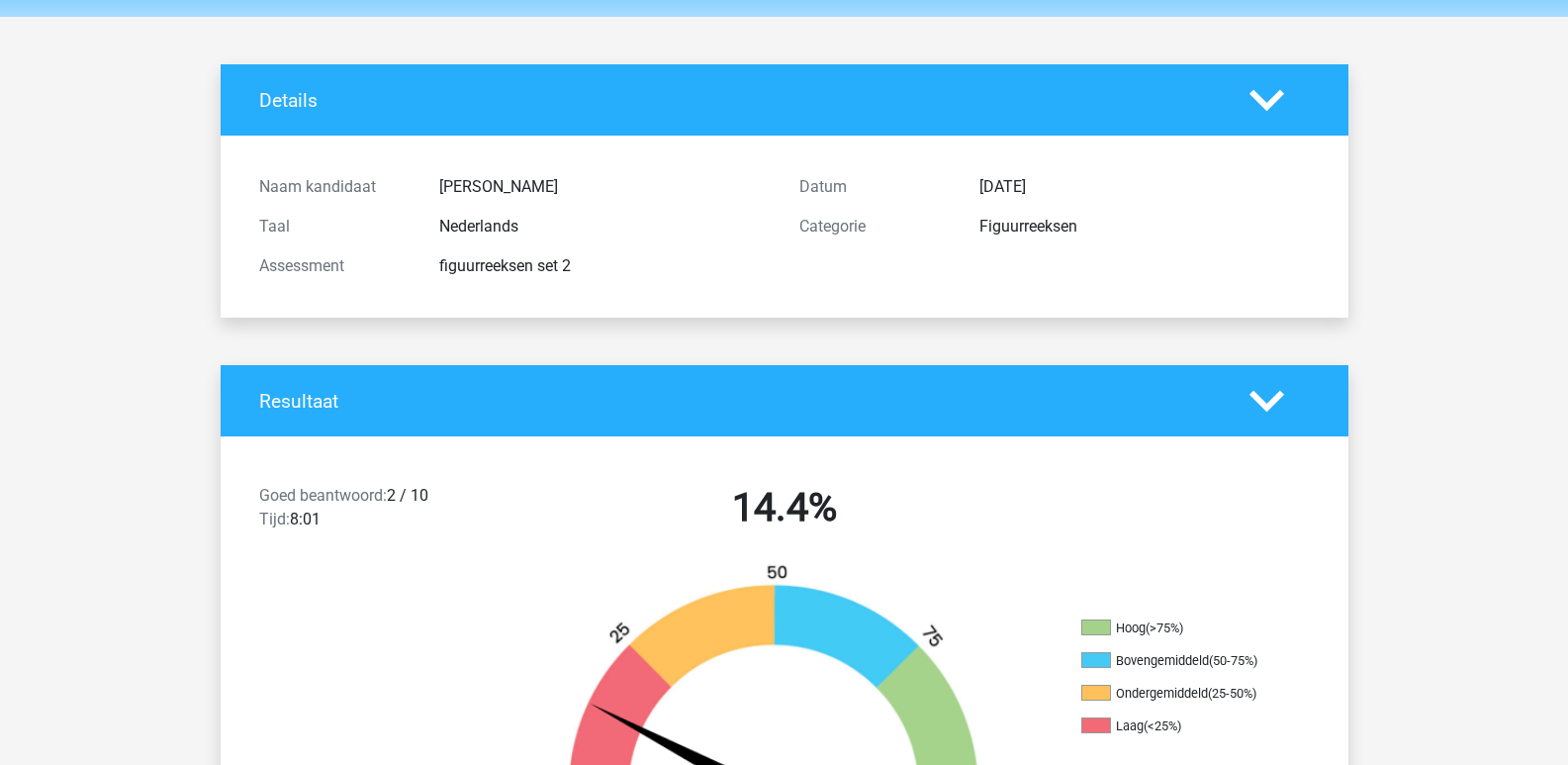
scroll to position [198, 0]
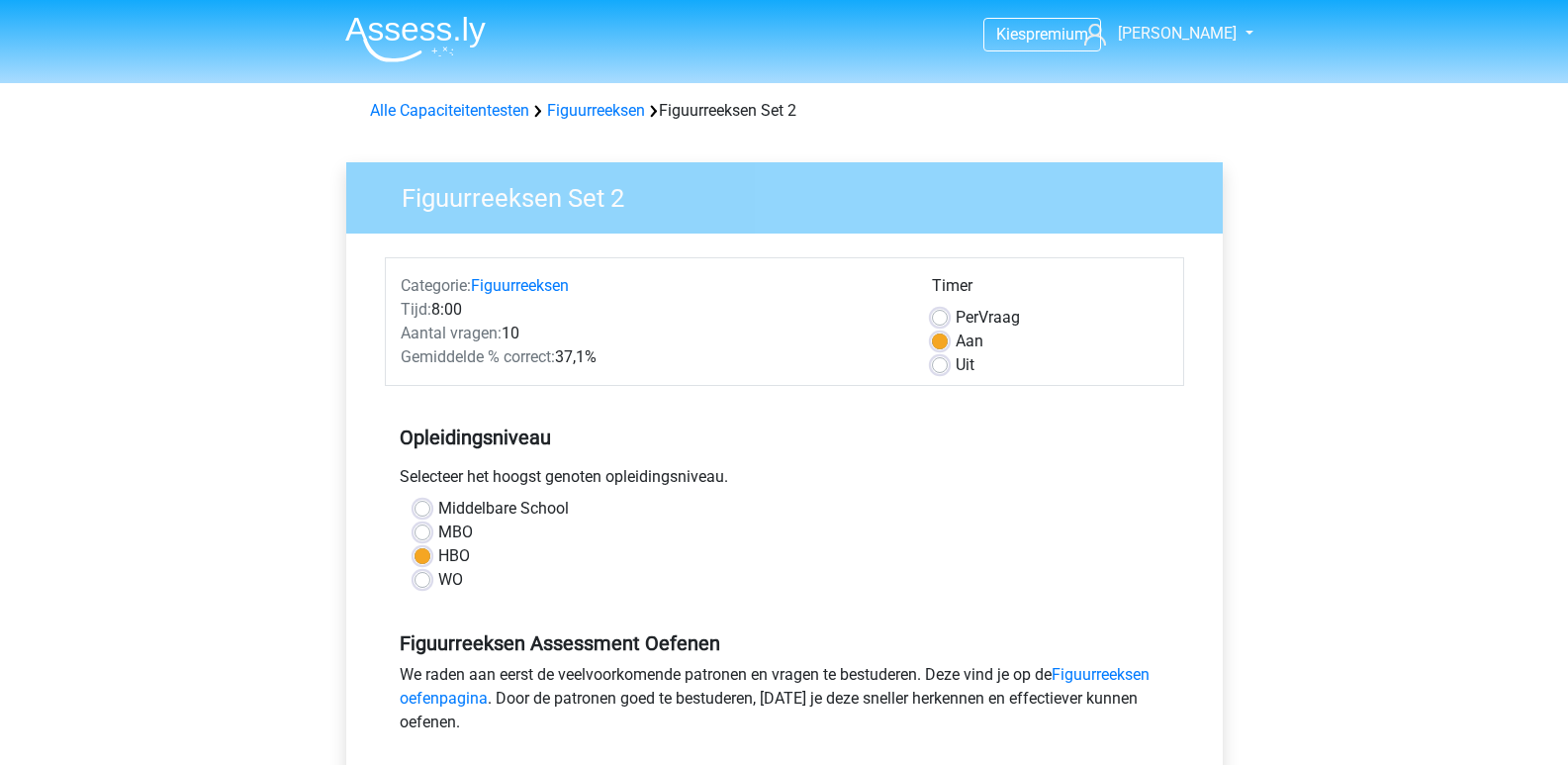
scroll to position [296, 0]
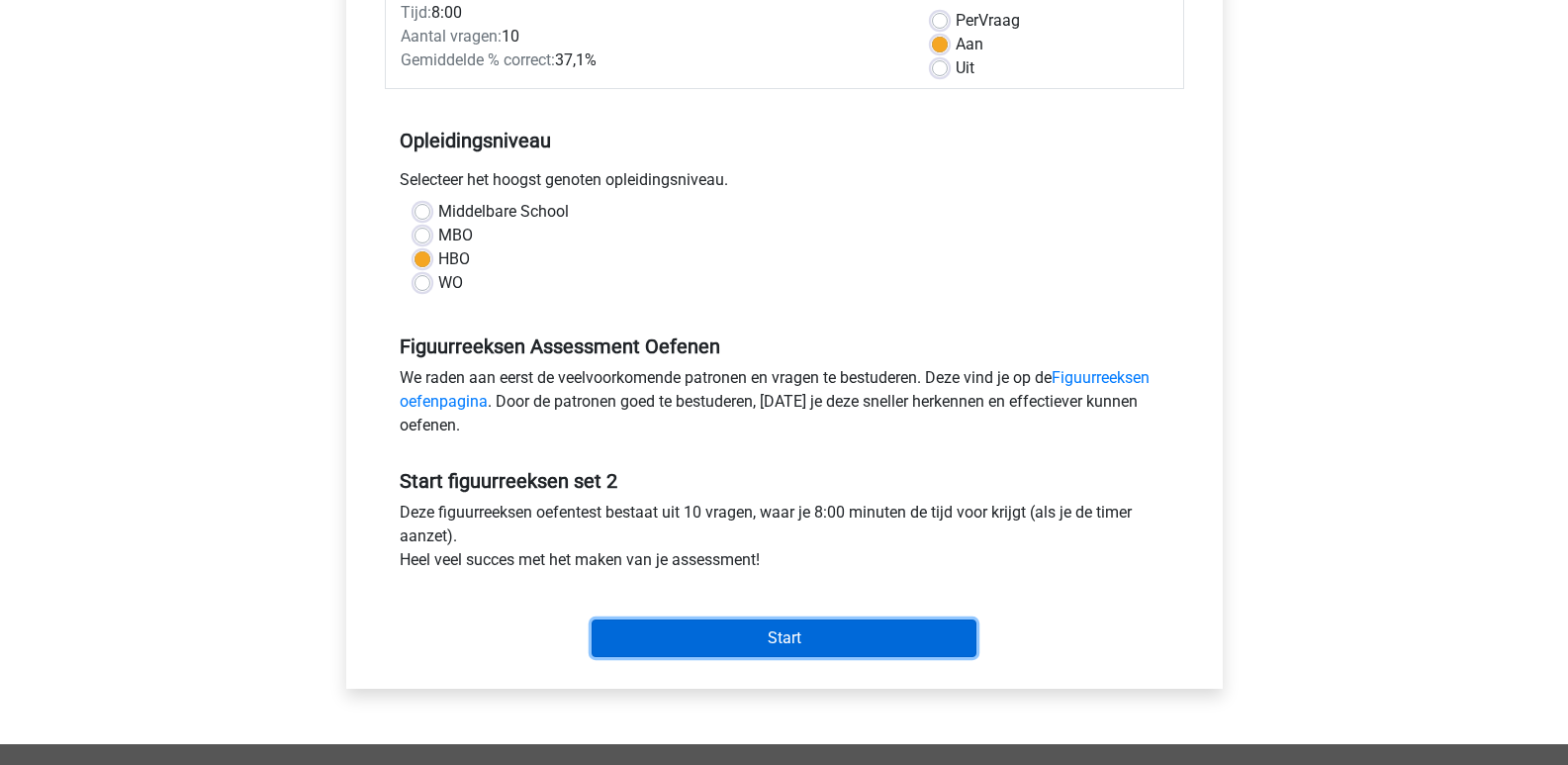
click at [781, 633] on input "Start" at bounding box center [784, 638] width 385 height 38
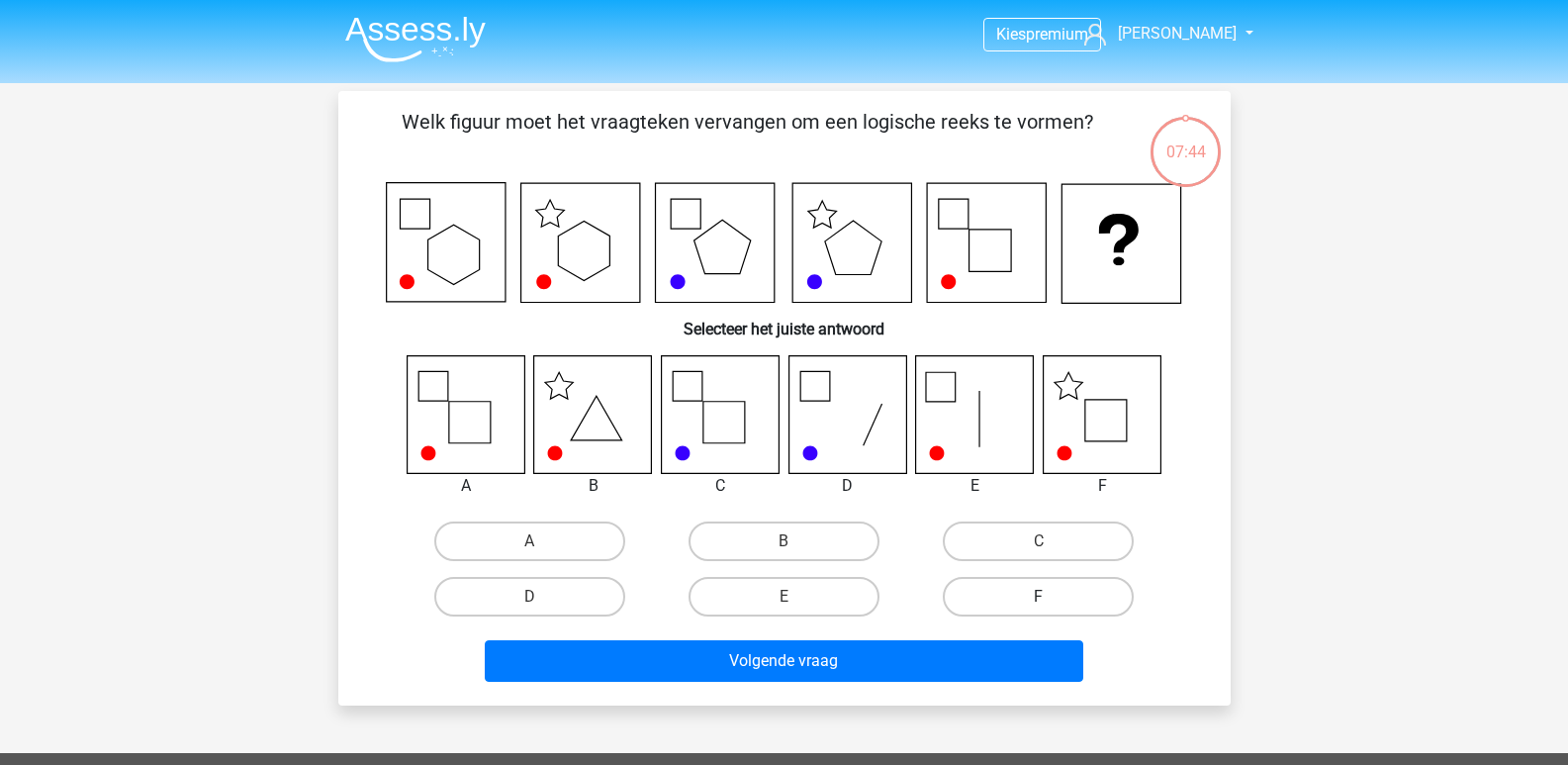
click at [1019, 599] on label "F" at bounding box center [1039, 597] width 191 height 40
click at [1039, 599] on input "F" at bounding box center [1045, 603] width 13 height 13
radio input "true"
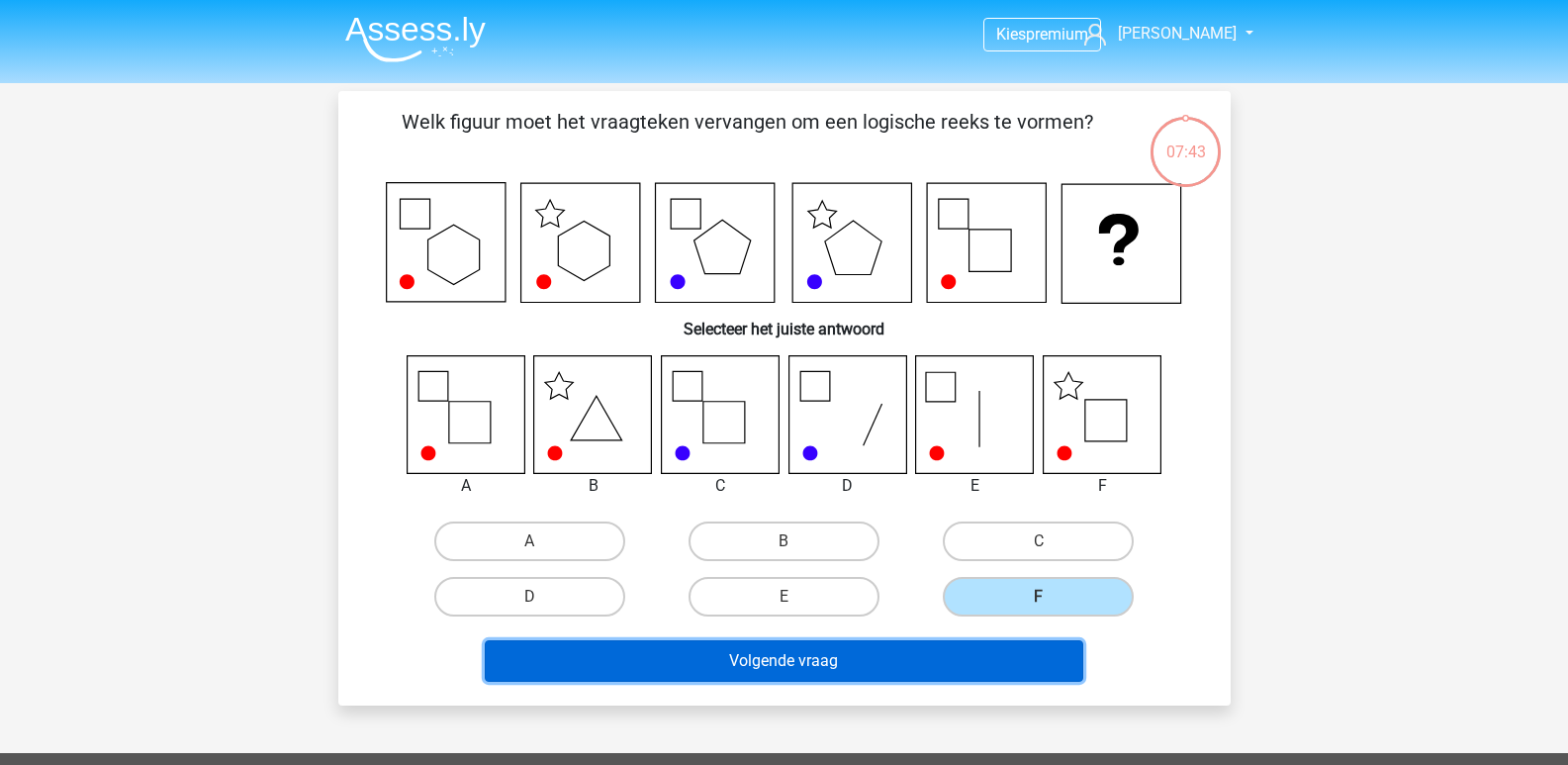
click at [901, 672] on button "Volgende vraag" at bounding box center [784, 661] width 599 height 42
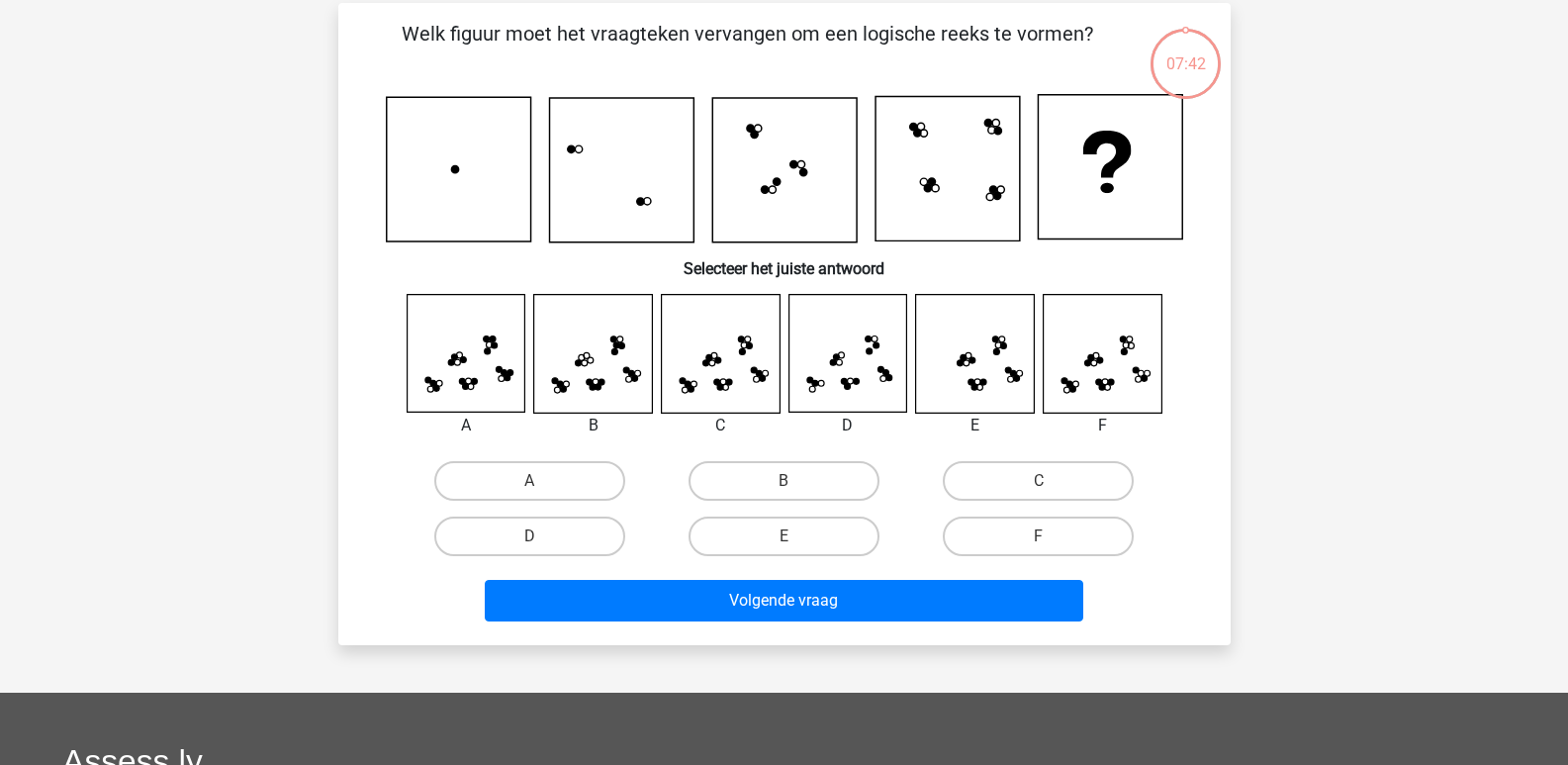
scroll to position [91, 0]
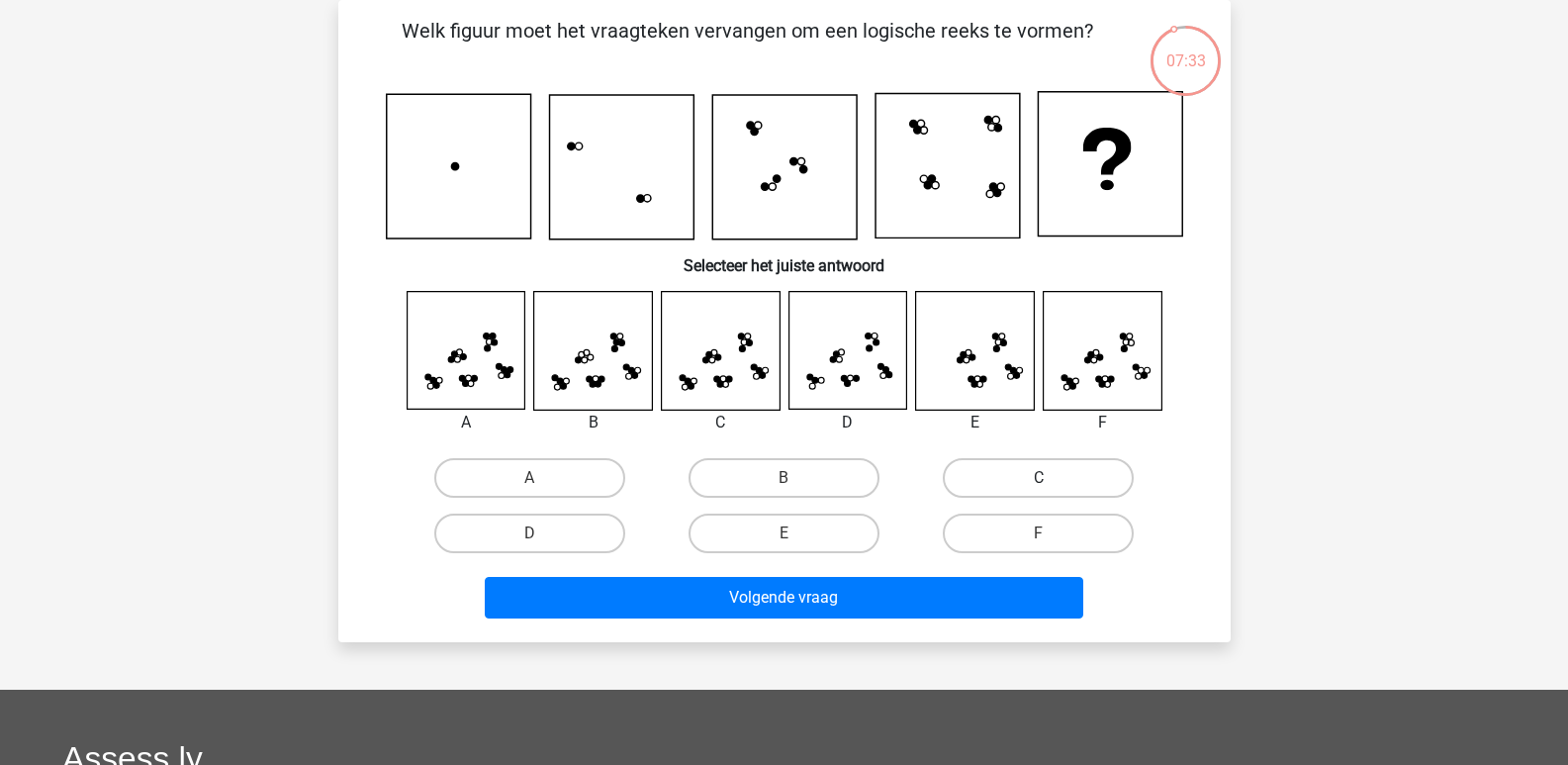
click at [1016, 483] on label "C" at bounding box center [1039, 478] width 191 height 40
click at [1039, 483] on input "C" at bounding box center [1045, 483] width 13 height 13
radio input "true"
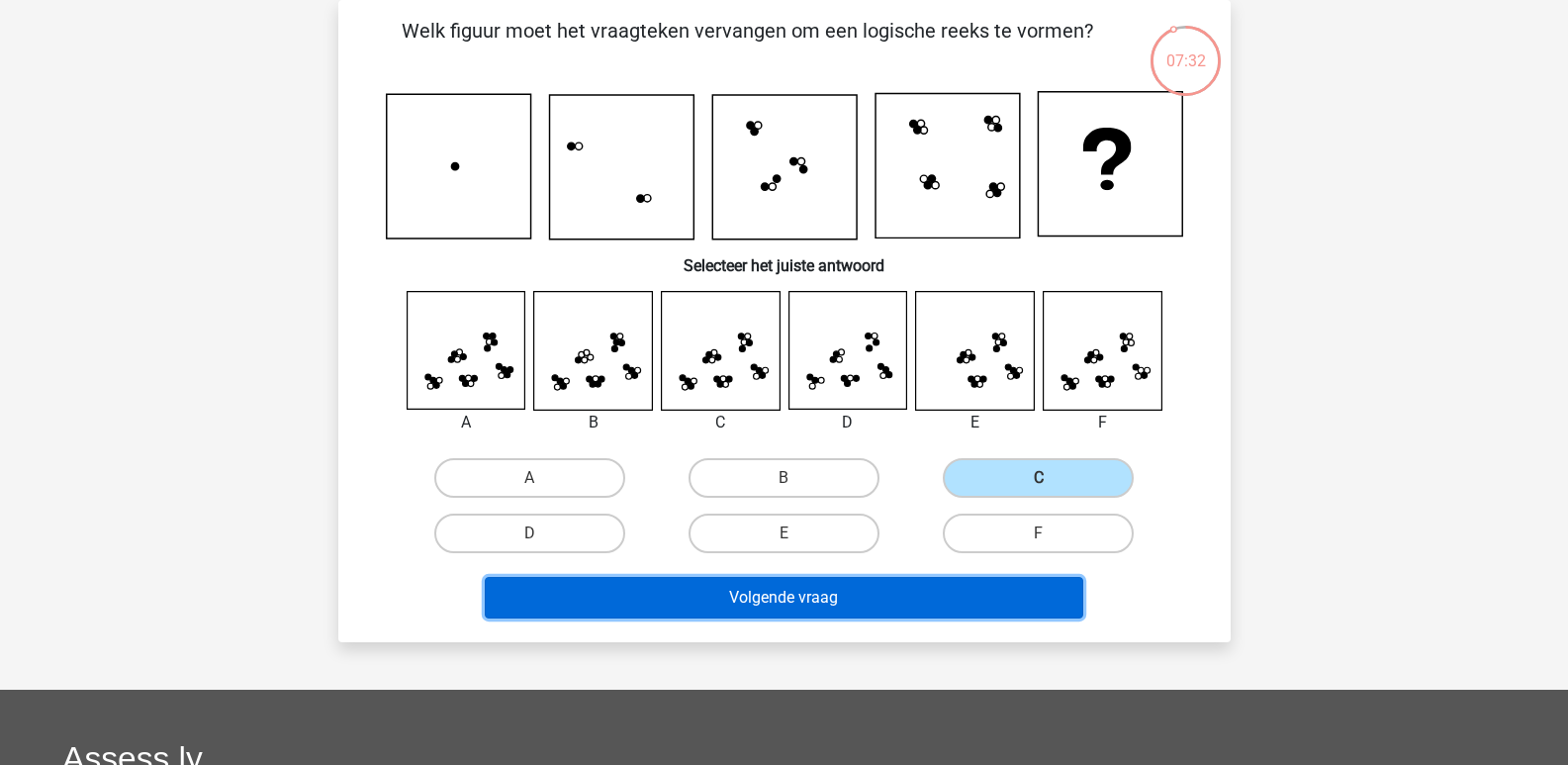
click at [793, 598] on button "Volgende vraag" at bounding box center [784, 598] width 599 height 42
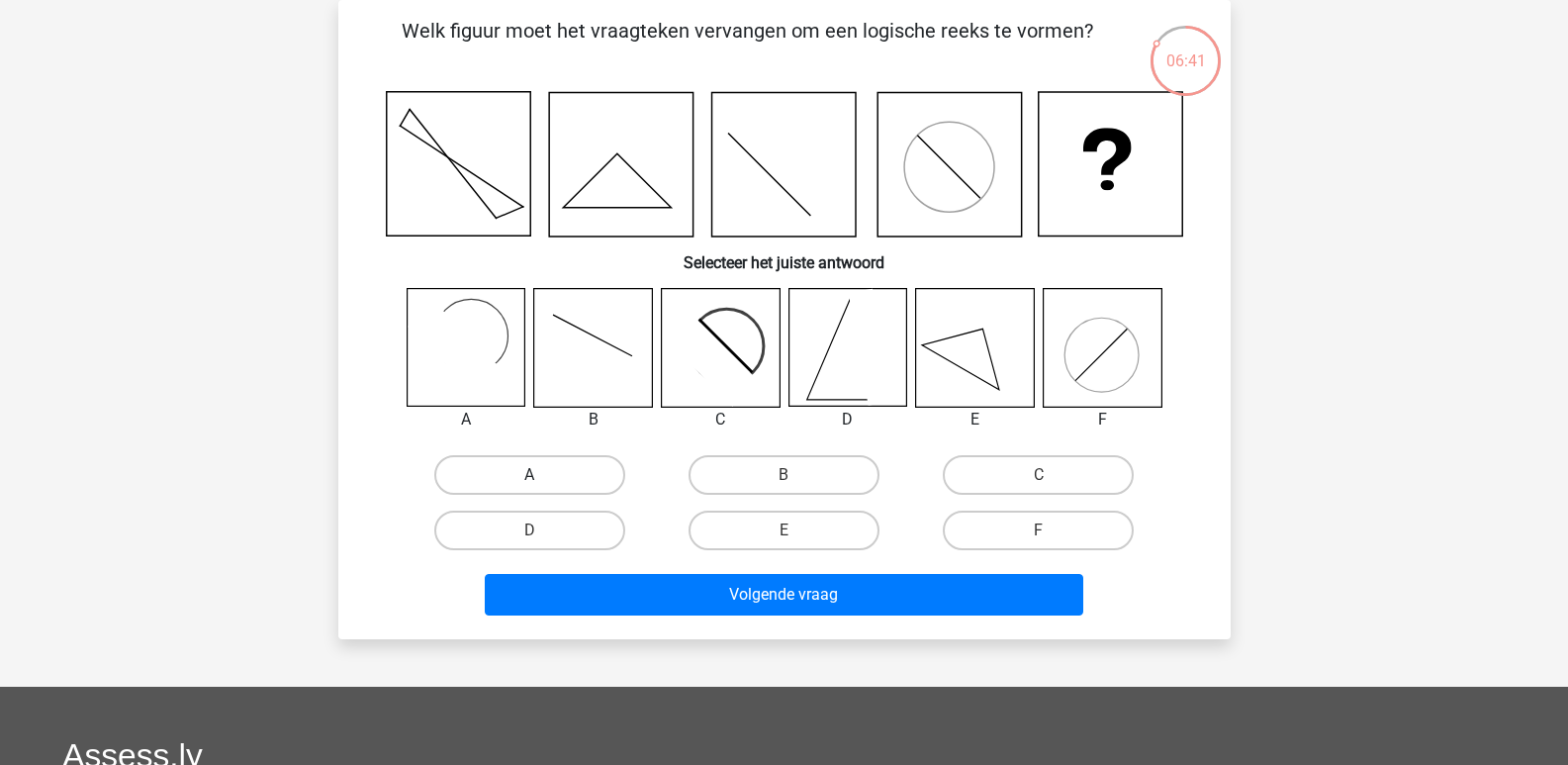
click at [528, 470] on label "A" at bounding box center [530, 475] width 191 height 40
click at [529, 475] on input "A" at bounding box center [535, 480] width 13 height 13
radio input "true"
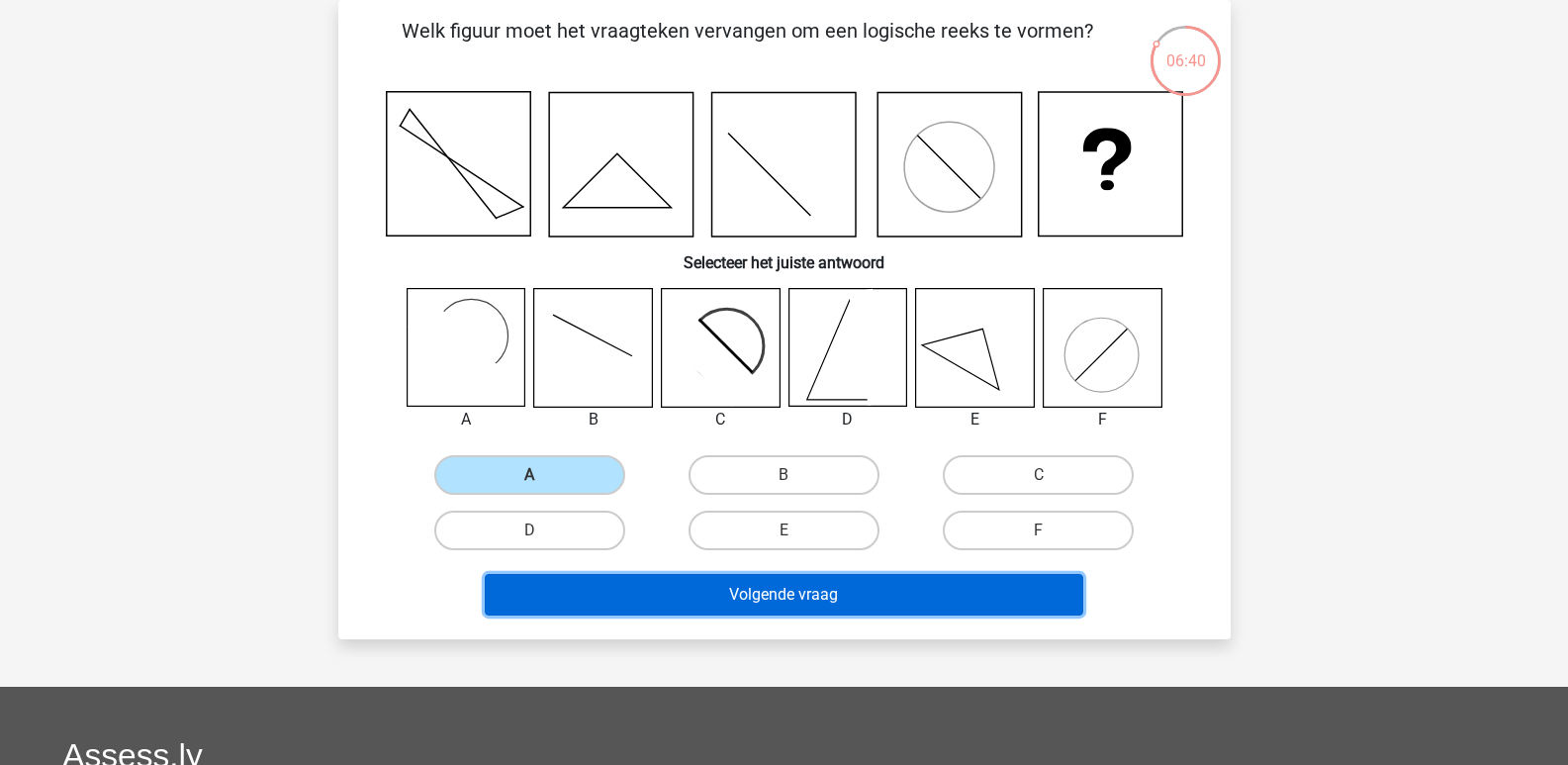
click at [808, 594] on button "Volgende vraag" at bounding box center [784, 595] width 599 height 42
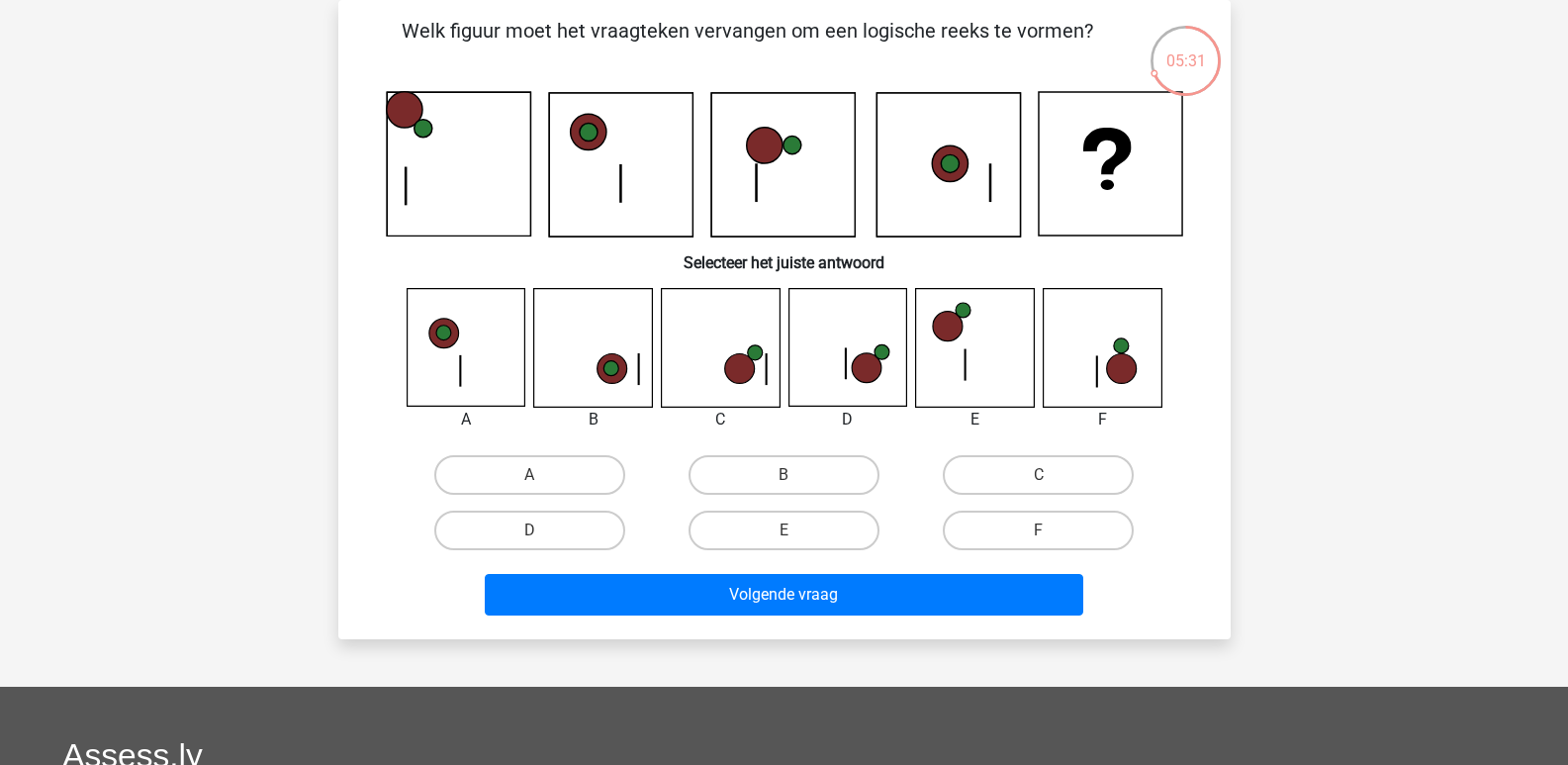
click at [535, 530] on input "D" at bounding box center [535, 536] width 13 height 13
radio input "true"
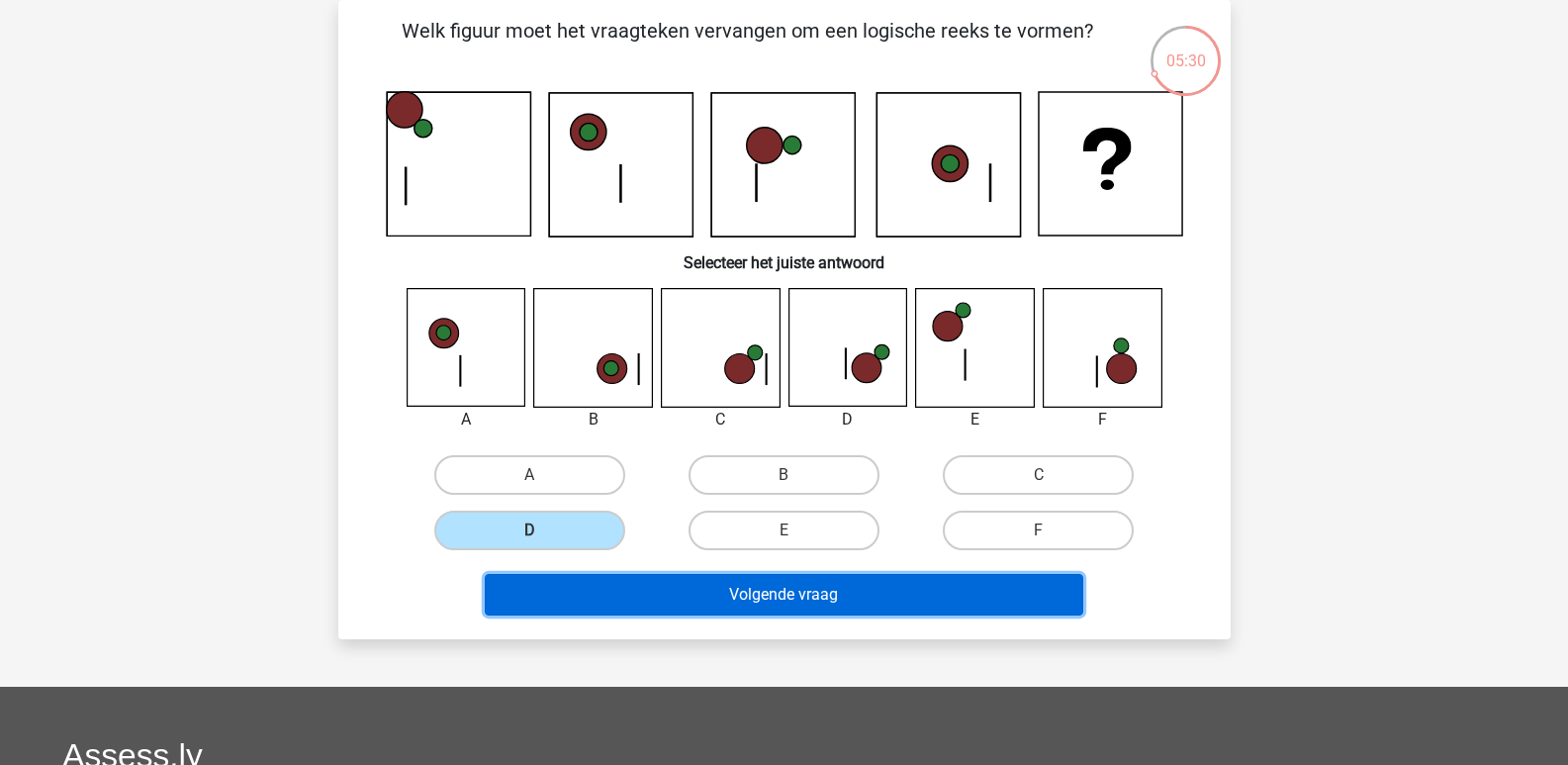
click at [805, 595] on button "Volgende vraag" at bounding box center [784, 595] width 599 height 42
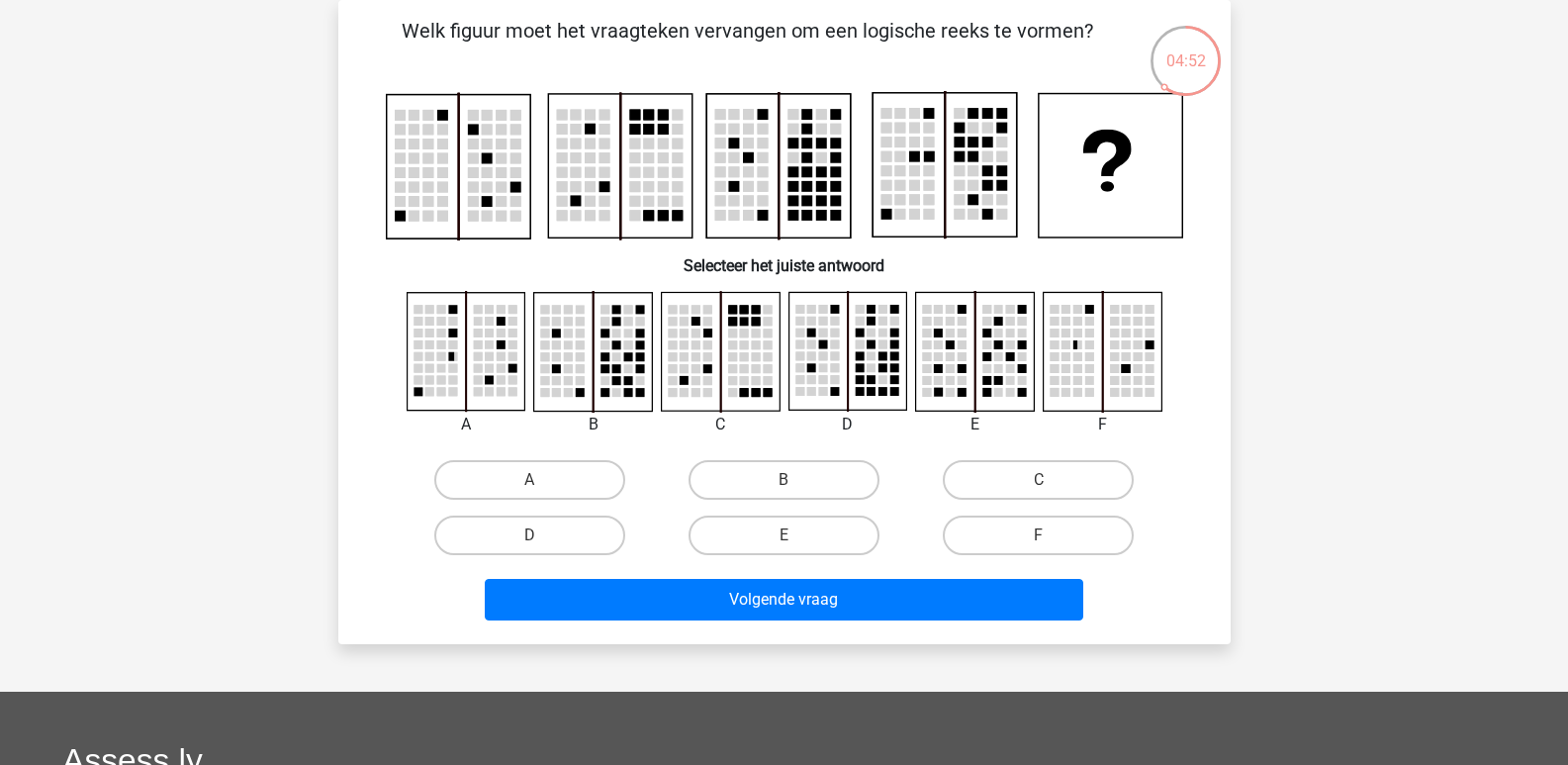
click at [791, 537] on input "E" at bounding box center [790, 541] width 13 height 13
radio input "true"
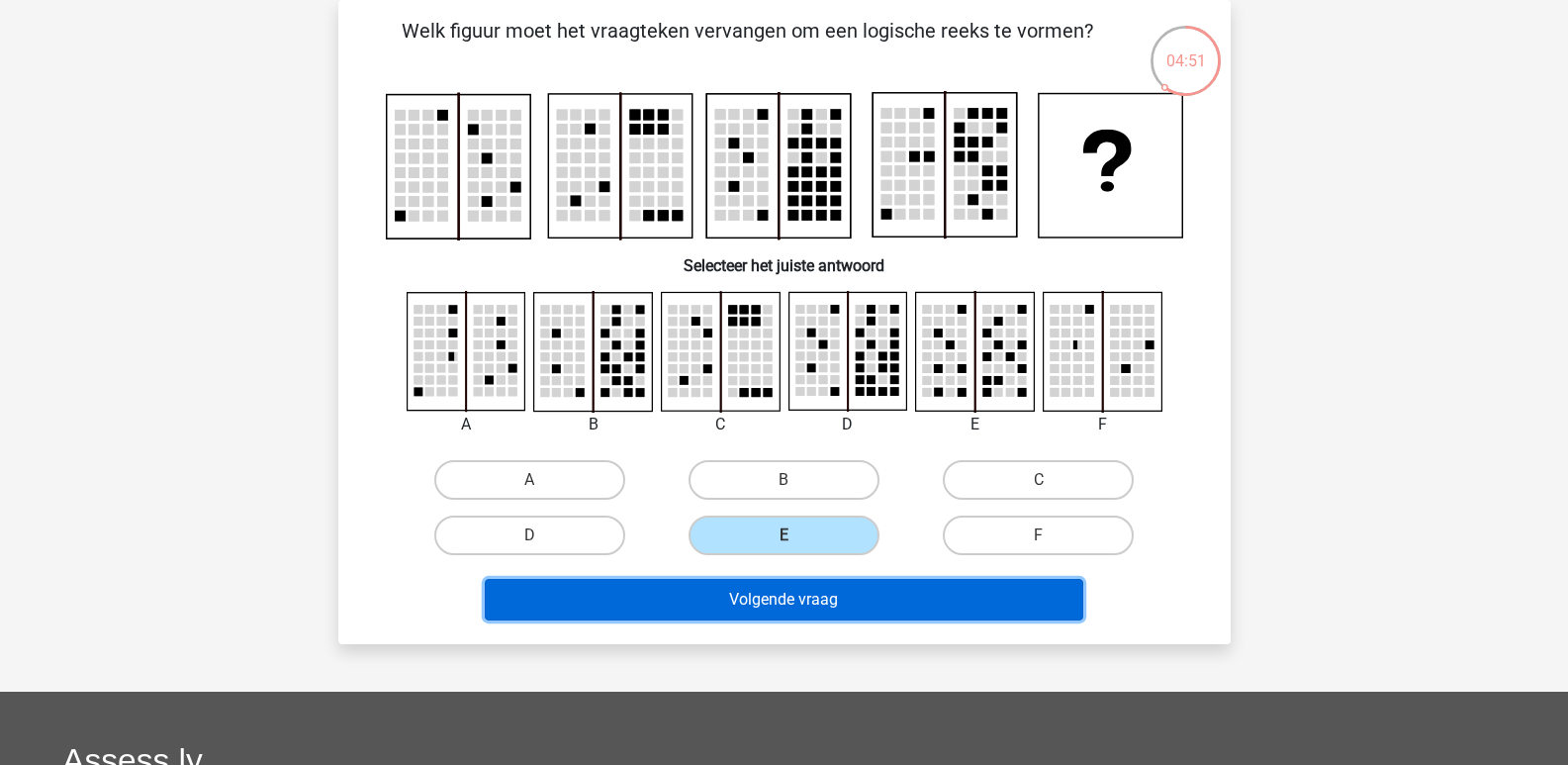
click at [791, 580] on button "Volgende vraag" at bounding box center [784, 600] width 599 height 42
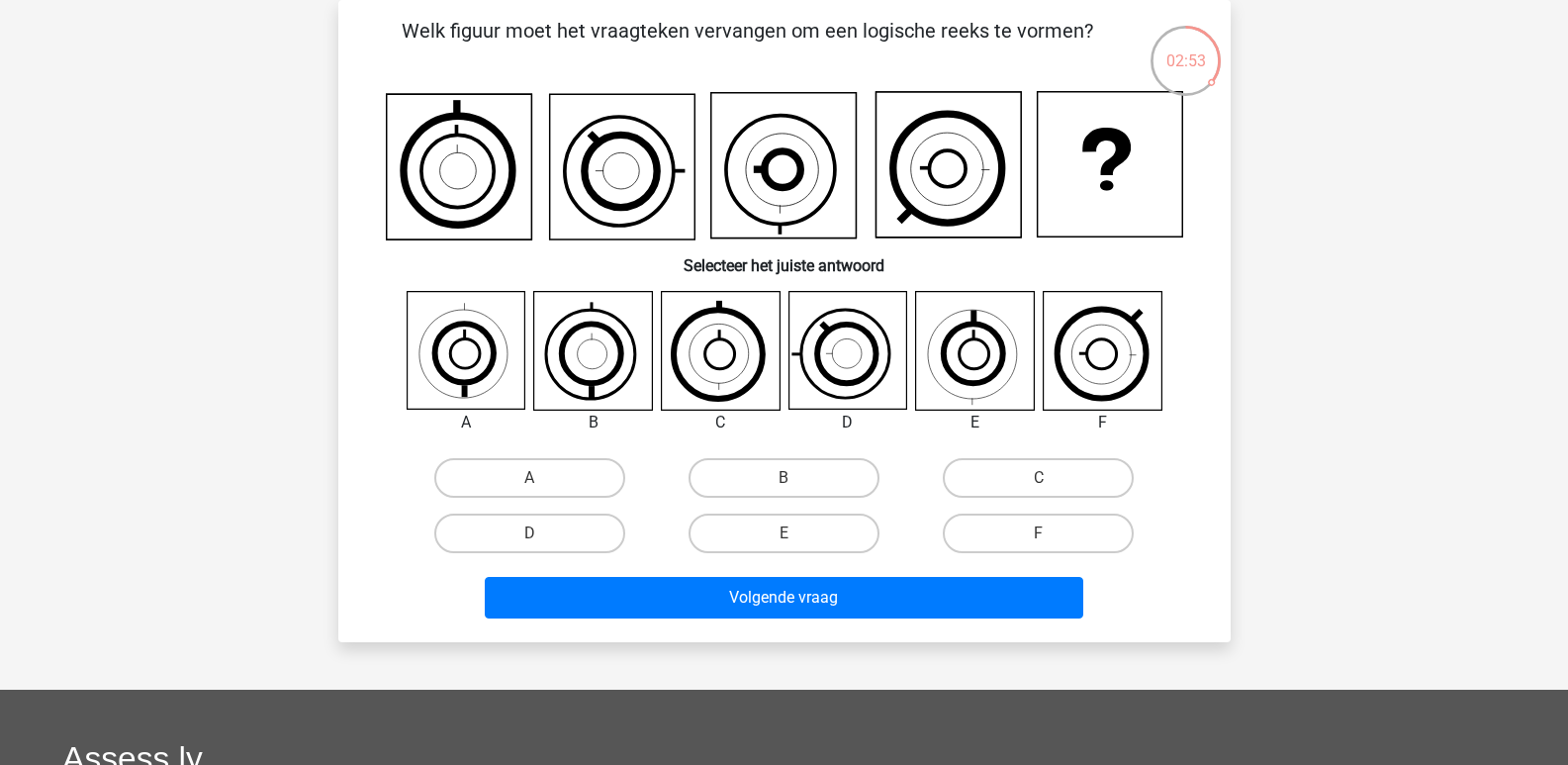
click at [595, 346] on icon at bounding box center [593, 350] width 117 height 117
click at [788, 475] on label "B" at bounding box center [784, 478] width 191 height 40
click at [788, 478] on input "B" at bounding box center [790, 483] width 13 height 13
radio input "true"
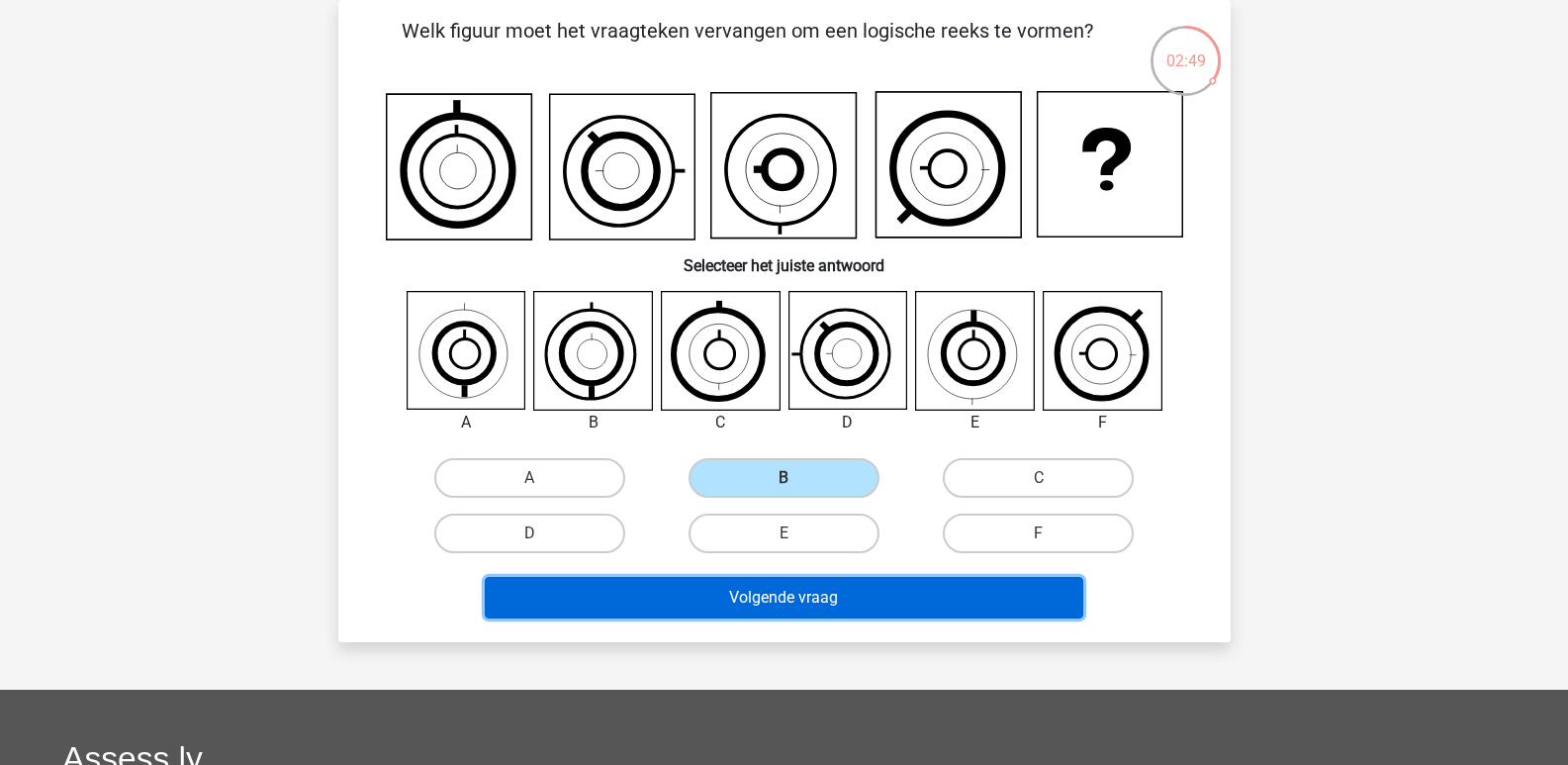
click at [764, 592] on button "Volgende vraag" at bounding box center [784, 598] width 599 height 42
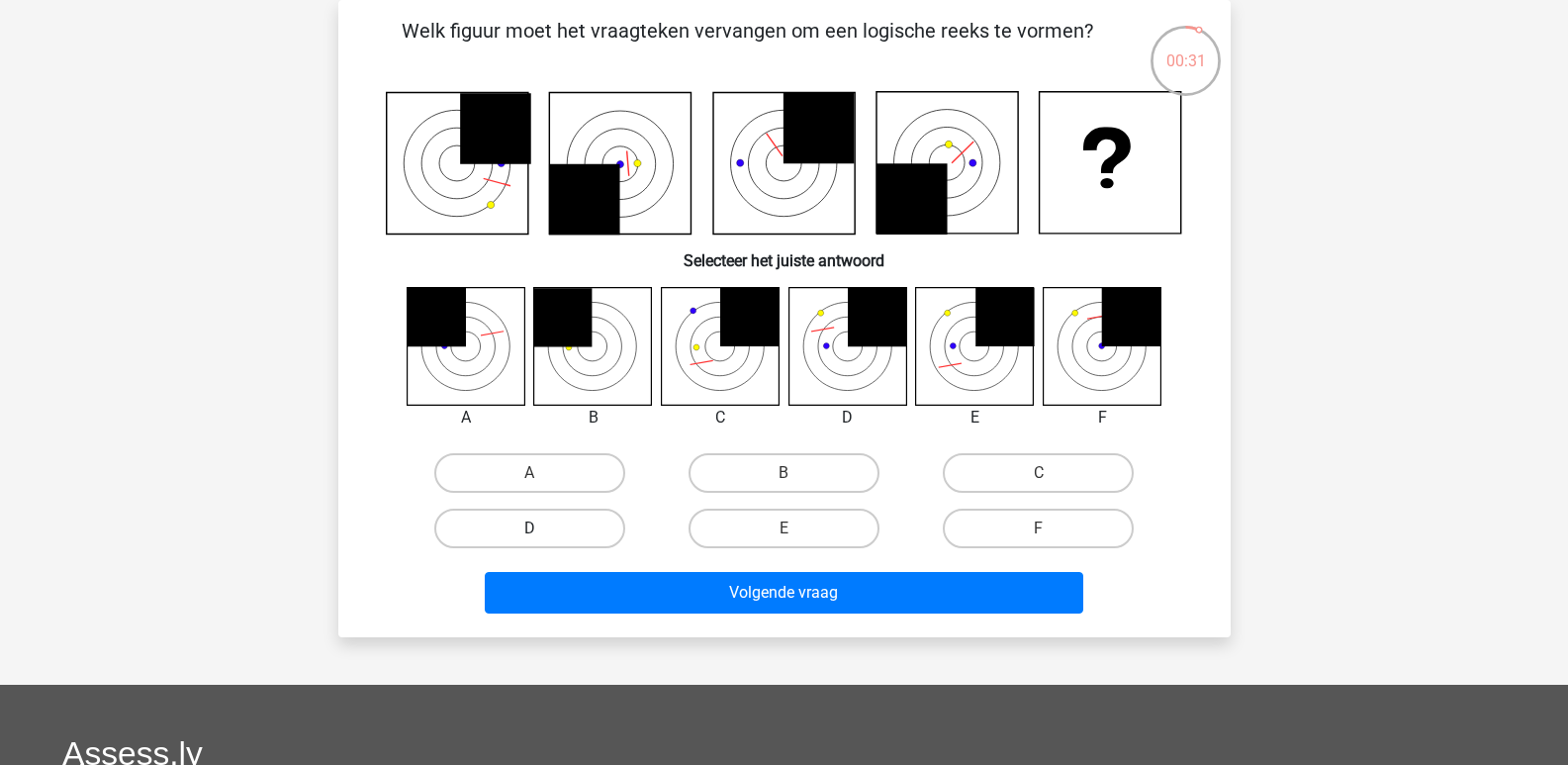
click at [536, 520] on label "D" at bounding box center [530, 528] width 191 height 40
click at [536, 528] on input "D" at bounding box center [535, 534] width 13 height 13
radio input "true"
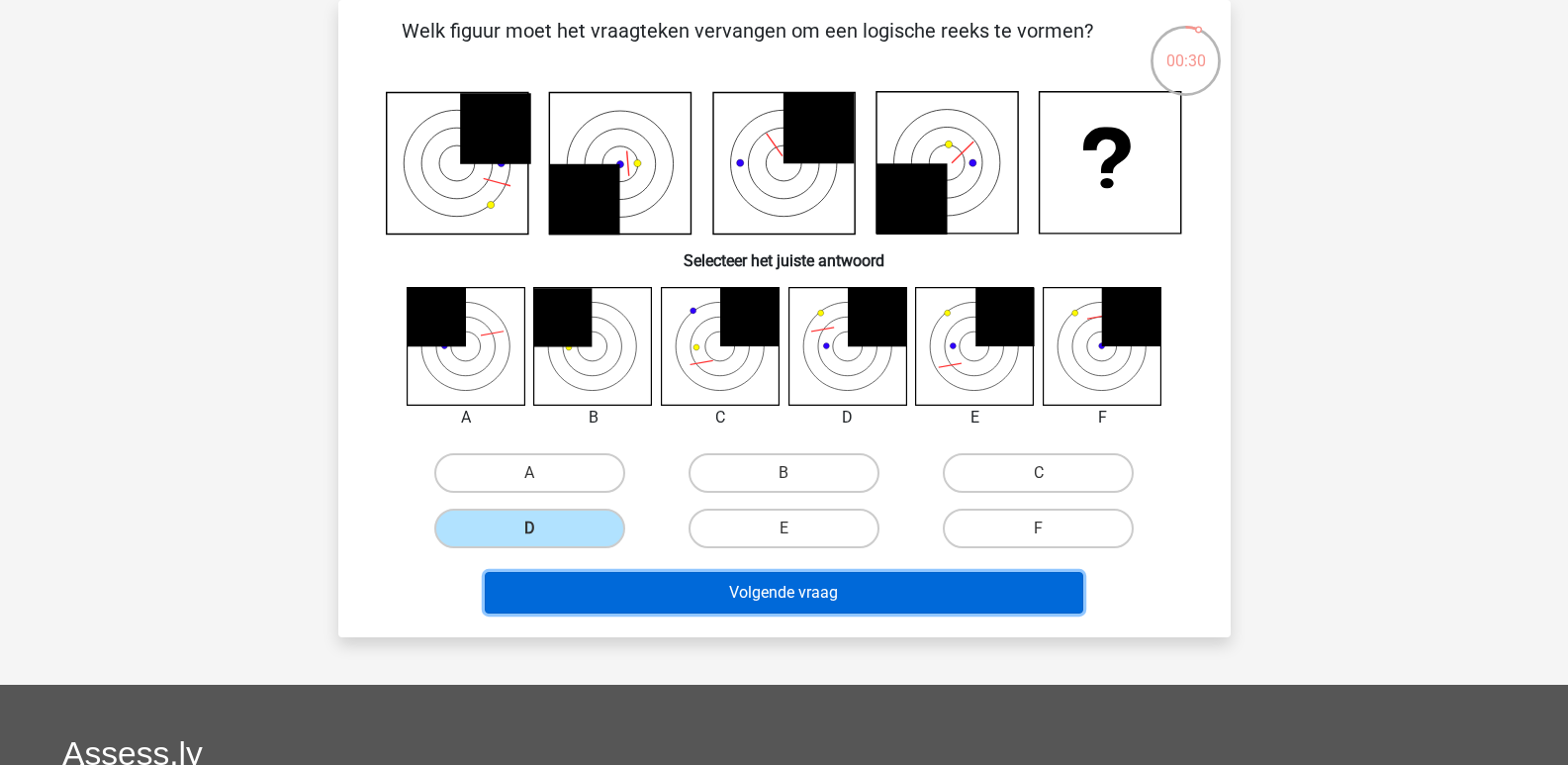
click at [792, 593] on button "Volgende vraag" at bounding box center [784, 593] width 599 height 42
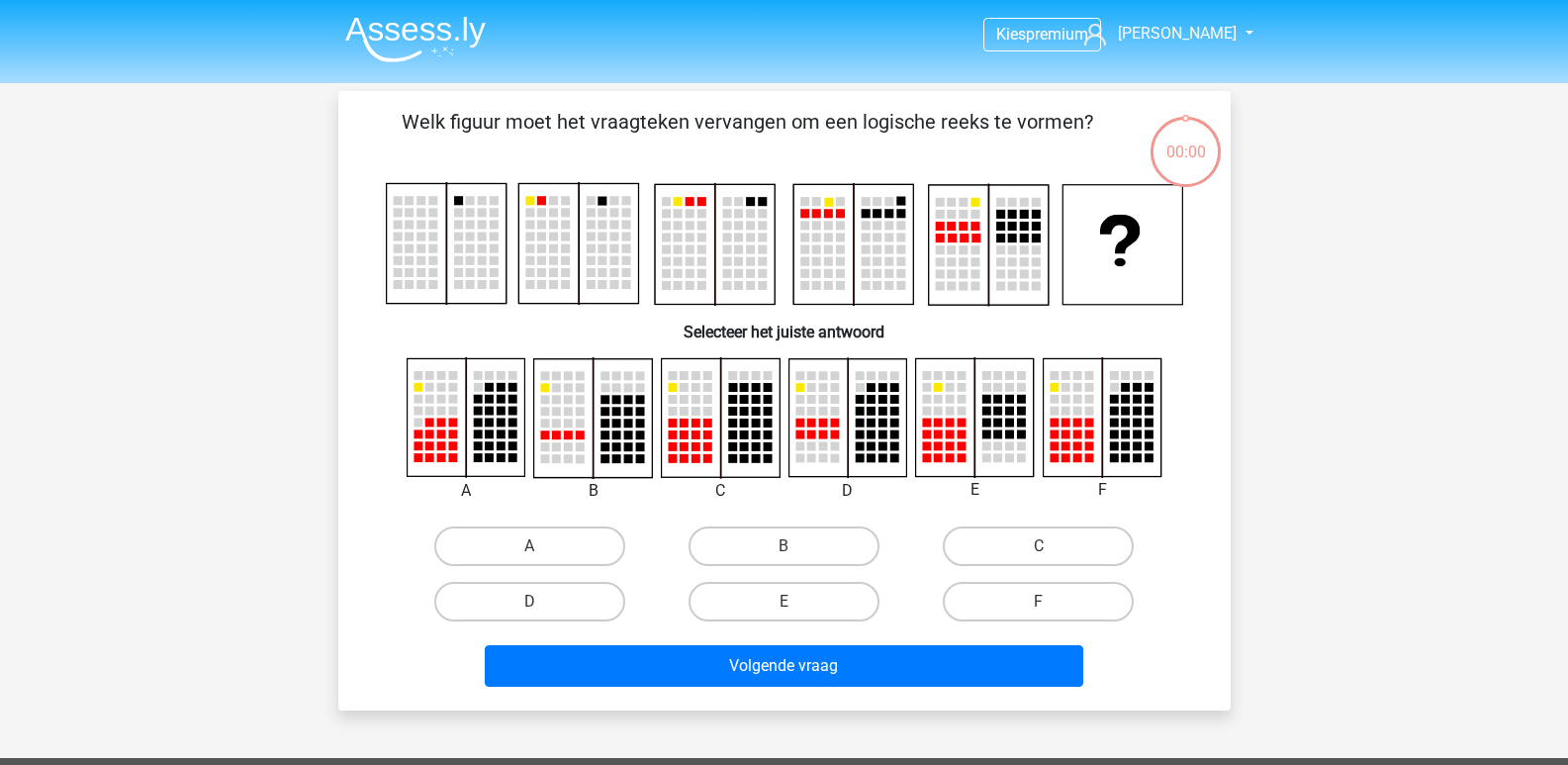
scroll to position [91, 0]
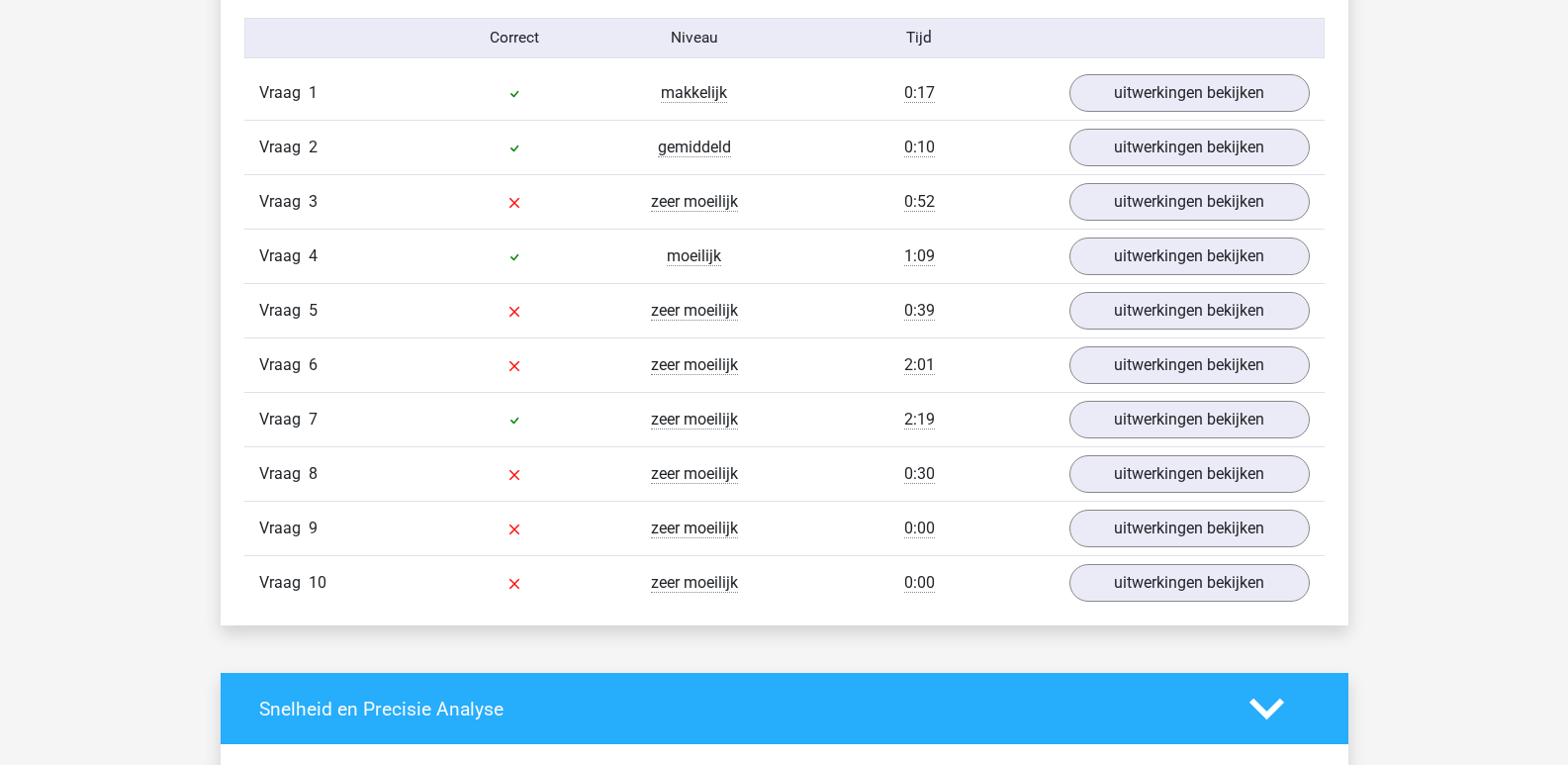
scroll to position [1681, 0]
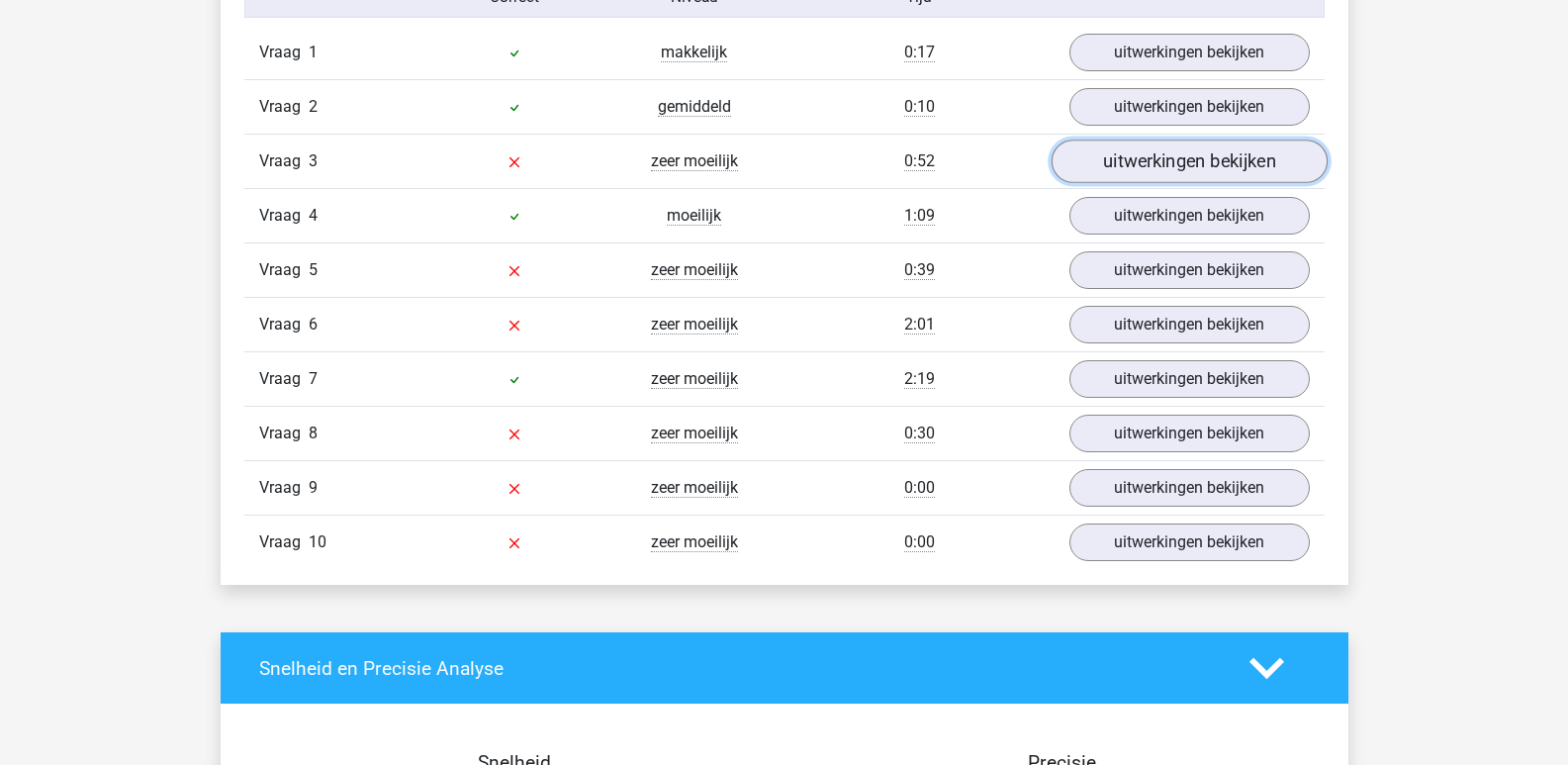
click at [1168, 172] on link "uitwerkingen bekijken" at bounding box center [1188, 162] width 276 height 44
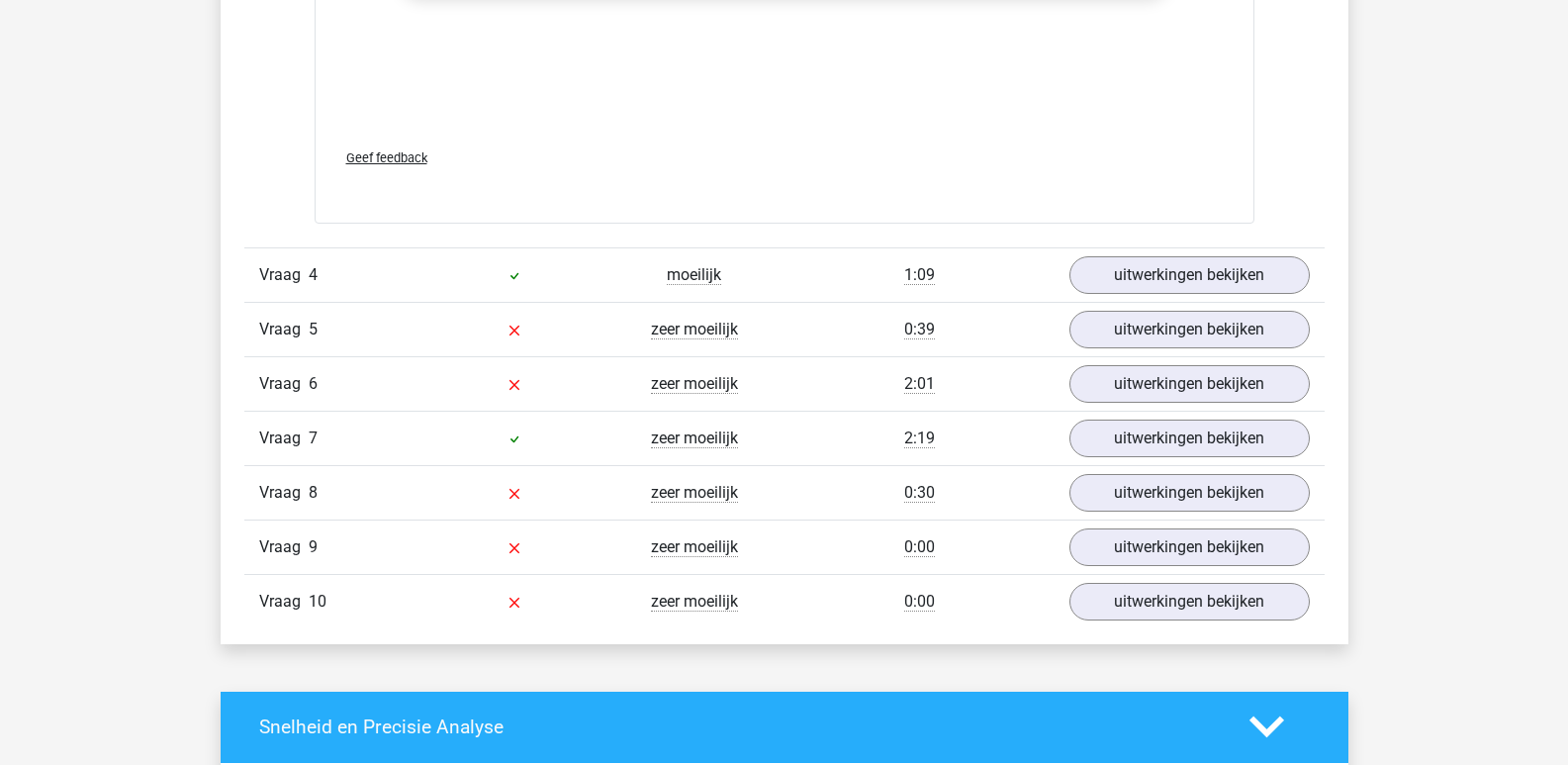
scroll to position [3363, 0]
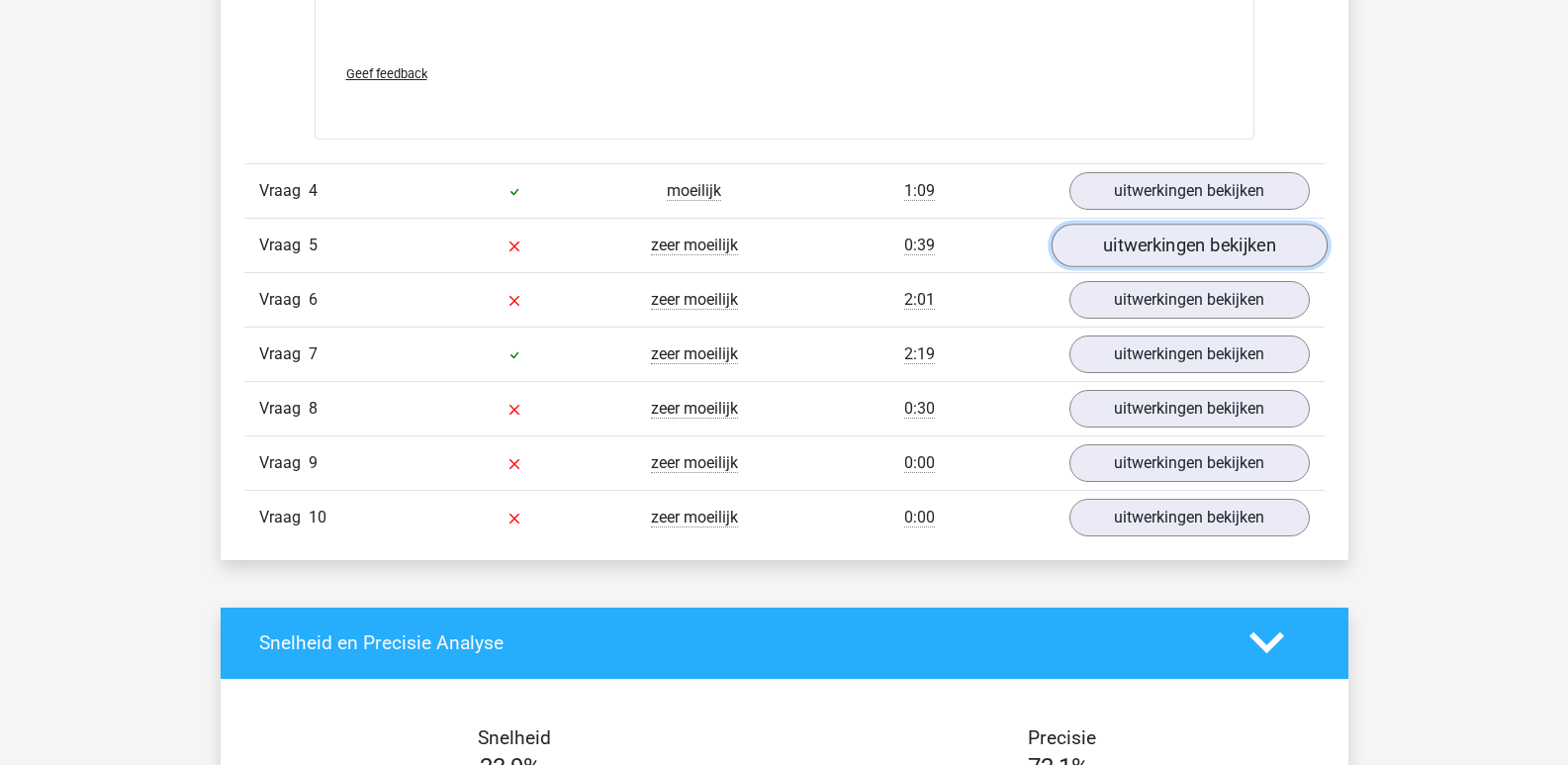
click at [1142, 253] on link "uitwerkingen bekijken" at bounding box center [1188, 246] width 276 height 44
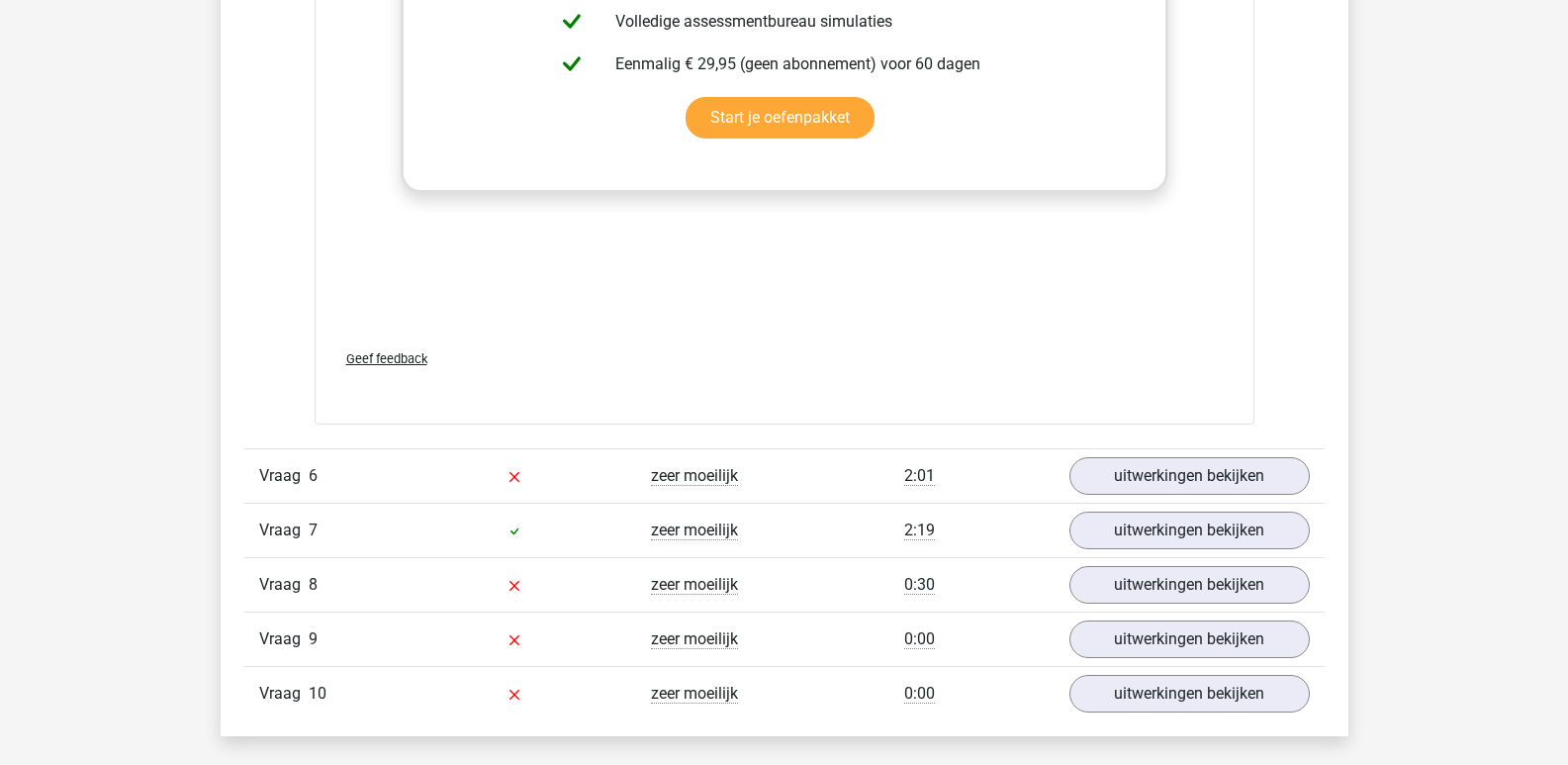
scroll to position [5045, 0]
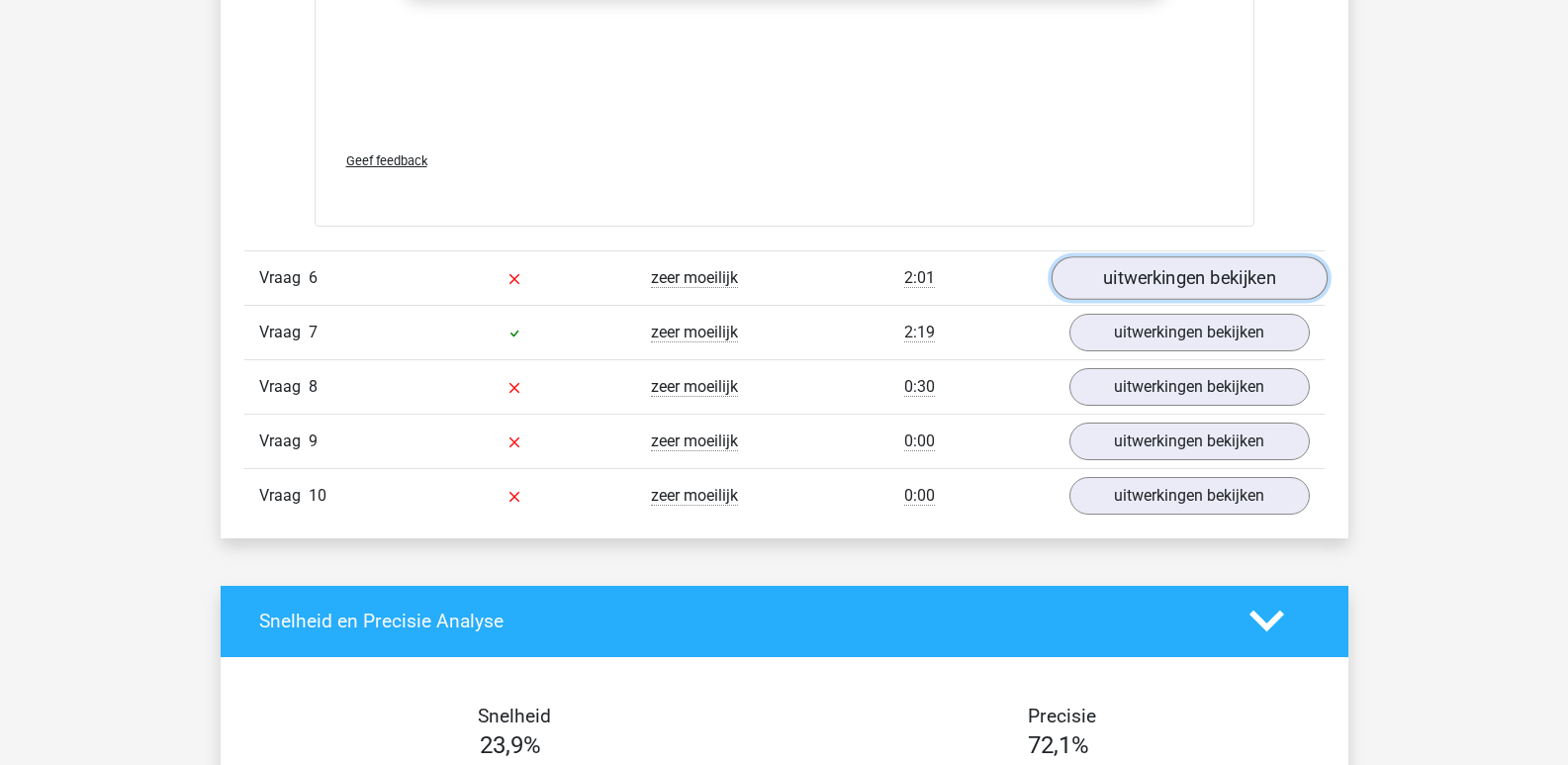
click at [1166, 288] on link "uitwerkingen bekijken" at bounding box center [1188, 279] width 276 height 44
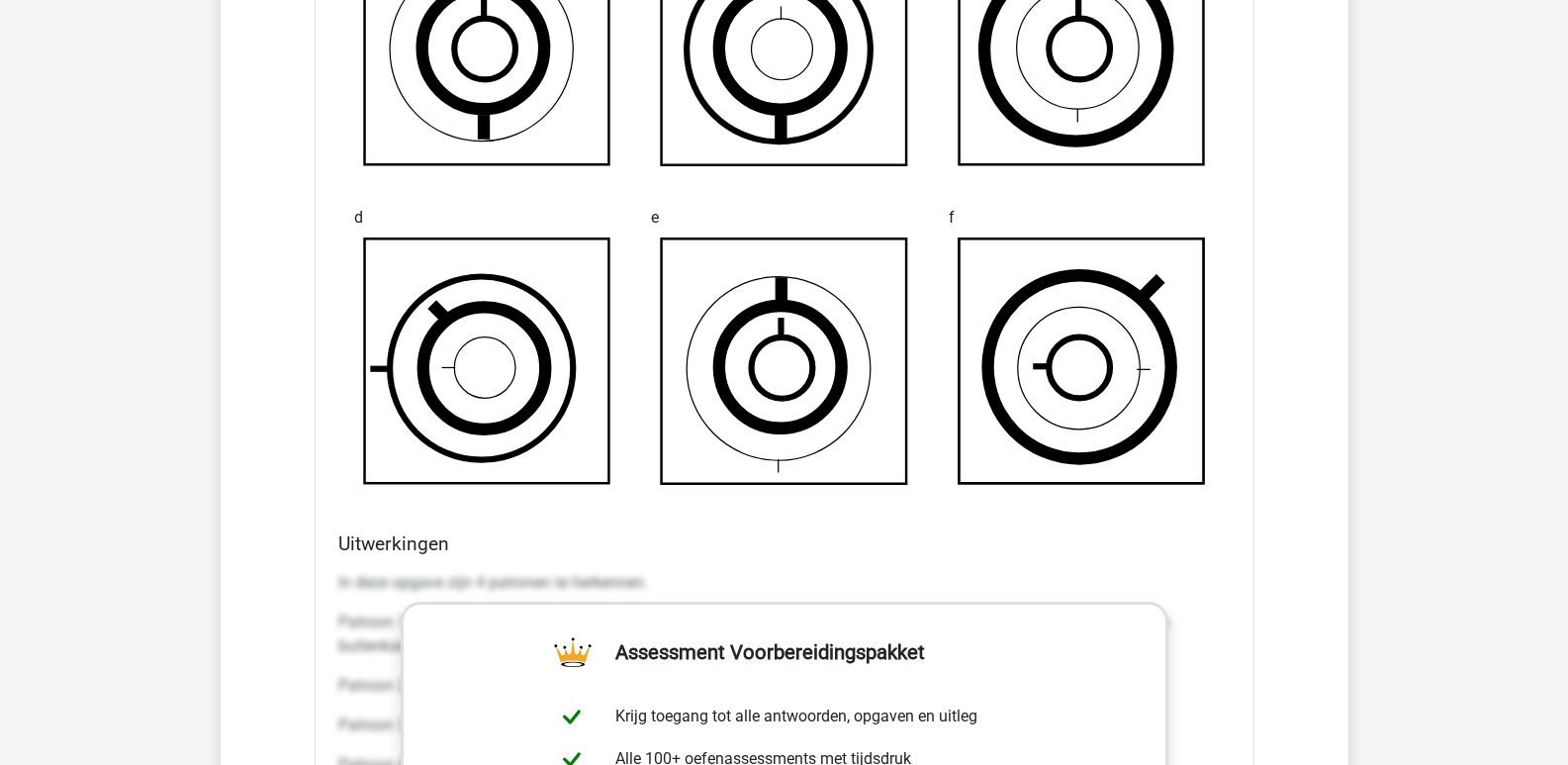
scroll to position [5539, 0]
